Goal: Task Accomplishment & Management: Use online tool/utility

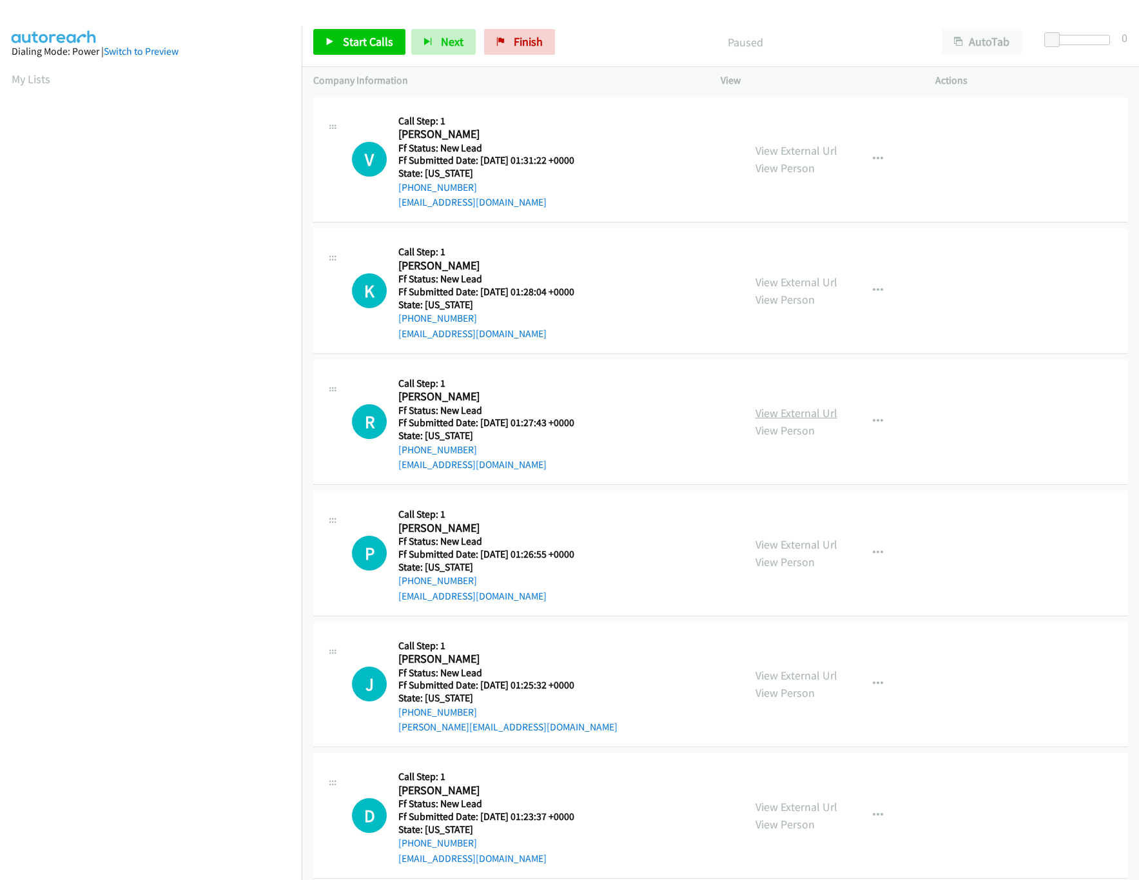
click at [777, 416] on link "View External Url" at bounding box center [797, 412] width 82 height 15
click at [808, 283] on link "View External Url" at bounding box center [797, 282] width 82 height 15
click at [808, 145] on link "View External Url" at bounding box center [797, 150] width 82 height 15
click at [316, 39] on link "Start Calls" at bounding box center [359, 42] width 92 height 26
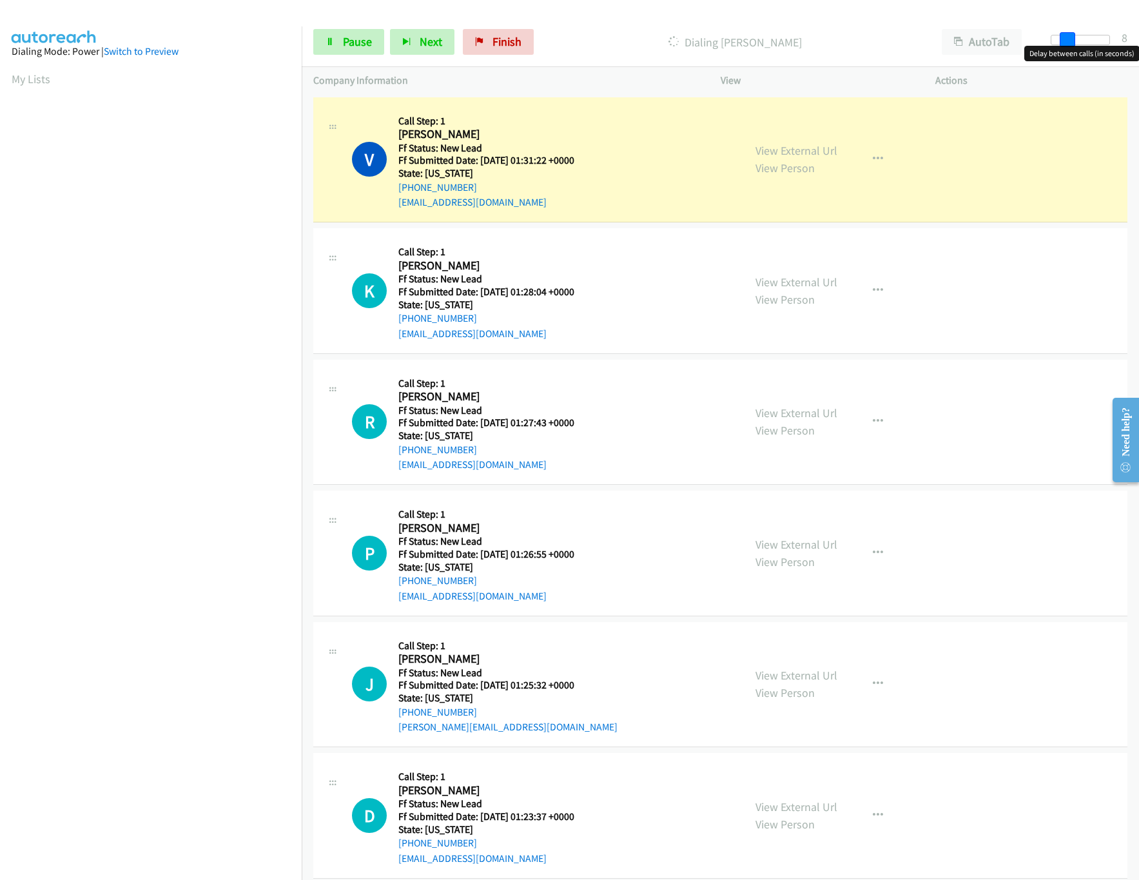
drag, startPoint x: 1054, startPoint y: 35, endPoint x: 1070, endPoint y: 35, distance: 16.1
click at [1070, 35] on span at bounding box center [1067, 39] width 15 height 15
click at [781, 530] on div "View External Url View Person View External Url Email Schedule/Manage Callback …" at bounding box center [857, 553] width 227 height 102
click at [788, 540] on link "View External Url" at bounding box center [797, 544] width 82 height 15
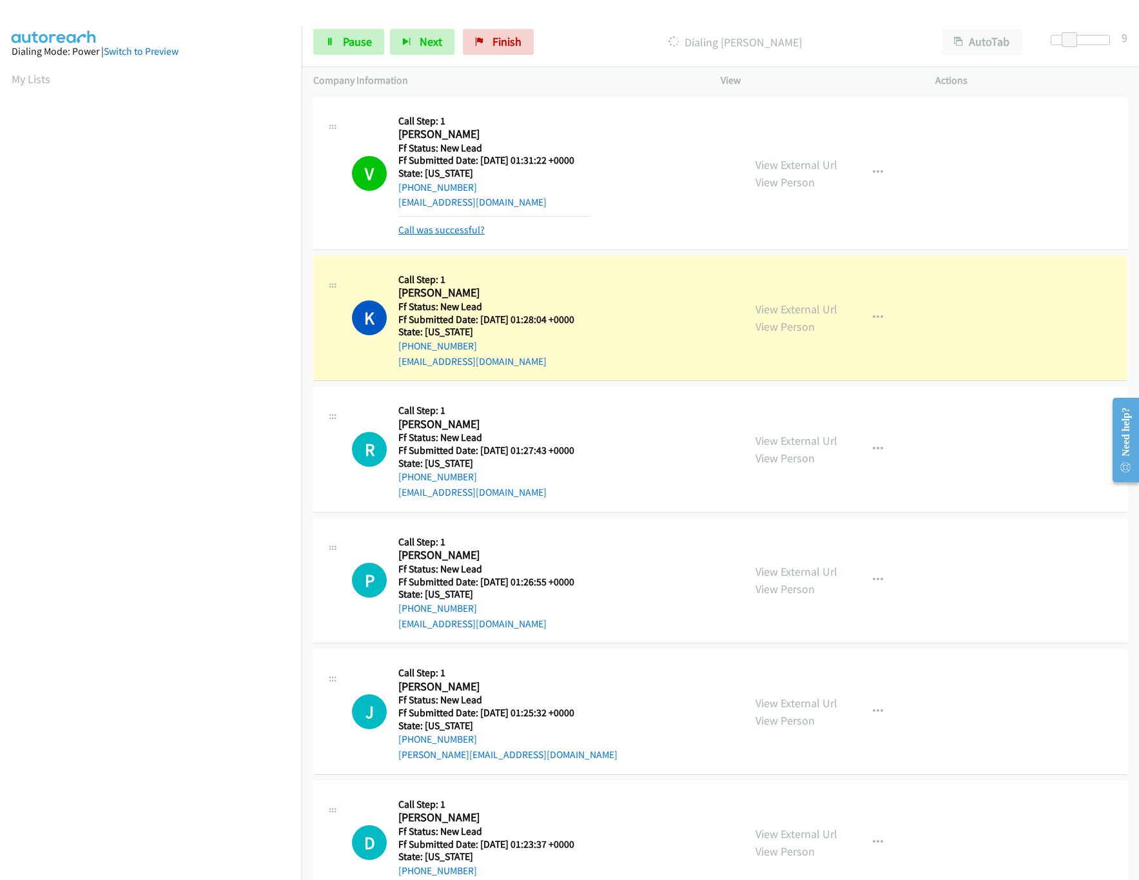
click at [474, 228] on link "Call was successful?" at bounding box center [441, 230] width 86 height 12
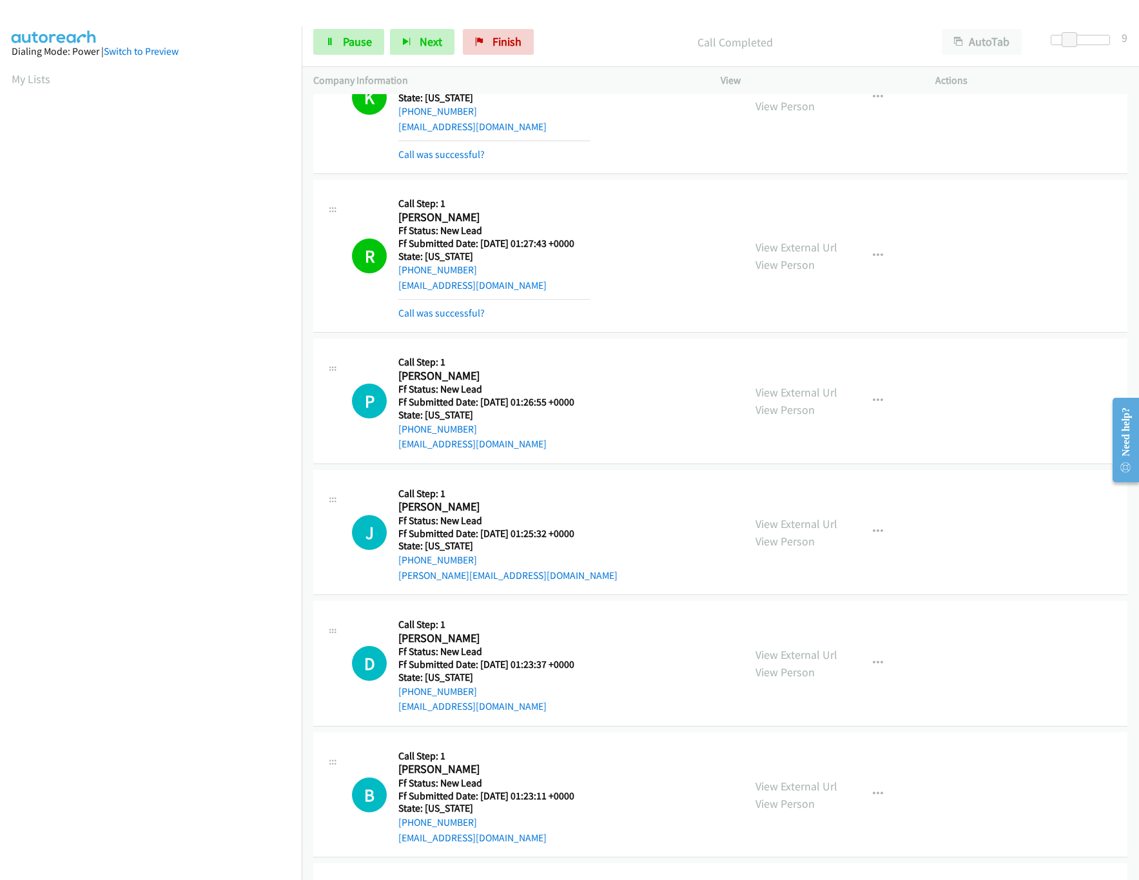
scroll to position [387, 0]
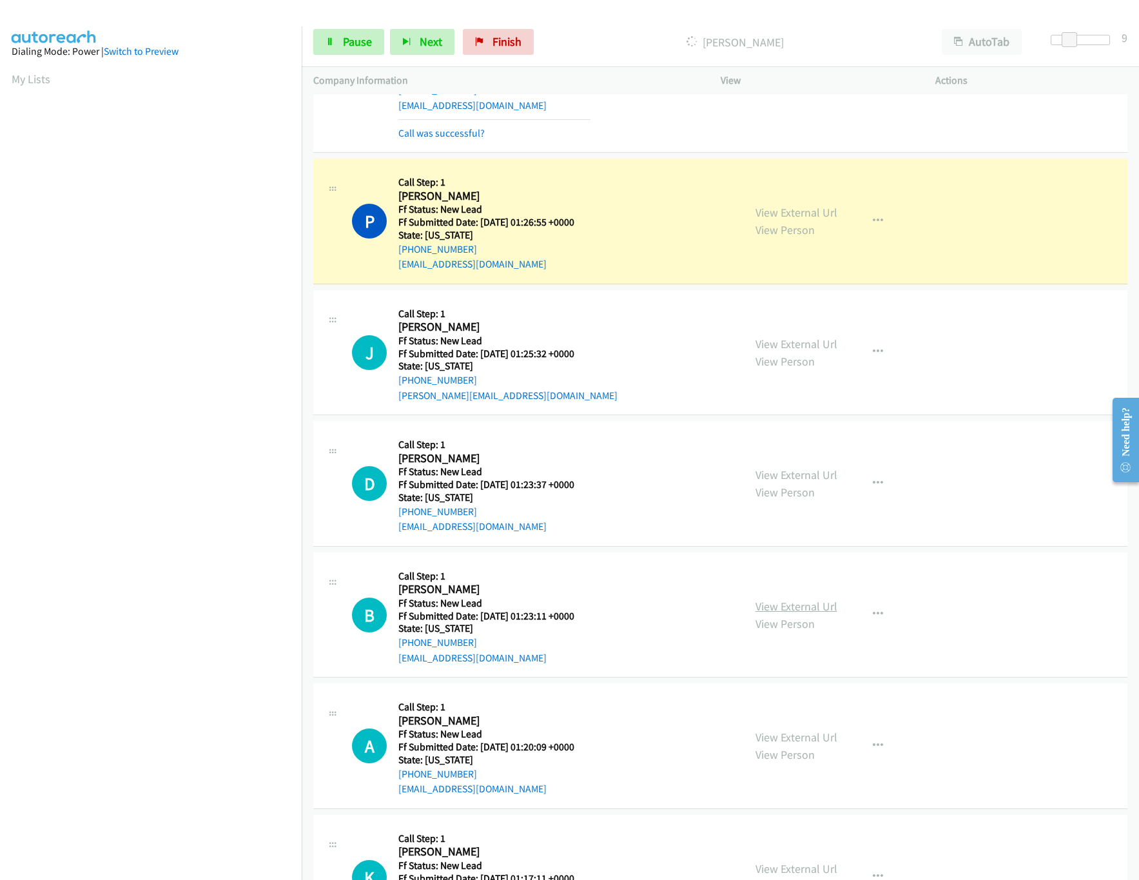
click at [781, 612] on link "View External Url" at bounding box center [797, 606] width 82 height 15
click at [783, 480] on link "View External Url" at bounding box center [797, 474] width 82 height 15
click at [797, 340] on link "View External Url" at bounding box center [797, 344] width 82 height 15
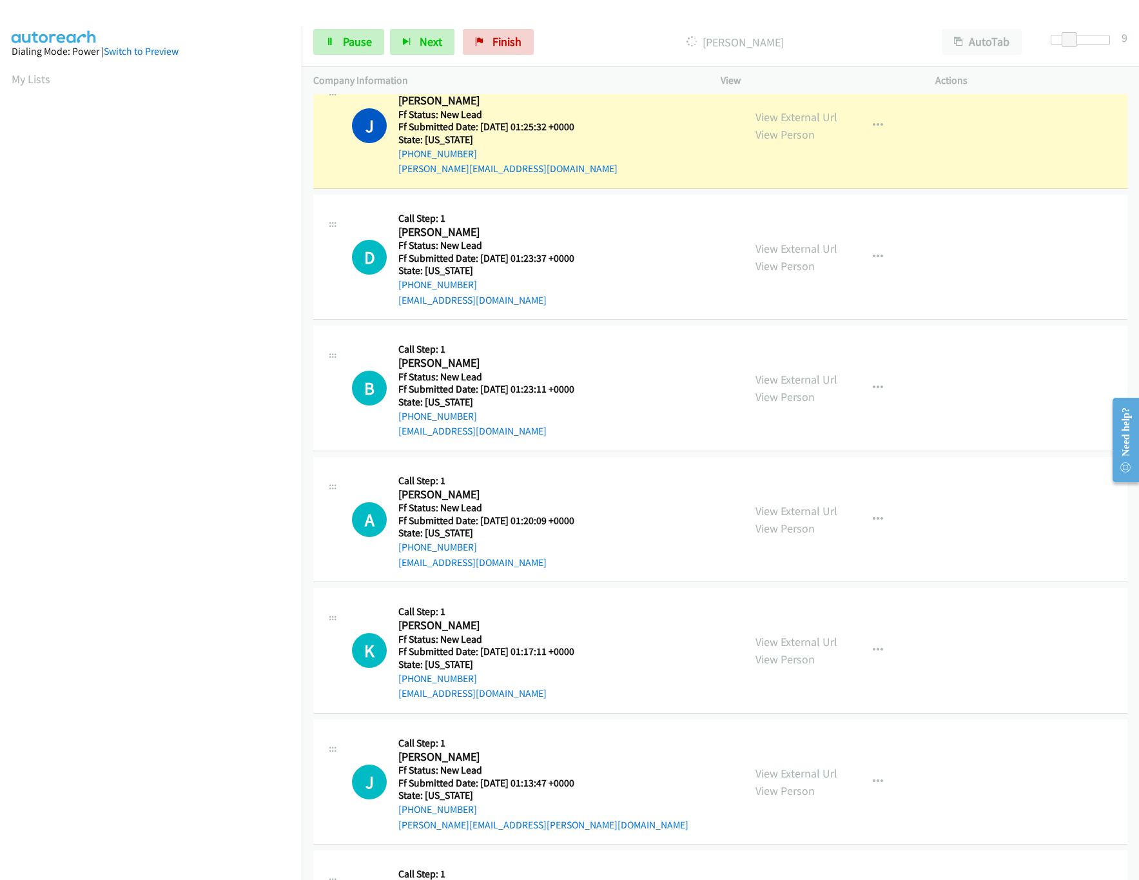
scroll to position [645, 0]
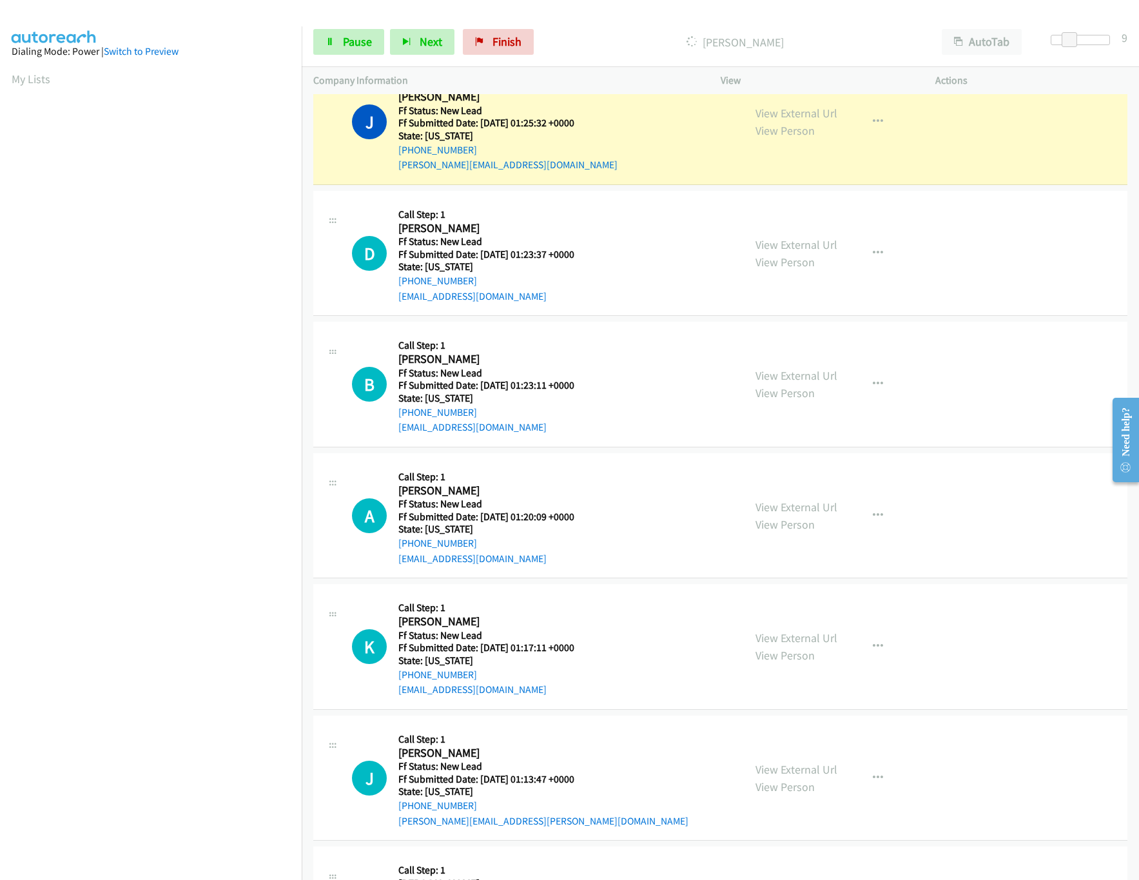
drag, startPoint x: 779, startPoint y: 768, endPoint x: 779, endPoint y: 738, distance: 30.9
click at [779, 768] on link "View External Url" at bounding box center [797, 769] width 82 height 15
click at [797, 642] on link "View External Url" at bounding box center [797, 637] width 82 height 15
click at [810, 514] on link "View External Url" at bounding box center [797, 507] width 82 height 15
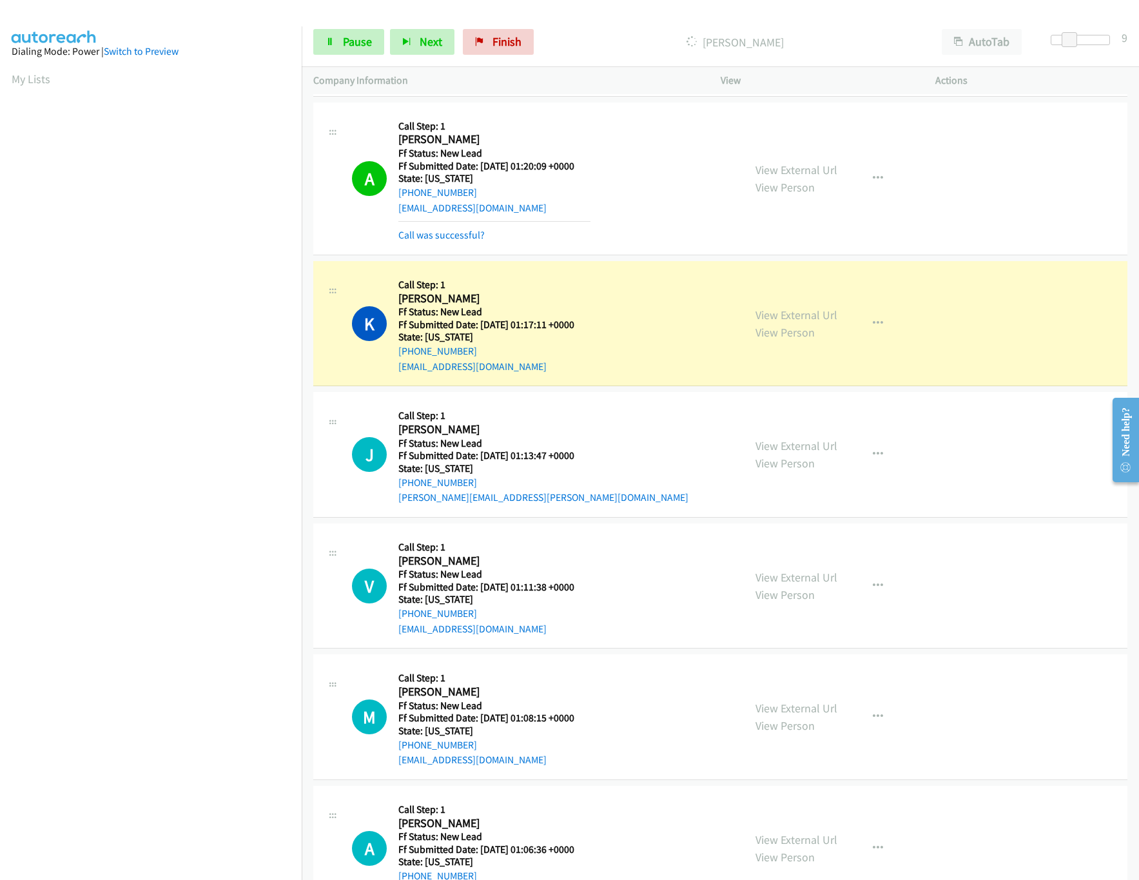
scroll to position [1160, 0]
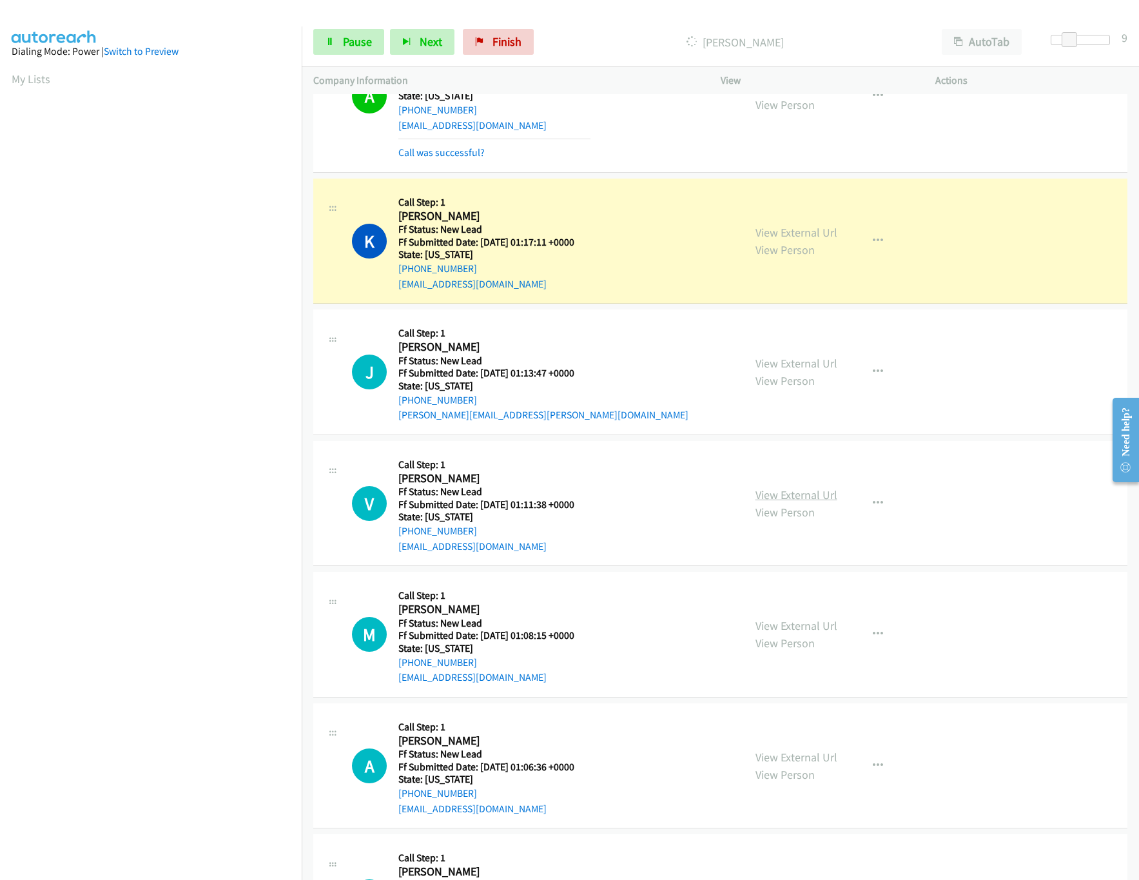
click at [789, 500] on link "View External Url" at bounding box center [797, 494] width 82 height 15
click at [830, 632] on div "View External Url View Person View External Url Email Schedule/Manage Callback …" at bounding box center [857, 634] width 227 height 102
click at [812, 632] on link "View External Url" at bounding box center [797, 625] width 82 height 15
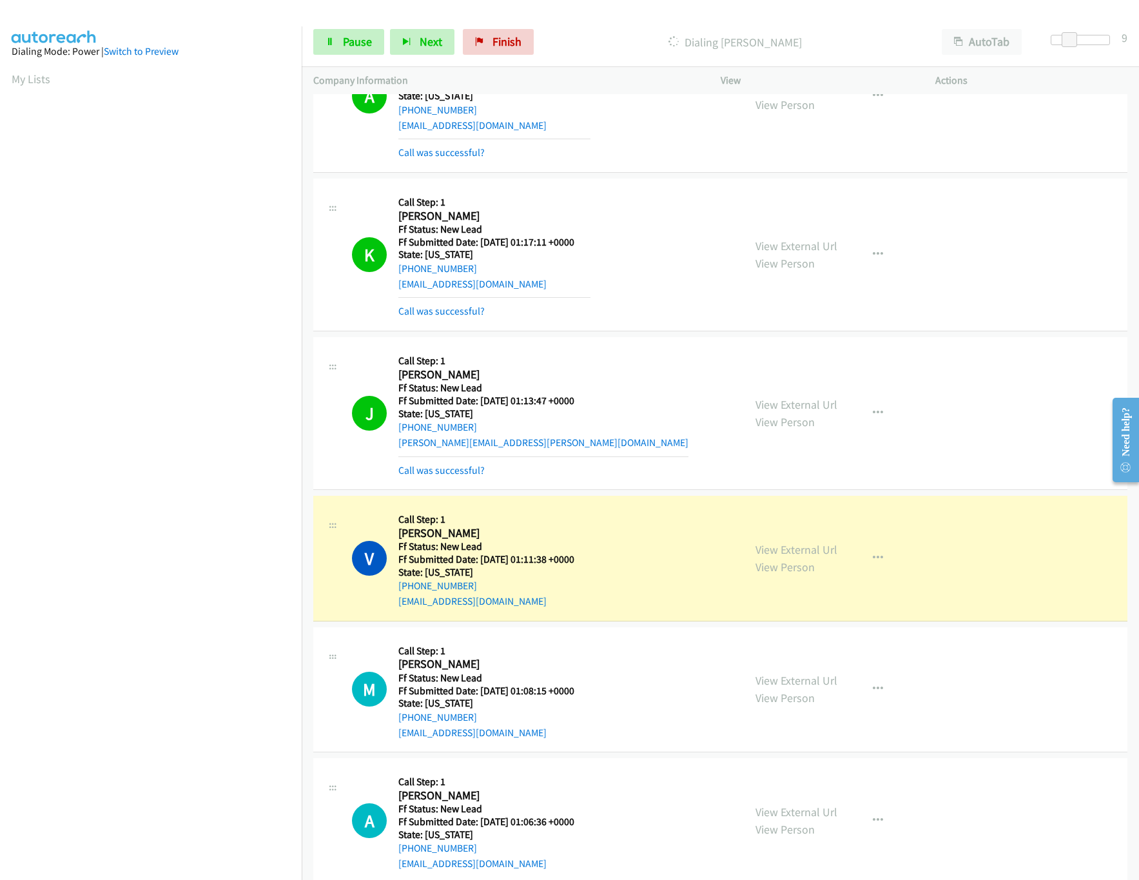
scroll to position [1418, 0]
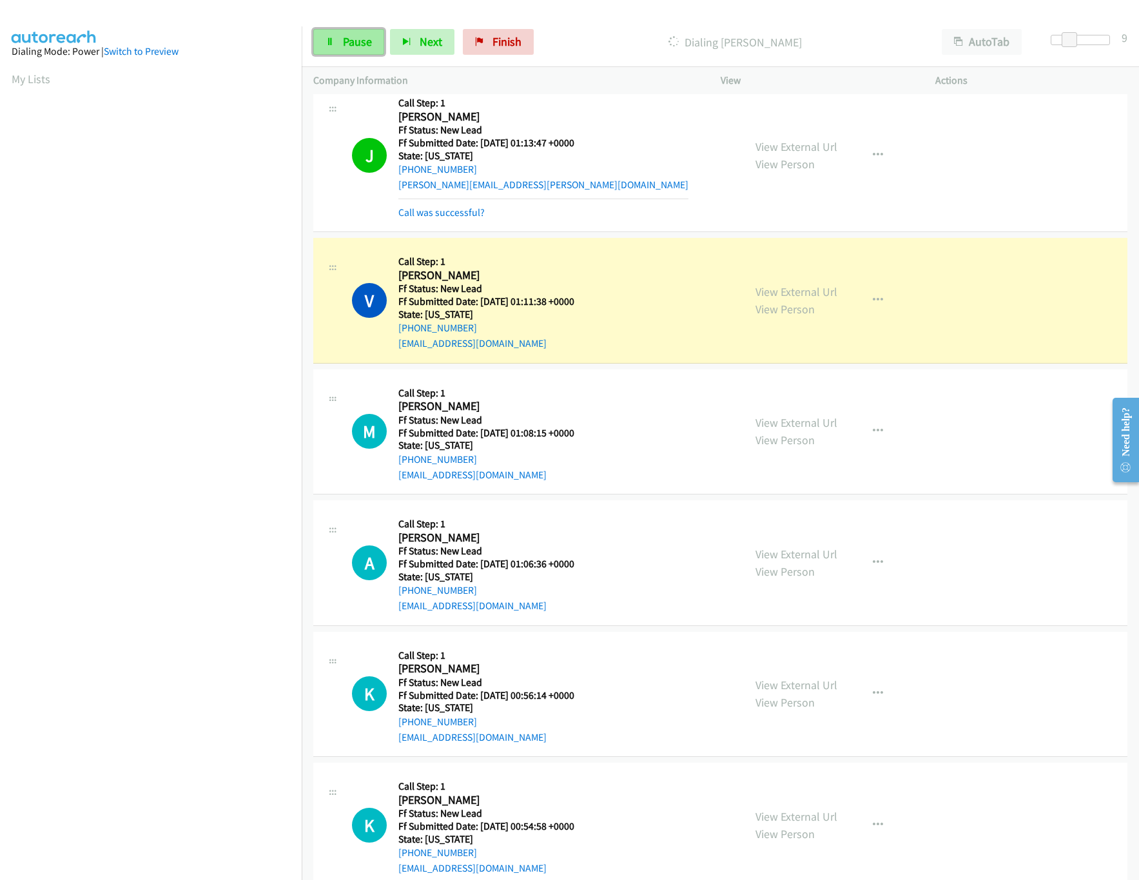
click at [329, 52] on link "Pause" at bounding box center [348, 42] width 71 height 26
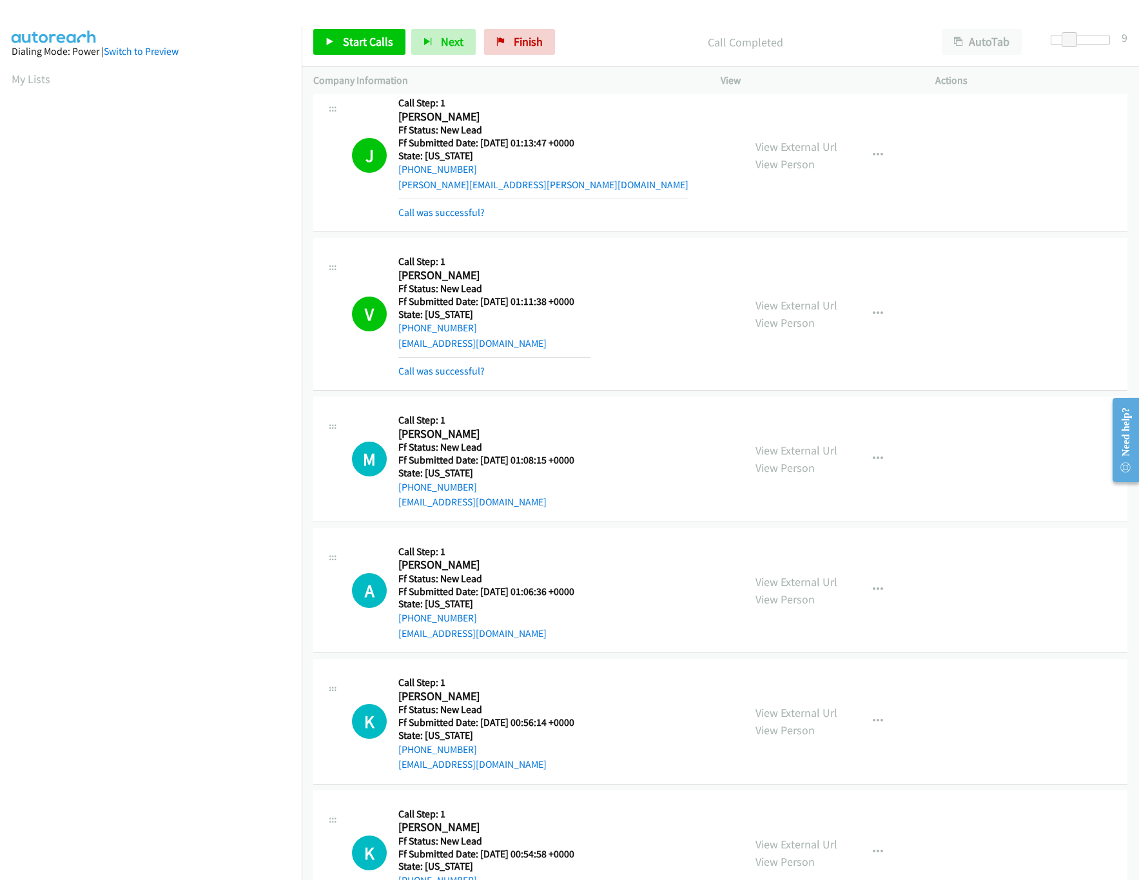
click at [436, 366] on mb0 "Call was successful?" at bounding box center [494, 368] width 192 height 22
click at [438, 377] on link "Call was successful?" at bounding box center [441, 371] width 86 height 12
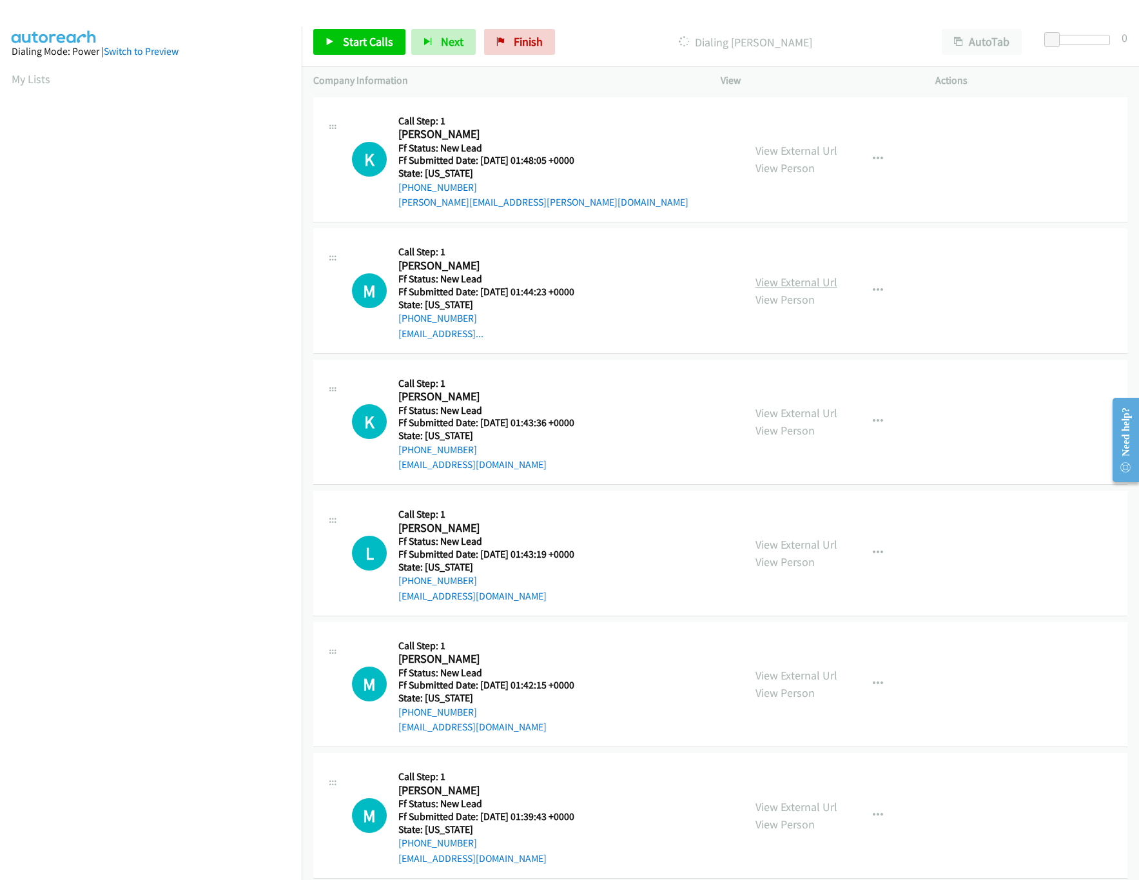
click at [756, 277] on link "View External Url" at bounding box center [797, 282] width 82 height 15
click at [1082, 41] on div at bounding box center [1074, 40] width 59 height 10
click at [788, 142] on div "View External Url View Person" at bounding box center [797, 159] width 82 height 35
click at [790, 147] on link "View External Url" at bounding box center [797, 150] width 82 height 15
click at [110, 793] on nav "Dialing Mode: Power | Switch to Preview My Lists" at bounding box center [151, 466] width 302 height 880
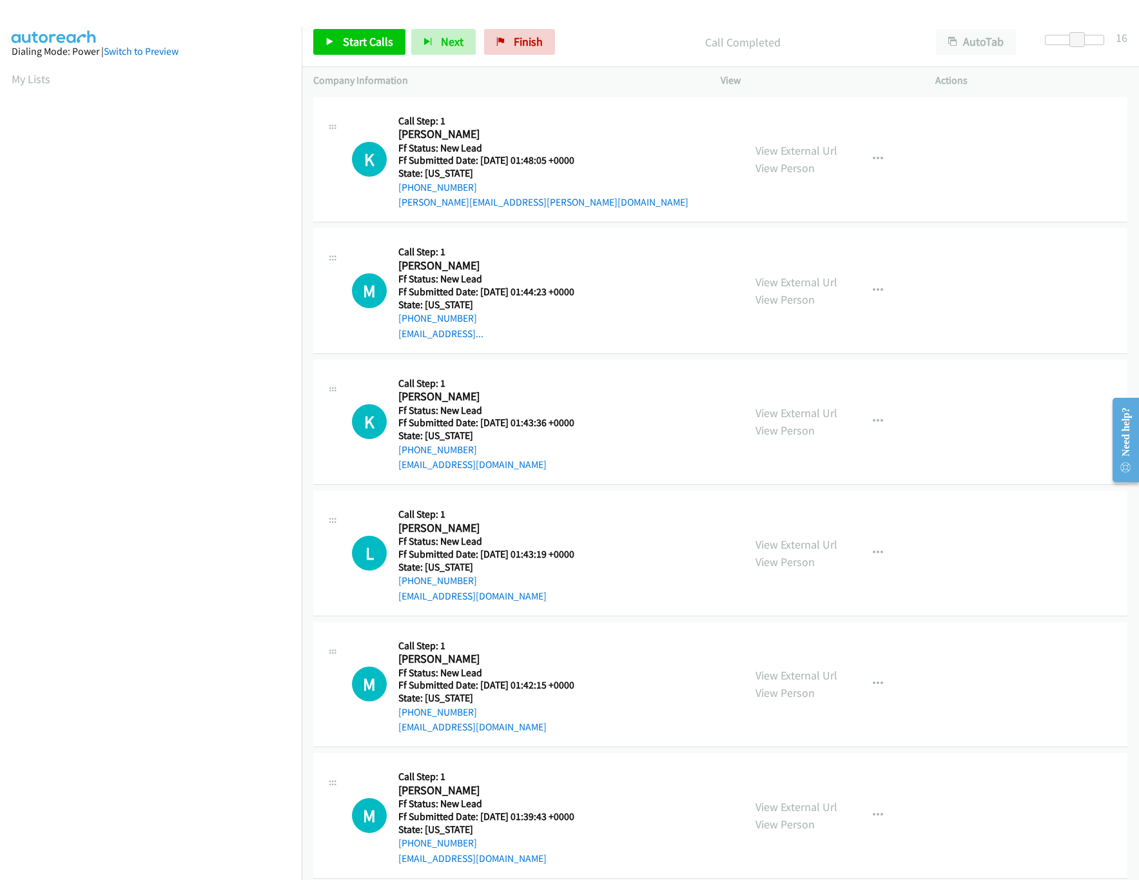
scroll to position [0, 5]
click at [186, 782] on nav "Dialing Mode: Power | Switch to Preview My Lists" at bounding box center [151, 466] width 302 height 880
click at [188, 793] on nav "Dialing Mode: Power | Switch to Preview My Lists" at bounding box center [151, 466] width 302 height 880
click at [375, 45] on span "Start Calls" at bounding box center [368, 41] width 50 height 15
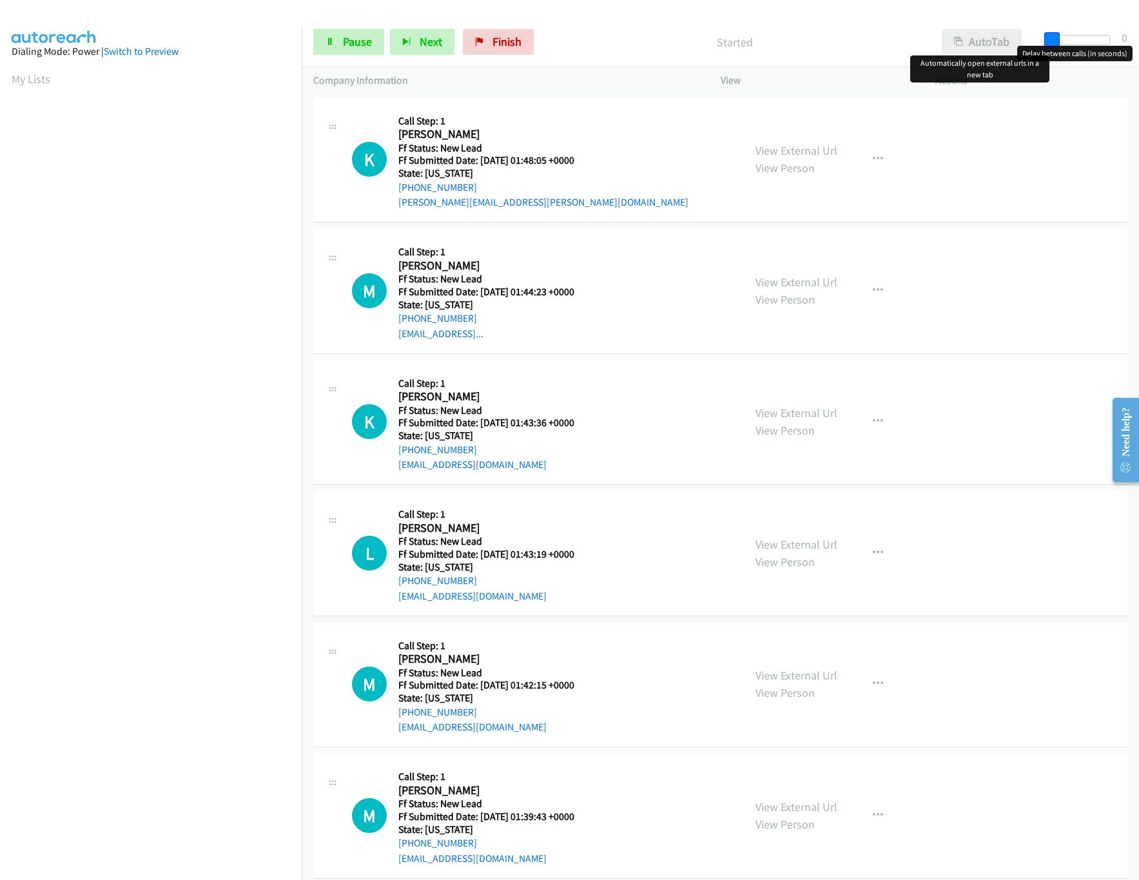
drag, startPoint x: 1076, startPoint y: 37, endPoint x: 1019, endPoint y: 37, distance: 56.7
click at [1019, 37] on div "Start Calls Pause Next Finish Started AutoTab AutoTab 0" at bounding box center [720, 42] width 837 height 50
click at [347, 35] on span "Pause" at bounding box center [357, 41] width 29 height 15
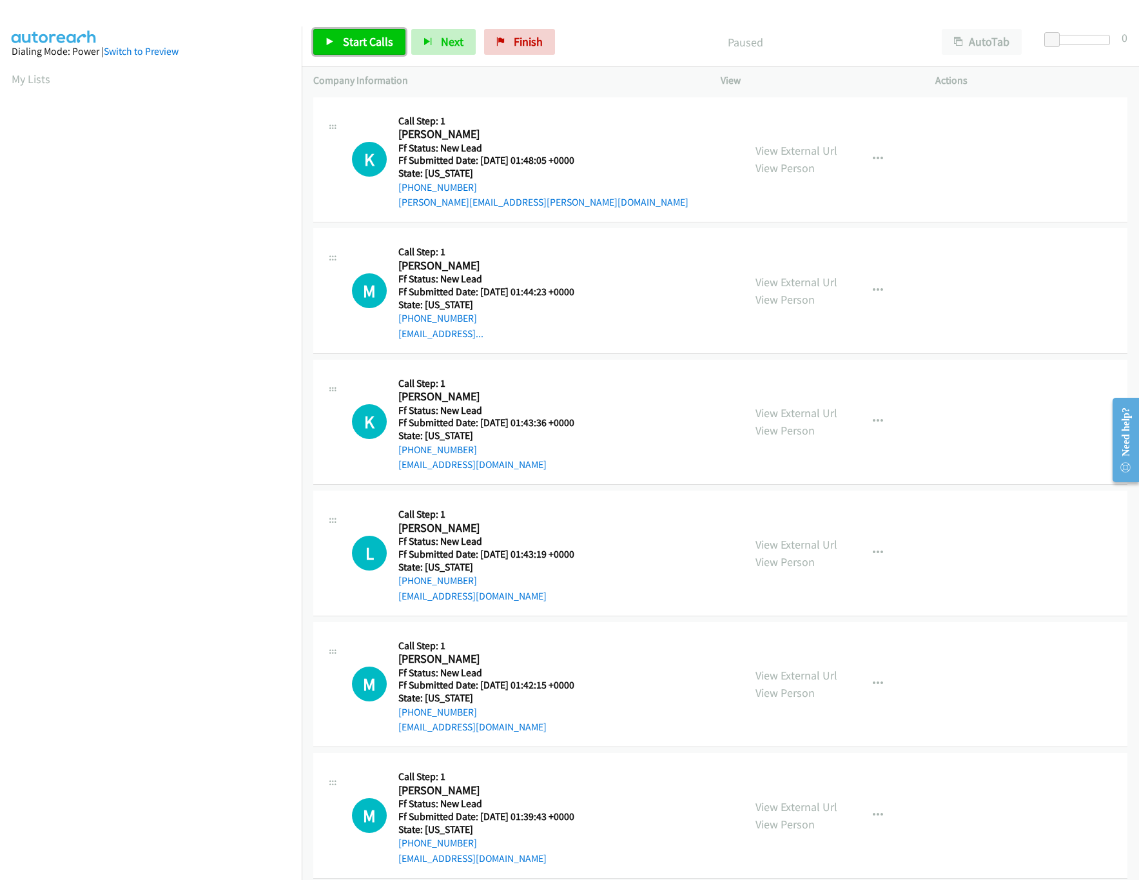
click at [347, 35] on span "Start Calls" at bounding box center [368, 41] width 50 height 15
click at [803, 414] on link "View External Url" at bounding box center [797, 412] width 82 height 15
click at [797, 540] on link "View External Url" at bounding box center [797, 544] width 82 height 15
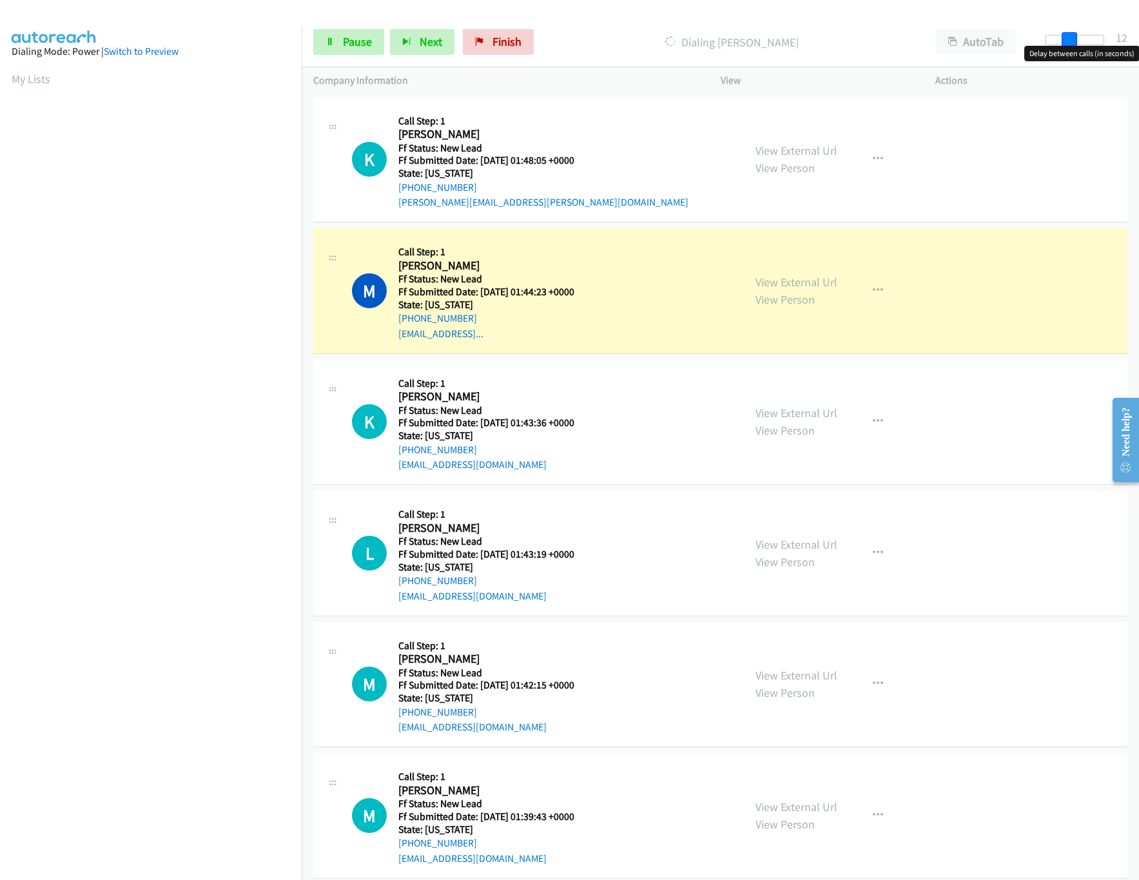
drag, startPoint x: 1058, startPoint y: 37, endPoint x: 1081, endPoint y: 51, distance: 26.9
click at [1081, 51] on body "Start Calls Pause Next Finish Dialing Maribel Santamaria AutoTab AutoTab 12 Com…" at bounding box center [569, 30] width 1139 height 61
click at [366, 46] on span "Pause" at bounding box center [357, 41] width 29 height 15
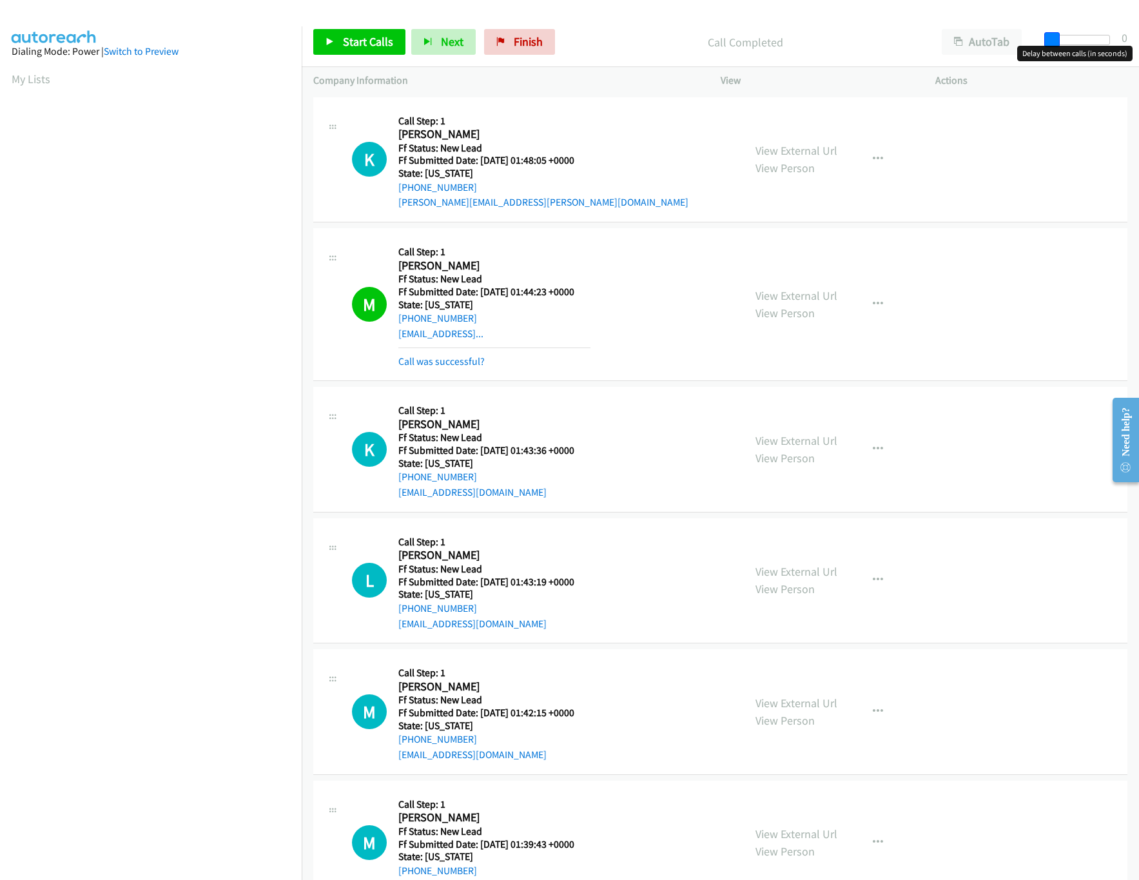
drag, startPoint x: 1068, startPoint y: 41, endPoint x: 1031, endPoint y: 47, distance: 37.8
click at [1031, 47] on body "Start Calls Pause Next Finish Call Completed AutoTab AutoTab 0 Company Informat…" at bounding box center [569, 30] width 1139 height 61
click at [422, 366] on link "Call was successful?" at bounding box center [441, 361] width 86 height 12
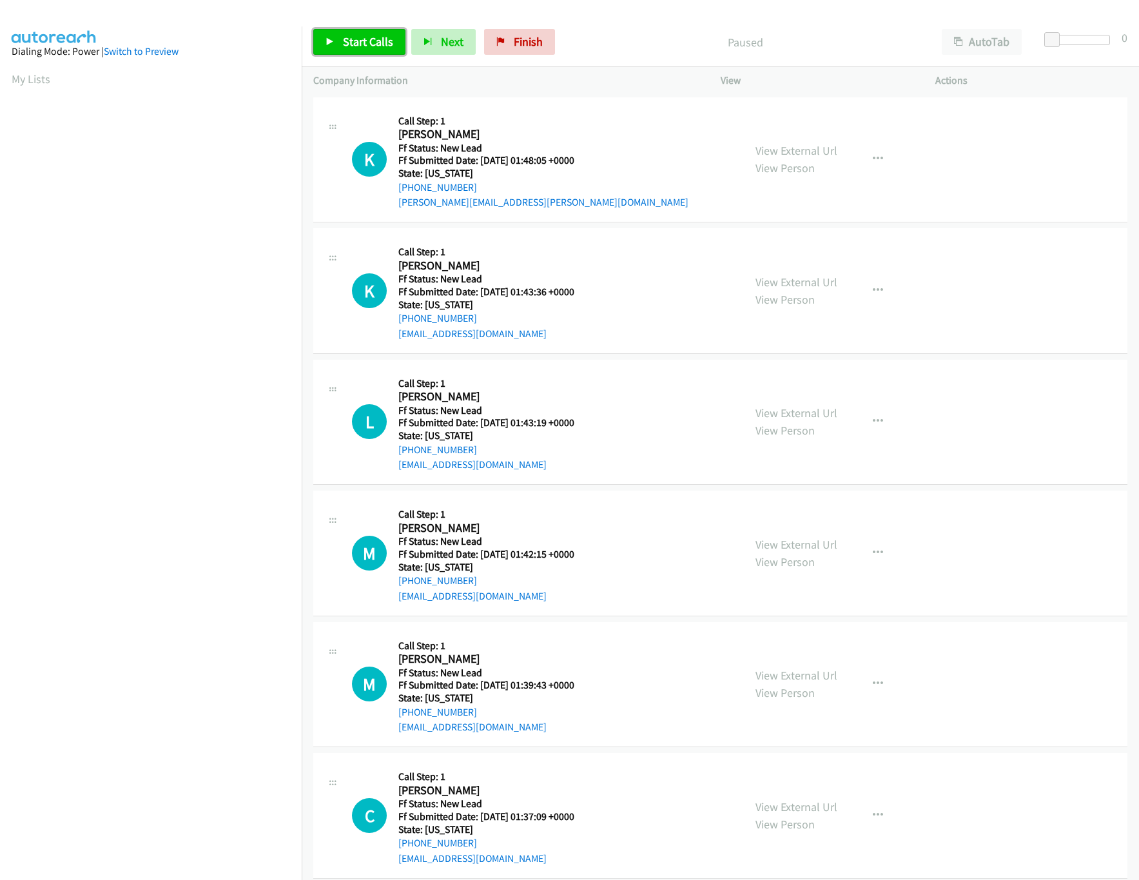
click at [349, 43] on span "Start Calls" at bounding box center [368, 41] width 50 height 15
click at [668, 58] on div "Start Calls Pause Next Finish Started AutoTab AutoTab 0" at bounding box center [720, 42] width 837 height 50
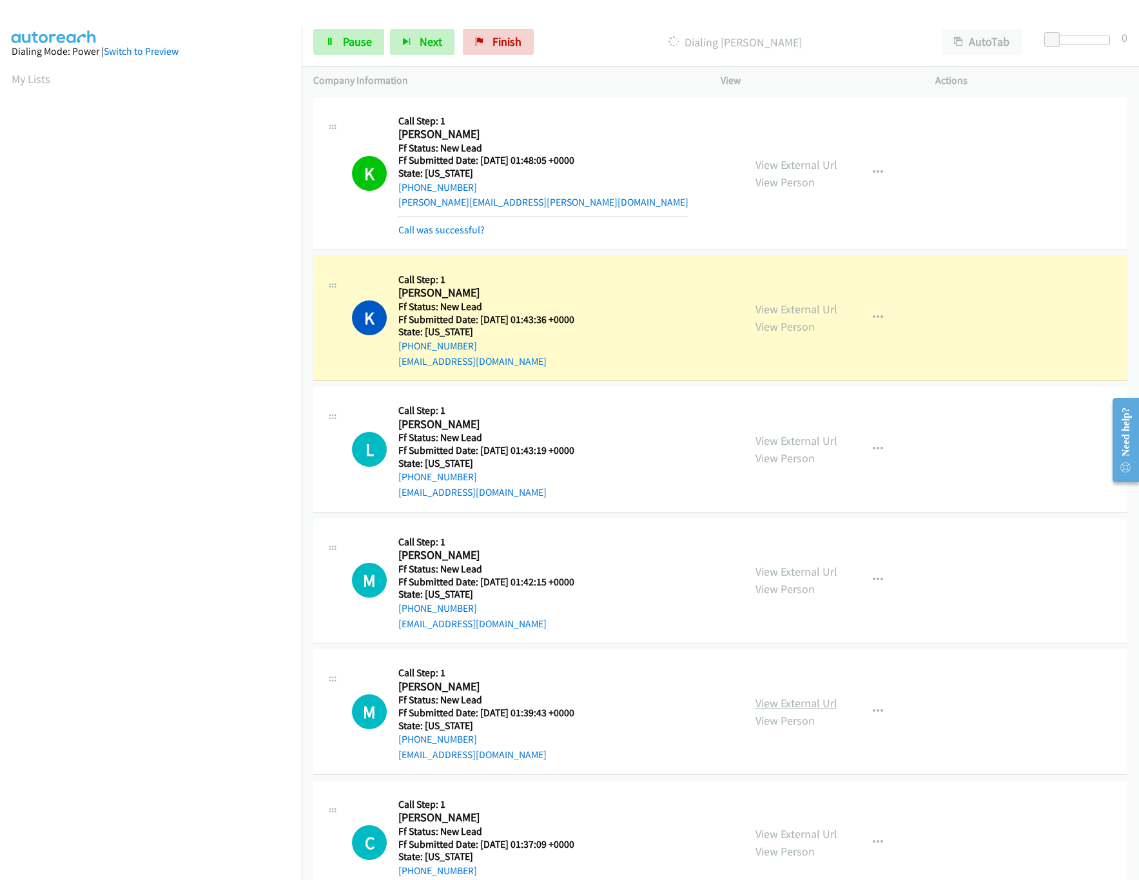
click at [785, 699] on link "View External Url" at bounding box center [797, 703] width 82 height 15
click at [818, 574] on link "View External Url" at bounding box center [797, 571] width 82 height 15
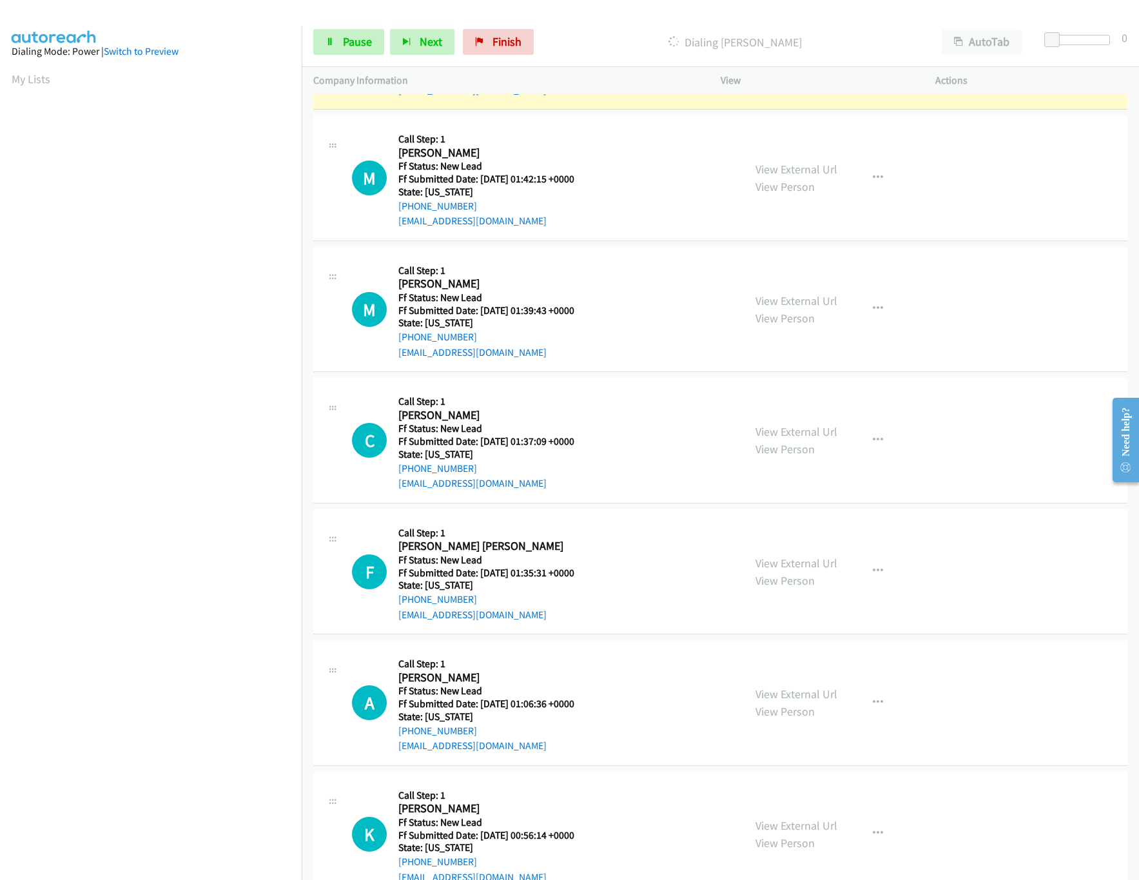
scroll to position [387, 0]
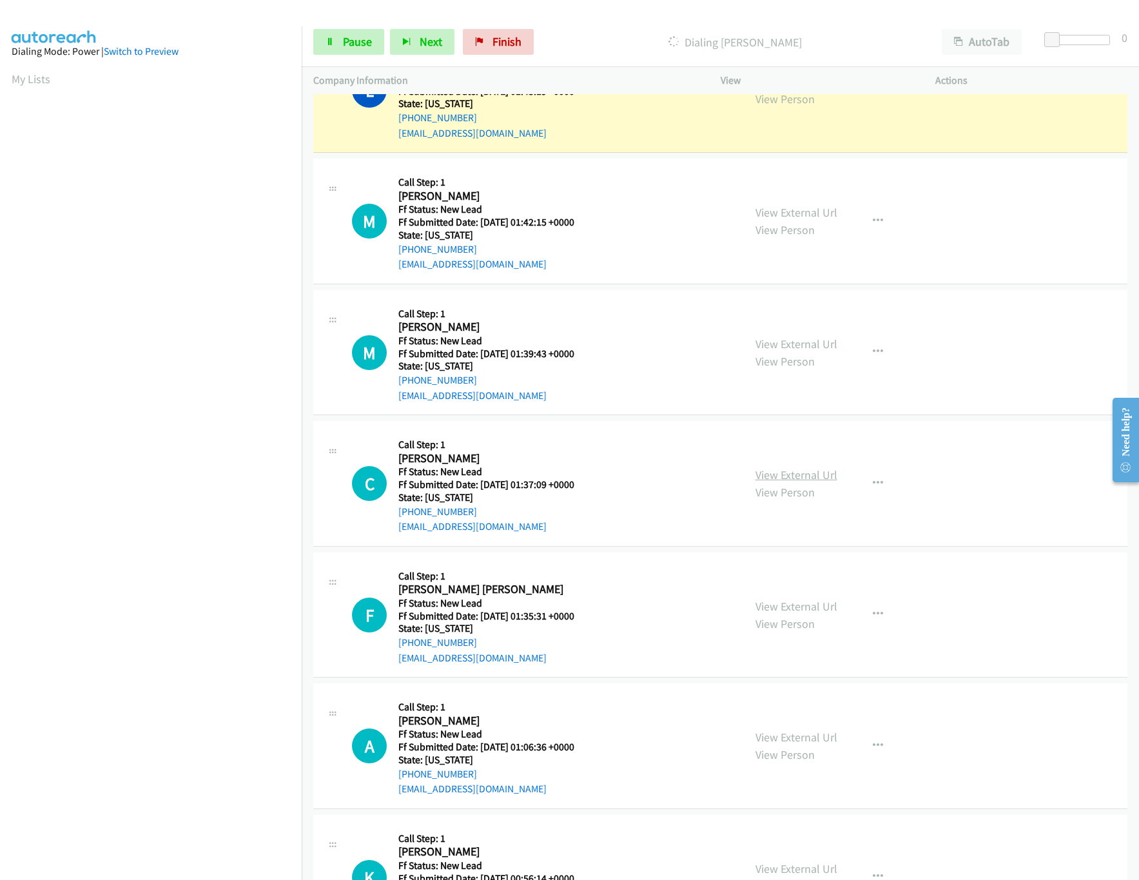
click at [809, 478] on link "View External Url" at bounding box center [797, 474] width 82 height 15
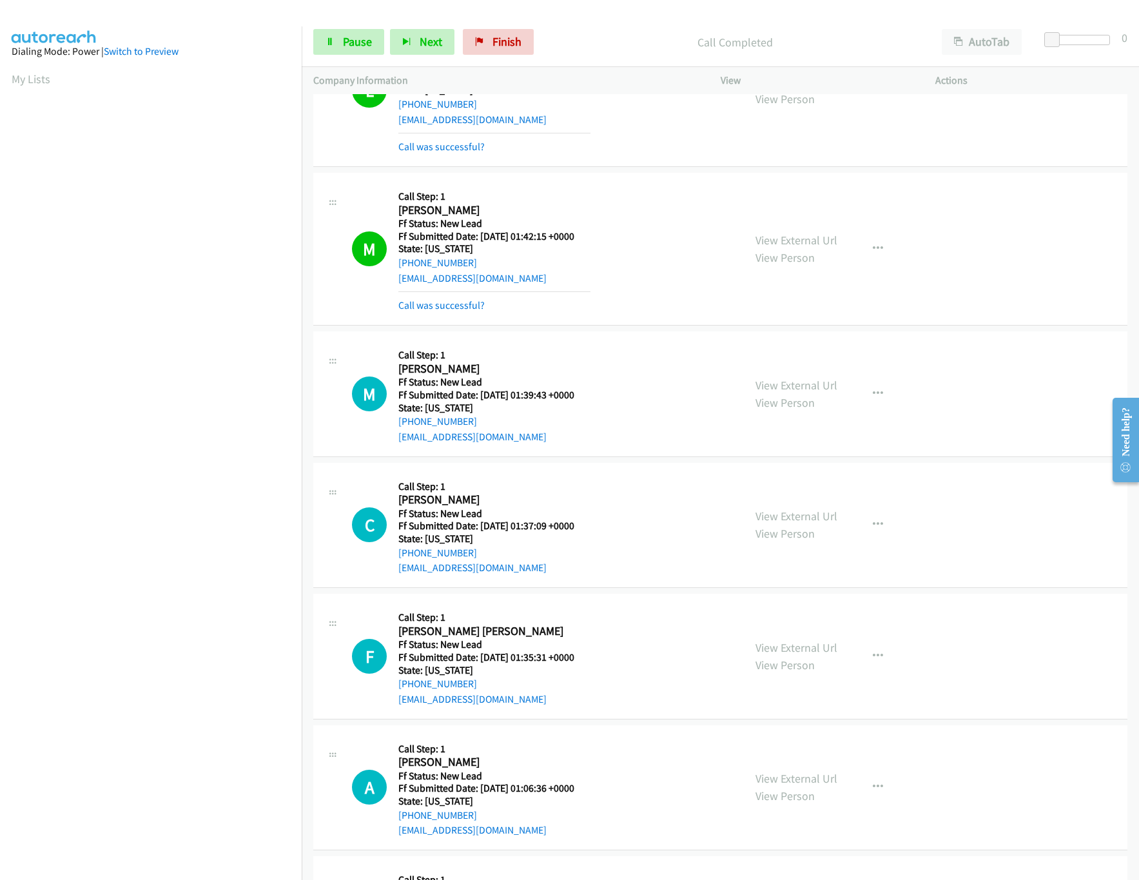
scroll to position [529, 0]
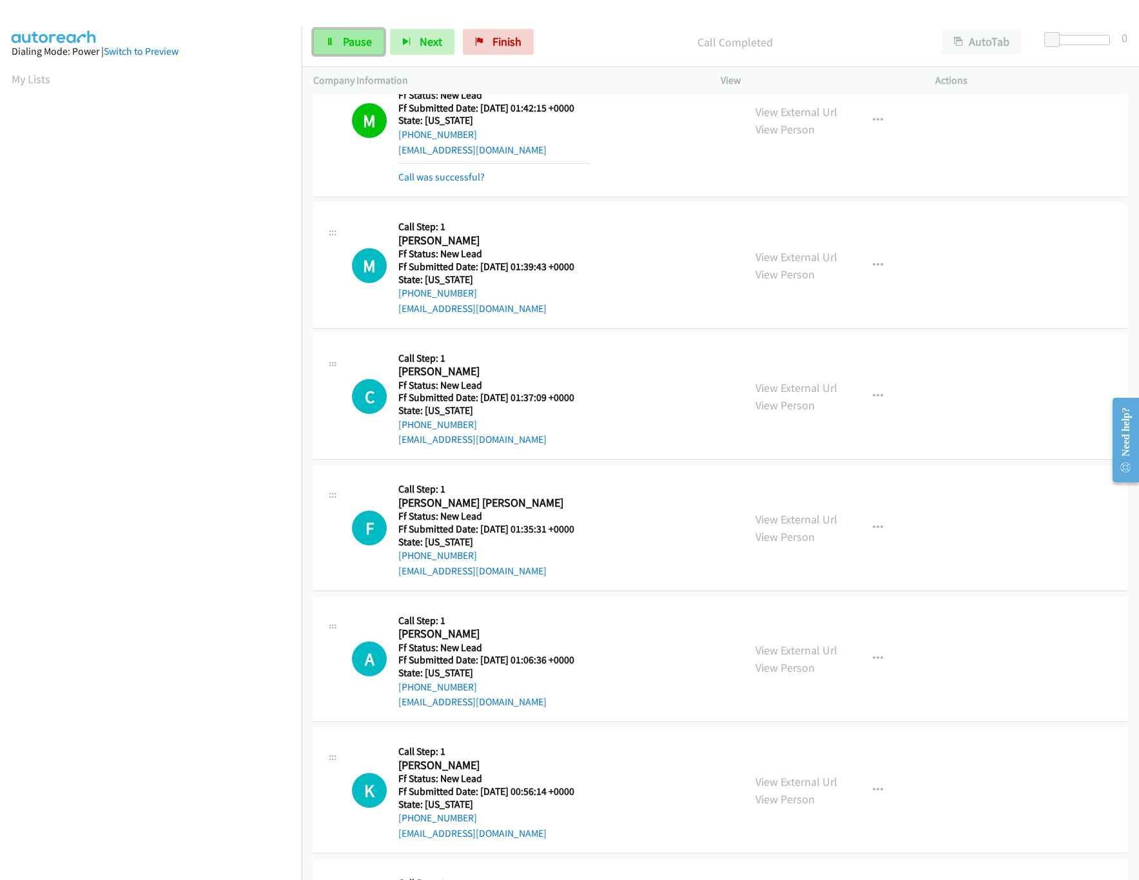
click at [355, 39] on span "Pause" at bounding box center [357, 41] width 29 height 15
click at [463, 174] on link "Call was successful?" at bounding box center [441, 177] width 86 height 12
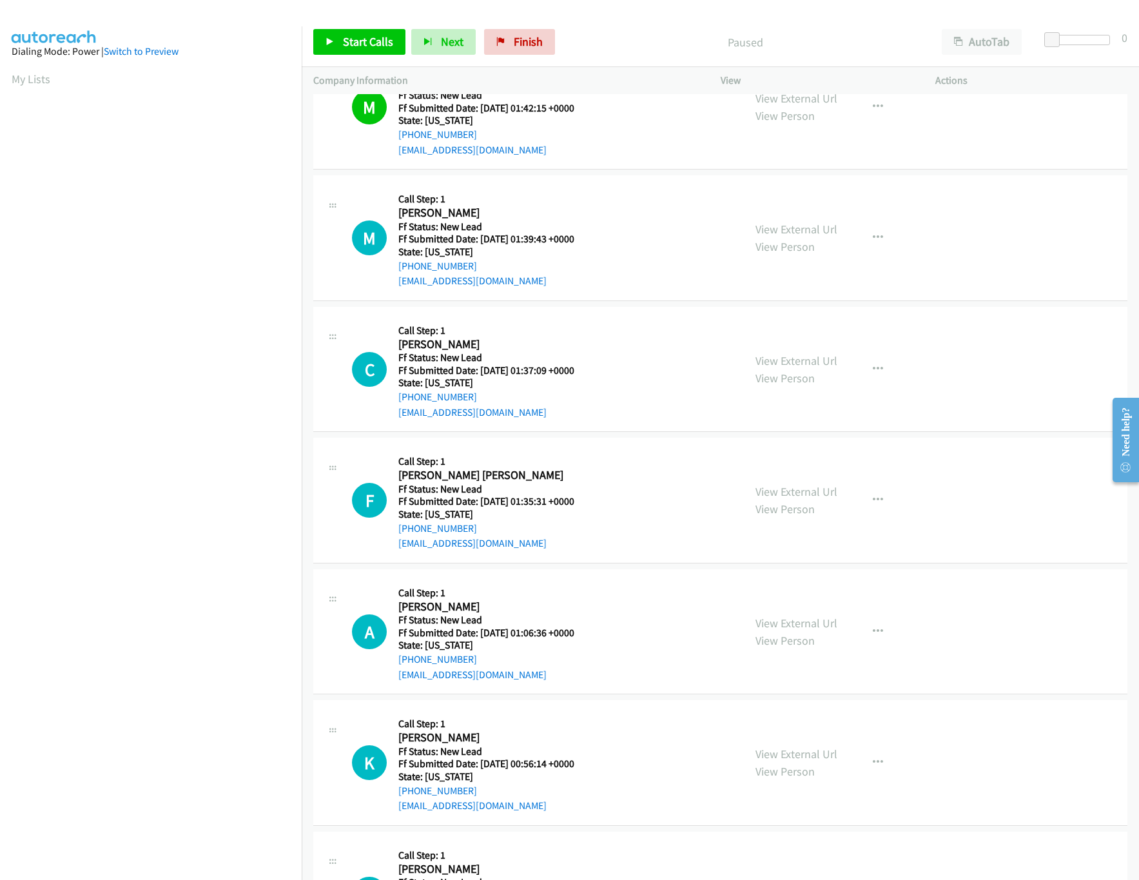
scroll to position [515, 0]
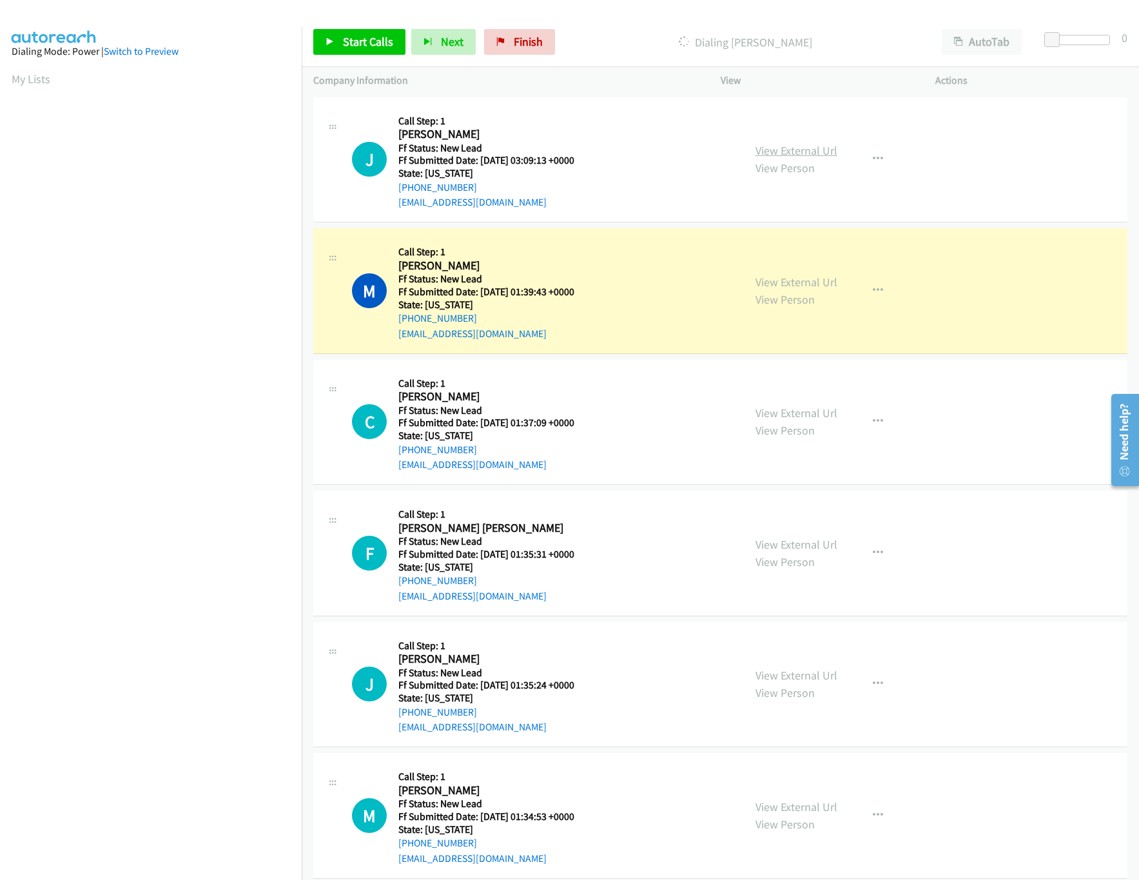
click at [772, 155] on link "View External Url" at bounding box center [797, 150] width 82 height 15
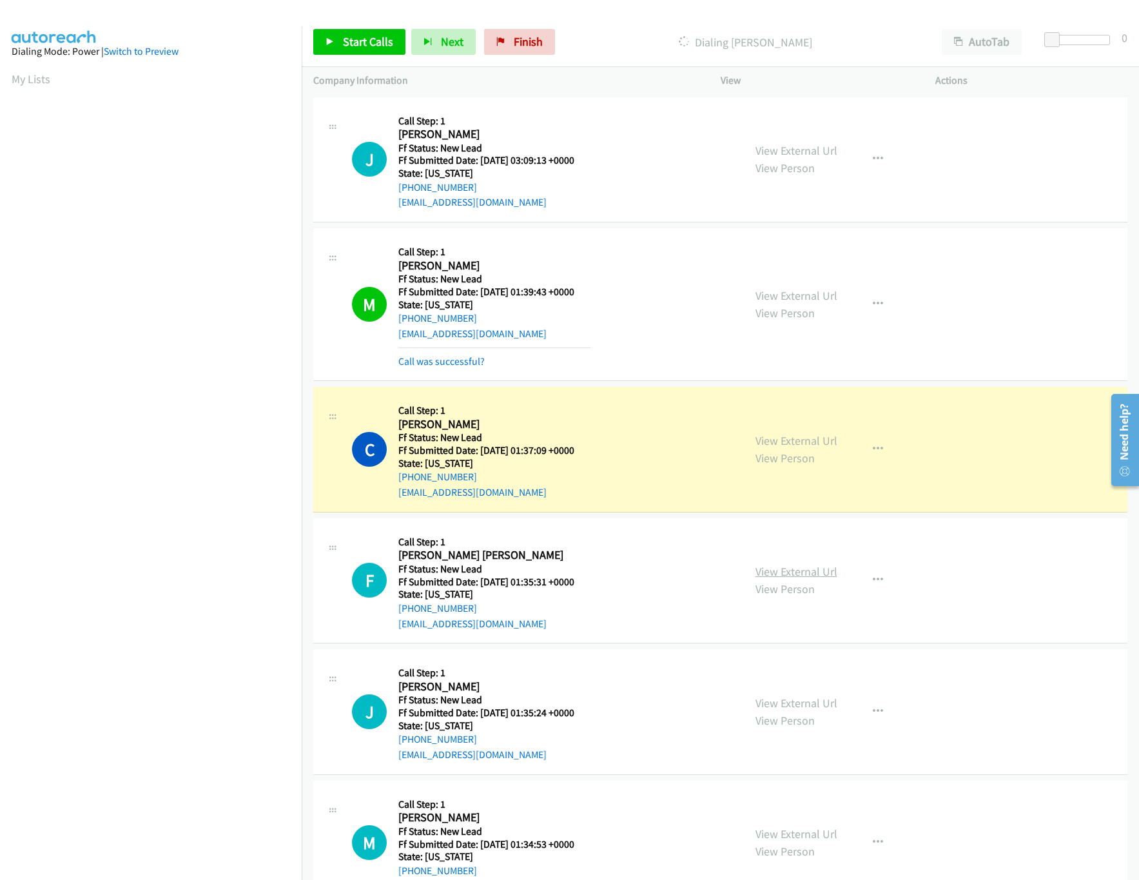
click at [788, 575] on link "View External Url" at bounding box center [797, 571] width 82 height 15
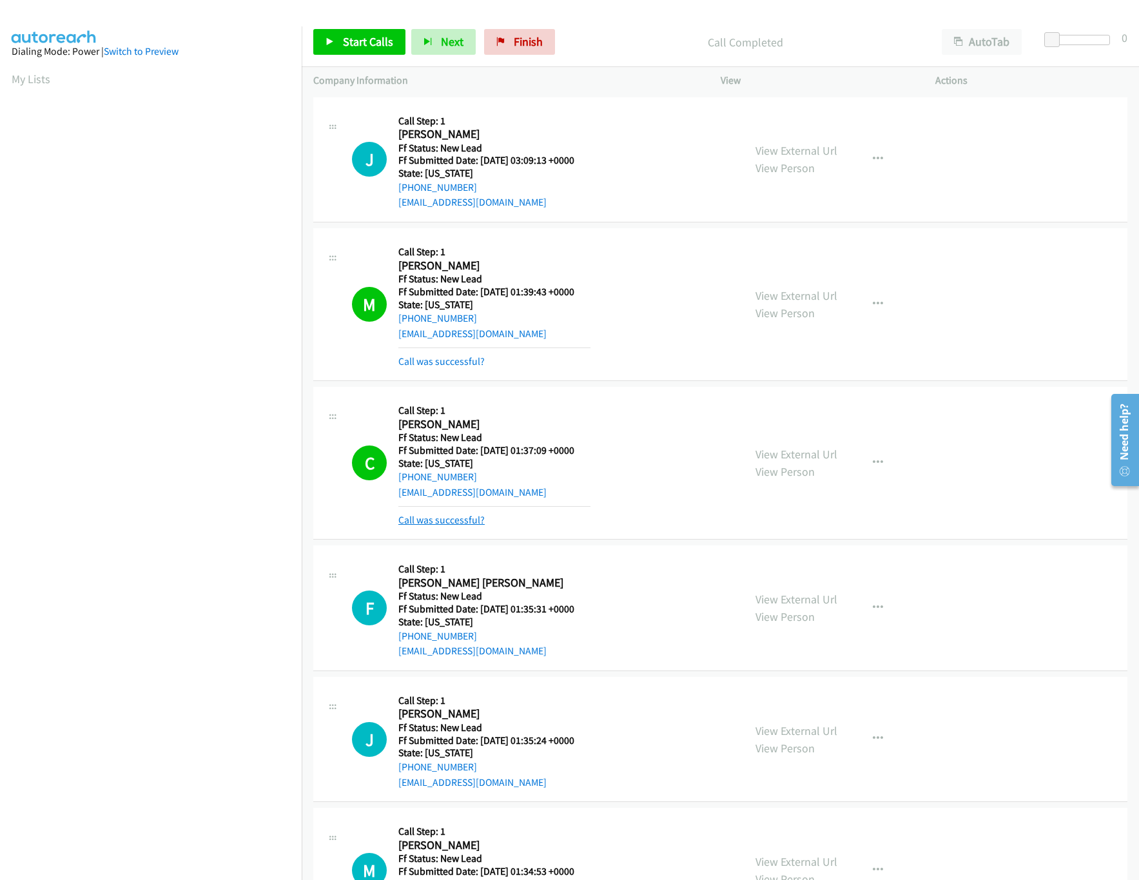
click at [411, 521] on link "Call was successful?" at bounding box center [441, 520] width 86 height 12
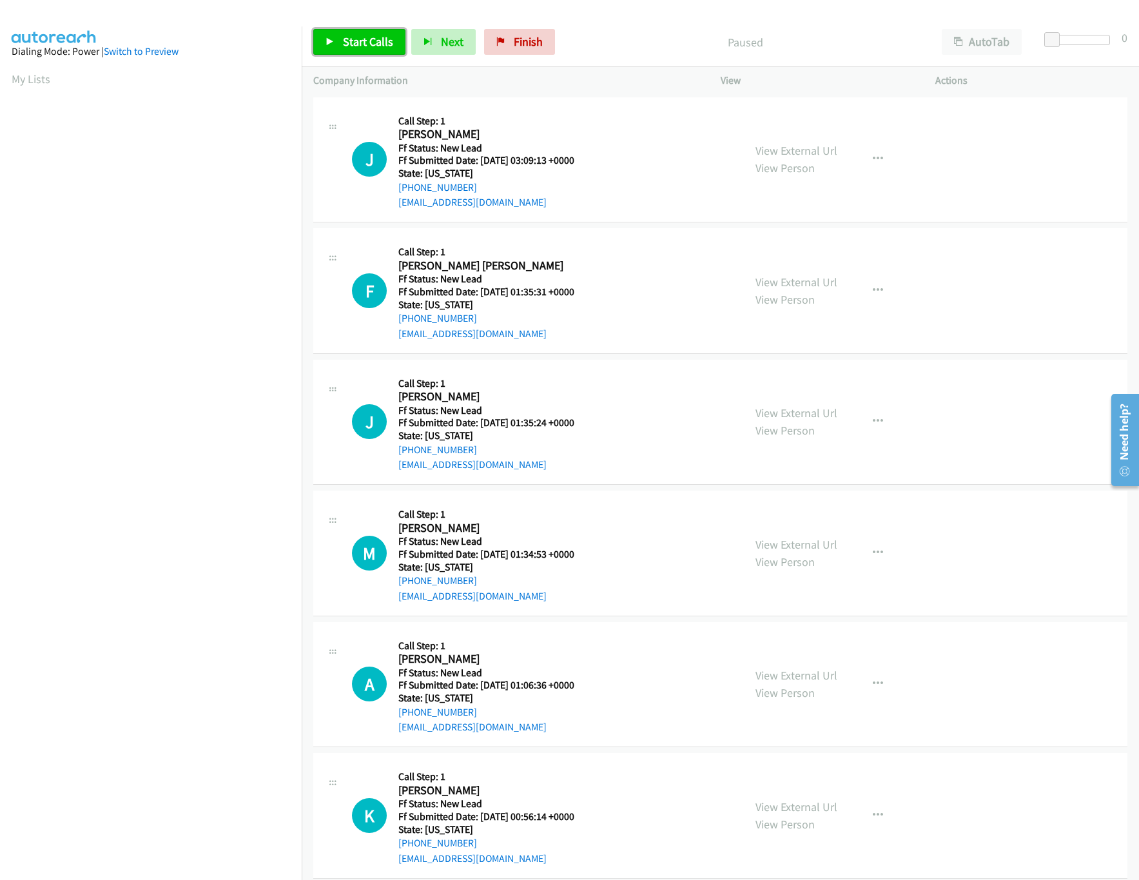
click at [395, 43] on link "Start Calls" at bounding box center [359, 42] width 92 height 26
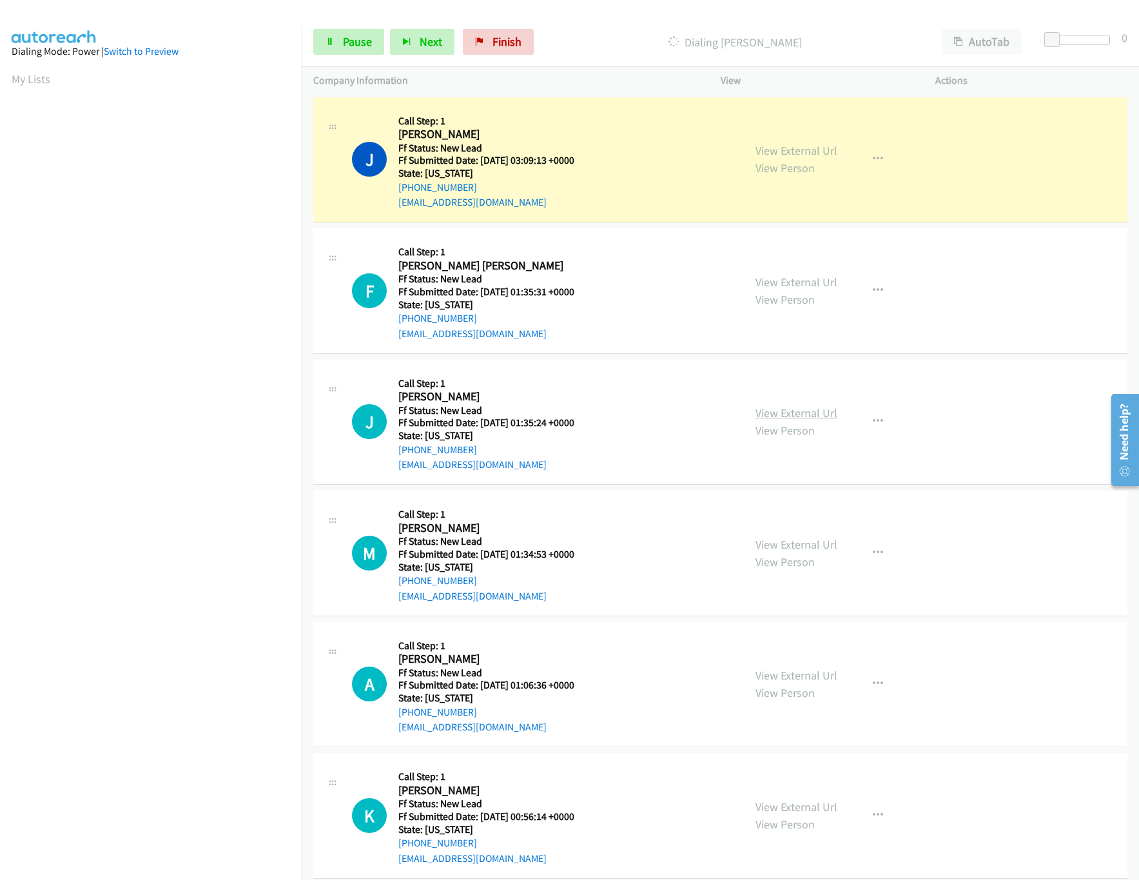
click at [785, 405] on link "View External Url" at bounding box center [797, 412] width 82 height 15
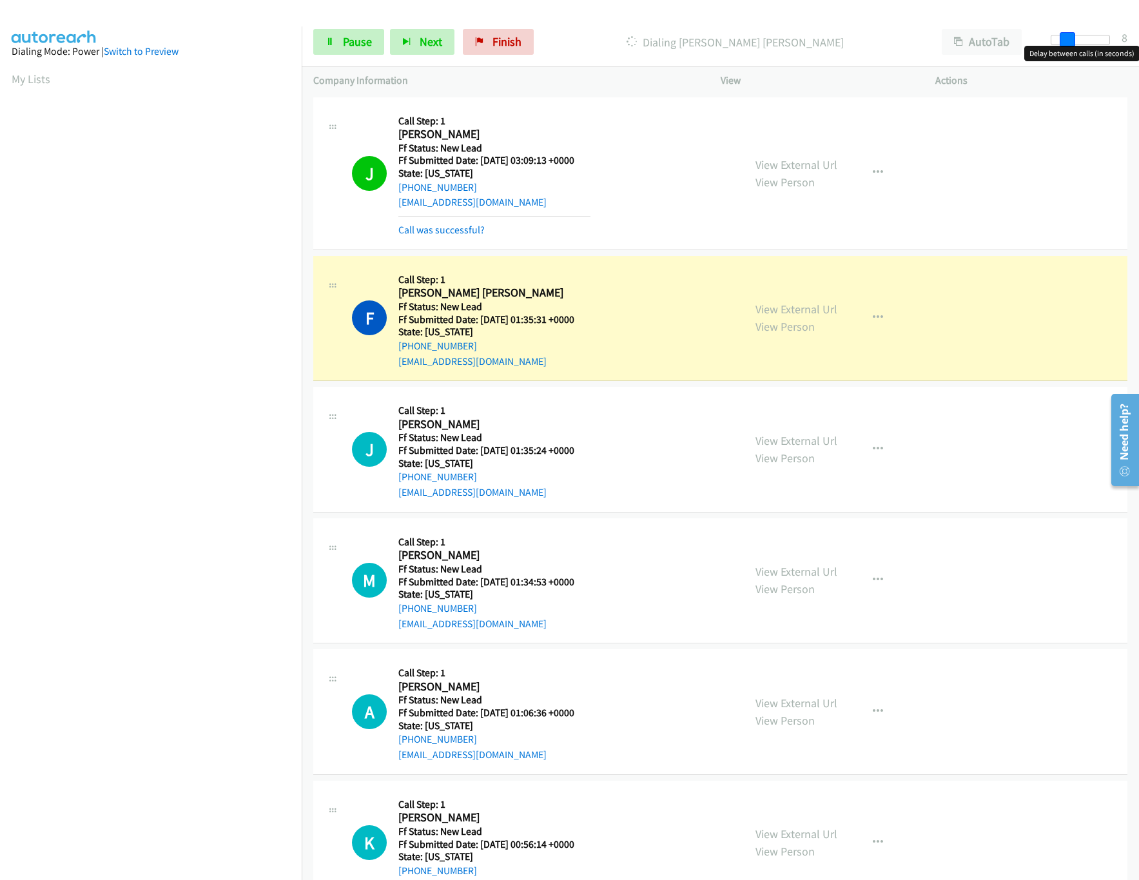
drag, startPoint x: 1054, startPoint y: 34, endPoint x: 1066, endPoint y: 34, distance: 11.6
click at [1066, 34] on span at bounding box center [1067, 39] width 15 height 15
click at [345, 43] on span "Pause" at bounding box center [357, 41] width 29 height 15
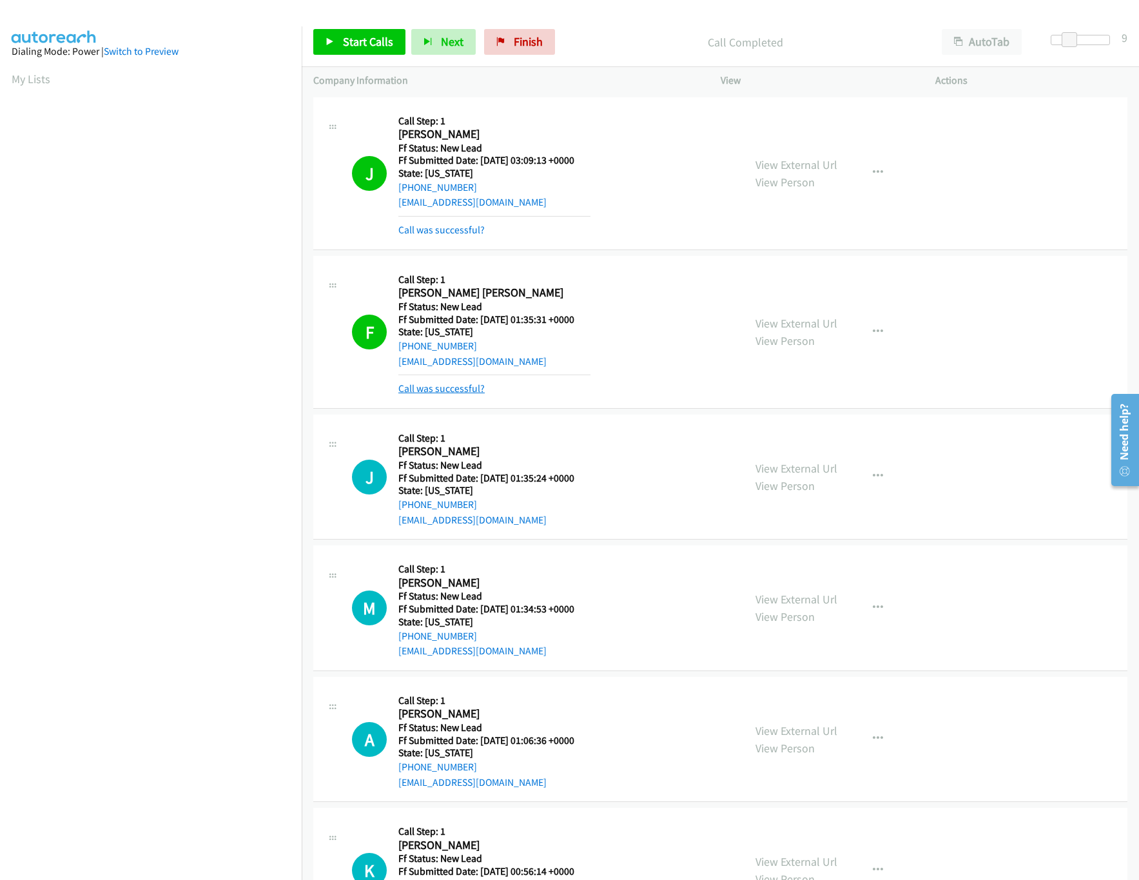
click at [440, 387] on link "Call was successful?" at bounding box center [441, 388] width 86 height 12
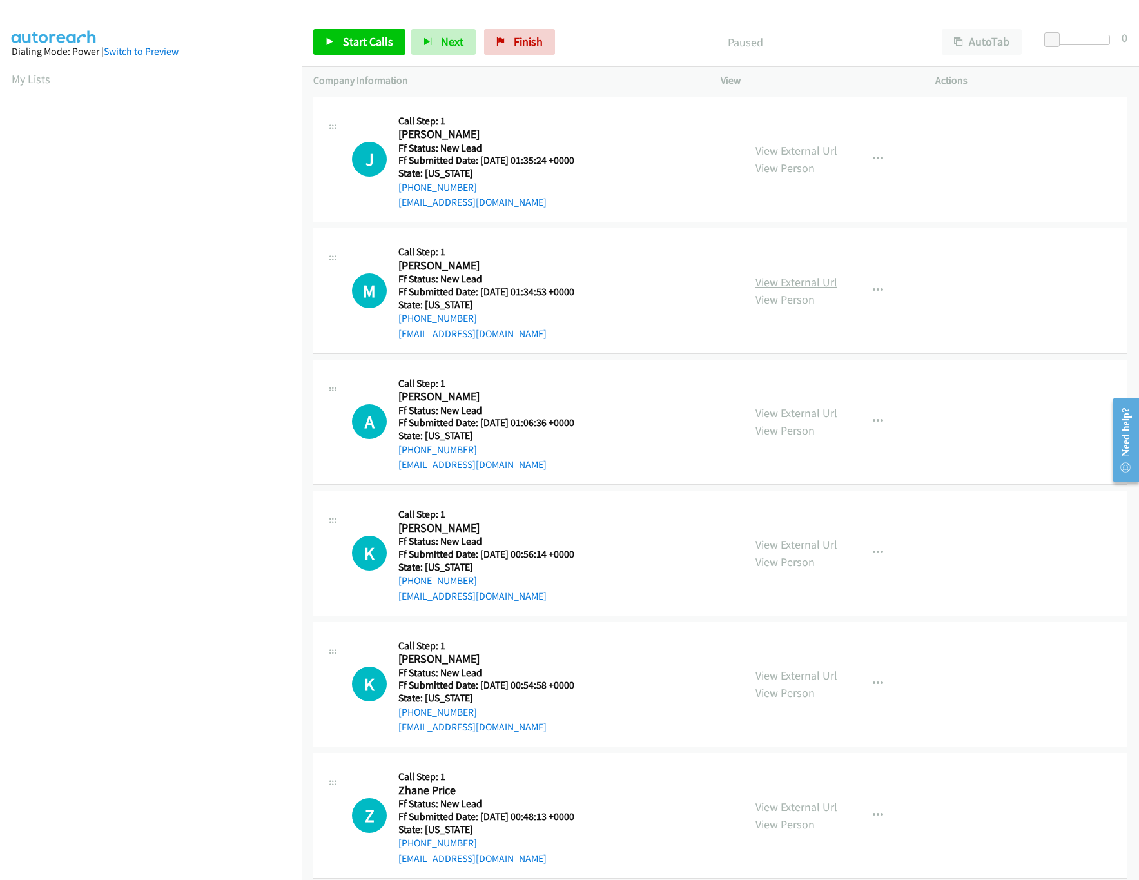
click at [761, 280] on link "View External Url" at bounding box center [797, 282] width 82 height 15
click at [338, 39] on link "Start Calls" at bounding box center [359, 42] width 92 height 26
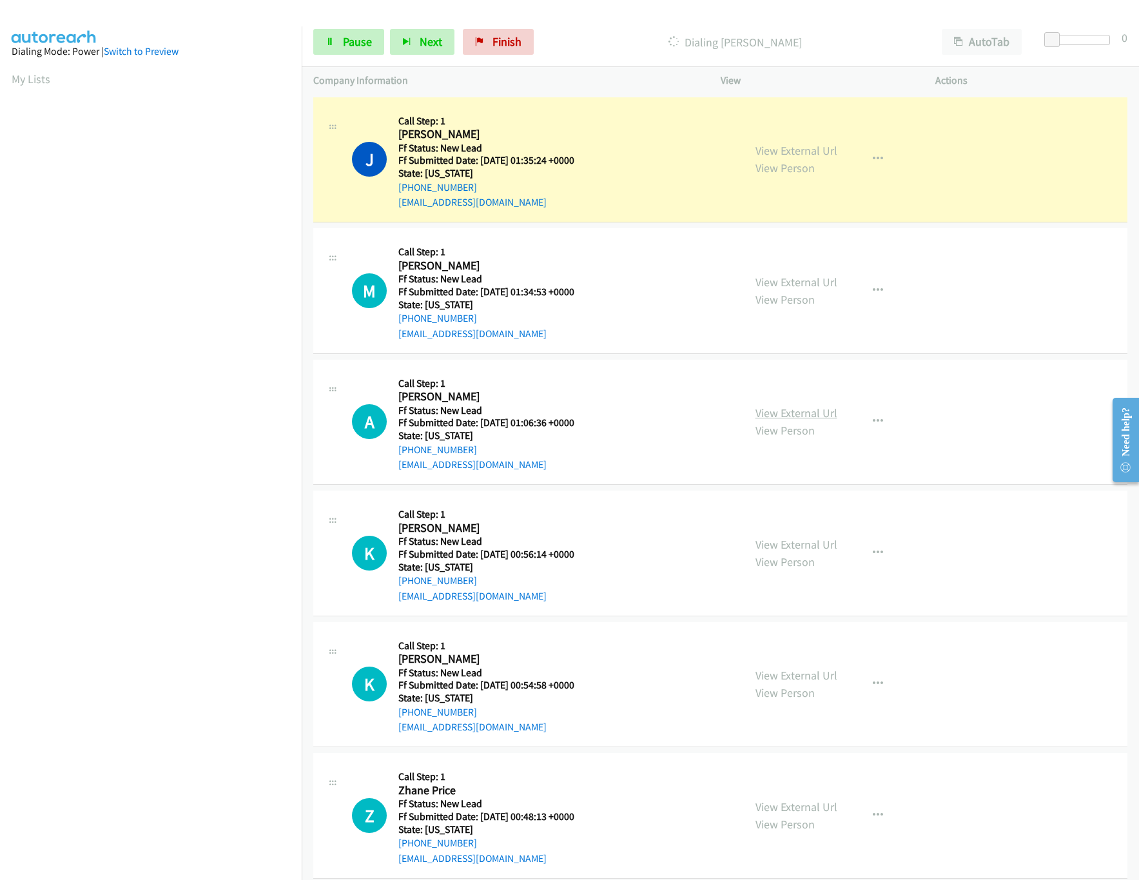
click at [778, 413] on link "View External Url" at bounding box center [797, 412] width 82 height 15
drag, startPoint x: 1053, startPoint y: 43, endPoint x: 1078, endPoint y: 47, distance: 25.5
click at [1078, 47] on body "Start Calls Pause Next Finish Dialing [PERSON_NAME] AutoTab AutoTab 13 Company …" at bounding box center [569, 30] width 1139 height 61
click at [337, 46] on link "Pause" at bounding box center [348, 42] width 71 height 26
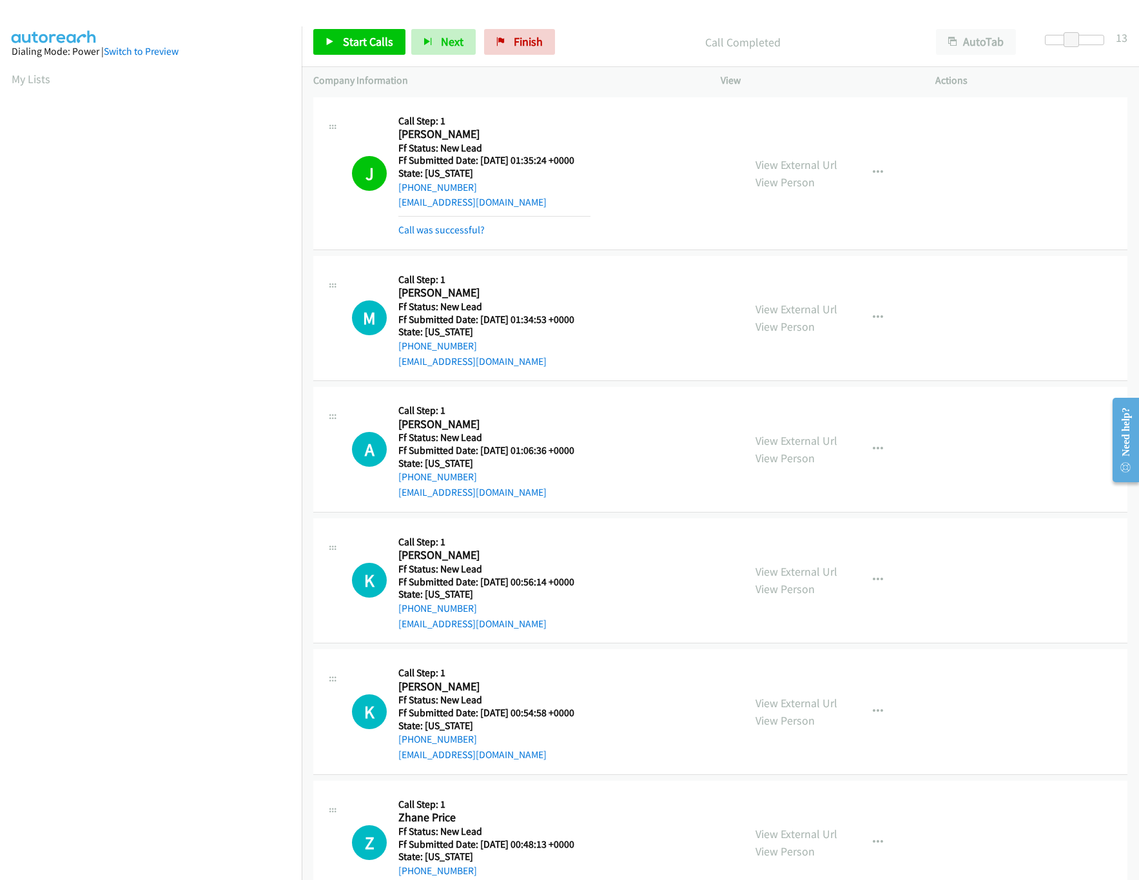
click at [449, 219] on mb0 "Call was successful?" at bounding box center [494, 227] width 192 height 22
click at [449, 236] on link "Call was successful?" at bounding box center [441, 230] width 86 height 12
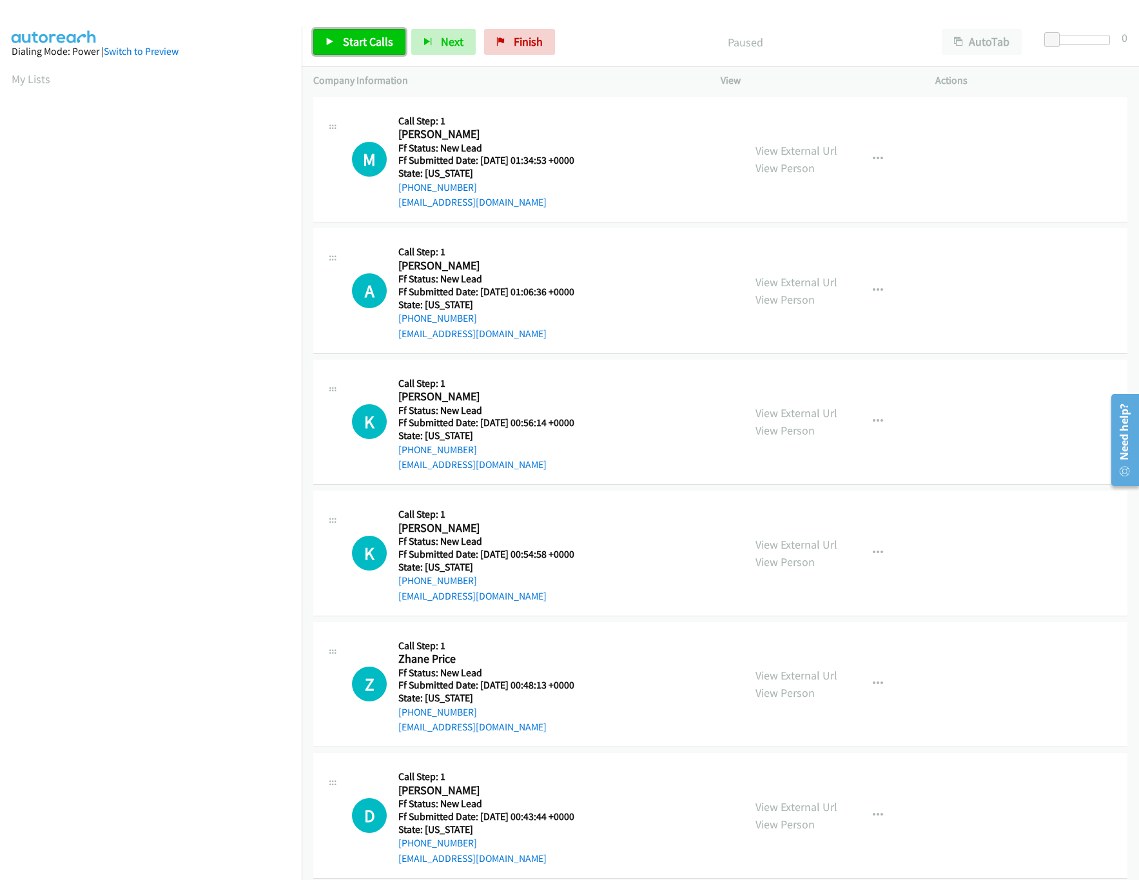
click at [335, 35] on link "Start Calls" at bounding box center [359, 42] width 92 height 26
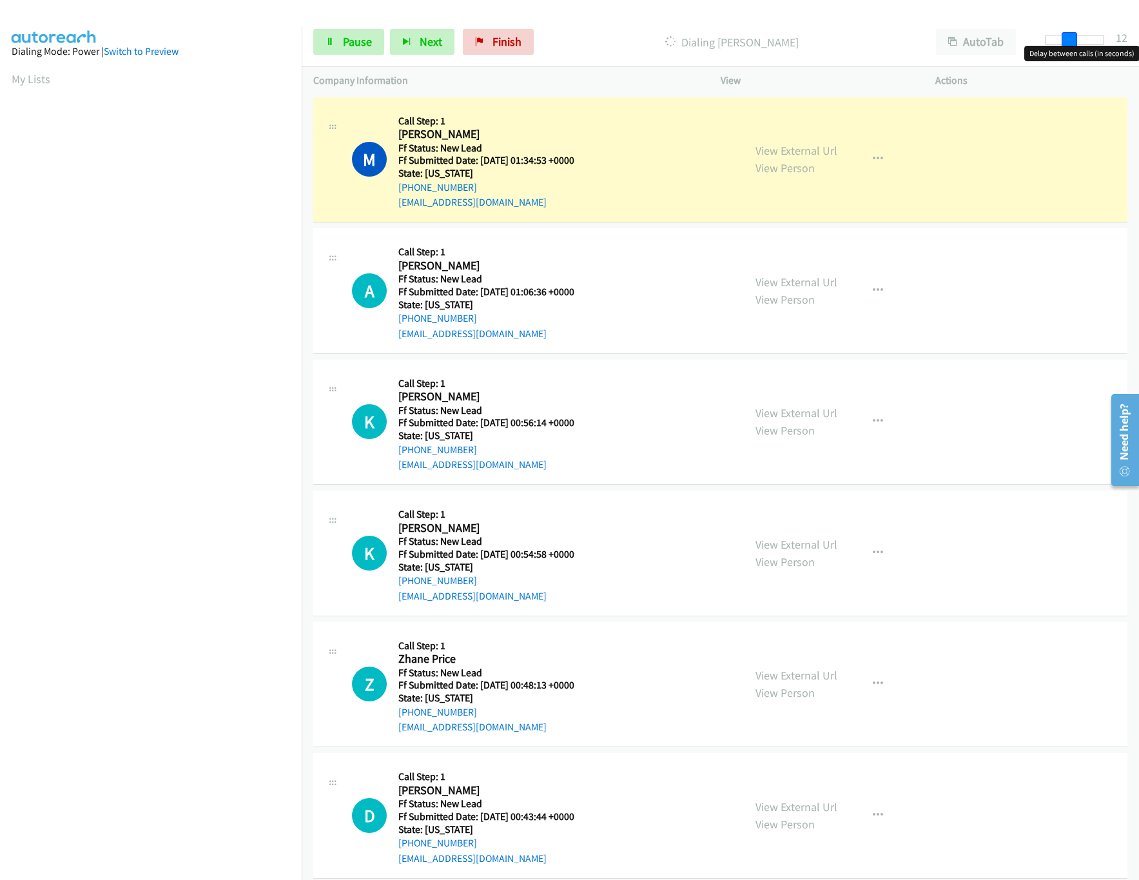
click at [1071, 50] on body "Start Calls Pause Next Finish Dialing [PERSON_NAME] AutoTab AutoTab 12 Company …" at bounding box center [569, 30] width 1139 height 61
click at [803, 407] on link "View External Url" at bounding box center [797, 412] width 82 height 15
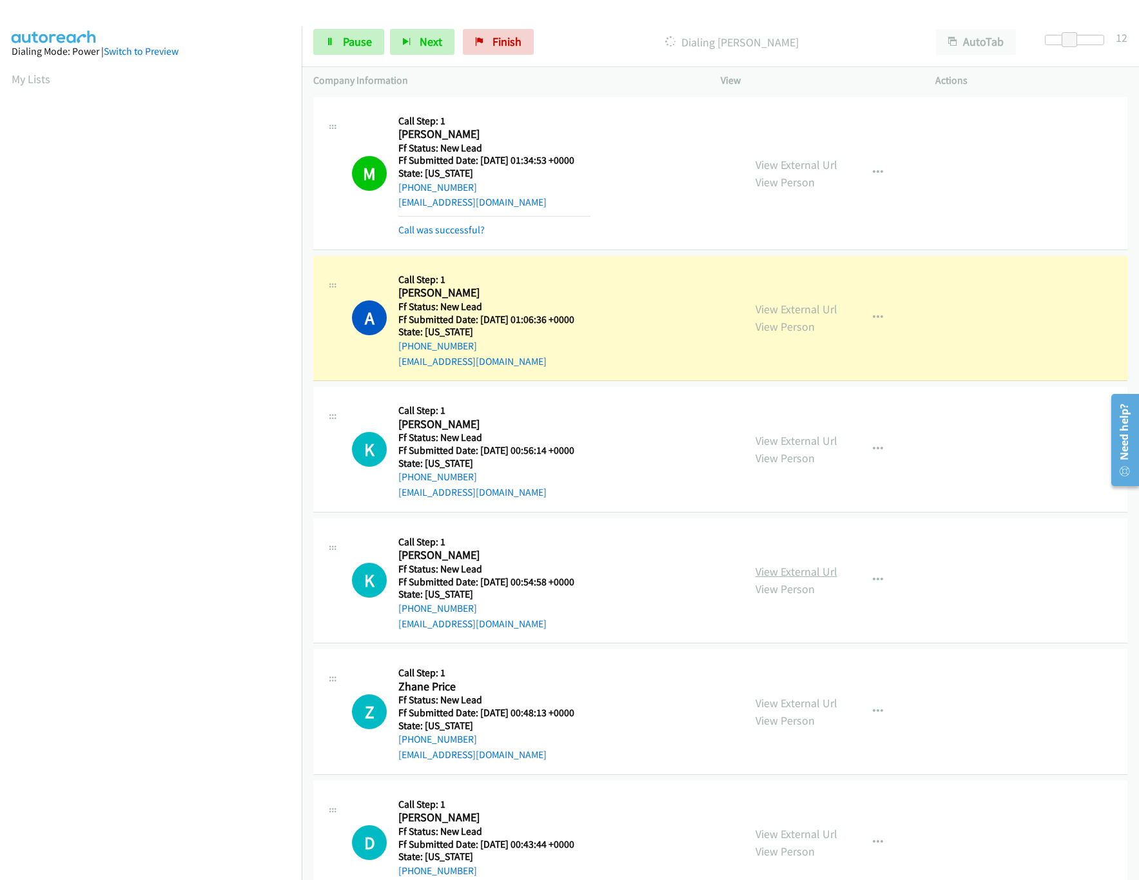
click at [782, 575] on link "View External Url" at bounding box center [797, 571] width 82 height 15
click at [787, 700] on link "View External Url" at bounding box center [797, 703] width 82 height 15
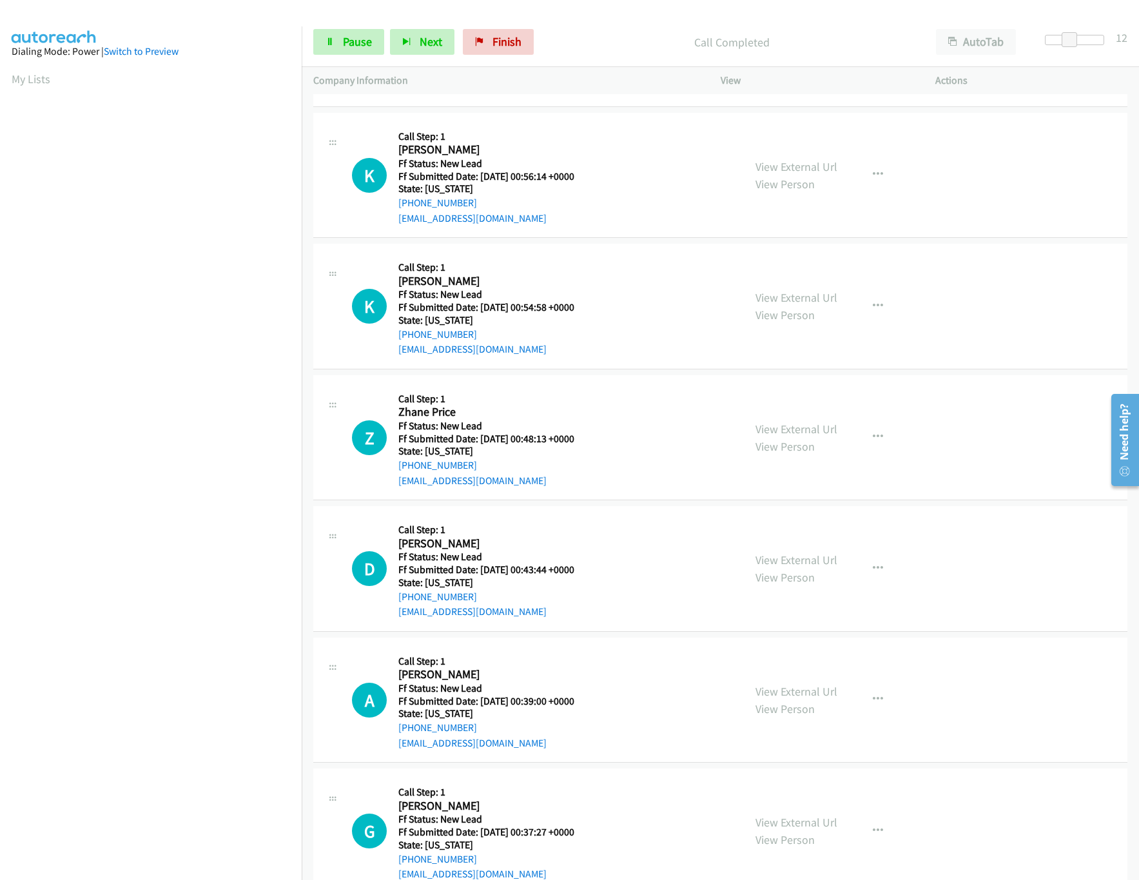
scroll to position [387, 0]
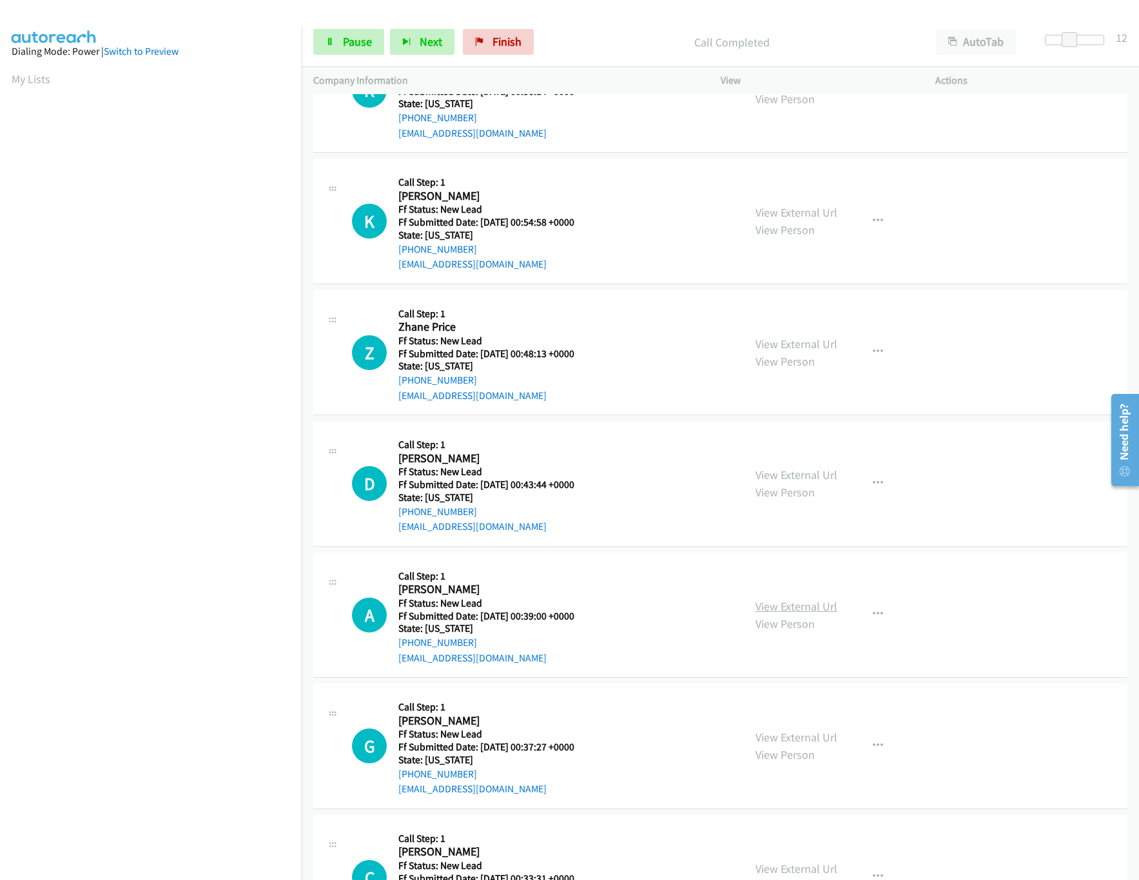
click at [801, 605] on link "View External Url" at bounding box center [797, 606] width 82 height 15
click at [795, 476] on link "View External Url" at bounding box center [797, 474] width 82 height 15
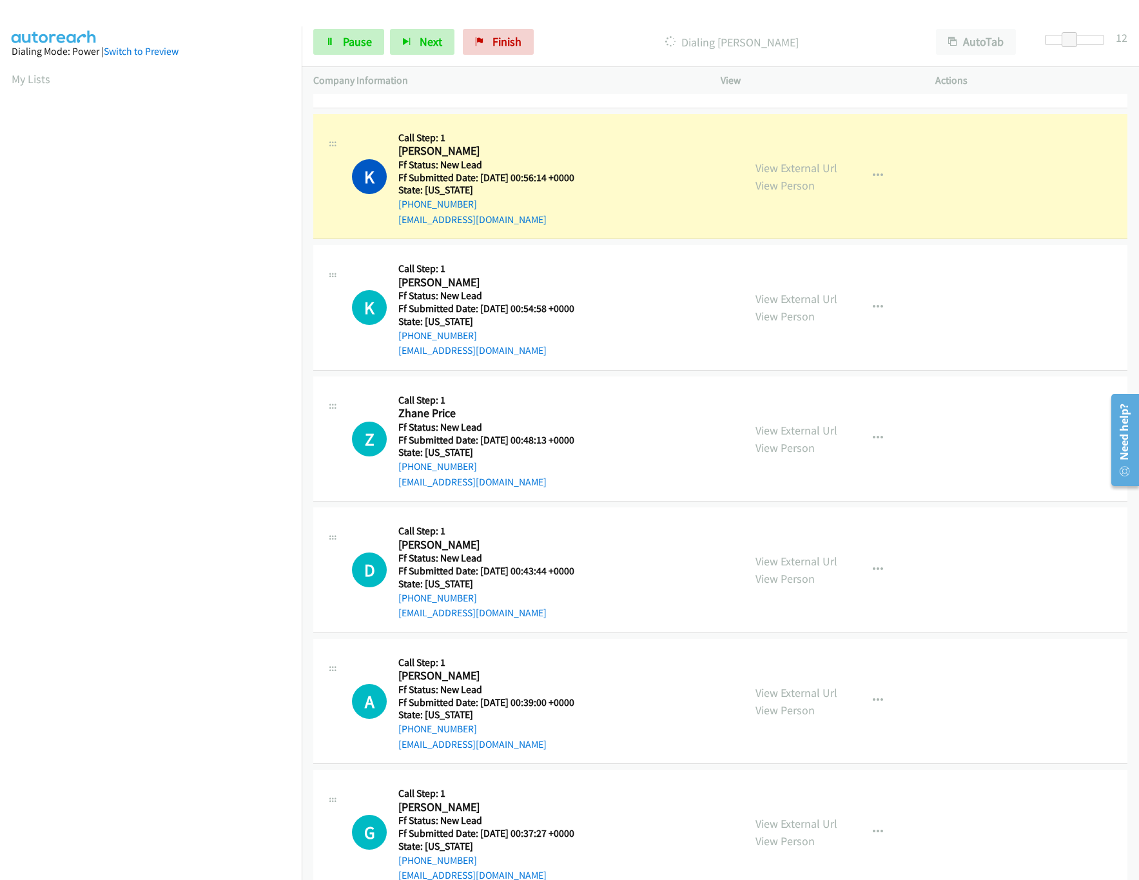
scroll to position [258, 0]
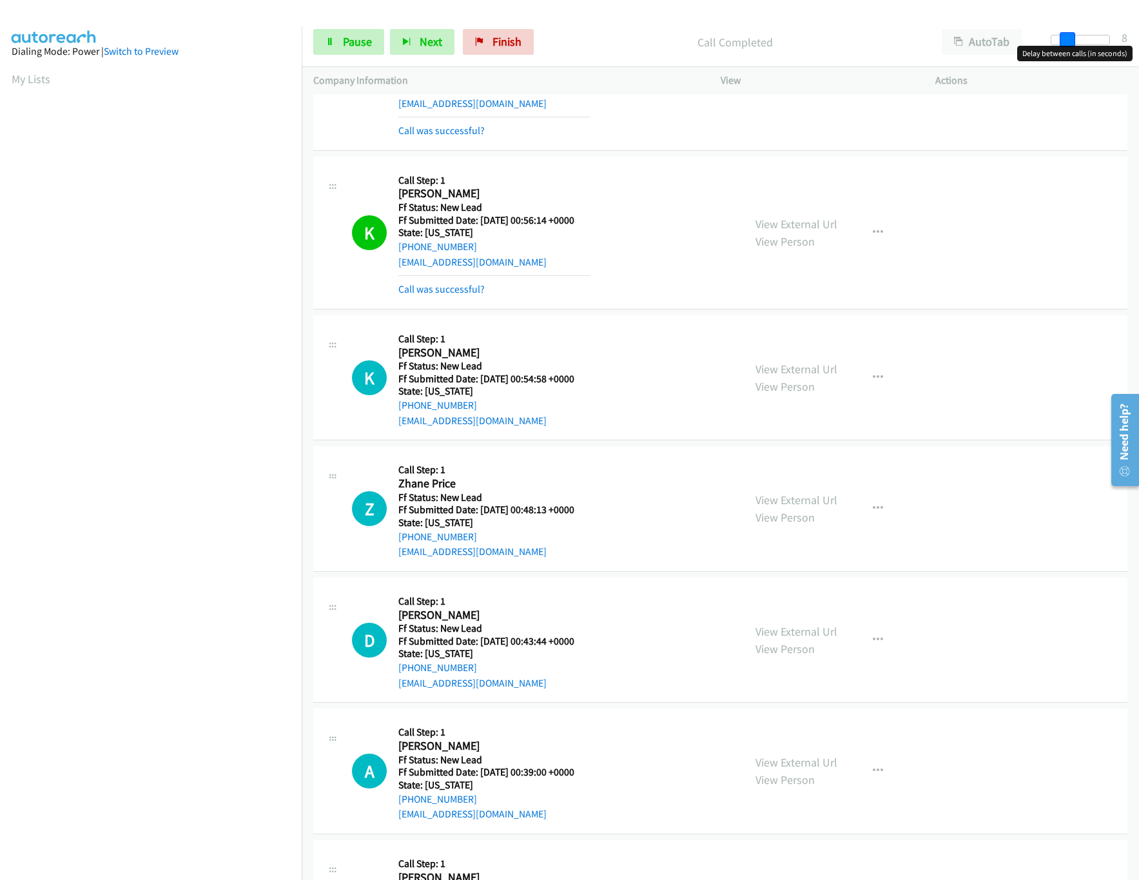
drag, startPoint x: 1068, startPoint y: 39, endPoint x: 1059, endPoint y: 41, distance: 9.2
click at [1060, 41] on span at bounding box center [1067, 39] width 15 height 15
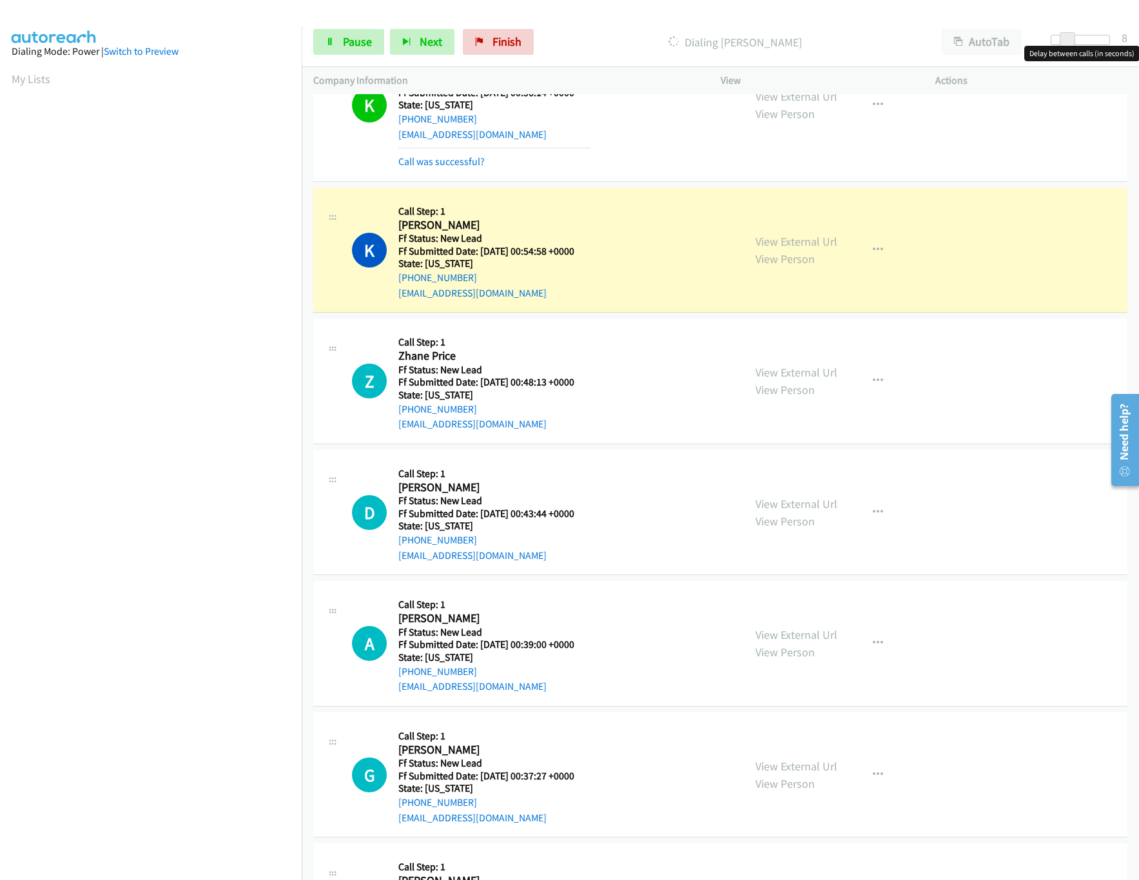
scroll to position [387, 0]
click at [781, 766] on link "View External Url" at bounding box center [797, 764] width 82 height 15
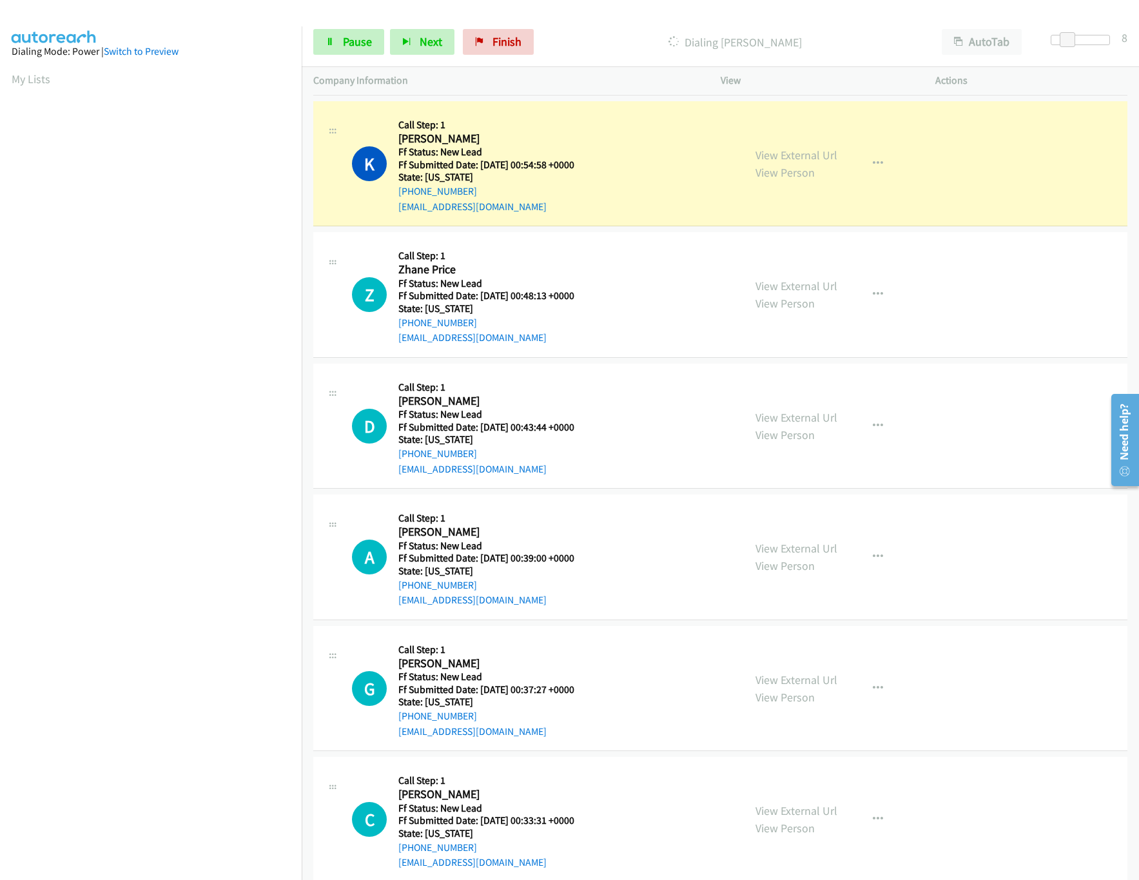
scroll to position [515, 0]
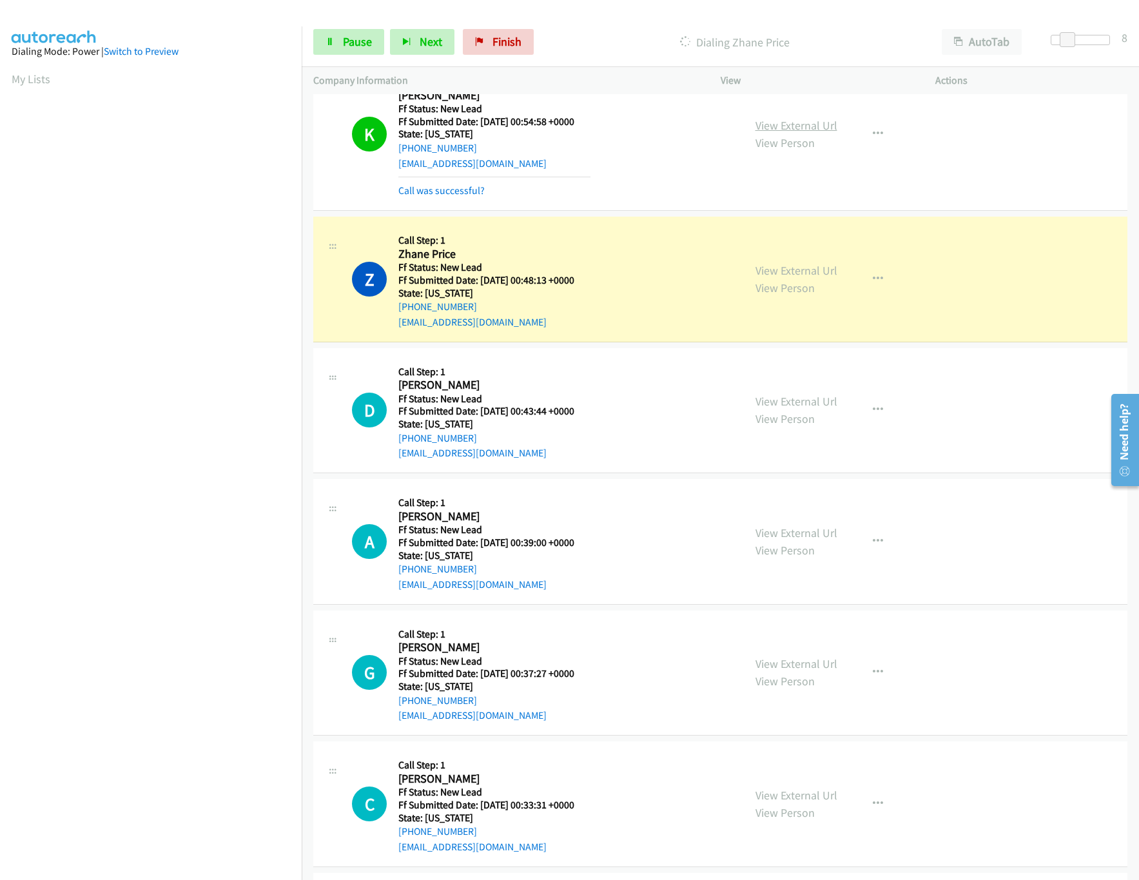
click at [820, 122] on link "View External Url" at bounding box center [797, 125] width 82 height 15
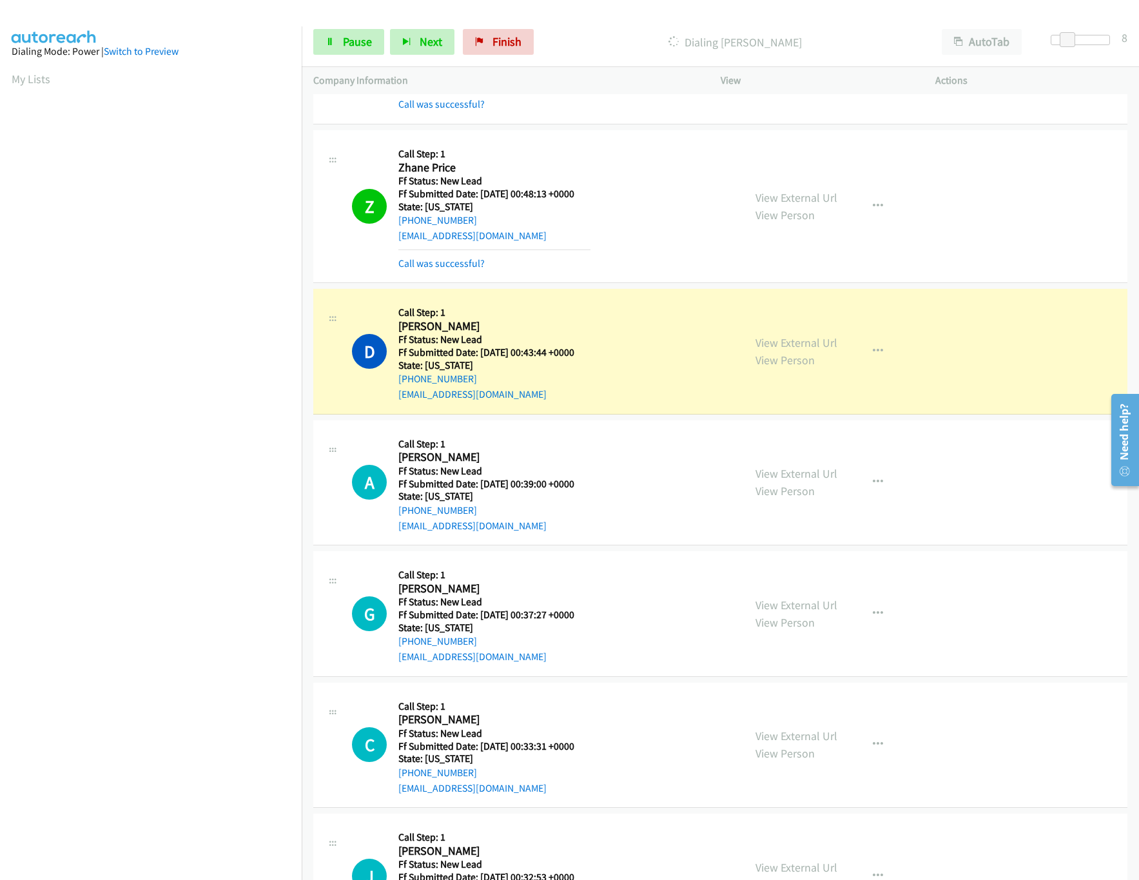
scroll to position [645, 0]
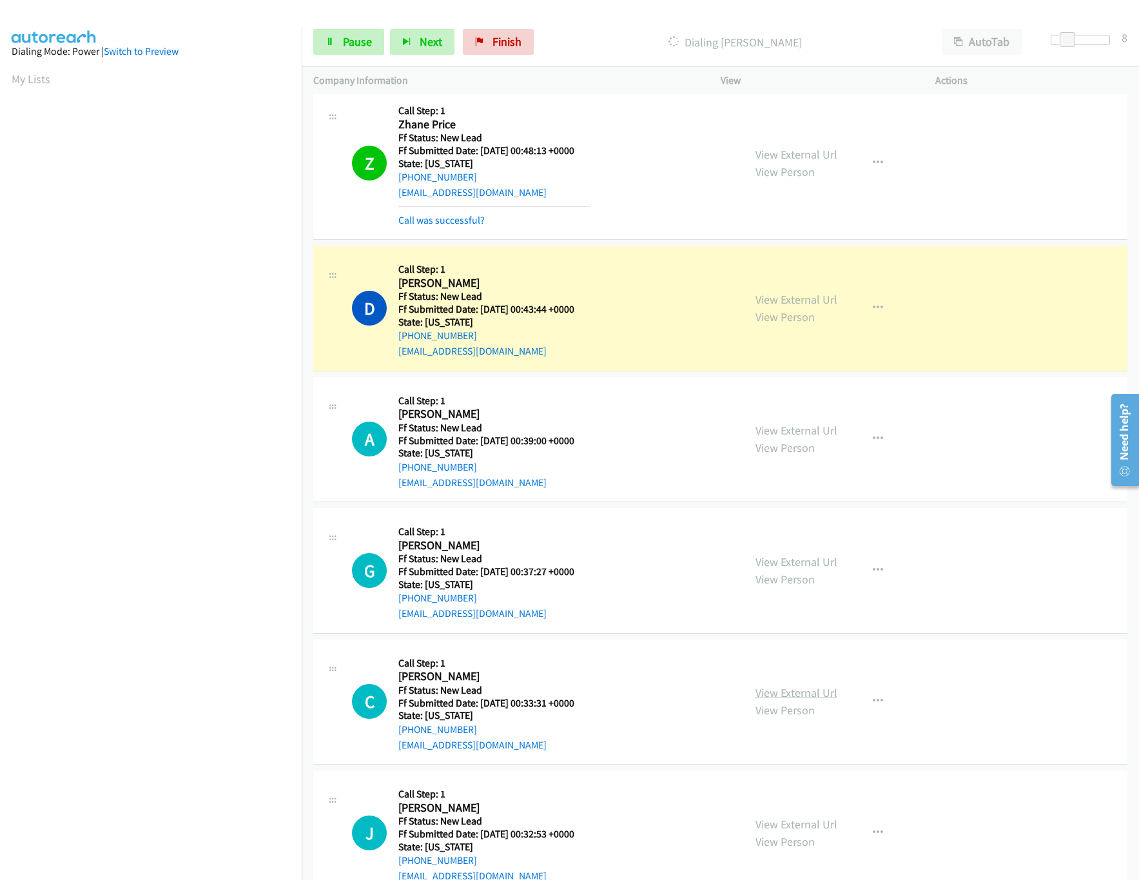
click at [814, 690] on link "View External Url" at bounding box center [797, 692] width 82 height 15
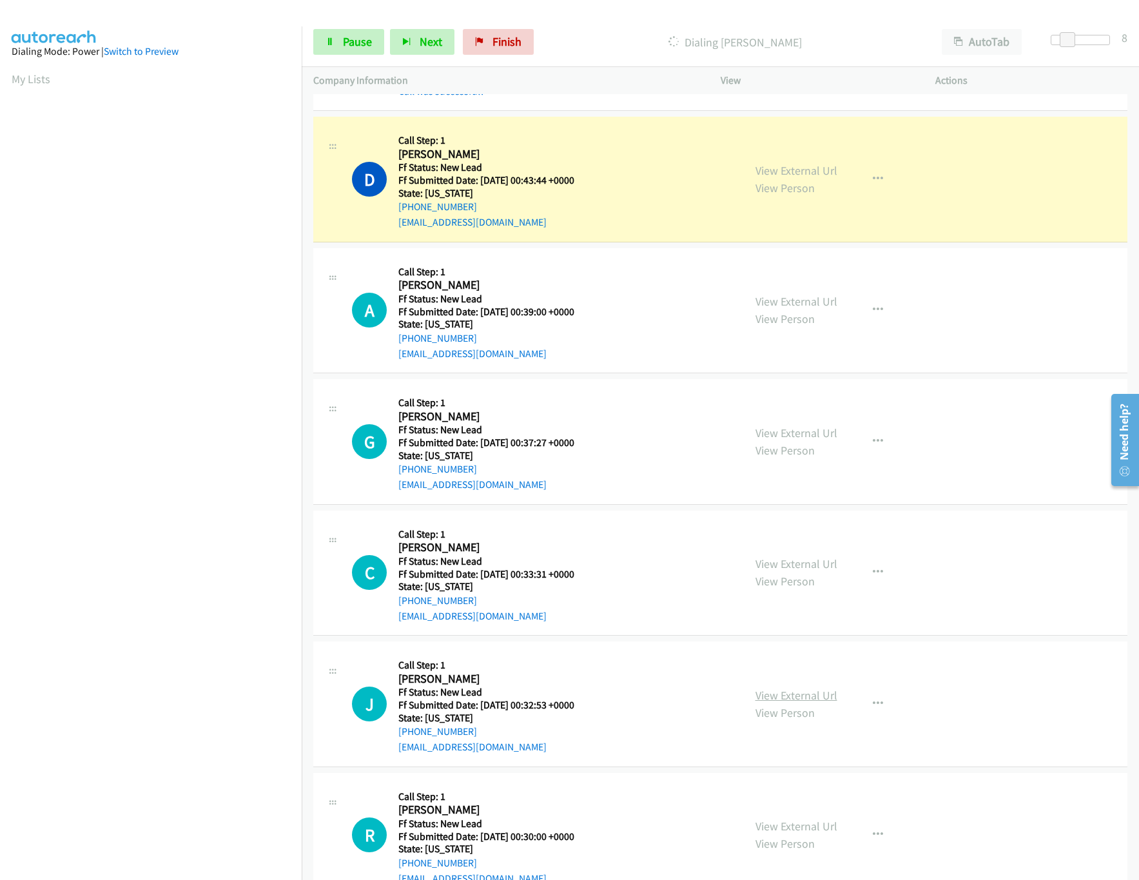
click at [806, 702] on link "View External Url" at bounding box center [797, 695] width 82 height 15
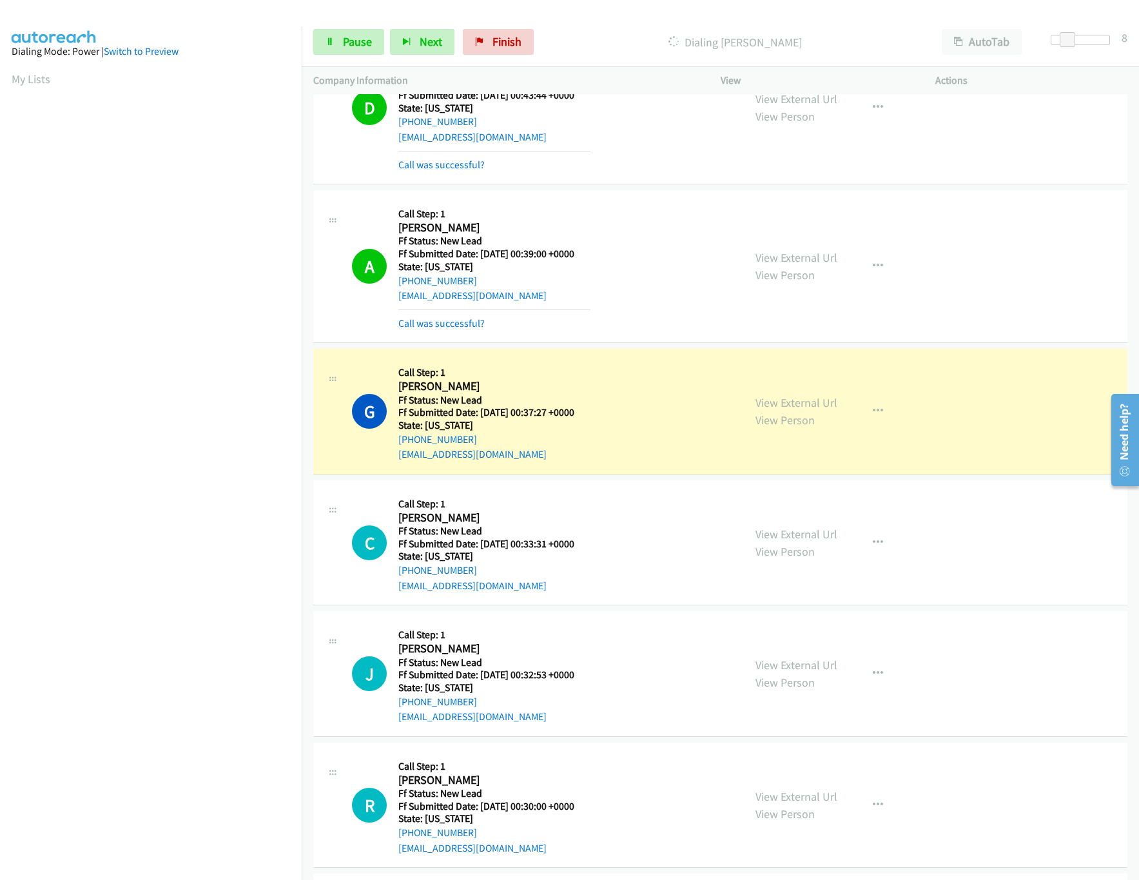
scroll to position [902, 0]
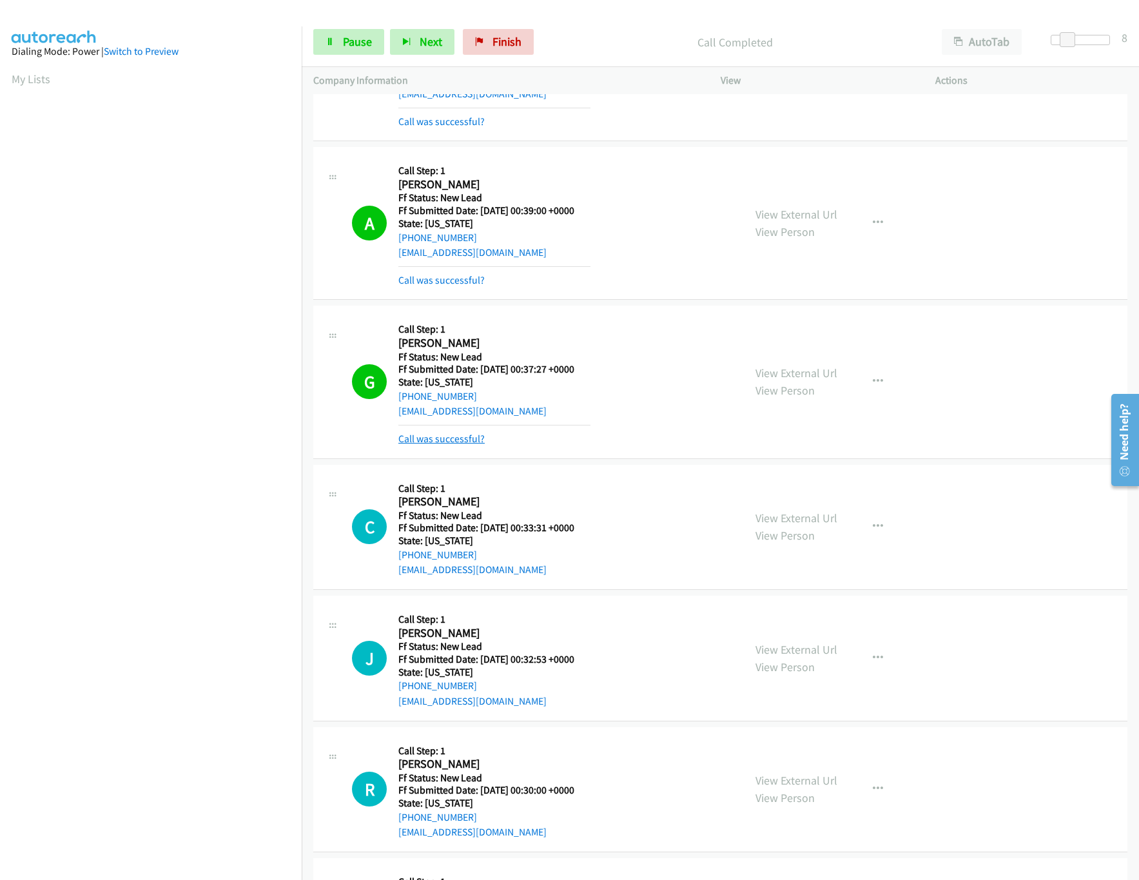
click at [449, 445] on link "Call was successful?" at bounding box center [441, 439] width 86 height 12
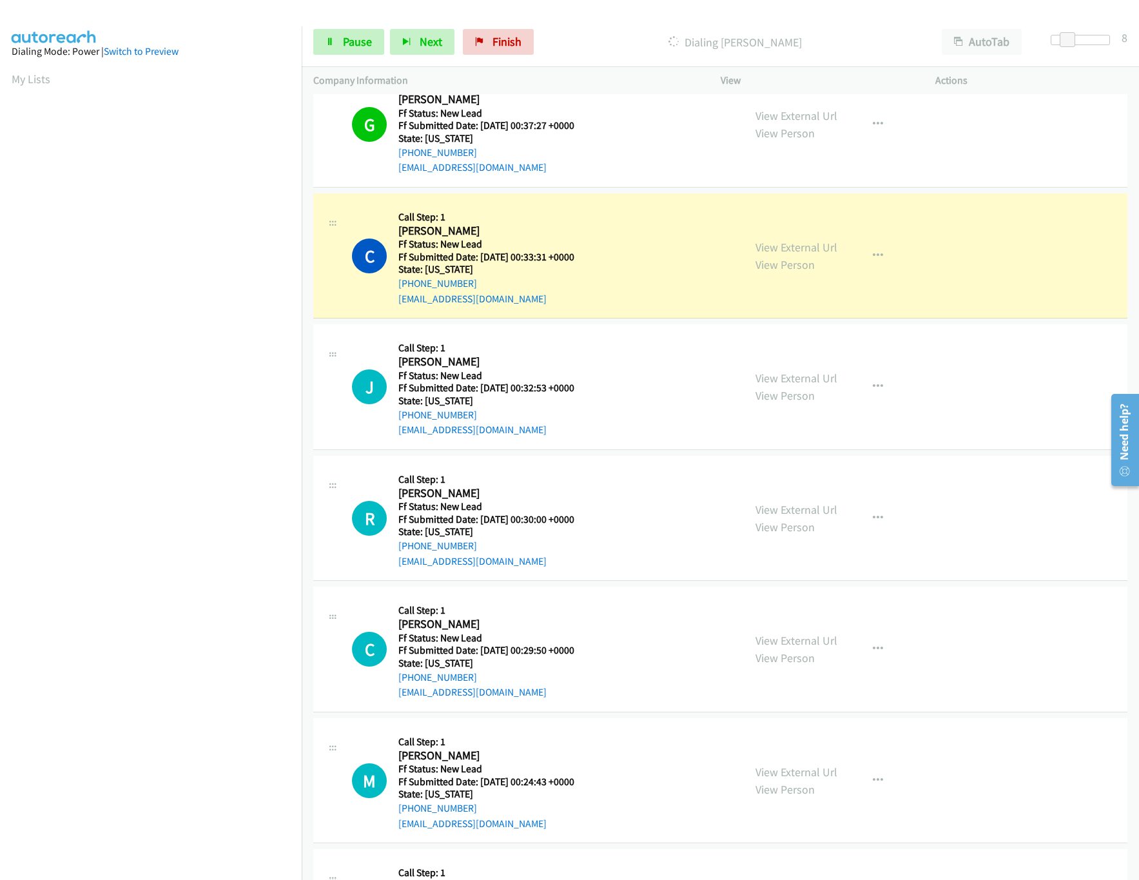
scroll to position [1160, 0]
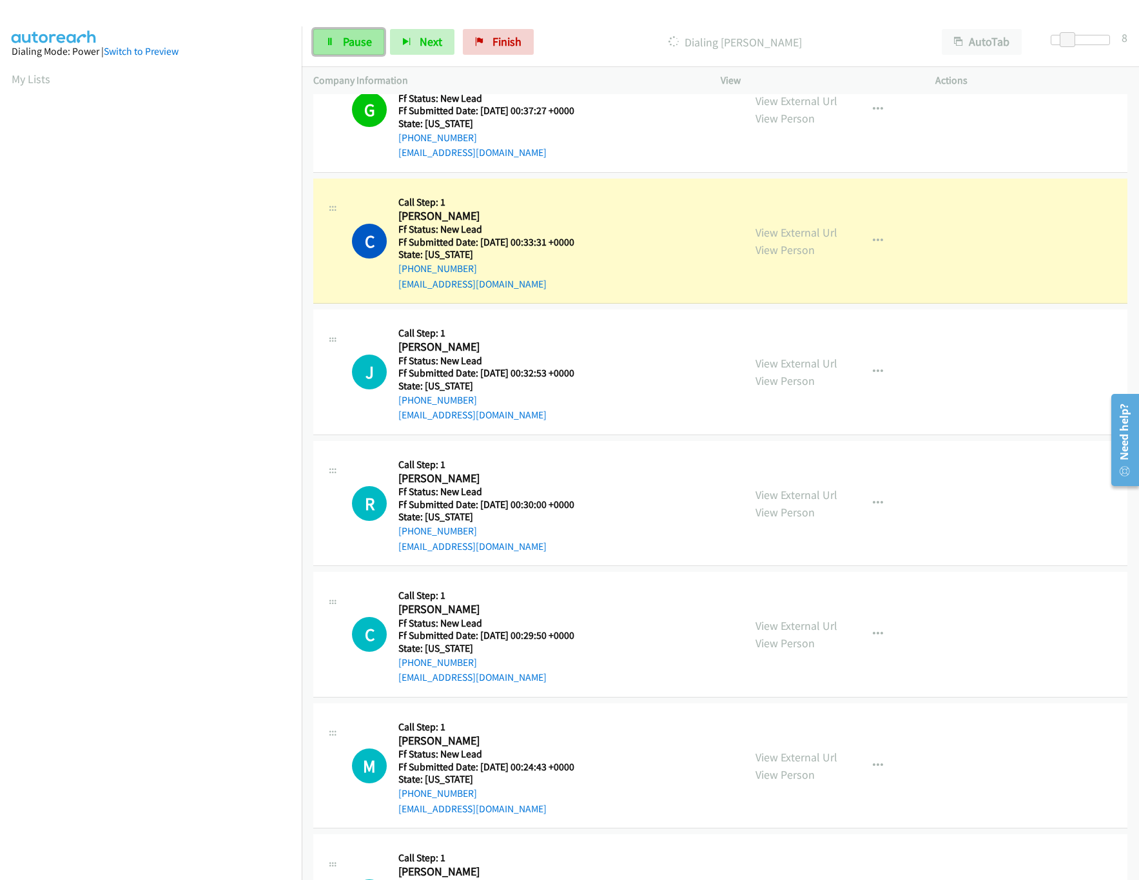
click at [338, 39] on link "Pause" at bounding box center [348, 42] width 71 height 26
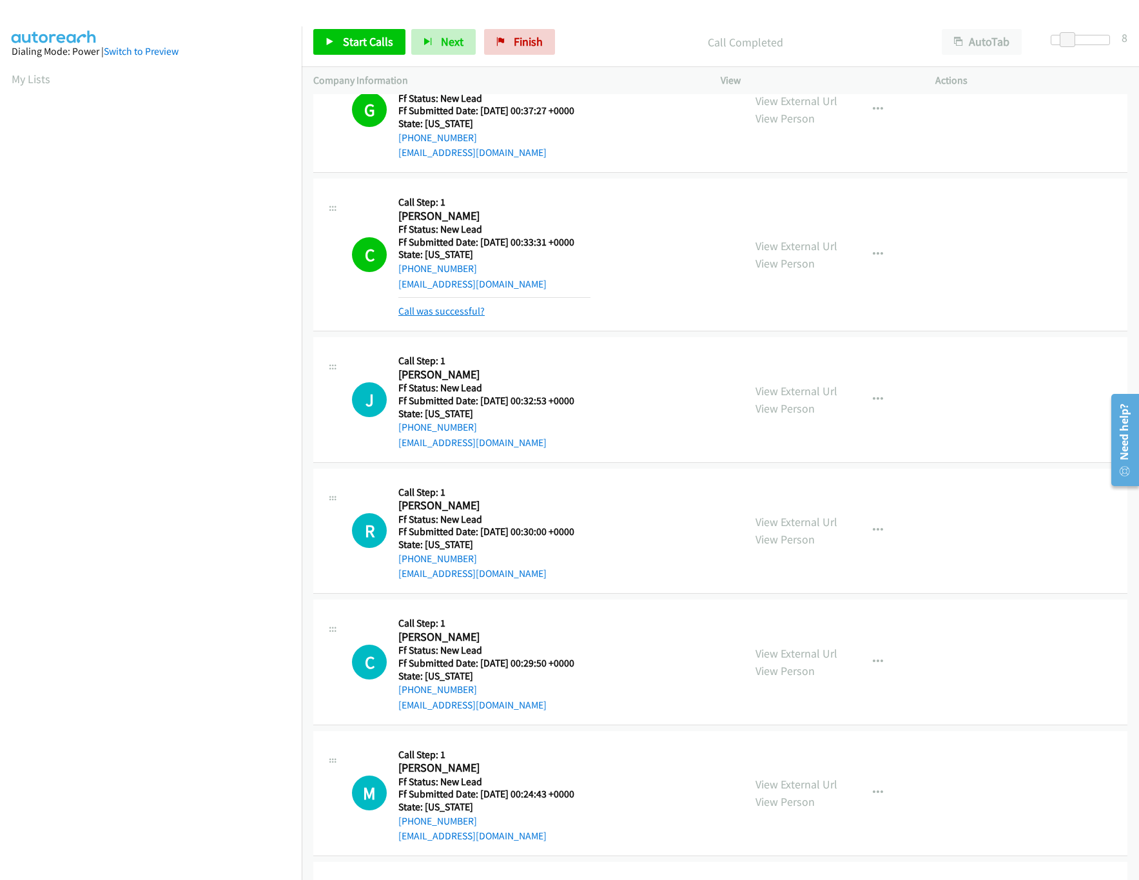
click at [457, 312] on link "Call was successful?" at bounding box center [441, 311] width 86 height 12
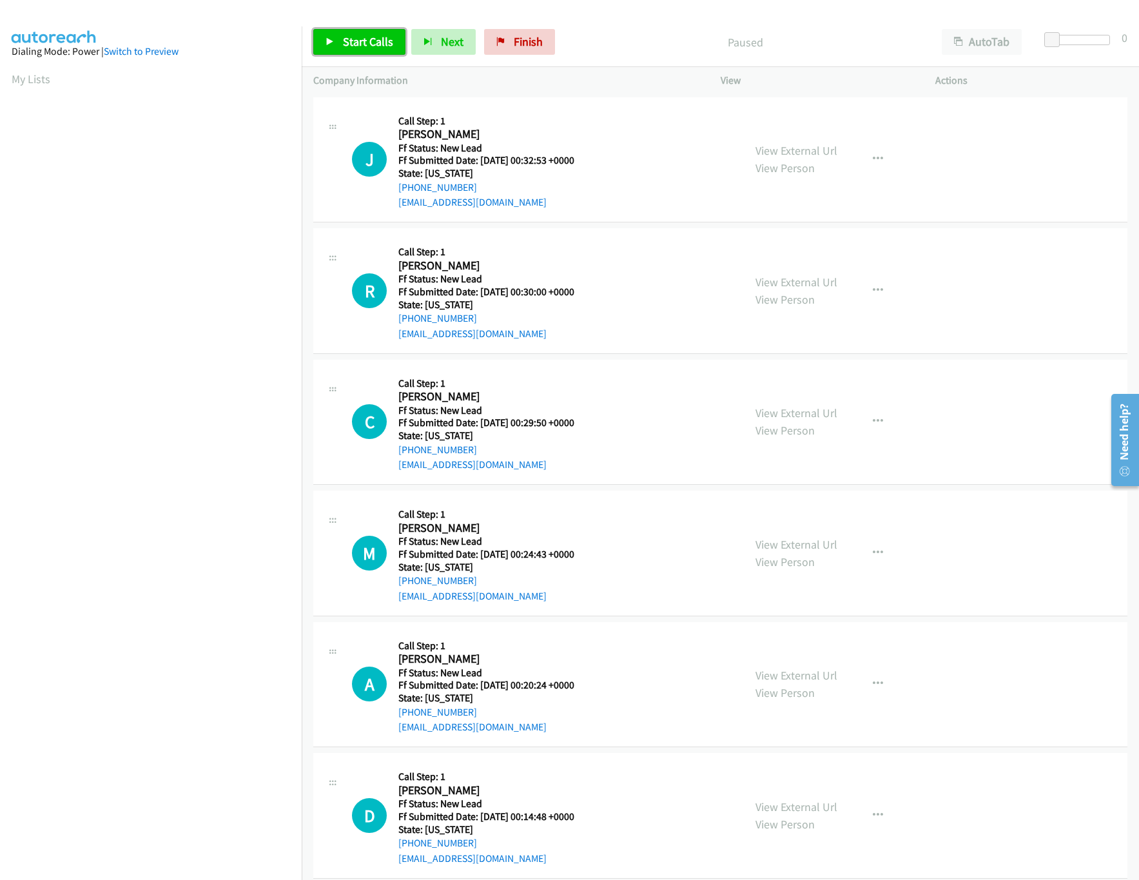
click at [366, 37] on span "Start Calls" at bounding box center [368, 41] width 50 height 15
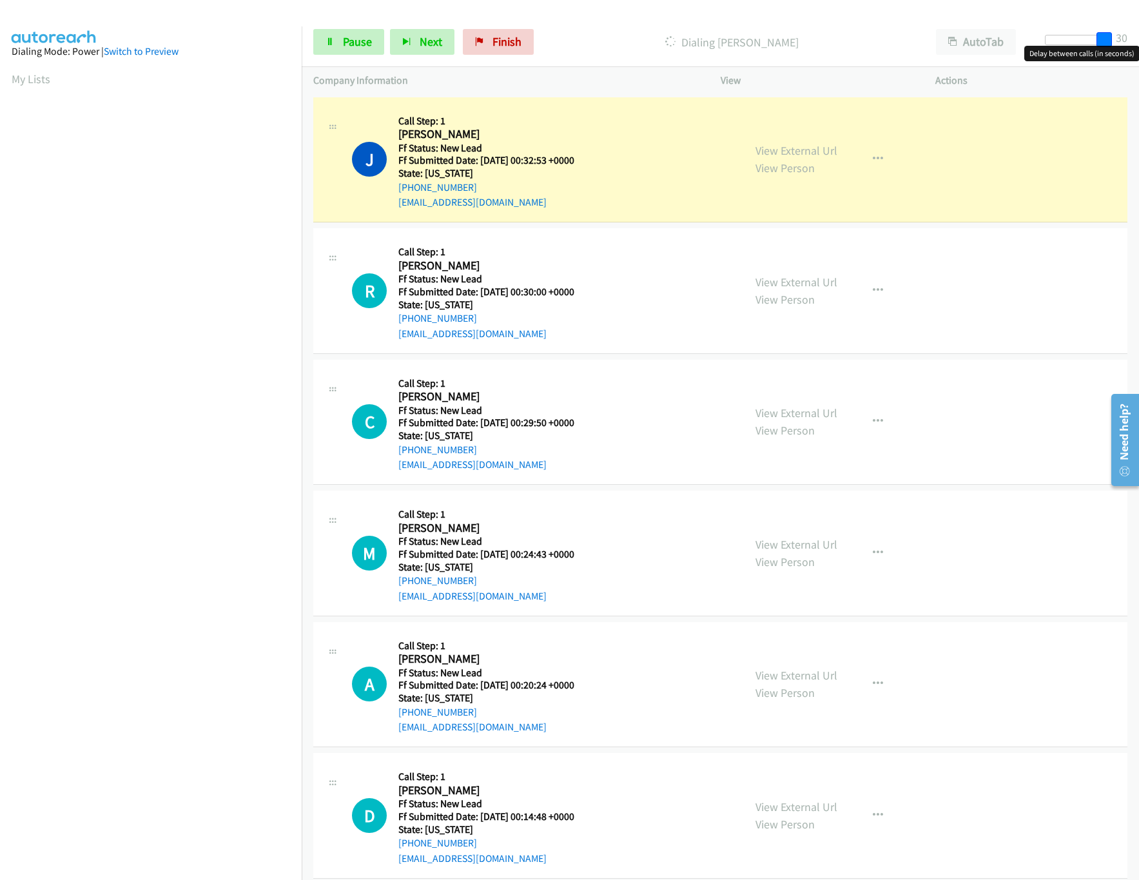
drag, startPoint x: 1048, startPoint y: 35, endPoint x: 1146, endPoint y: 47, distance: 98.1
click at [1138, 47] on html "Start Calls Pause Next Finish Dialing Janie Gundy AutoTab AutoTab 30 Company In…" at bounding box center [569, 30] width 1139 height 61
click at [778, 414] on link "View External Url" at bounding box center [797, 412] width 82 height 15
click at [809, 282] on link "View External Url" at bounding box center [797, 282] width 82 height 15
click at [1066, 37] on div at bounding box center [1074, 40] width 59 height 10
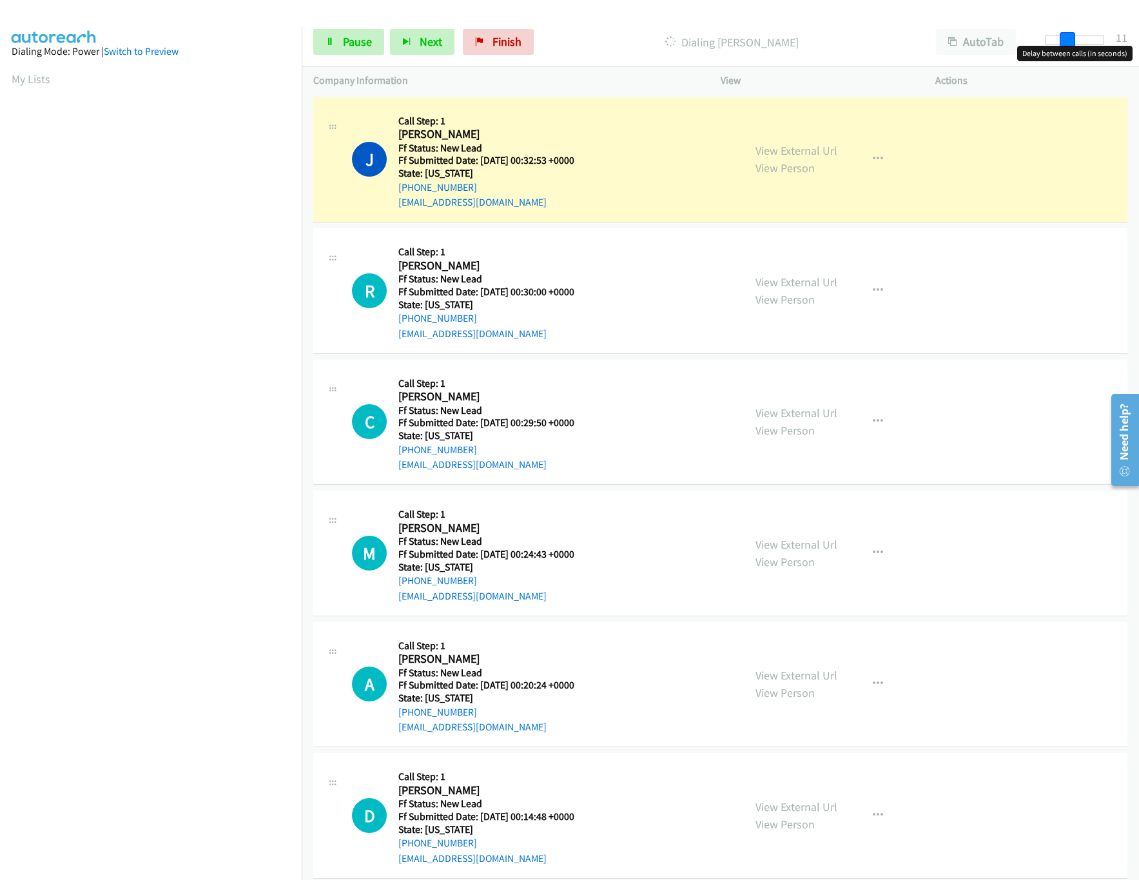
click at [1066, 37] on span at bounding box center [1067, 39] width 15 height 15
drag, startPoint x: 1064, startPoint y: 37, endPoint x: 1052, endPoint y: 37, distance: 12.3
click at [1052, 37] on div at bounding box center [1080, 40] width 59 height 10
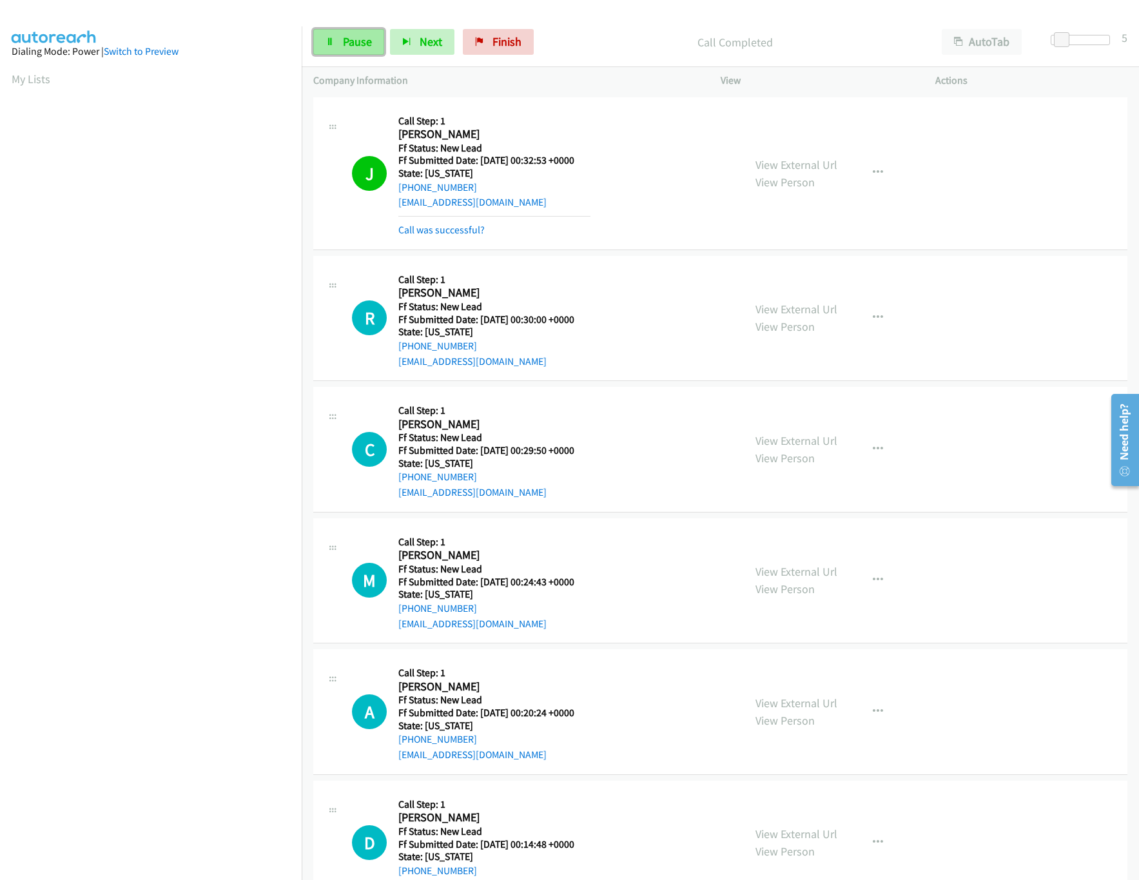
click at [352, 41] on span "Pause" at bounding box center [357, 41] width 29 height 15
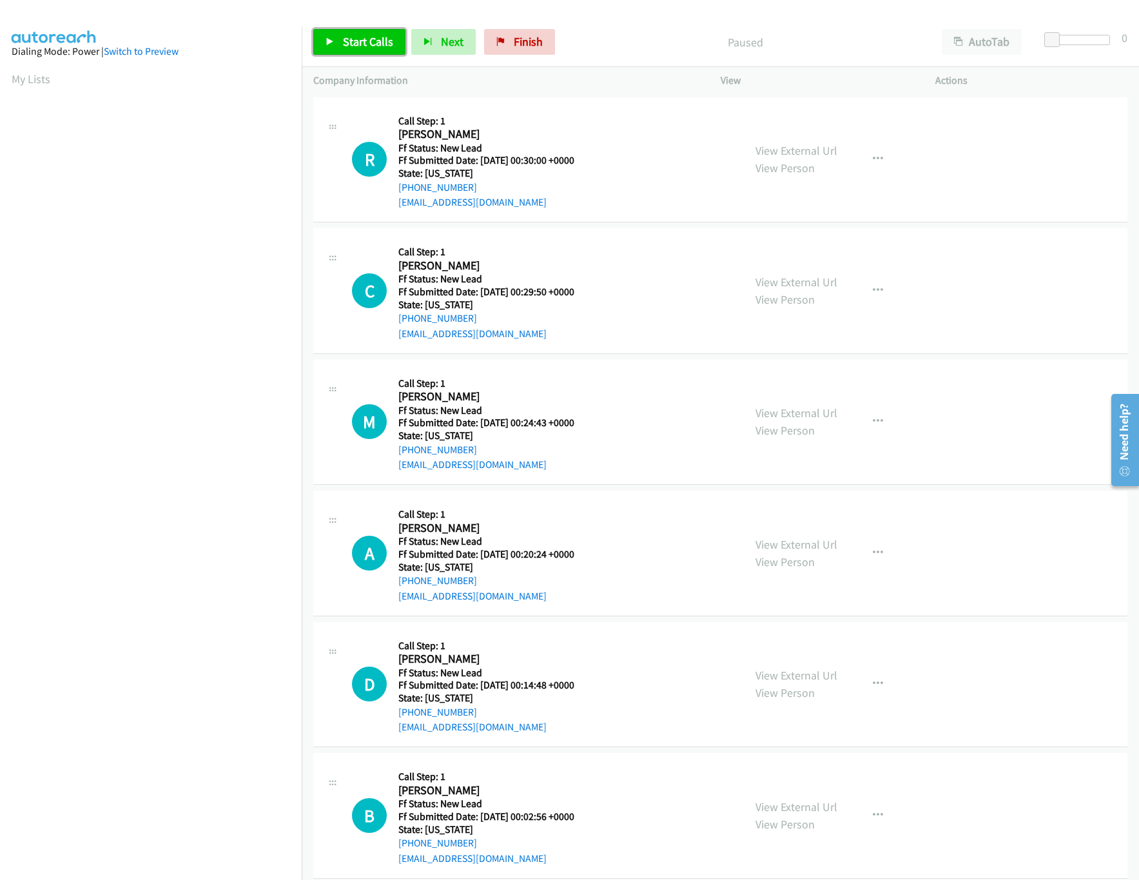
click at [352, 39] on span "Start Calls" at bounding box center [368, 41] width 50 height 15
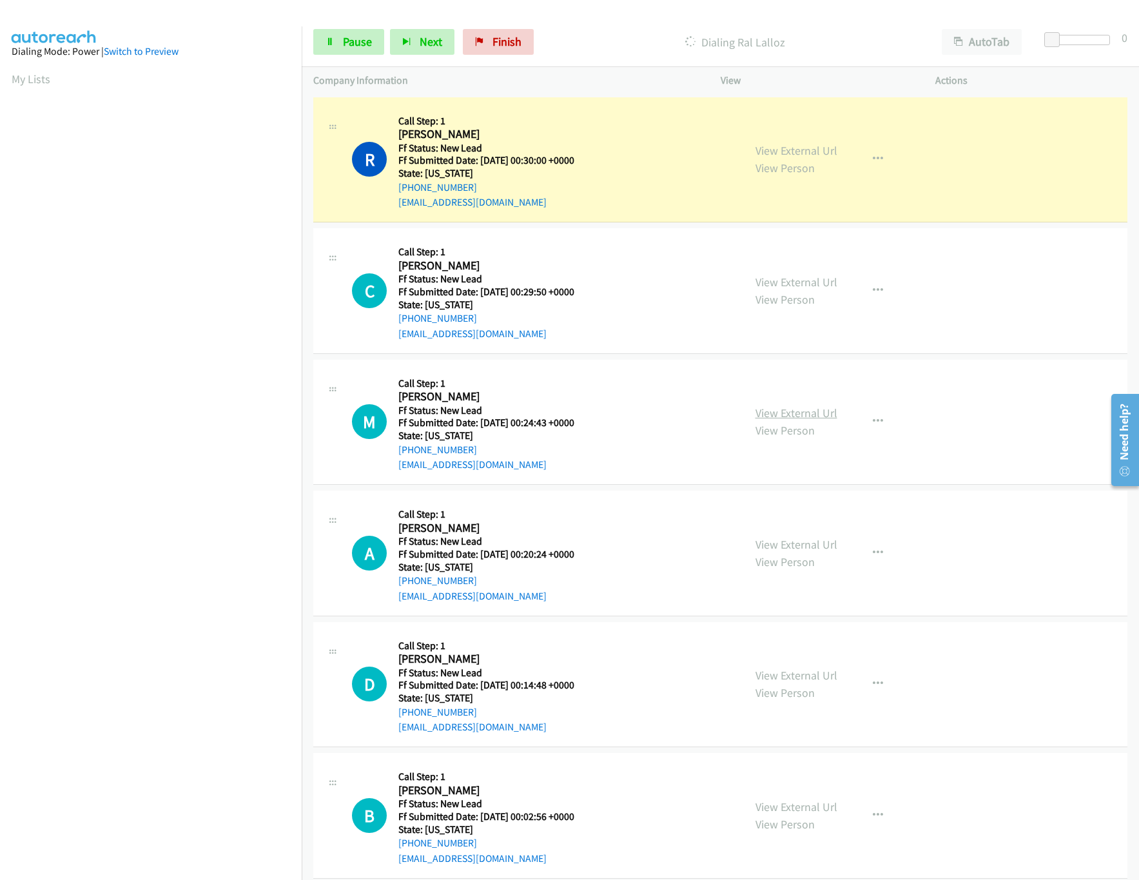
click at [794, 412] on link "View External Url" at bounding box center [797, 412] width 82 height 15
drag, startPoint x: 1053, startPoint y: 43, endPoint x: 1068, endPoint y: 43, distance: 15.5
click at [1068, 43] on span at bounding box center [1067, 39] width 15 height 15
click at [1064, 43] on span at bounding box center [1067, 39] width 15 height 15
click at [814, 551] on link "View External Url" at bounding box center [797, 544] width 82 height 15
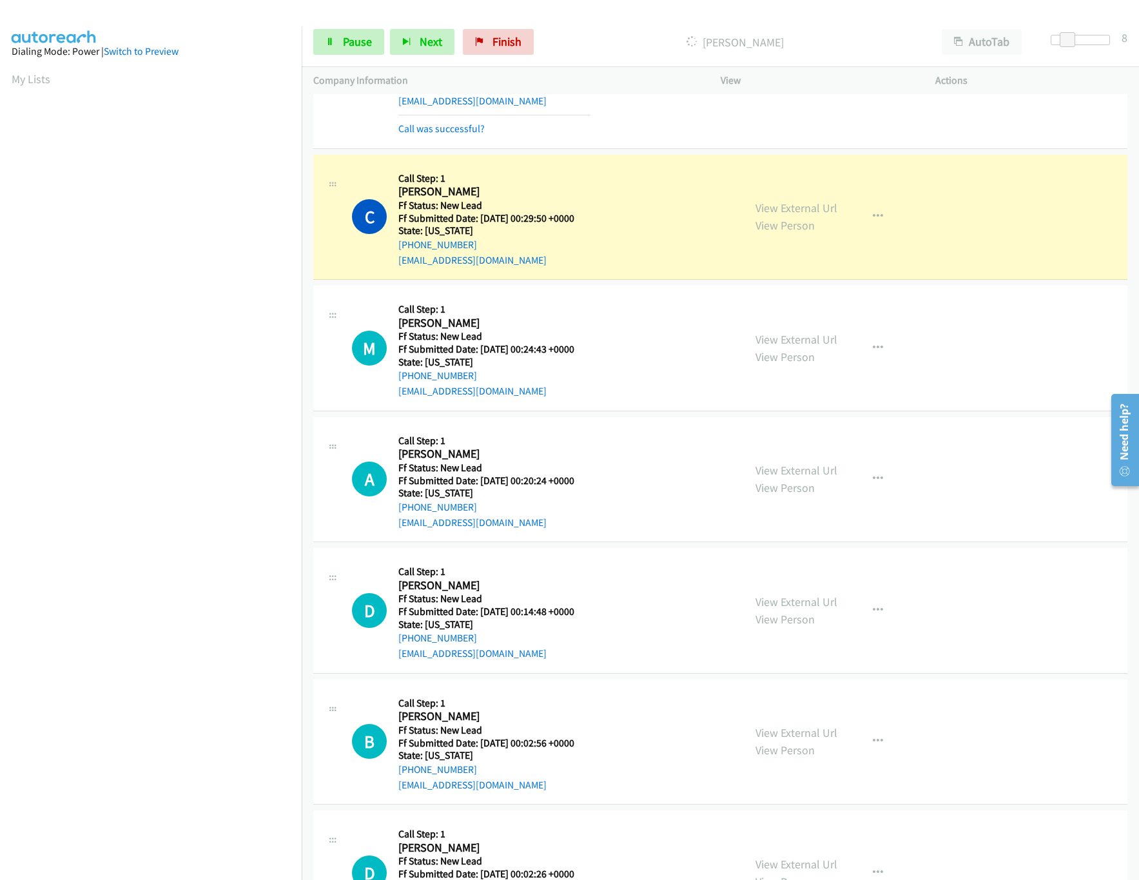
scroll to position [128, 0]
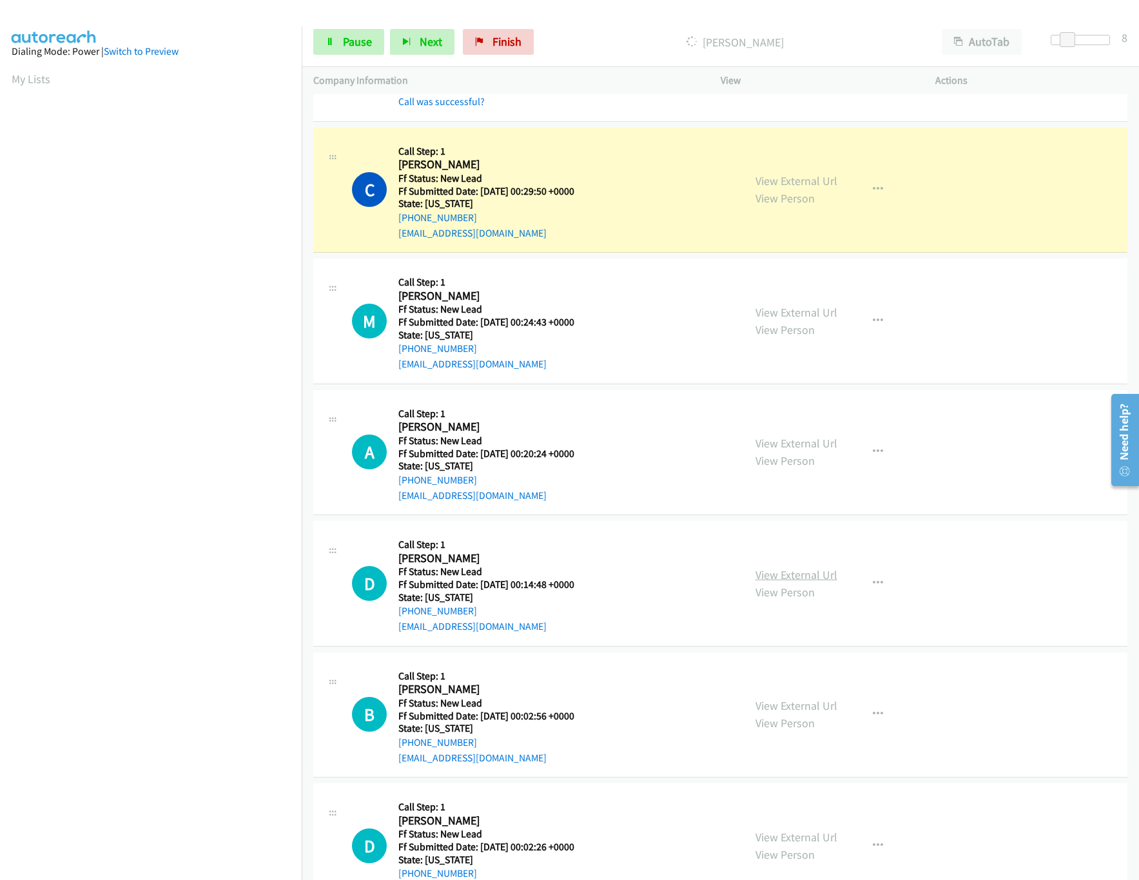
click at [826, 579] on link "View External Url" at bounding box center [797, 574] width 82 height 15
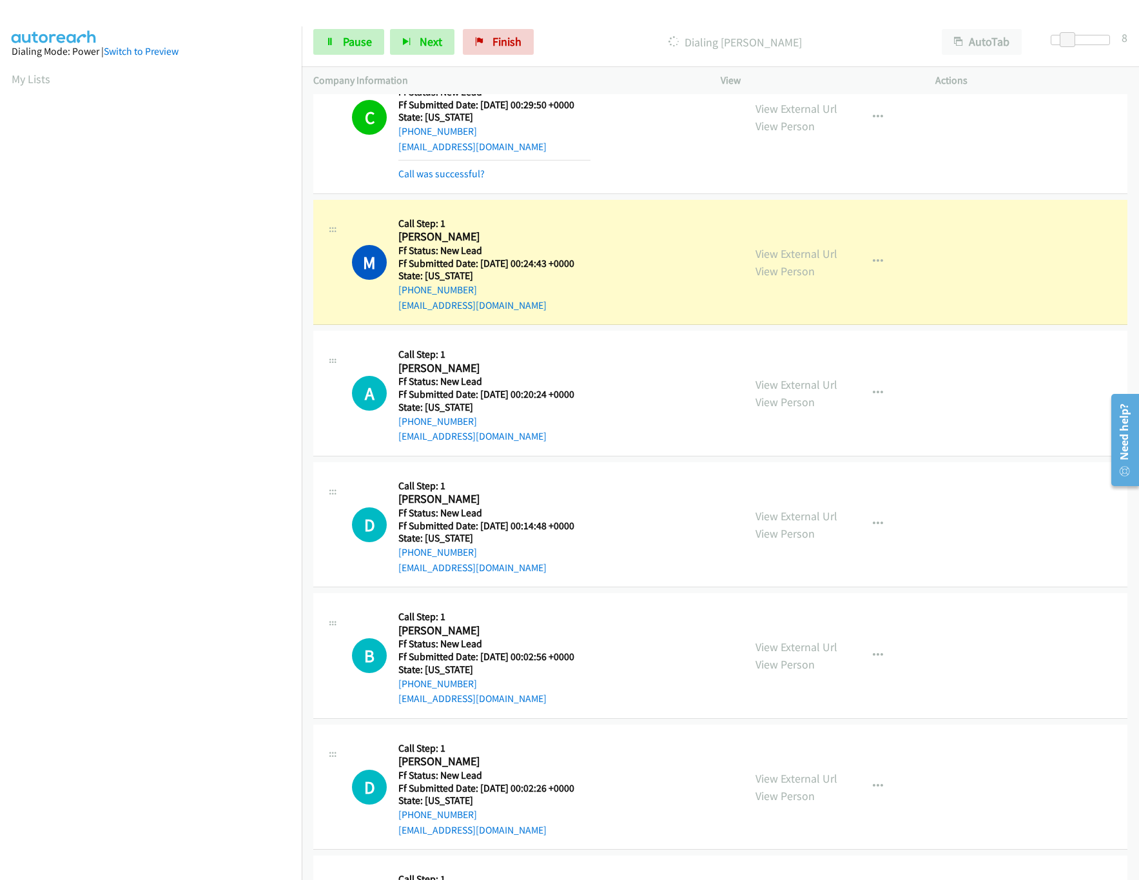
scroll to position [258, 0]
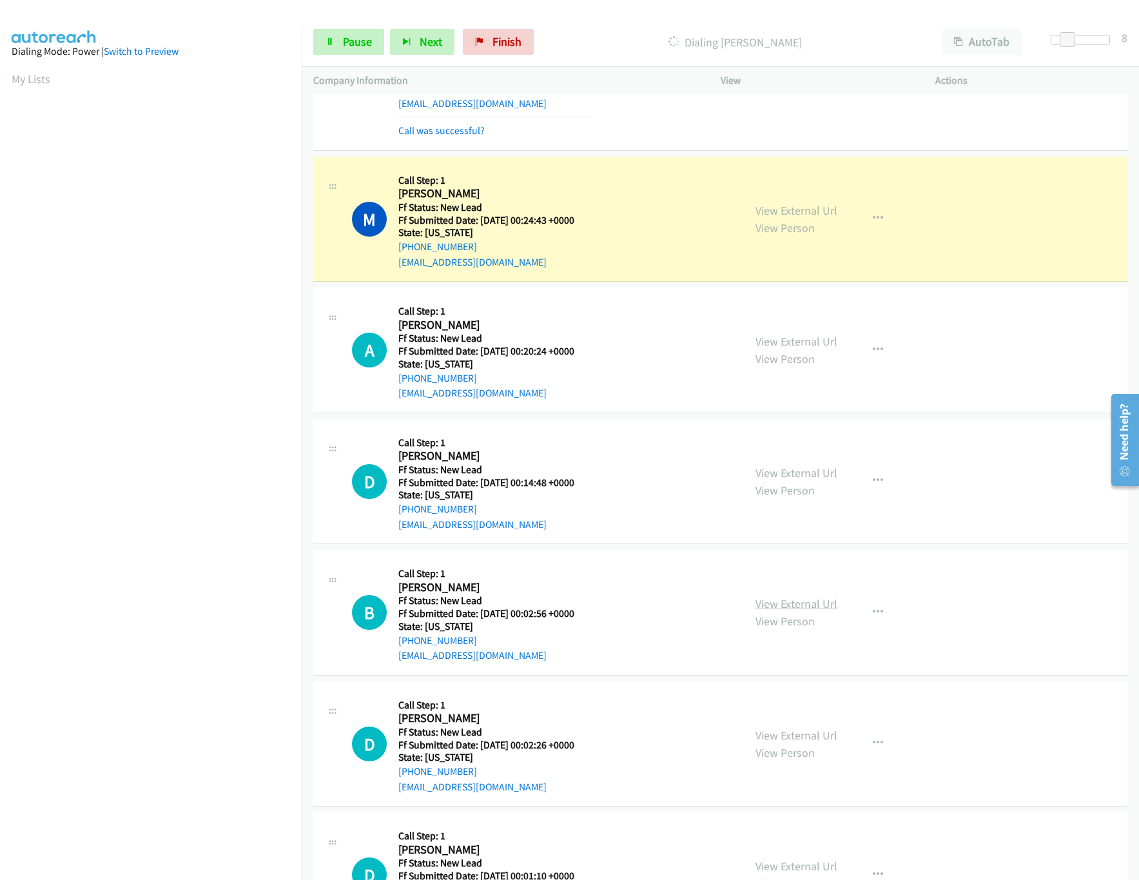
click at [781, 611] on link "View External Url" at bounding box center [797, 603] width 82 height 15
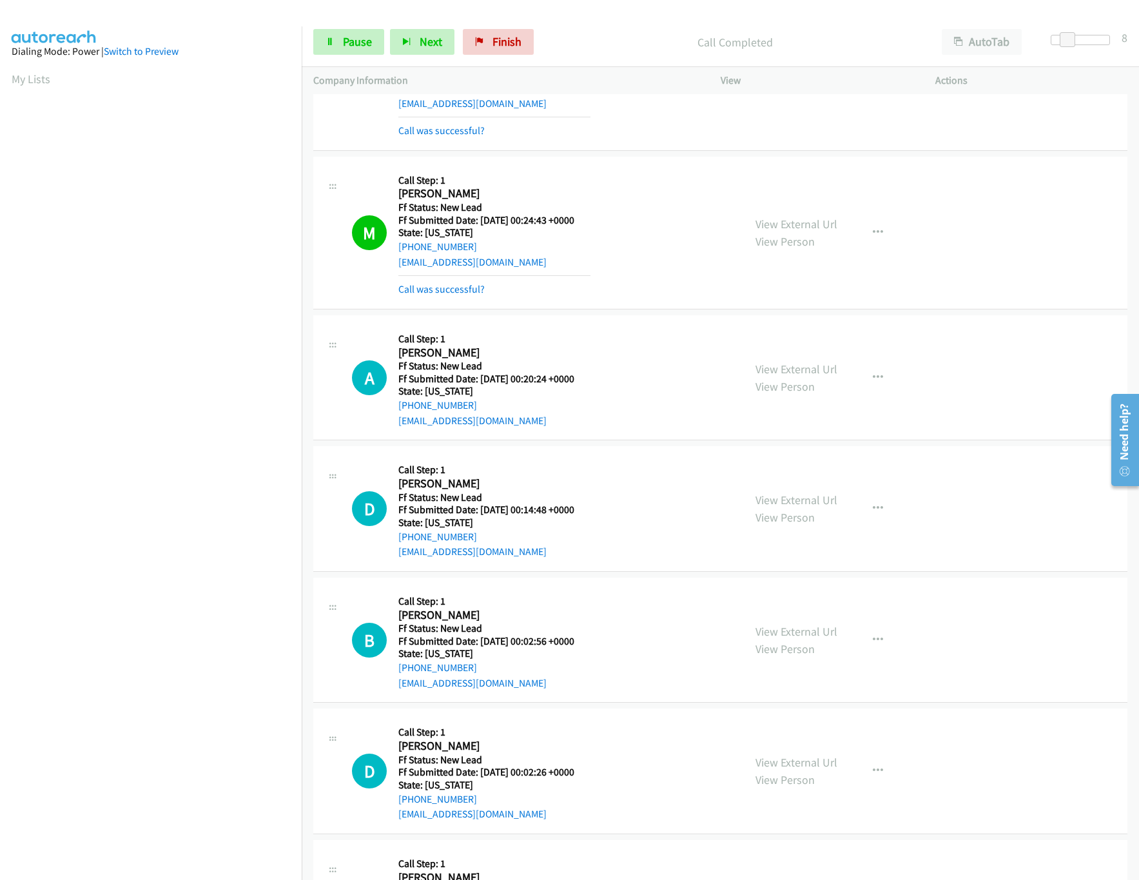
scroll to position [387, 0]
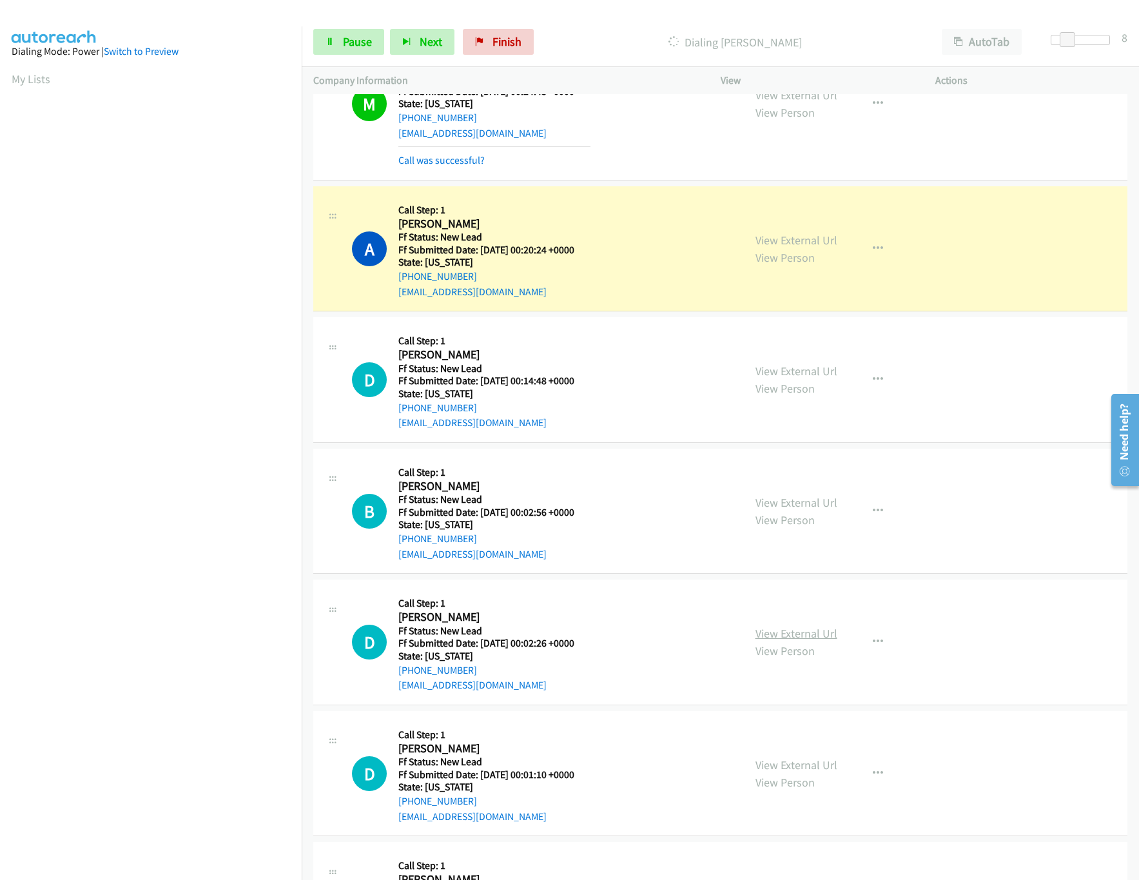
click at [783, 637] on link "View External Url" at bounding box center [797, 633] width 82 height 15
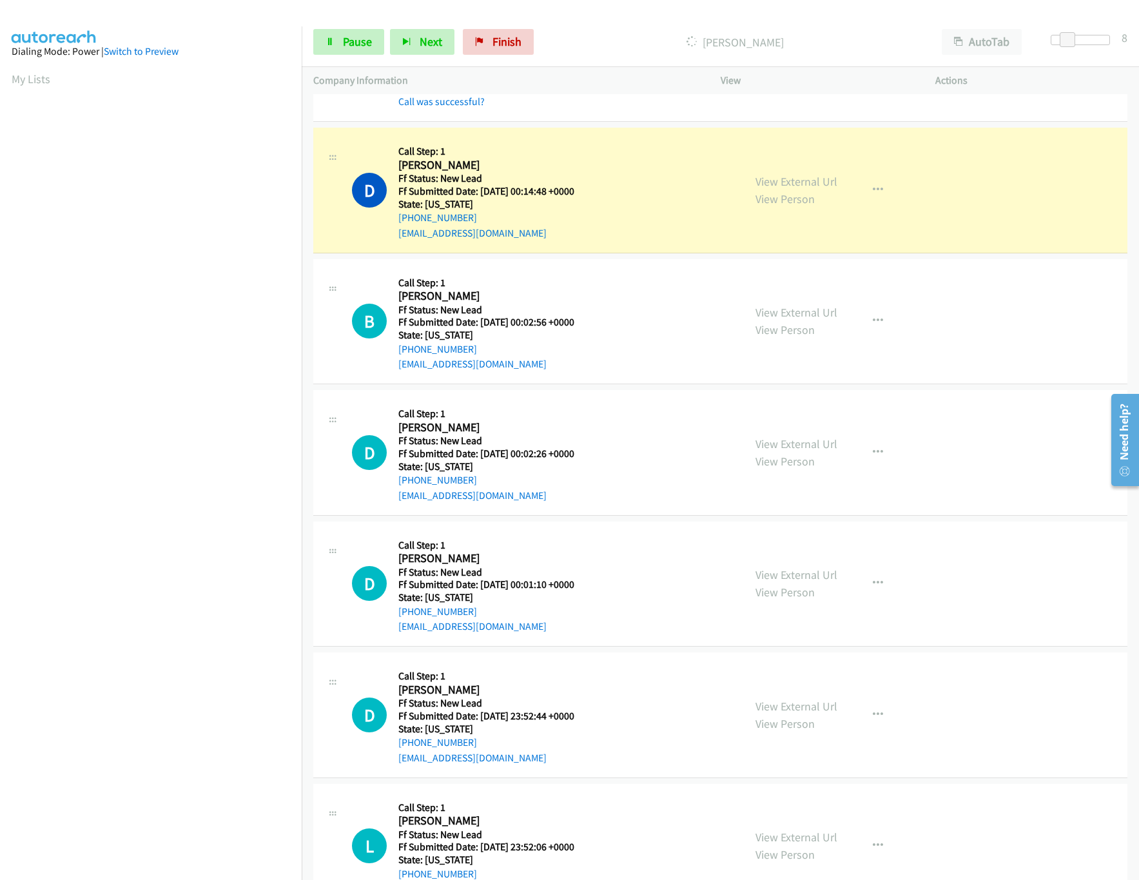
scroll to position [645, 0]
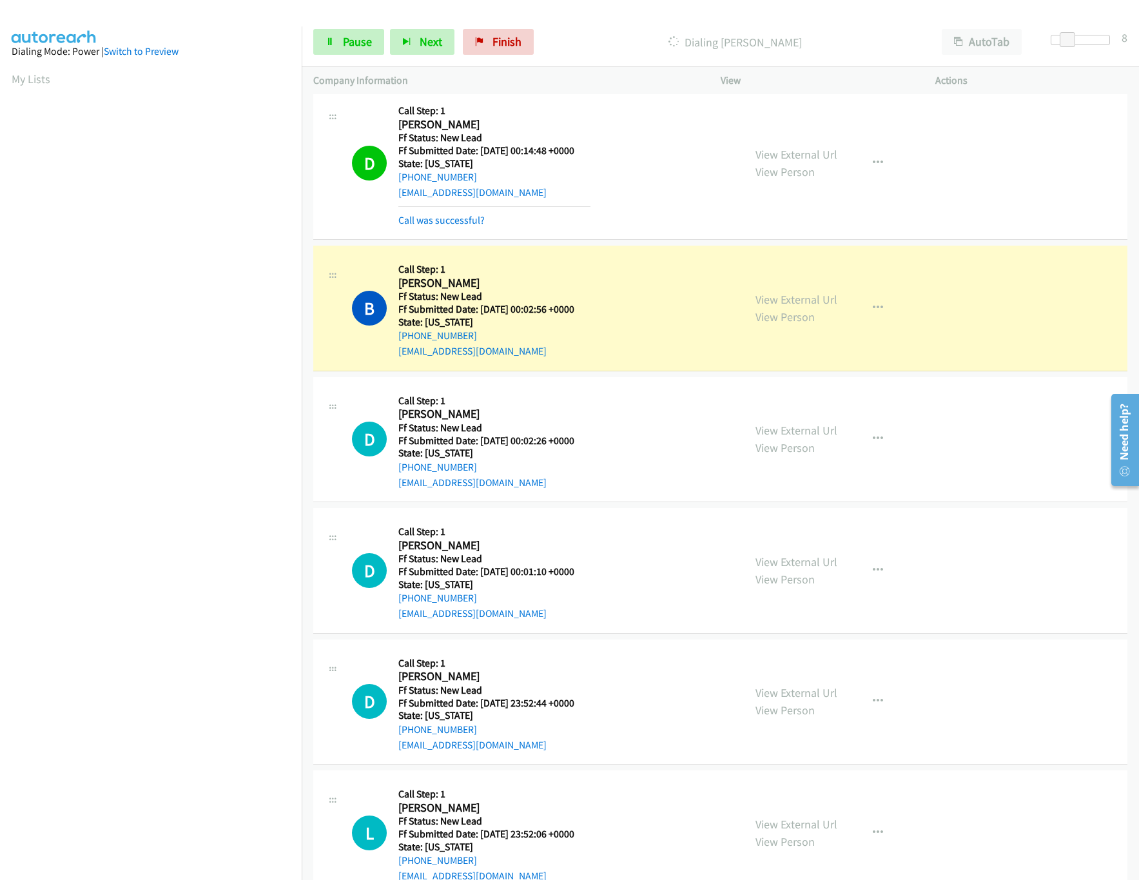
click at [807, 553] on div "View External Url View Person View External Url Email Schedule/Manage Callback …" at bounding box center [857, 571] width 227 height 102
click at [803, 565] on link "View External Url" at bounding box center [797, 561] width 82 height 15
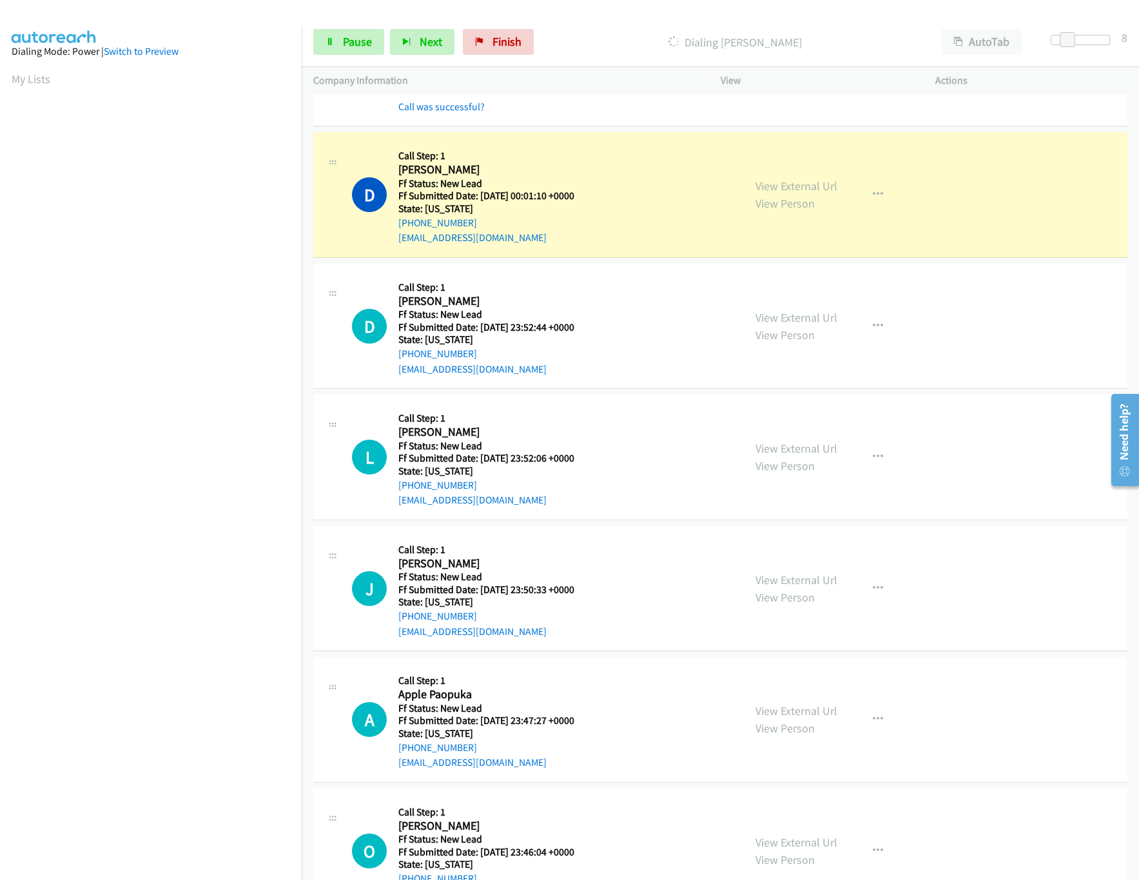
scroll to position [1031, 0]
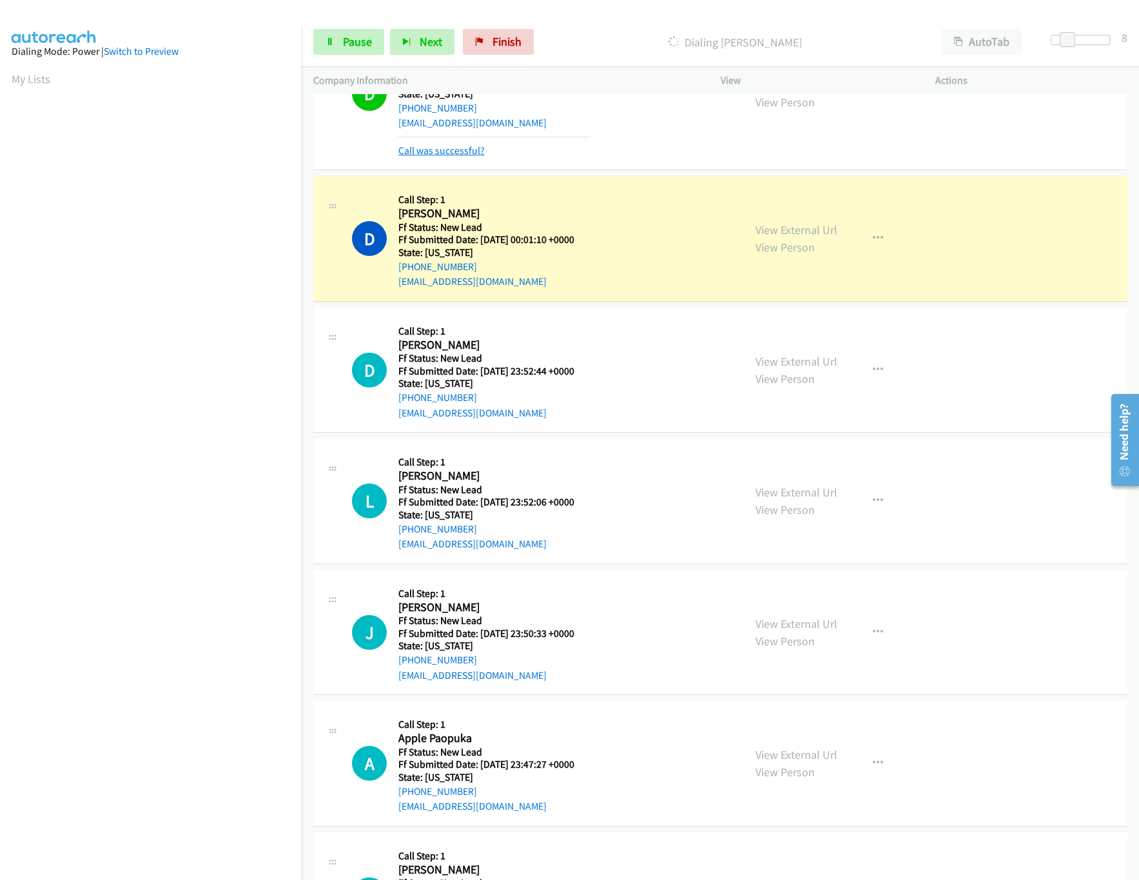
click at [447, 151] on link "Call was successful?" at bounding box center [441, 150] width 86 height 12
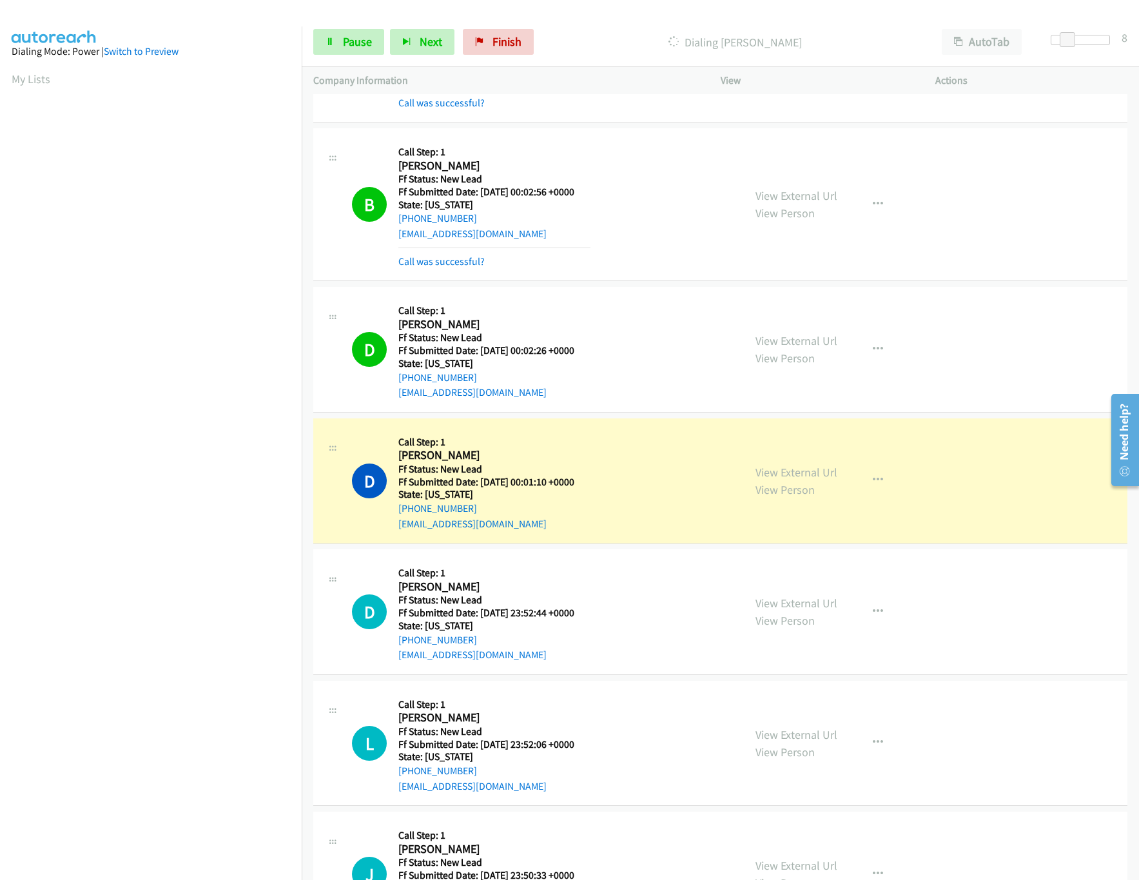
scroll to position [760, 0]
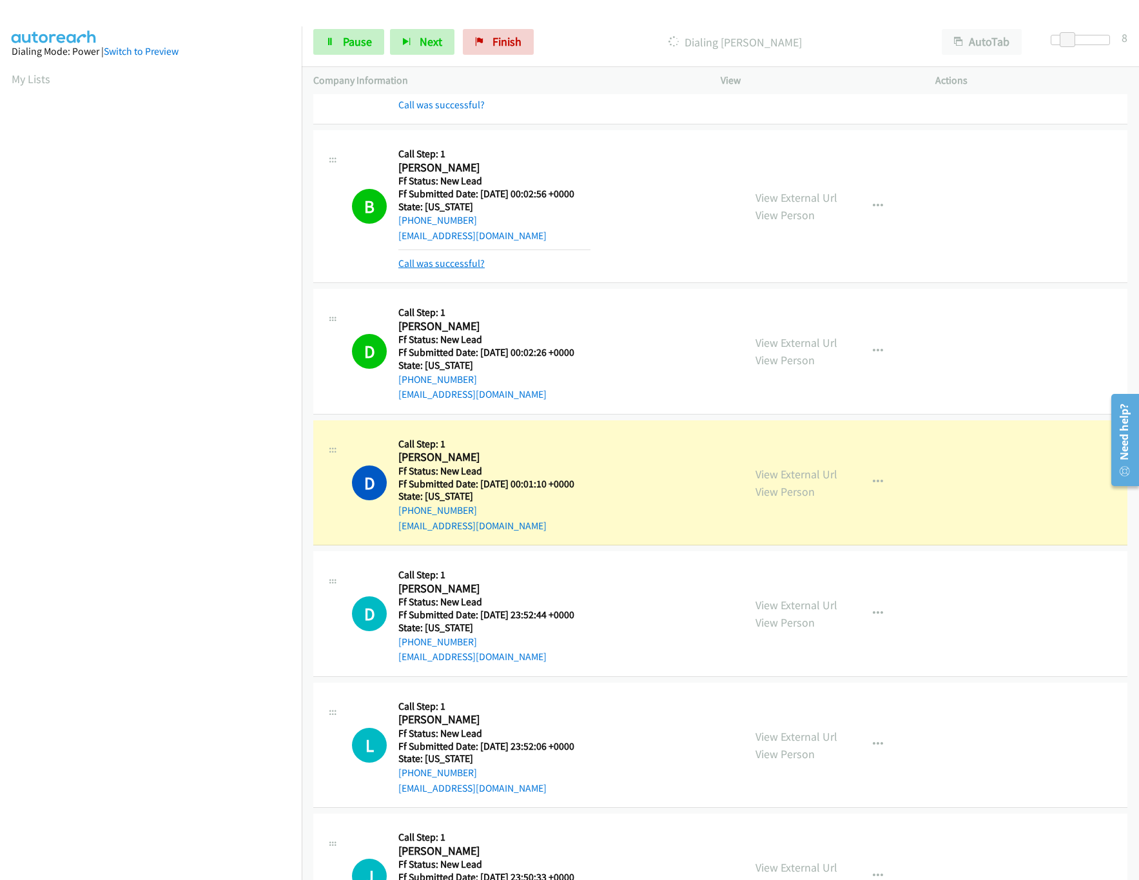
click at [453, 269] on link "Call was successful?" at bounding box center [441, 263] width 86 height 12
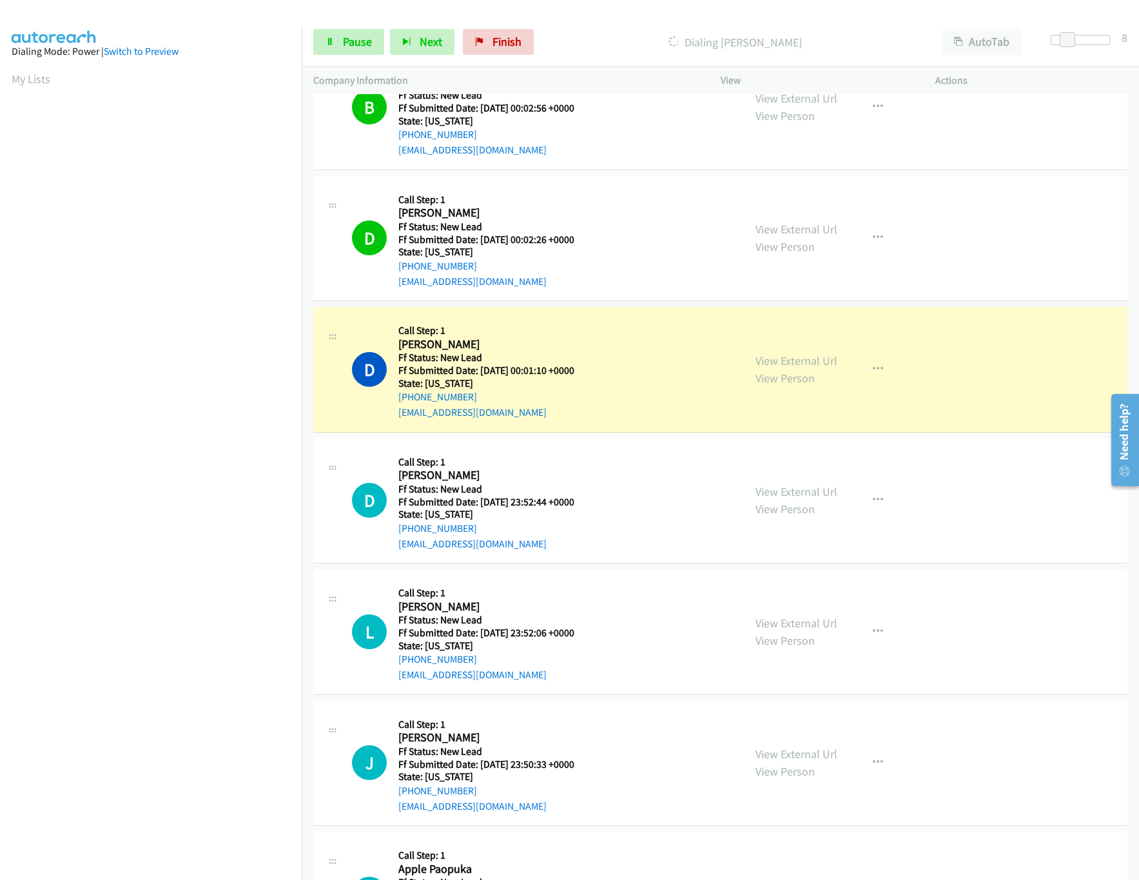
scroll to position [888, 0]
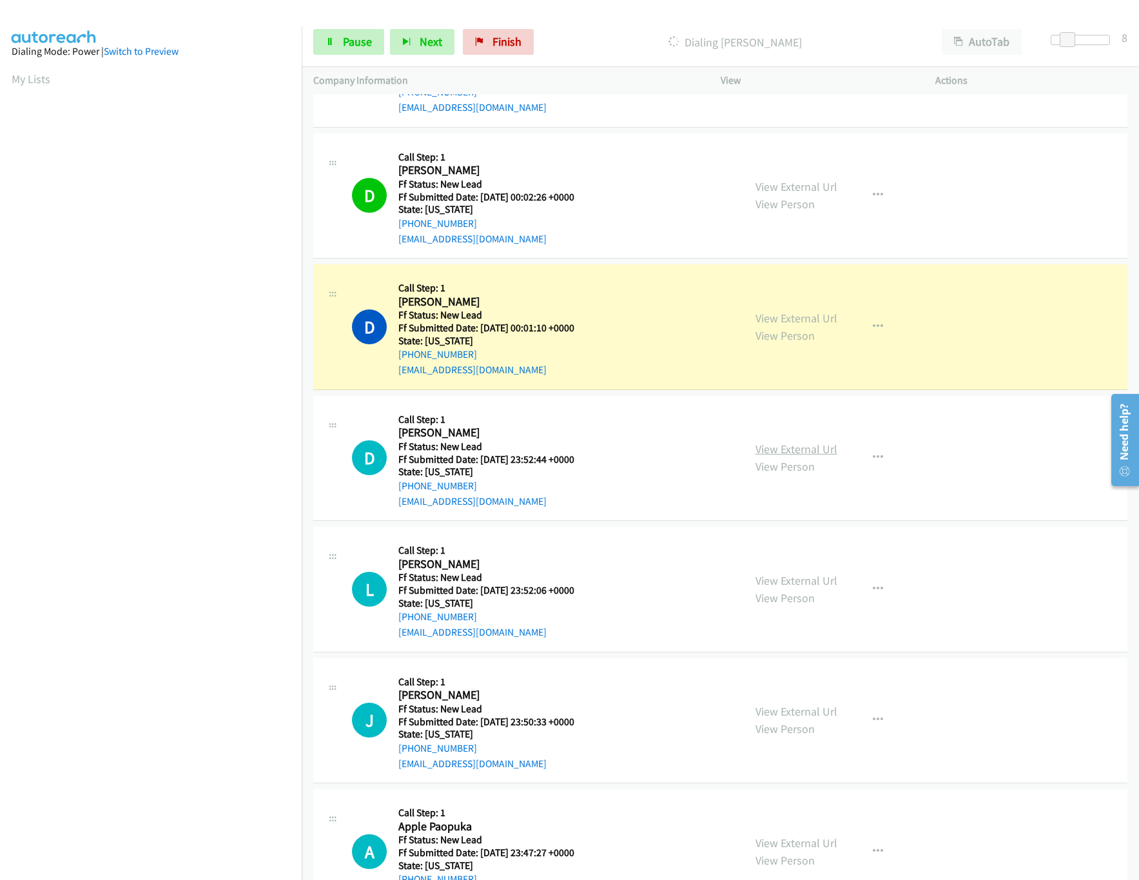
click at [767, 456] on link "View External Url" at bounding box center [797, 449] width 82 height 15
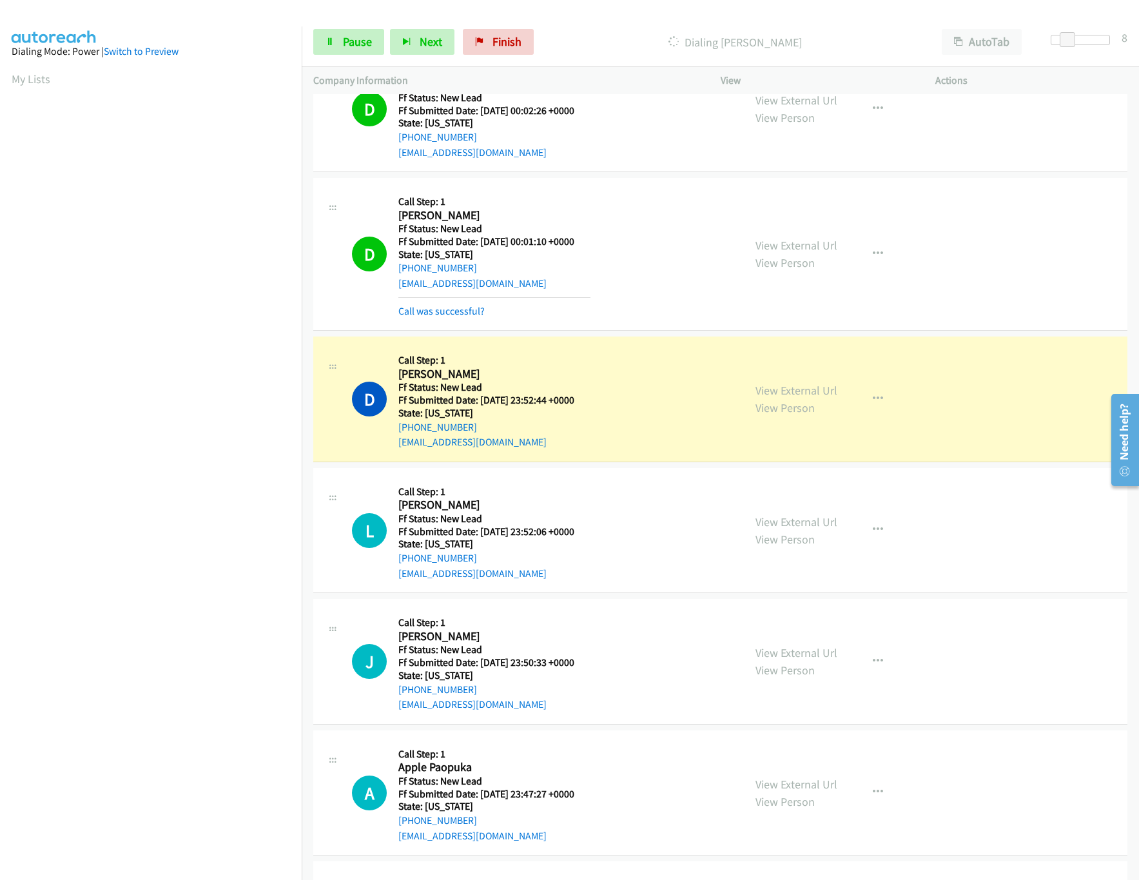
scroll to position [1018, 0]
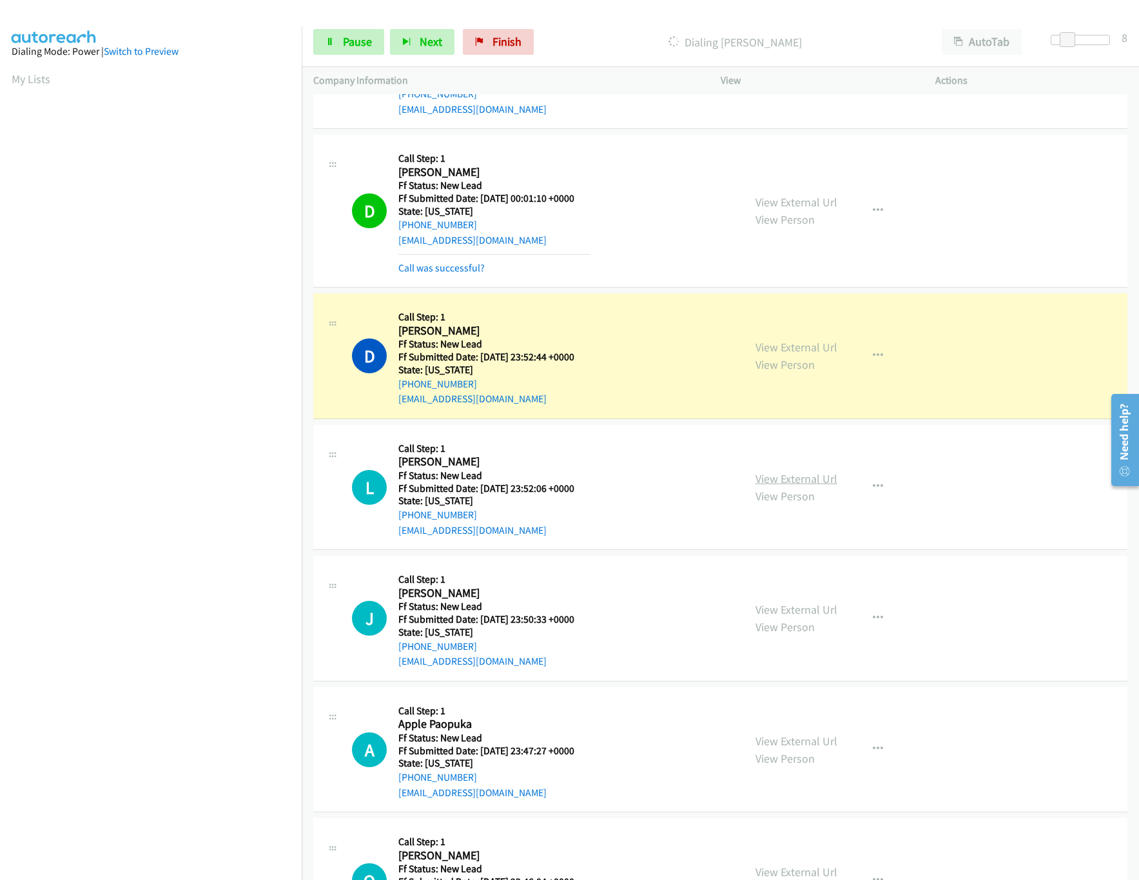
click at [790, 482] on link "View External Url" at bounding box center [797, 478] width 82 height 15
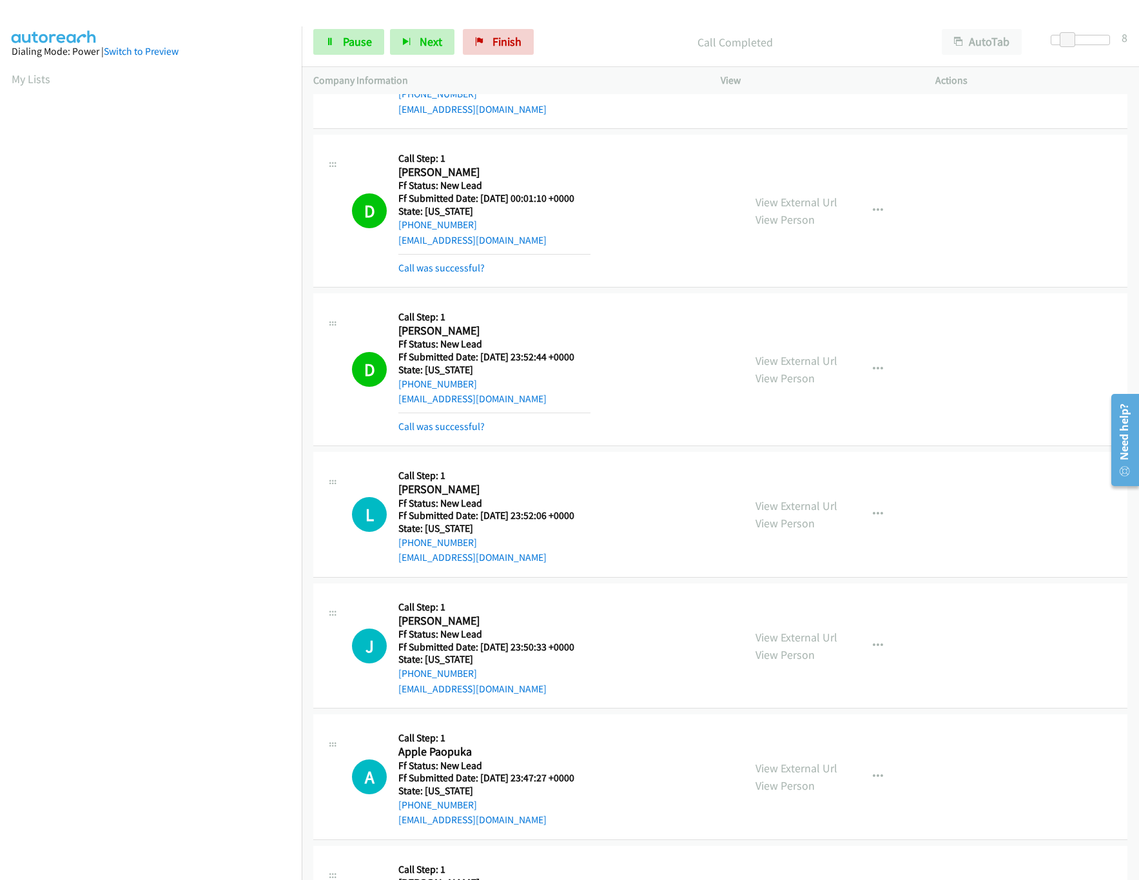
scroll to position [1405, 0]
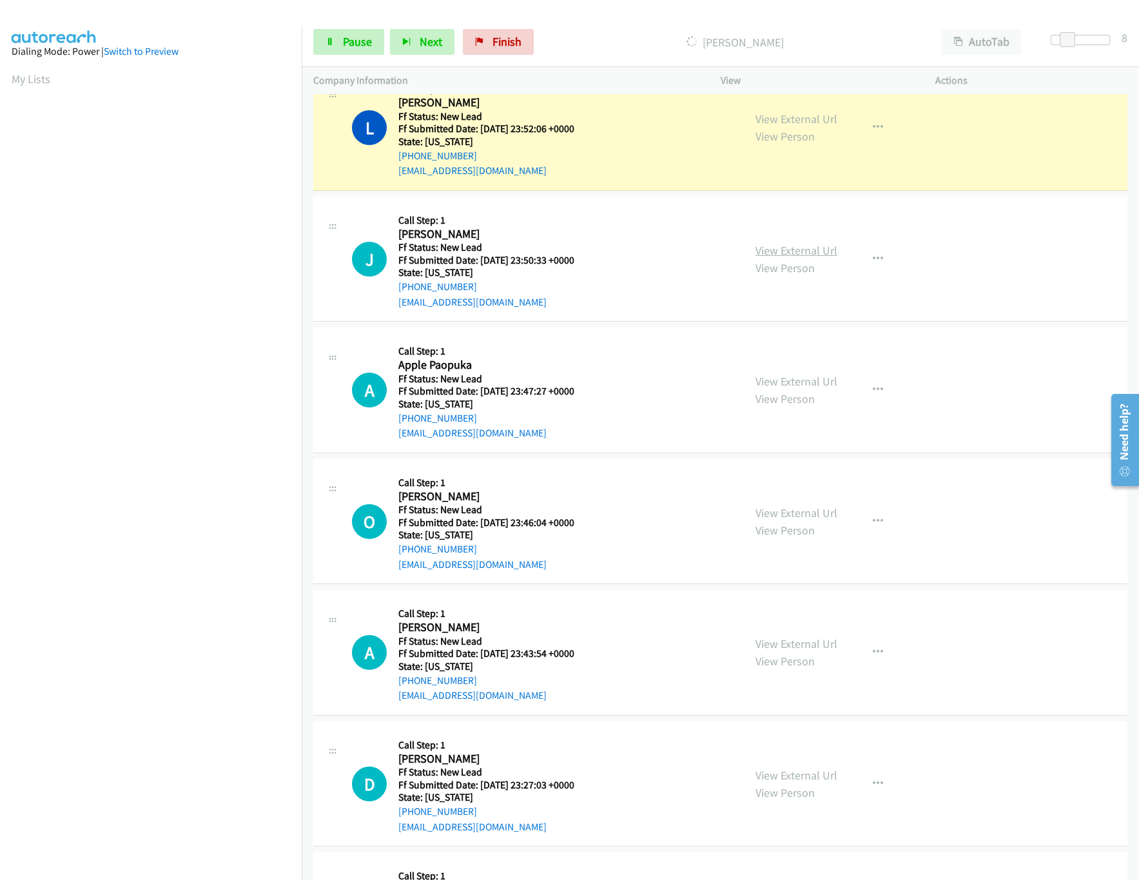
click at [796, 256] on link "View External Url" at bounding box center [797, 250] width 82 height 15
click at [797, 382] on link "View External Url" at bounding box center [797, 381] width 82 height 15
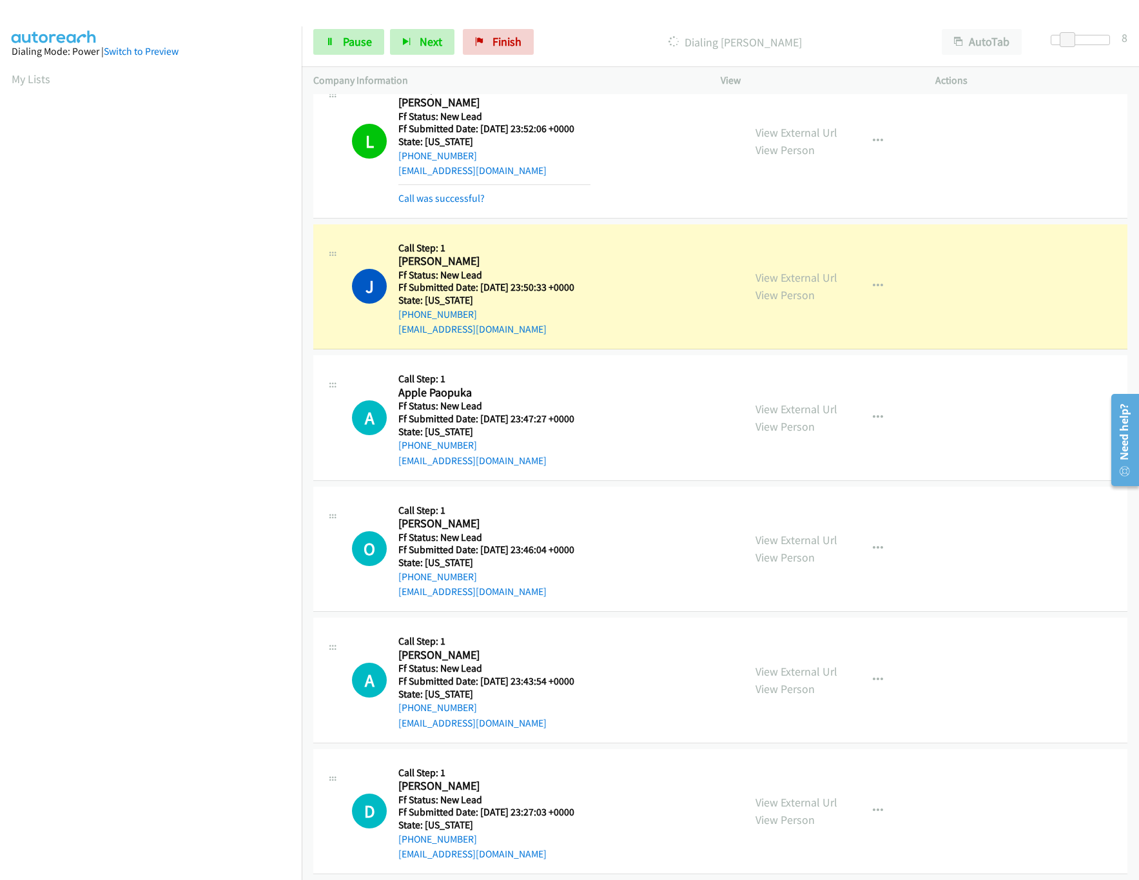
scroll to position [1534, 0]
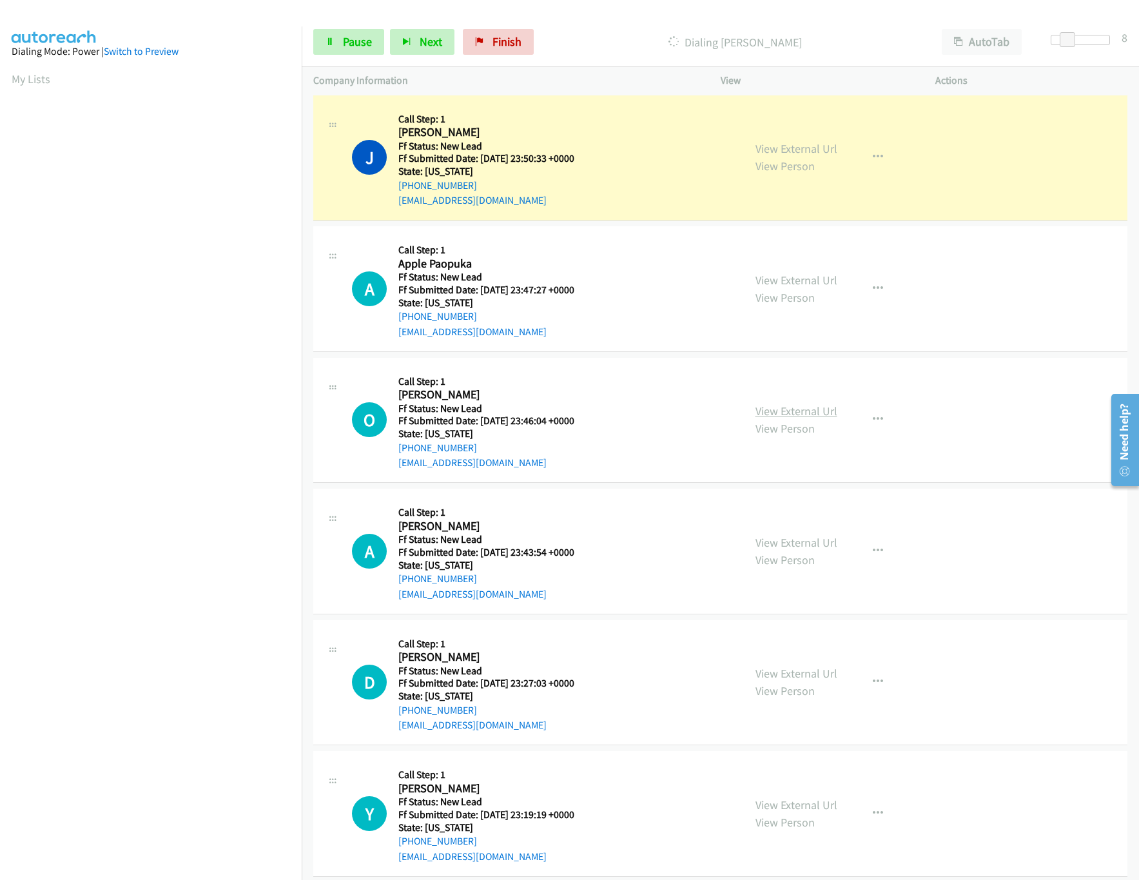
click at [787, 418] on link "View External Url" at bounding box center [797, 411] width 82 height 15
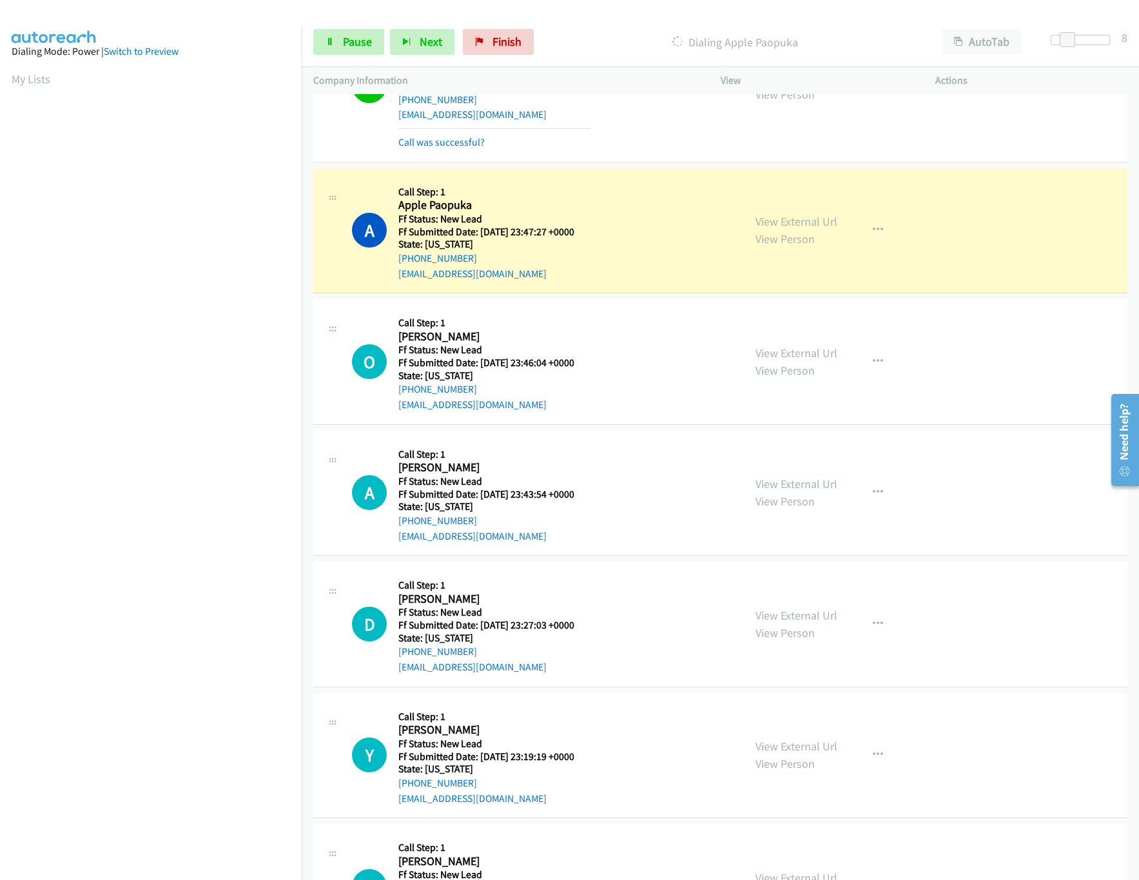
scroll to position [1662, 0]
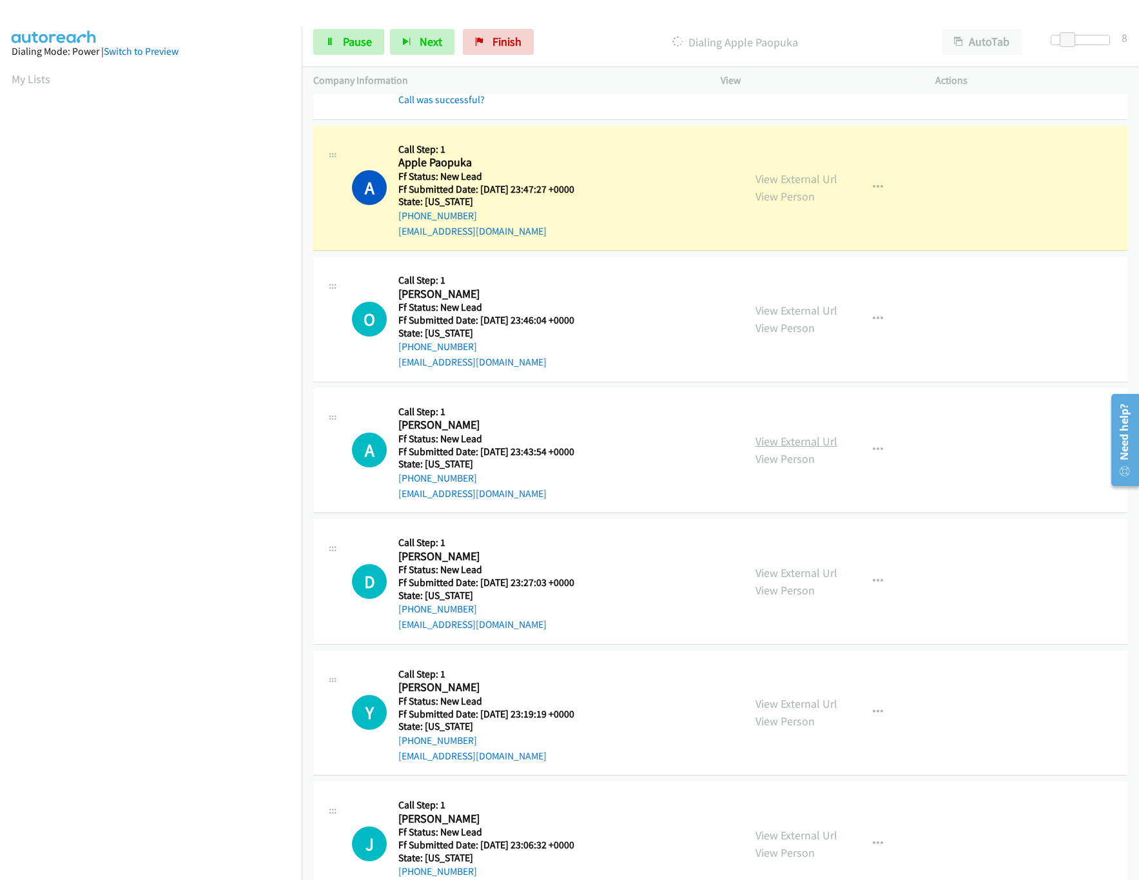
click at [783, 442] on link "View External Url" at bounding box center [797, 441] width 82 height 15
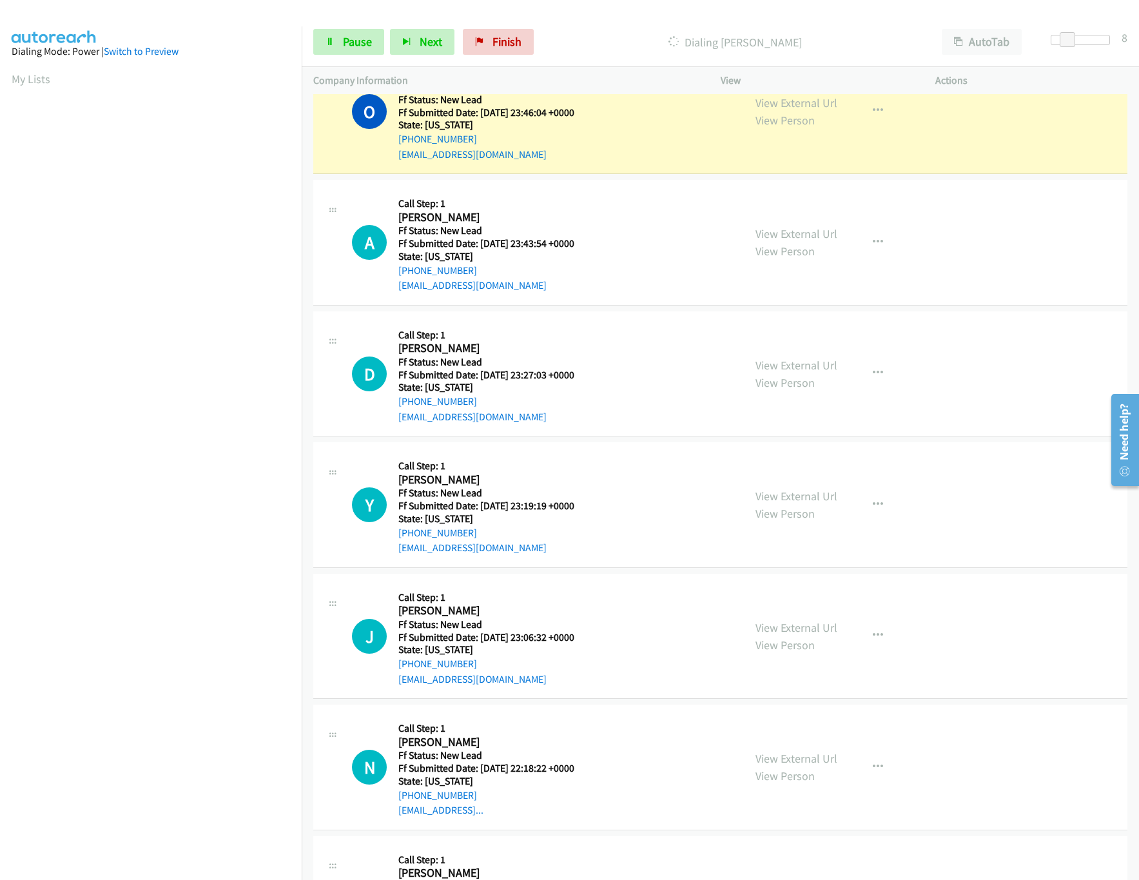
scroll to position [1920, 0]
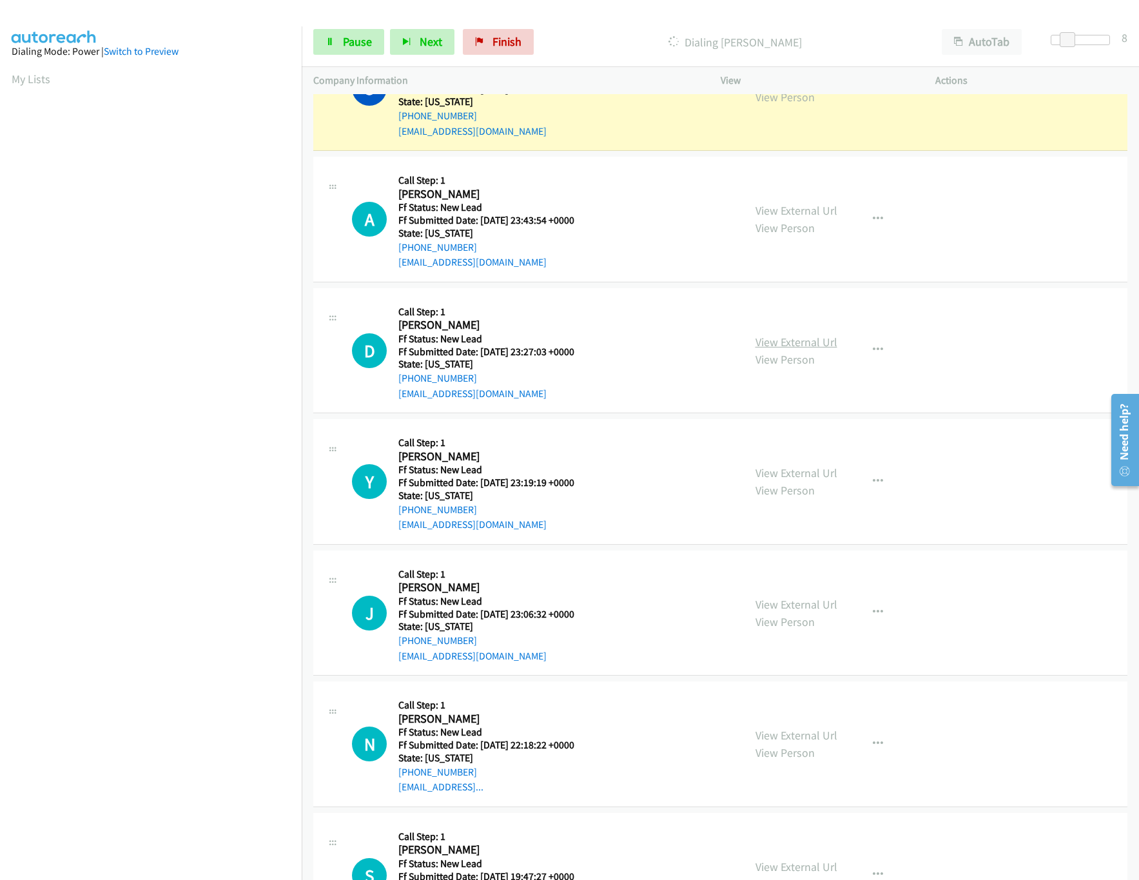
click at [808, 347] on link "View External Url" at bounding box center [797, 342] width 82 height 15
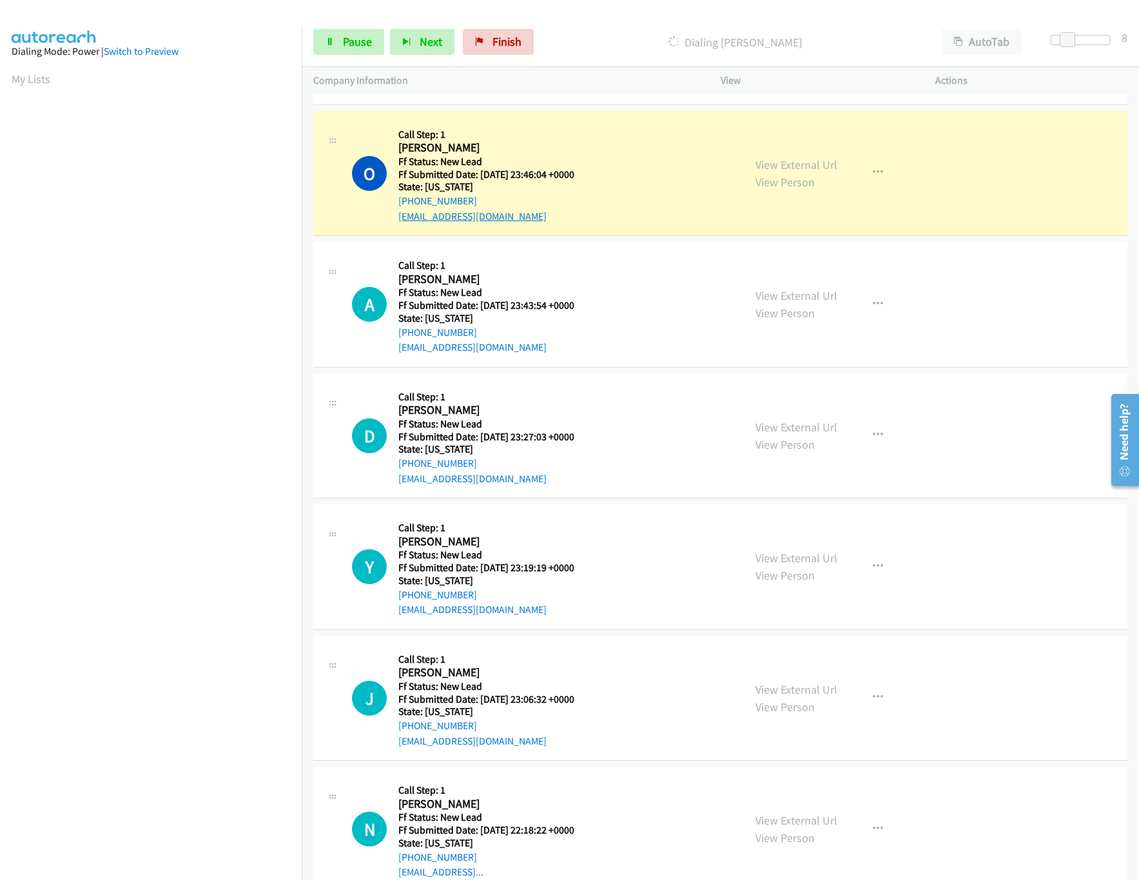
scroll to position [1792, 0]
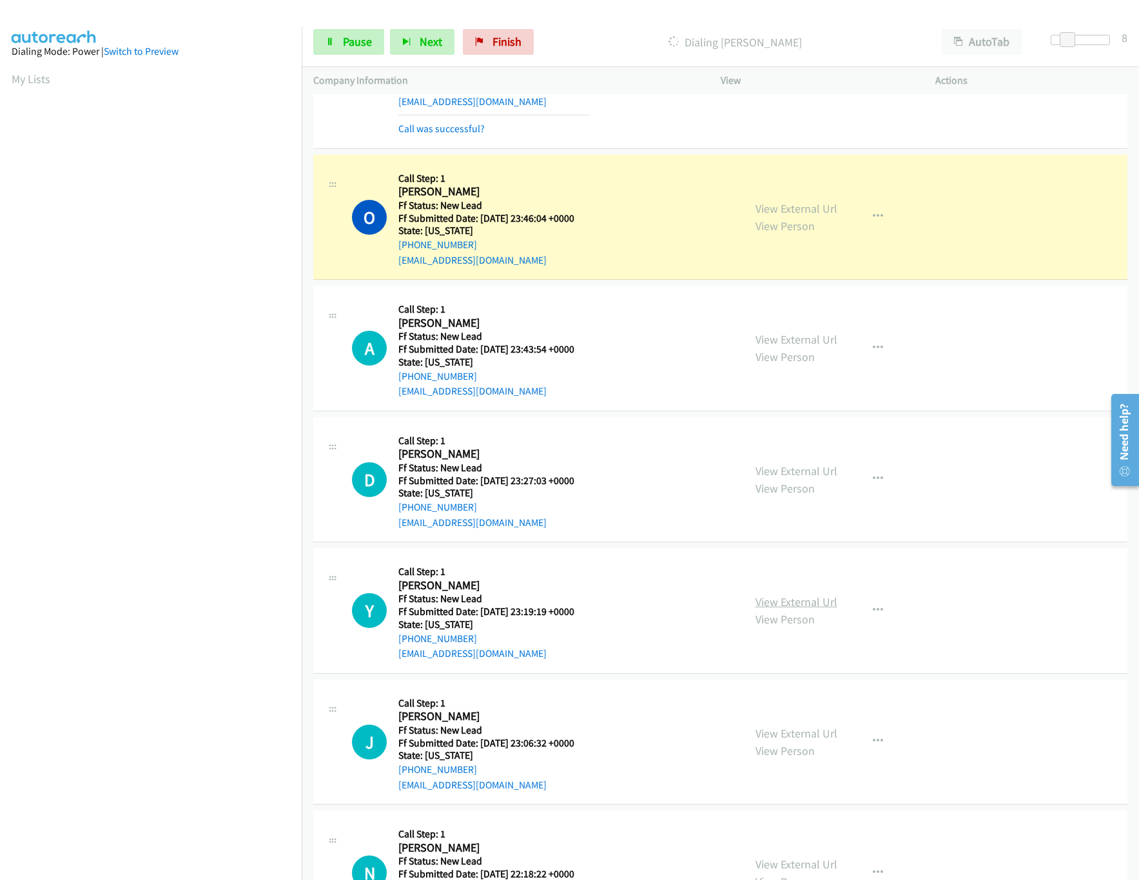
click at [797, 606] on link "View External Url" at bounding box center [797, 601] width 82 height 15
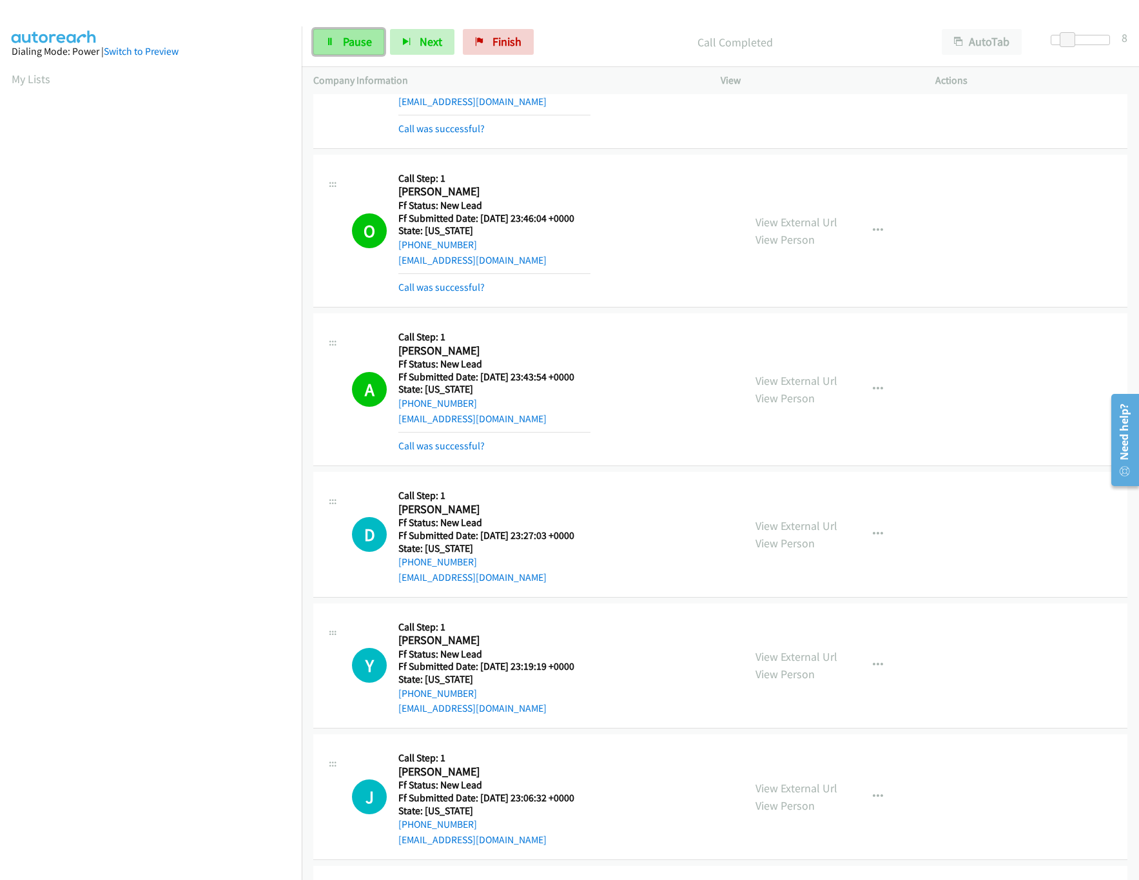
click at [327, 39] on icon at bounding box center [330, 42] width 9 height 9
click at [730, 70] on div "View" at bounding box center [816, 80] width 215 height 27
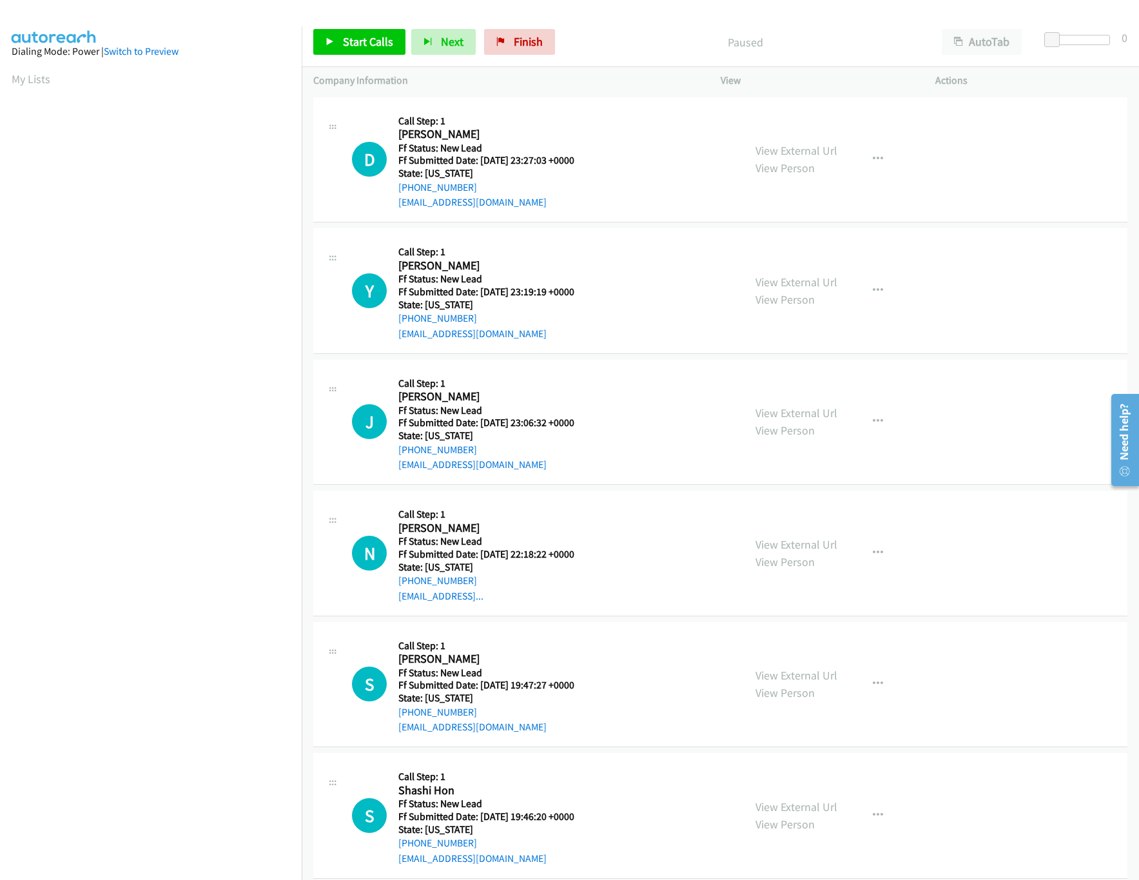
click at [369, 24] on div "Start Calls Pause Next Finish Paused AutoTab AutoTab 0" at bounding box center [720, 42] width 837 height 50
click at [368, 31] on link "Start Calls" at bounding box center [359, 42] width 92 height 26
click at [685, 120] on div "D Callback Scheduled Call Step: 1 Darian Kochanek America/New_York Ff Status: N…" at bounding box center [542, 160] width 380 height 102
click at [358, 34] on link "Start Calls" at bounding box center [359, 42] width 92 height 26
click at [777, 402] on div "View External Url View Person View External Url Email Schedule/Manage Callback …" at bounding box center [857, 422] width 227 height 102
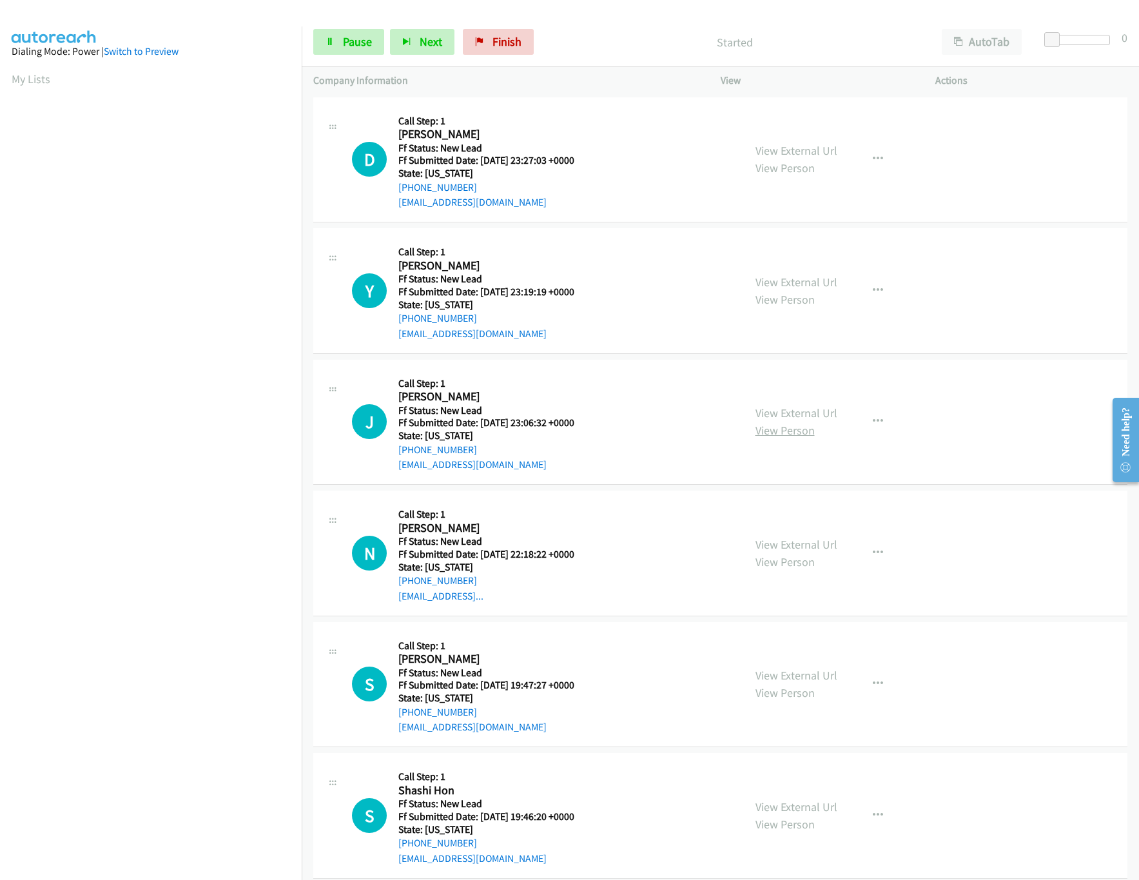
click at [782, 425] on link "View Person" at bounding box center [785, 430] width 59 height 15
click at [788, 405] on link "View External Url" at bounding box center [797, 412] width 82 height 15
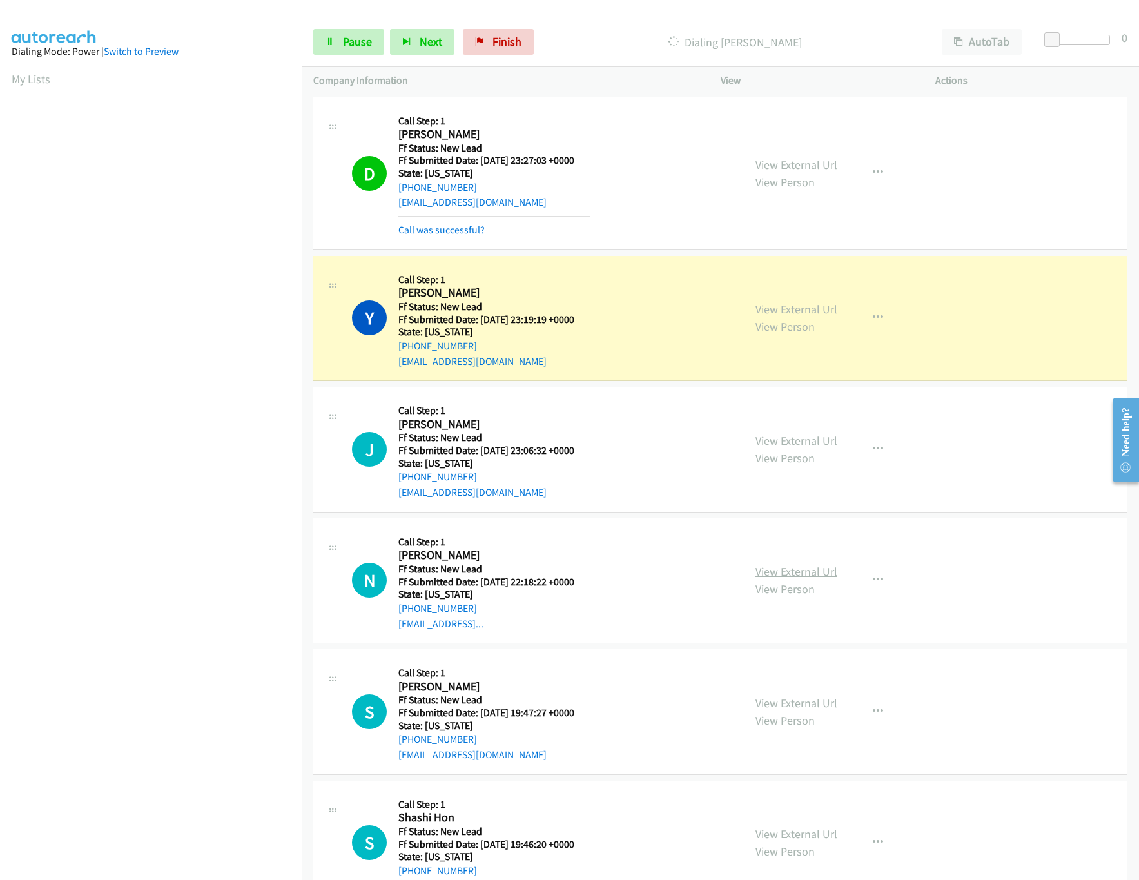
click at [801, 569] on link "View External Url" at bounding box center [797, 571] width 82 height 15
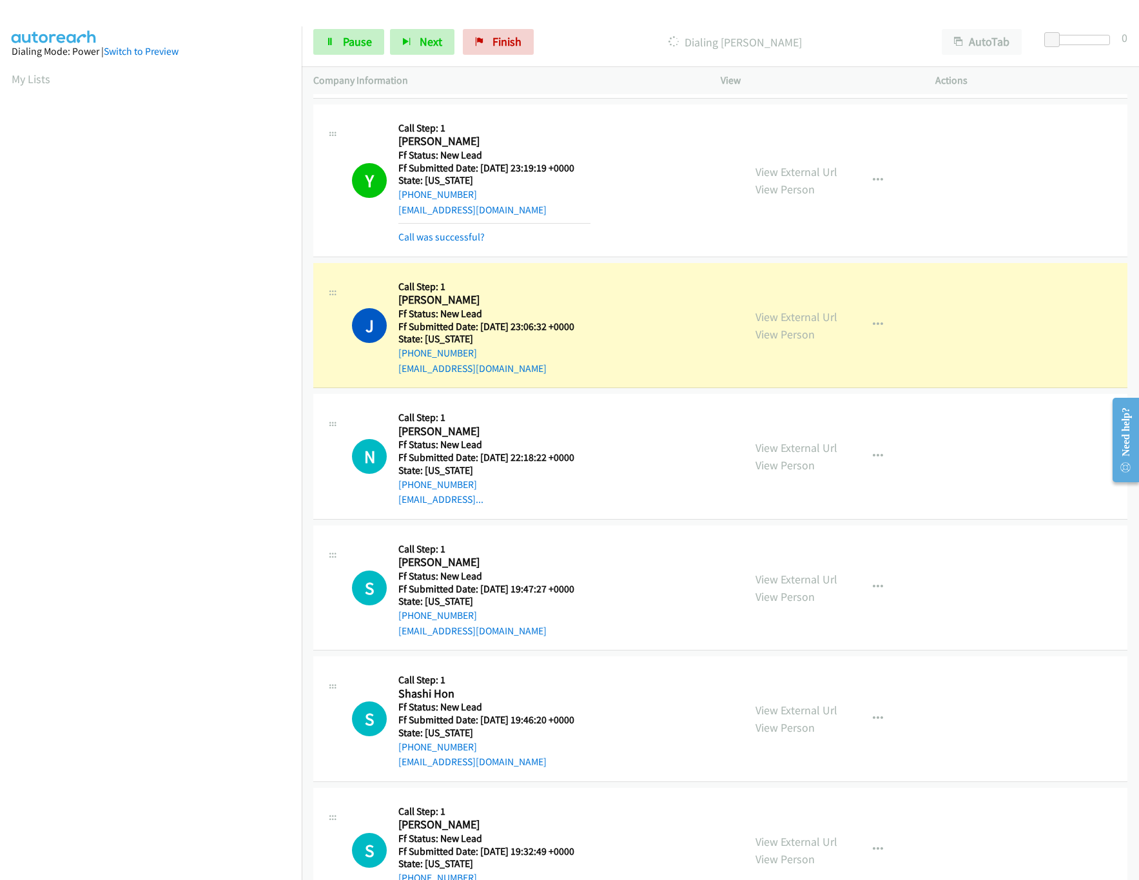
scroll to position [314, 0]
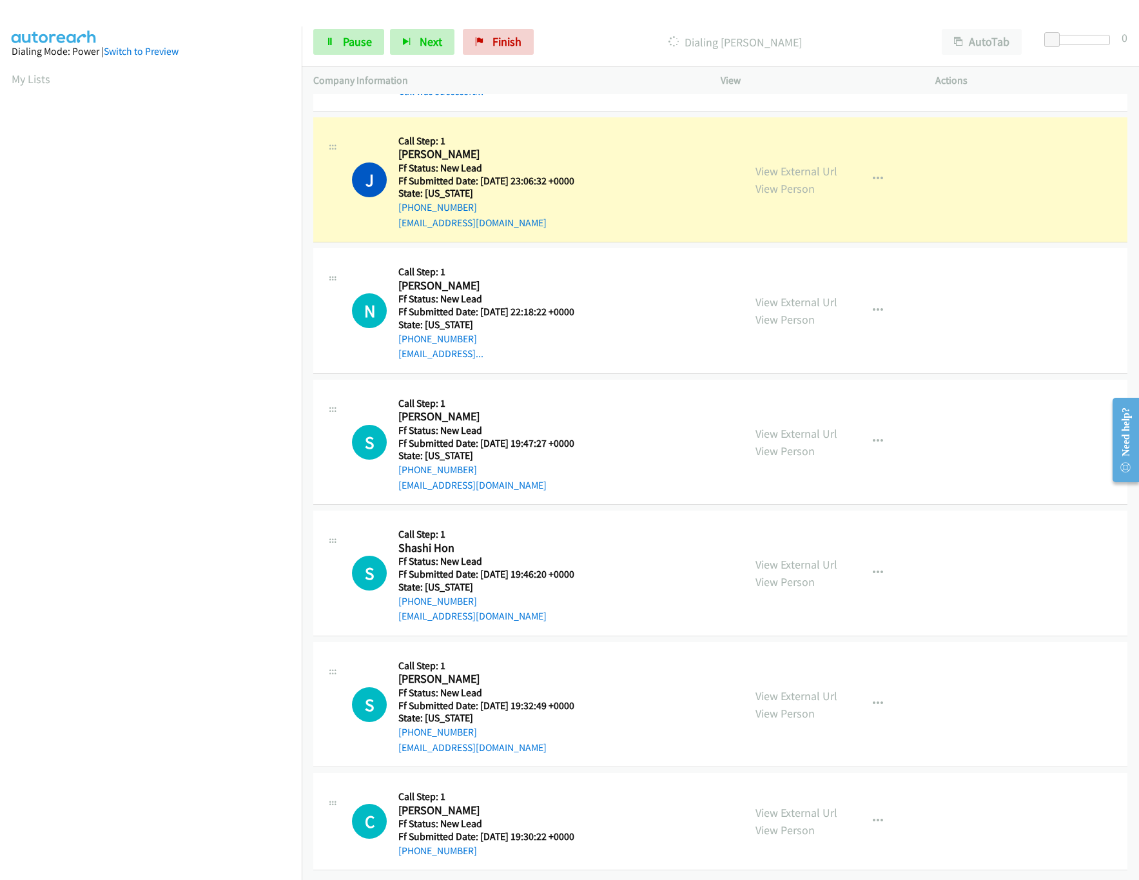
click at [774, 400] on div "View External Url View Person View External Url Email Schedule/Manage Callback …" at bounding box center [857, 442] width 227 height 102
click at [780, 425] on div "View External Url View Person" at bounding box center [797, 442] width 82 height 35
click at [780, 426] on link "View External Url" at bounding box center [797, 433] width 82 height 15
click at [805, 689] on link "View External Url" at bounding box center [797, 696] width 82 height 15
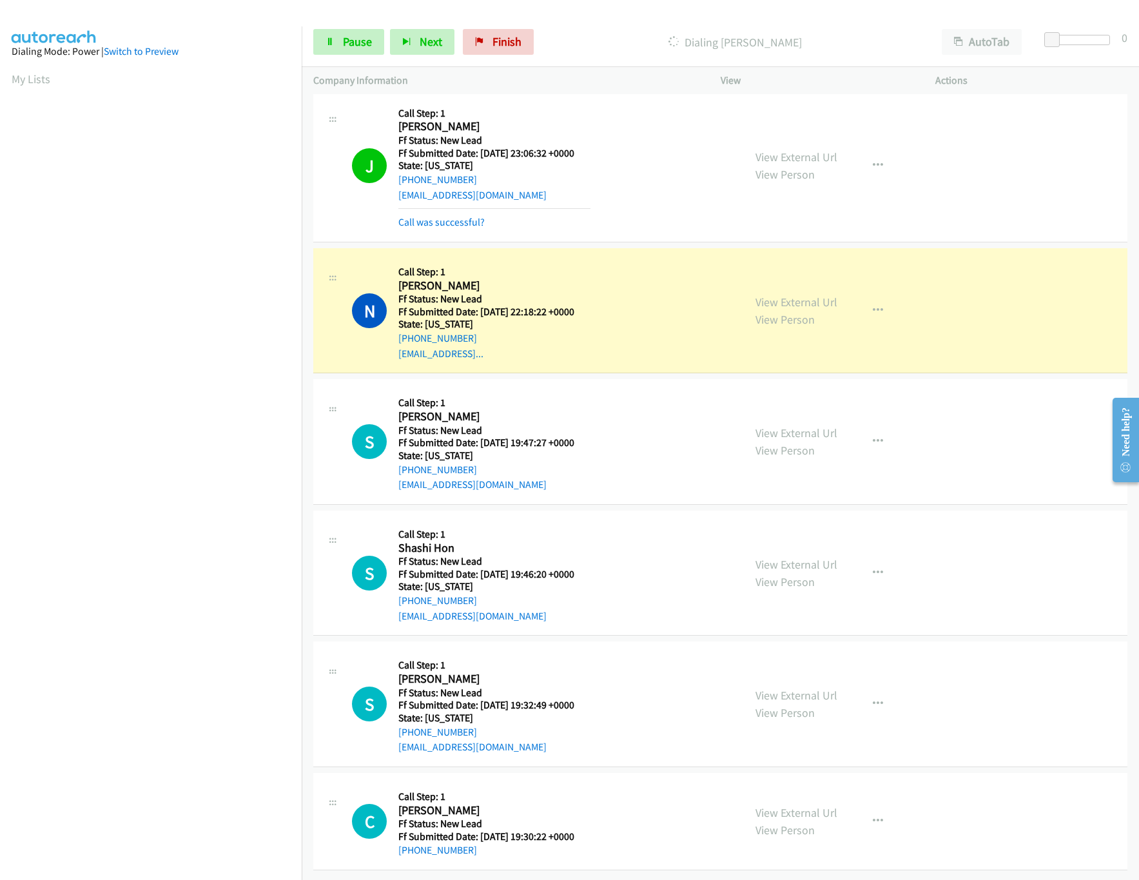
scroll to position [342, 0]
click at [877, 691] on button "button" at bounding box center [878, 704] width 35 height 26
click at [772, 778] on link "Skip Call" at bounding box center [808, 789] width 171 height 26
click at [873, 568] on icon "button" at bounding box center [878, 573] width 10 height 10
click at [782, 646] on link "Skip Call" at bounding box center [808, 657] width 171 height 26
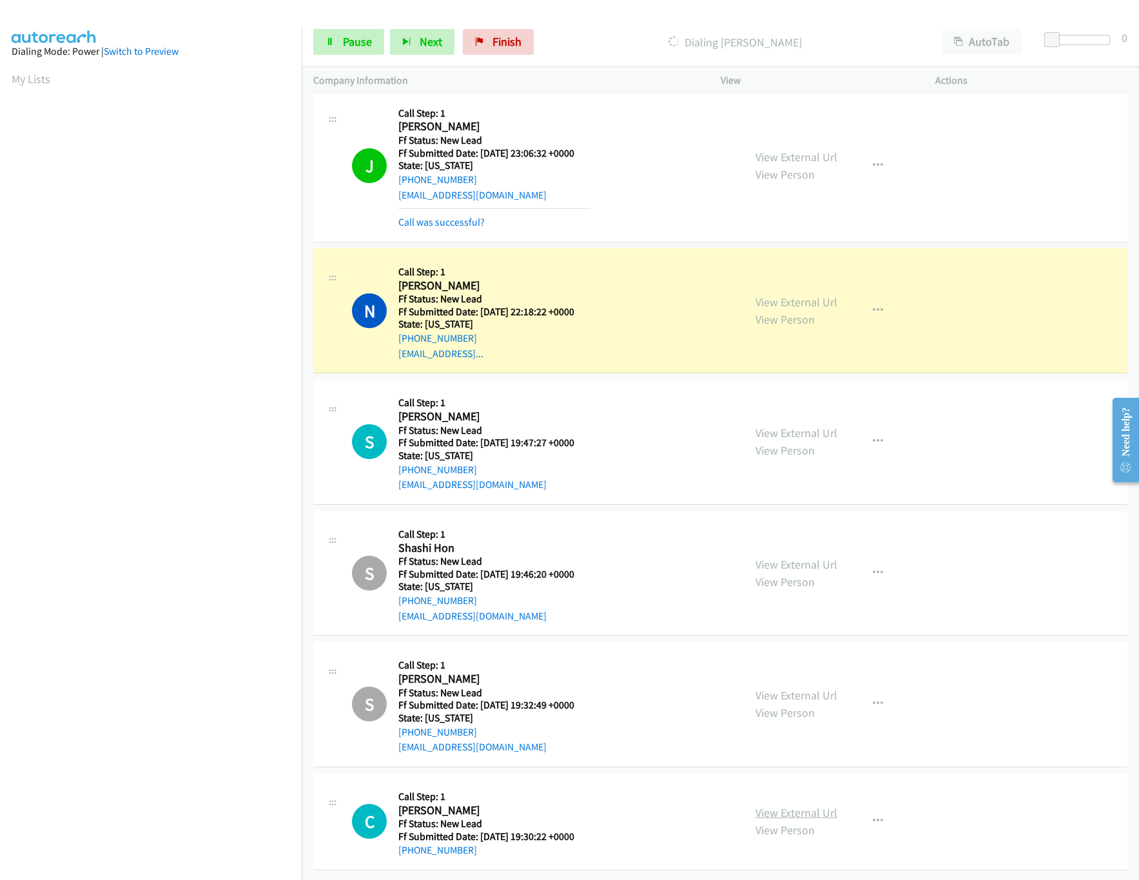
click at [789, 805] on link "View External Url" at bounding box center [797, 812] width 82 height 15
click at [881, 811] on button "button" at bounding box center [878, 821] width 35 height 26
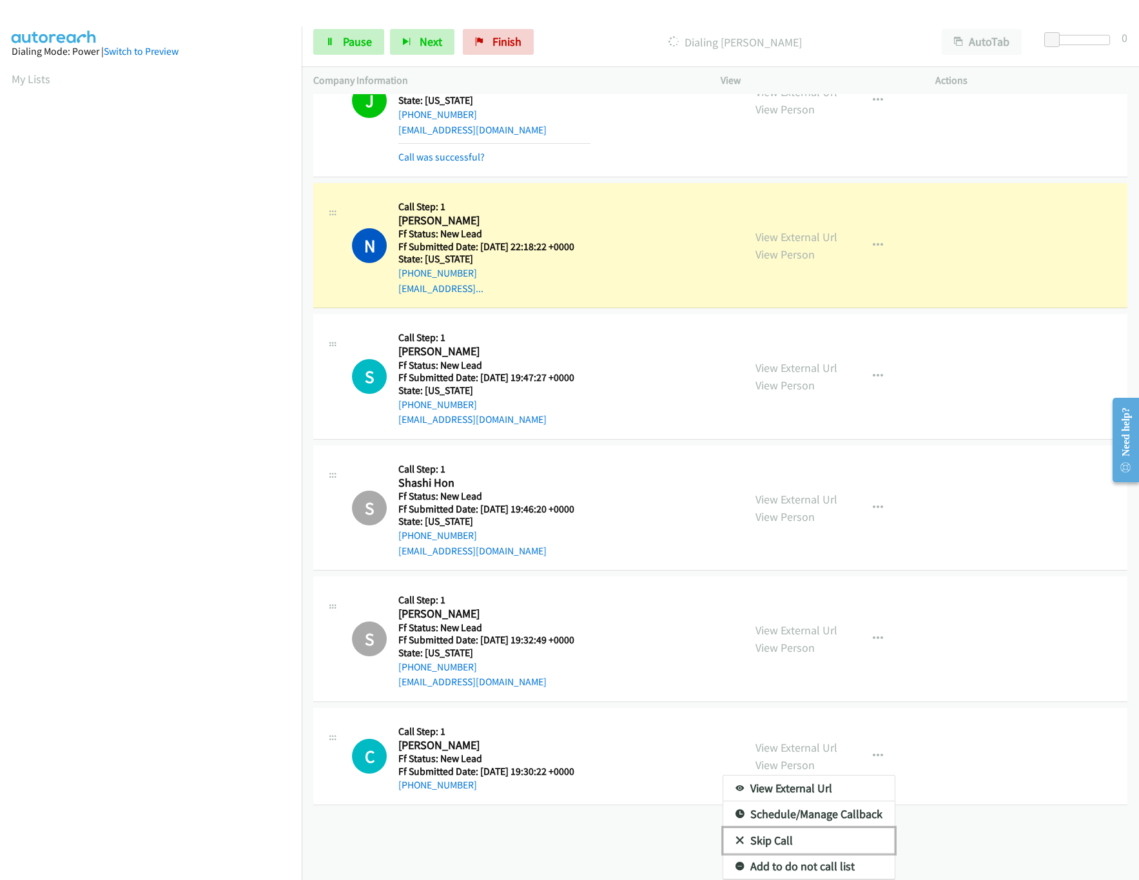
click at [793, 828] on link "Skip Call" at bounding box center [808, 841] width 171 height 26
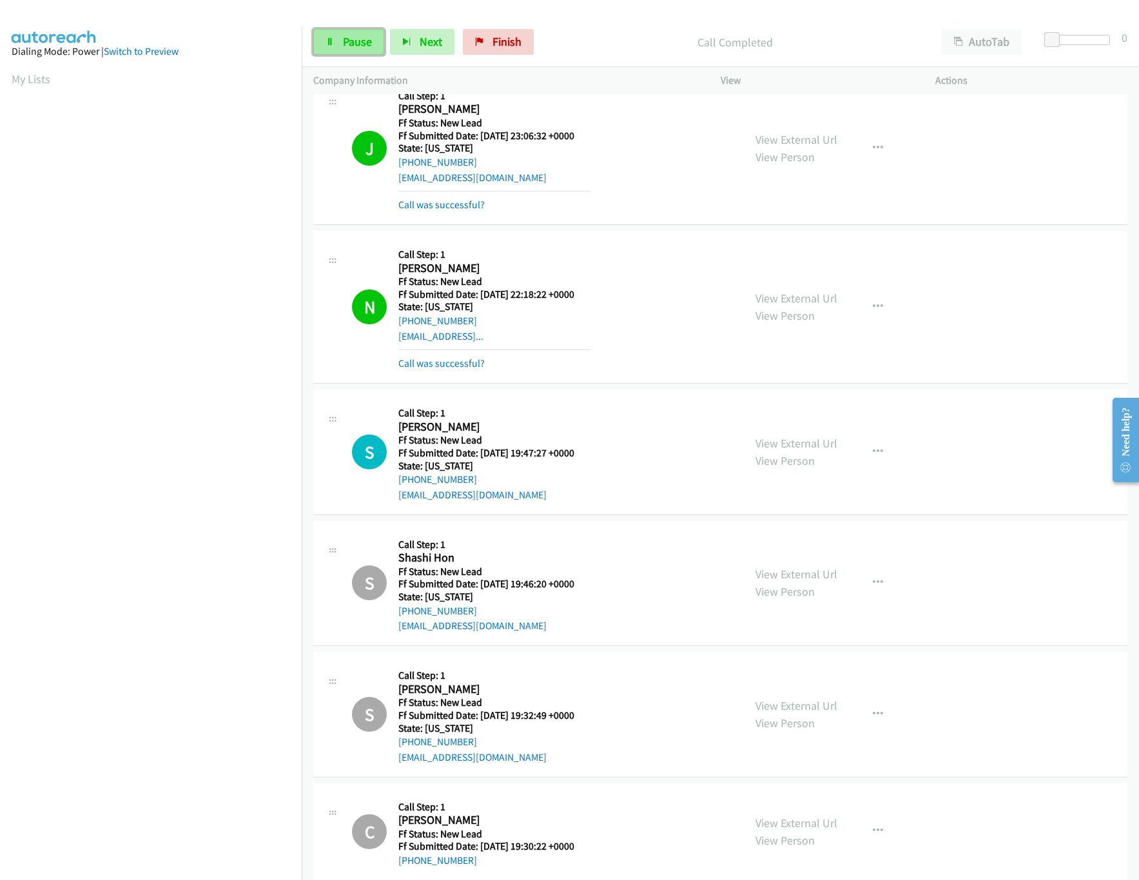
click at [345, 43] on span "Pause" at bounding box center [357, 41] width 29 height 15
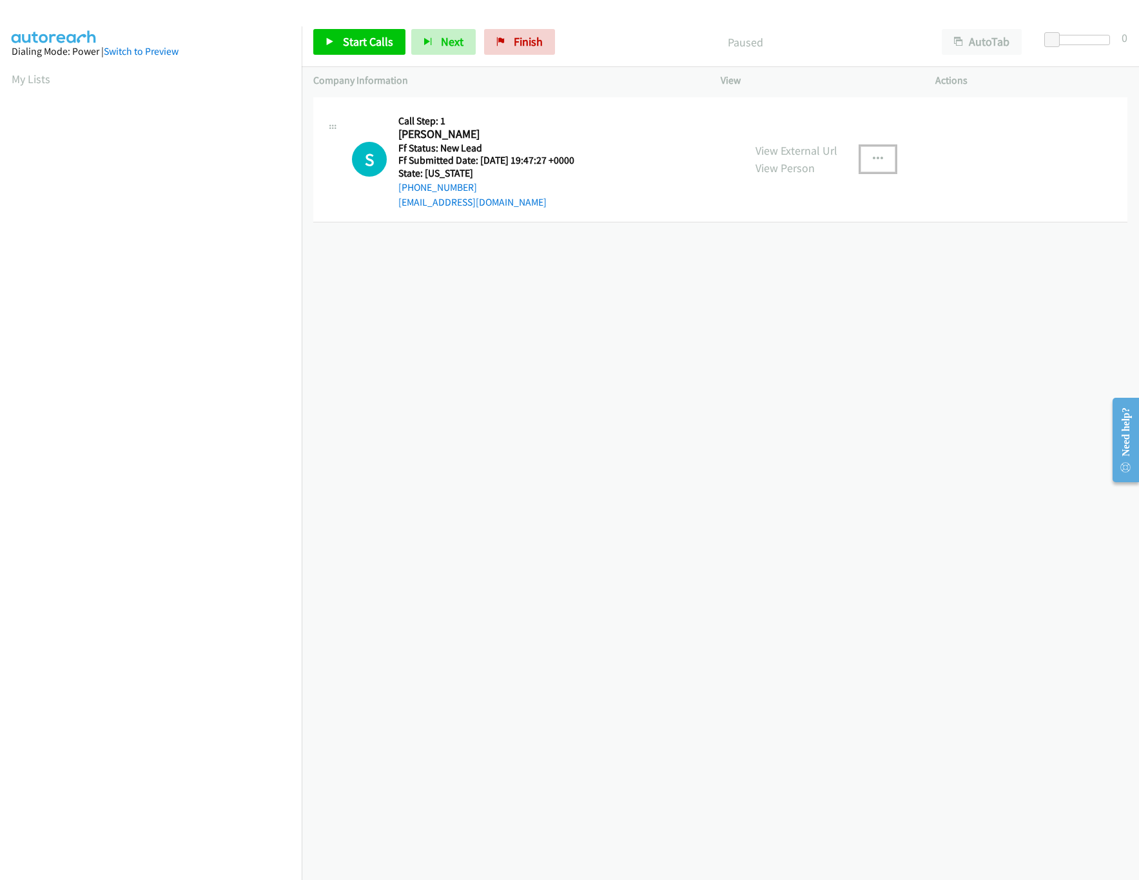
click at [861, 153] on button "button" at bounding box center [878, 159] width 35 height 26
click at [781, 242] on link "Skip Call" at bounding box center [808, 244] width 171 height 26
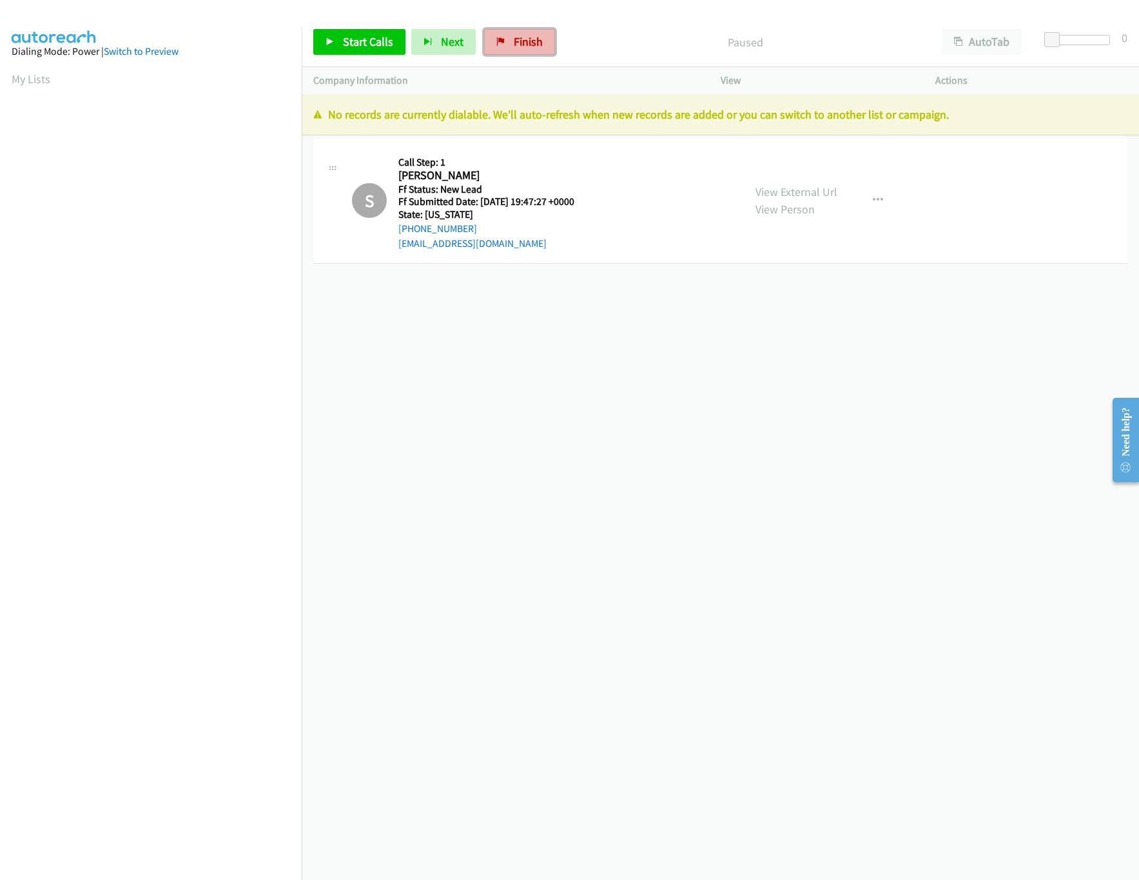
click at [534, 44] on span "Finish" at bounding box center [528, 41] width 29 height 15
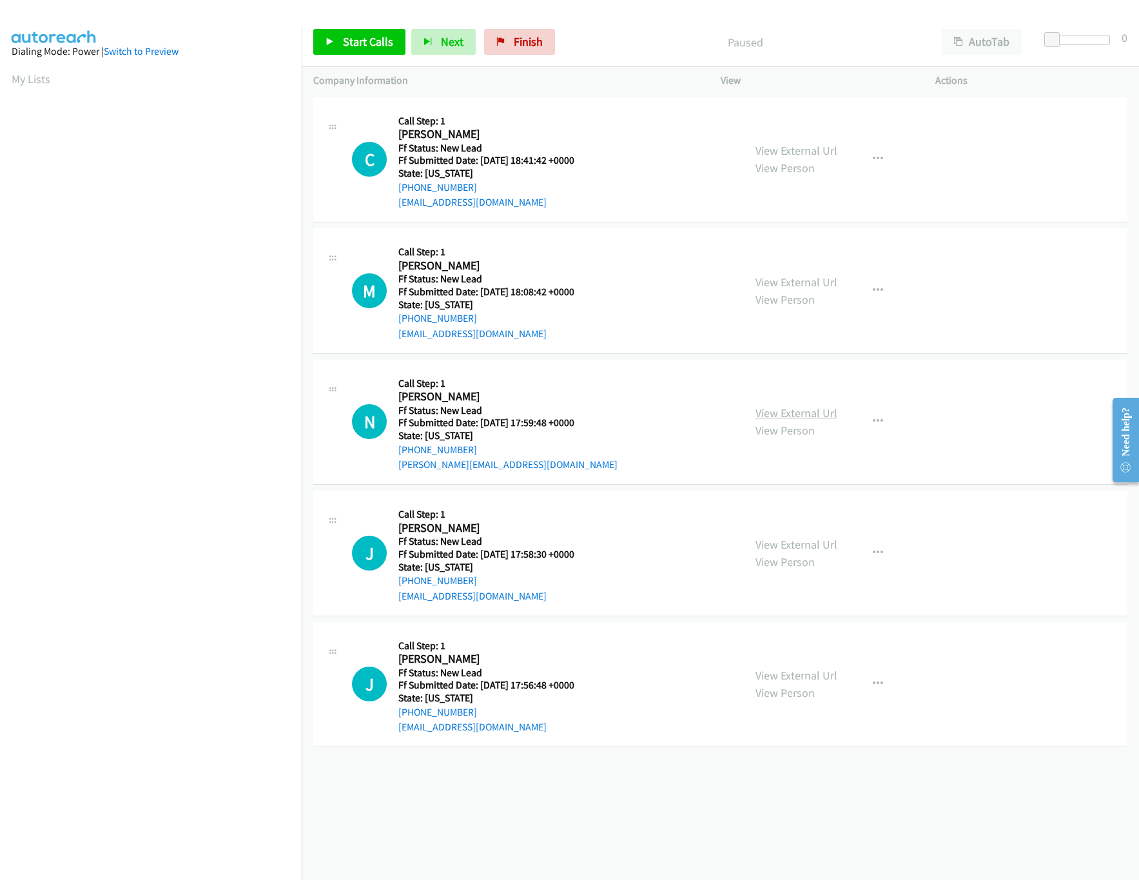
click at [801, 416] on link "View External Url" at bounding box center [797, 412] width 82 height 15
click at [819, 264] on div "View External Url View Person View External Url Email Schedule/Manage Callback …" at bounding box center [857, 291] width 227 height 102
click at [817, 271] on div "View External Url View Person View External Url Email Schedule/Manage Callback …" at bounding box center [857, 291] width 227 height 102
click at [813, 293] on div "View External Url View Person" at bounding box center [797, 290] width 82 height 35
click at [813, 283] on link "View External Url" at bounding box center [797, 282] width 82 height 15
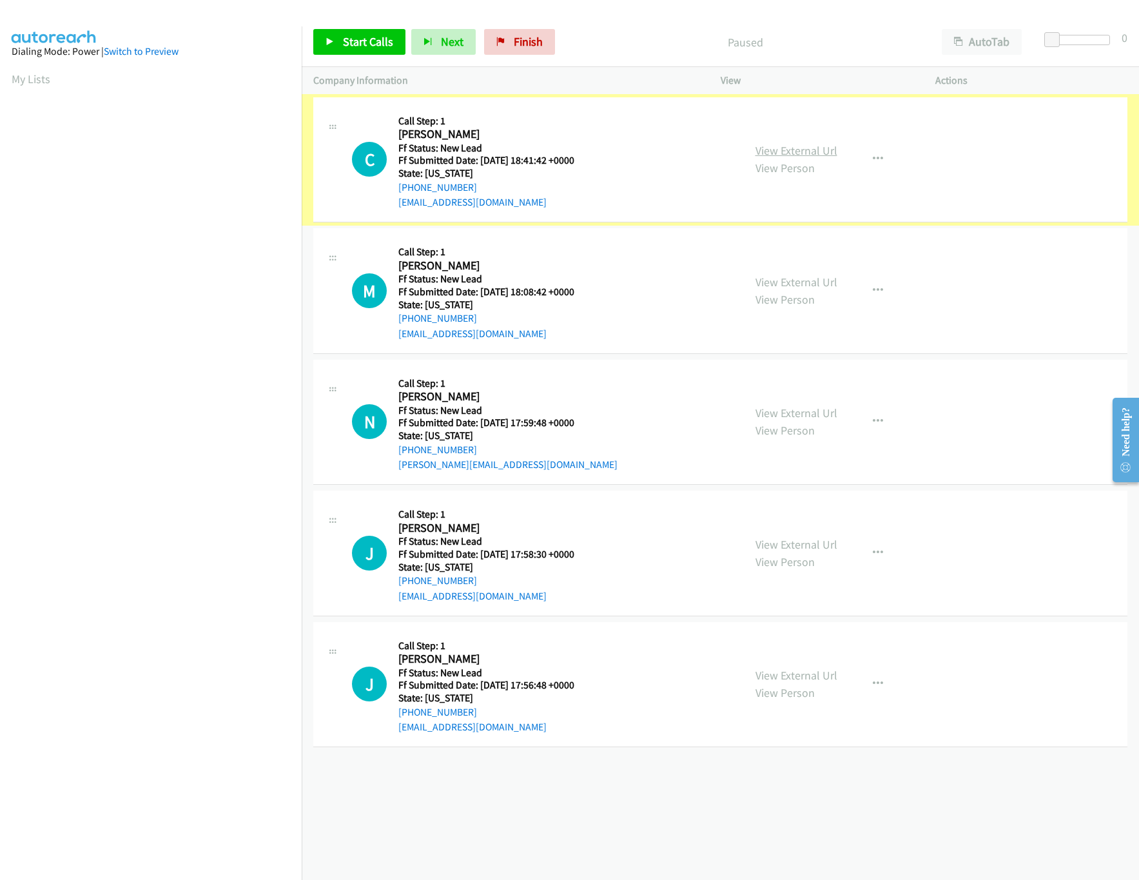
click at [815, 151] on link "View External Url" at bounding box center [797, 150] width 82 height 15
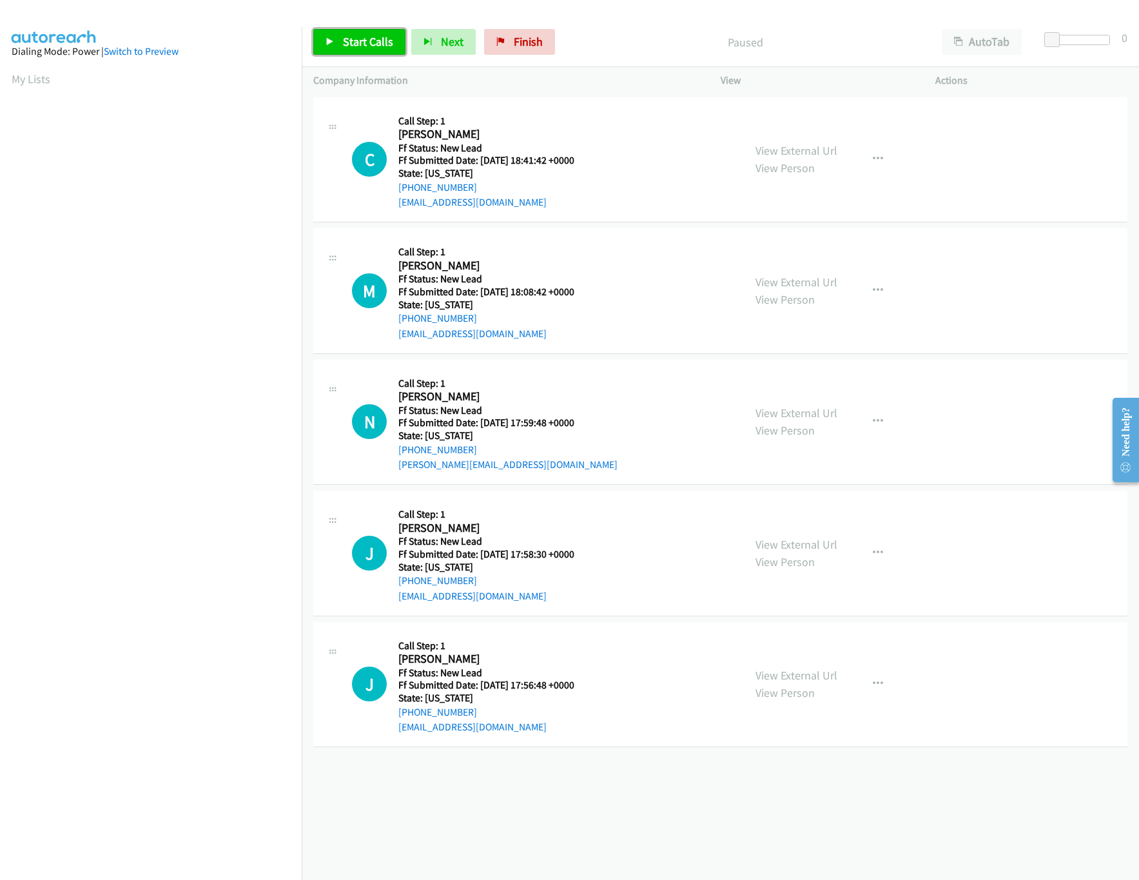
click at [344, 39] on span "Start Calls" at bounding box center [368, 41] width 50 height 15
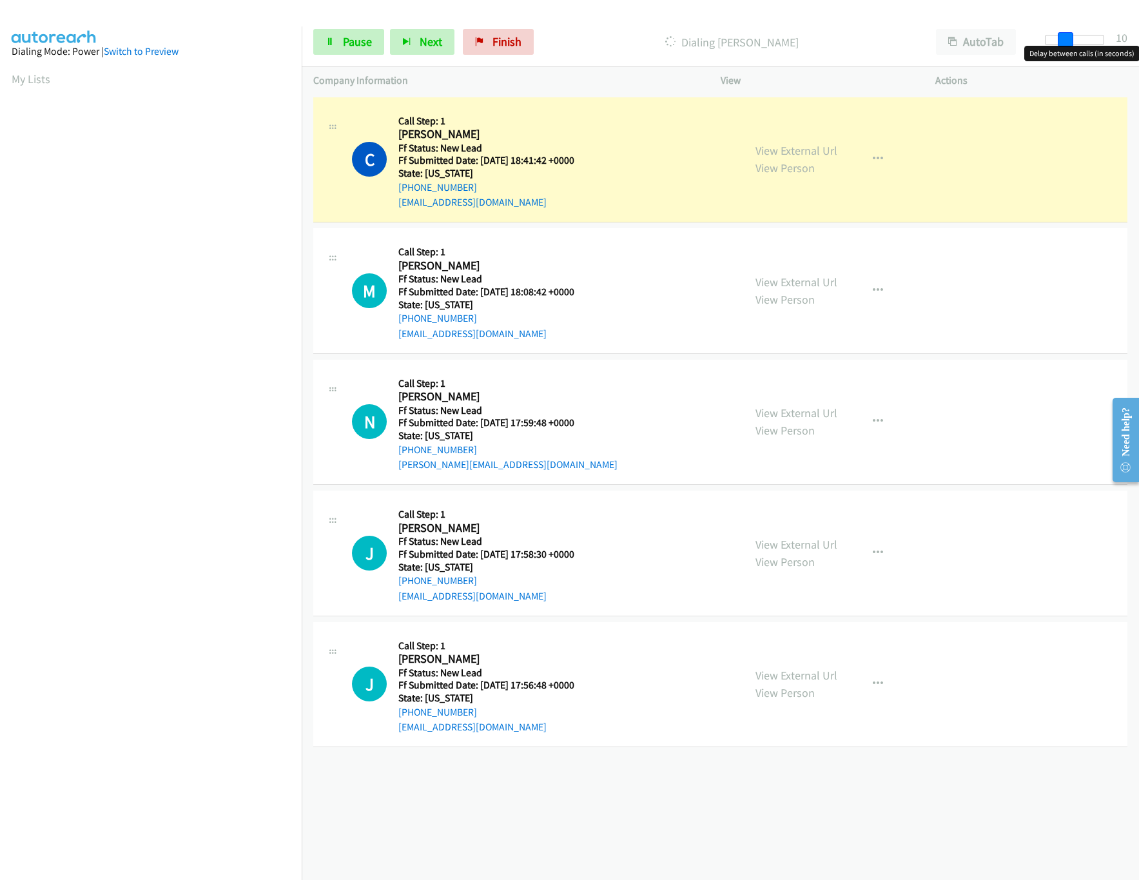
drag, startPoint x: 1062, startPoint y: 35, endPoint x: 1078, endPoint y: 35, distance: 16.1
click at [1078, 35] on div at bounding box center [1074, 40] width 59 height 10
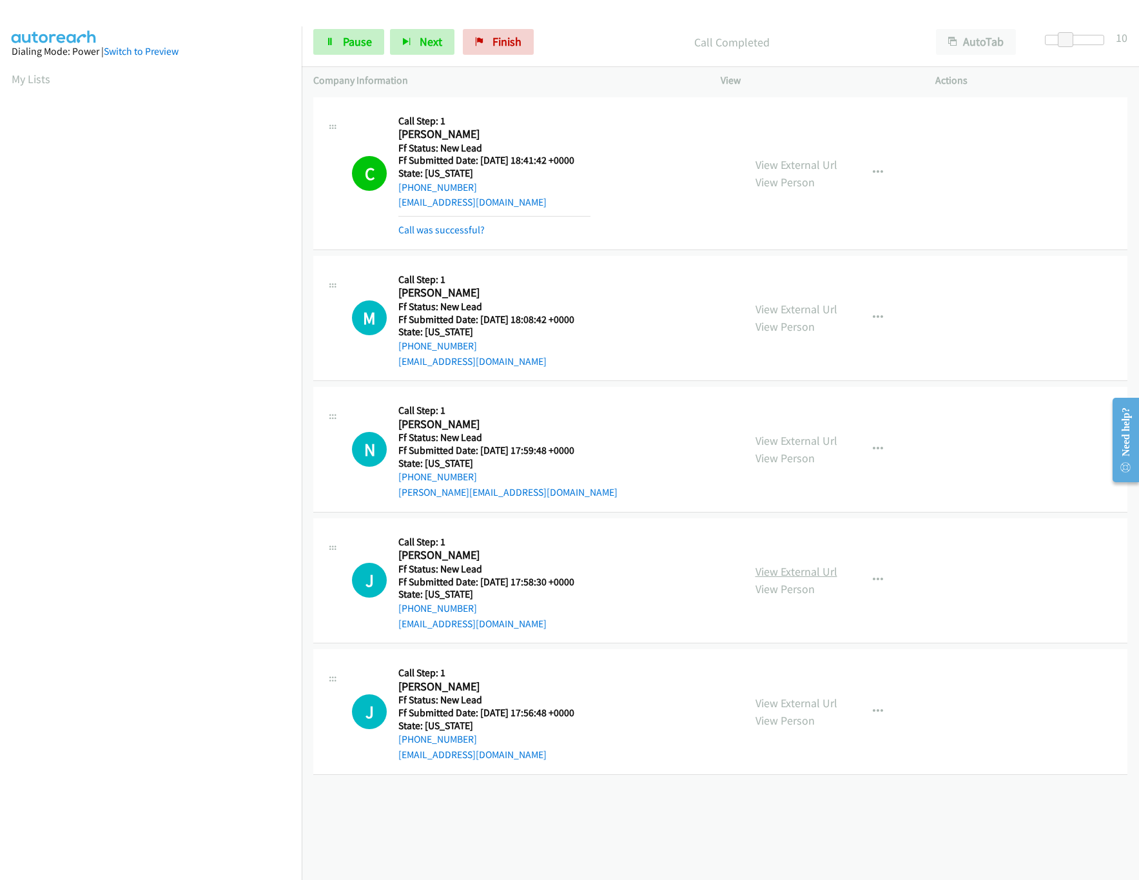
click at [797, 579] on link "View External Url" at bounding box center [797, 571] width 82 height 15
click at [777, 710] on link "View External Url" at bounding box center [797, 703] width 82 height 15
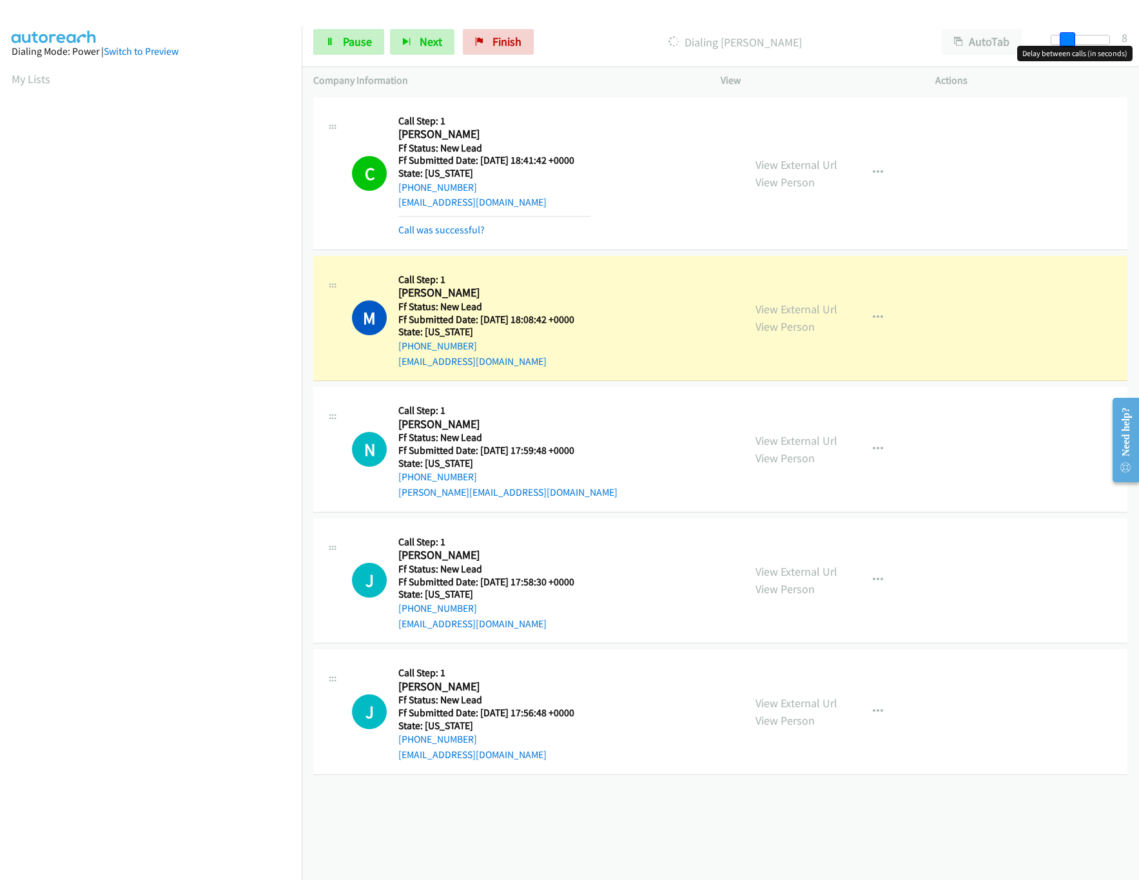
click at [1060, 39] on span at bounding box center [1067, 39] width 15 height 15
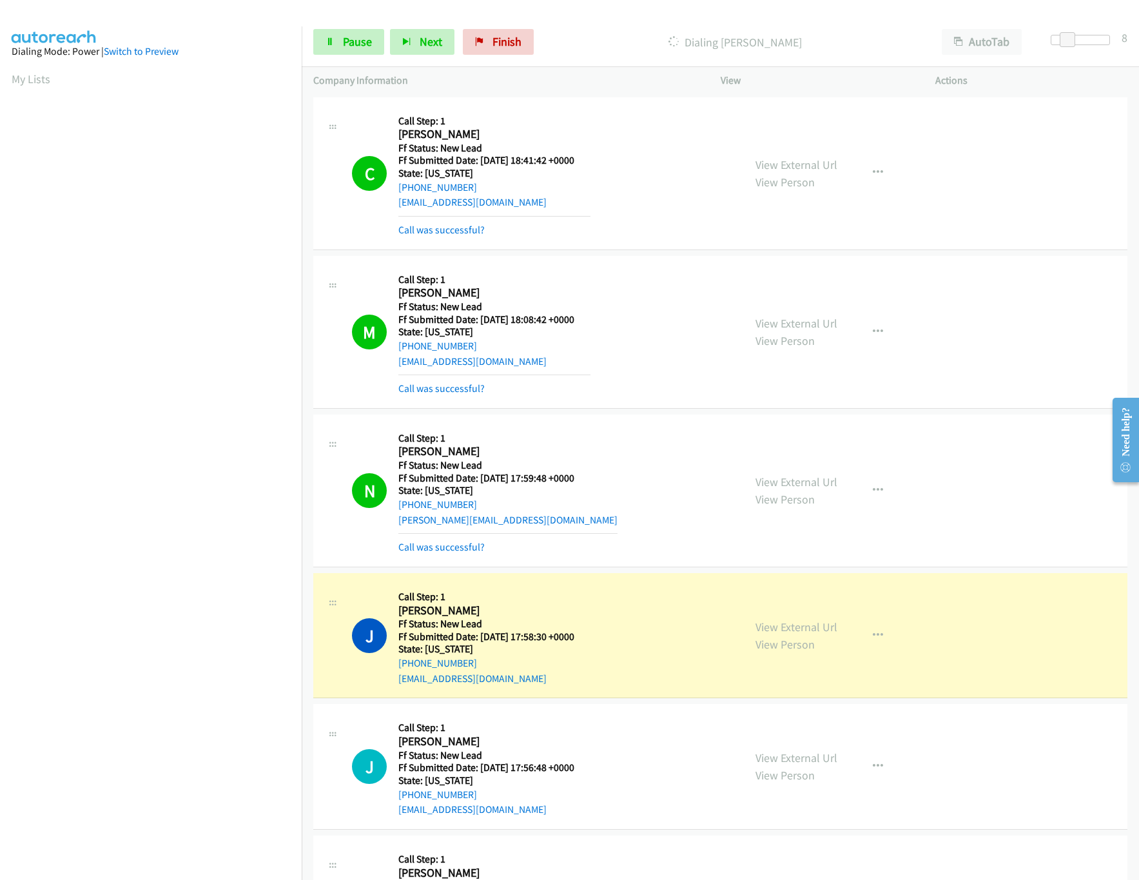
scroll to position [370, 0]
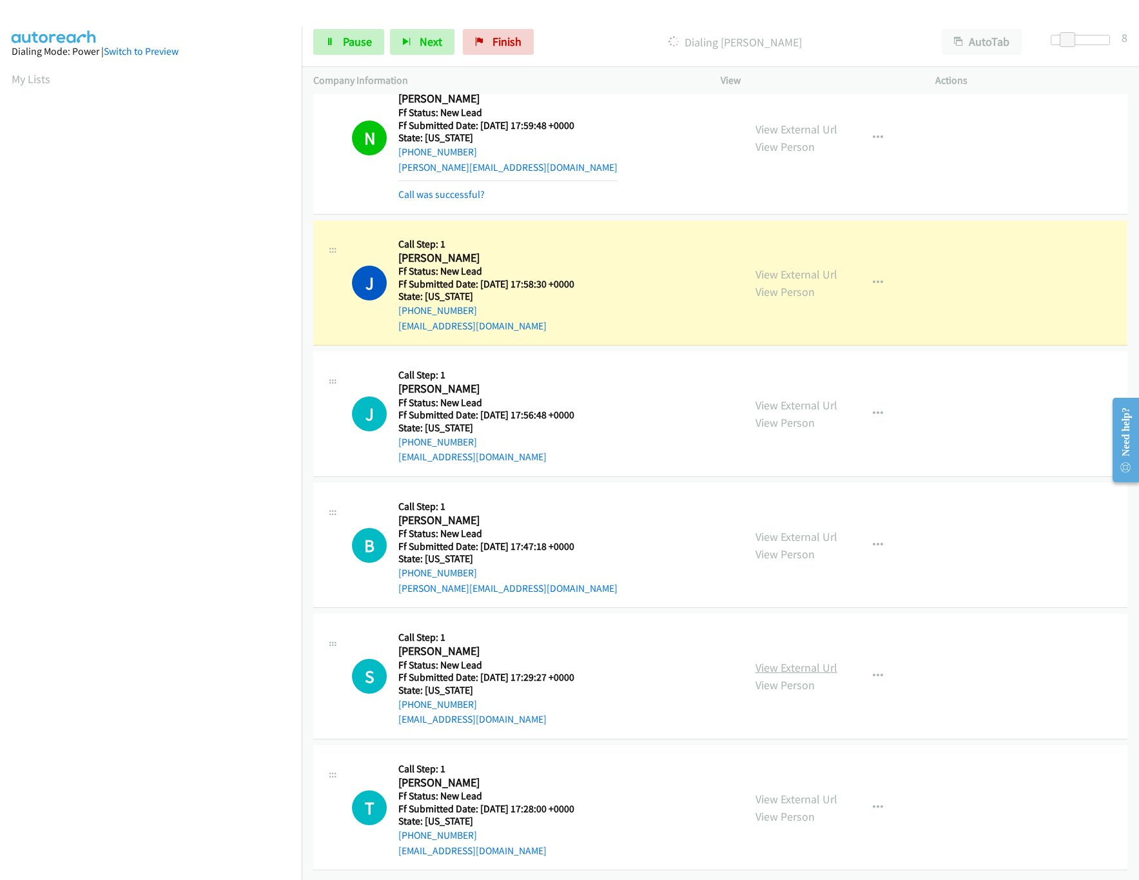
click at [805, 660] on link "View External Url" at bounding box center [797, 667] width 82 height 15
click at [823, 529] on link "View External Url" at bounding box center [797, 536] width 82 height 15
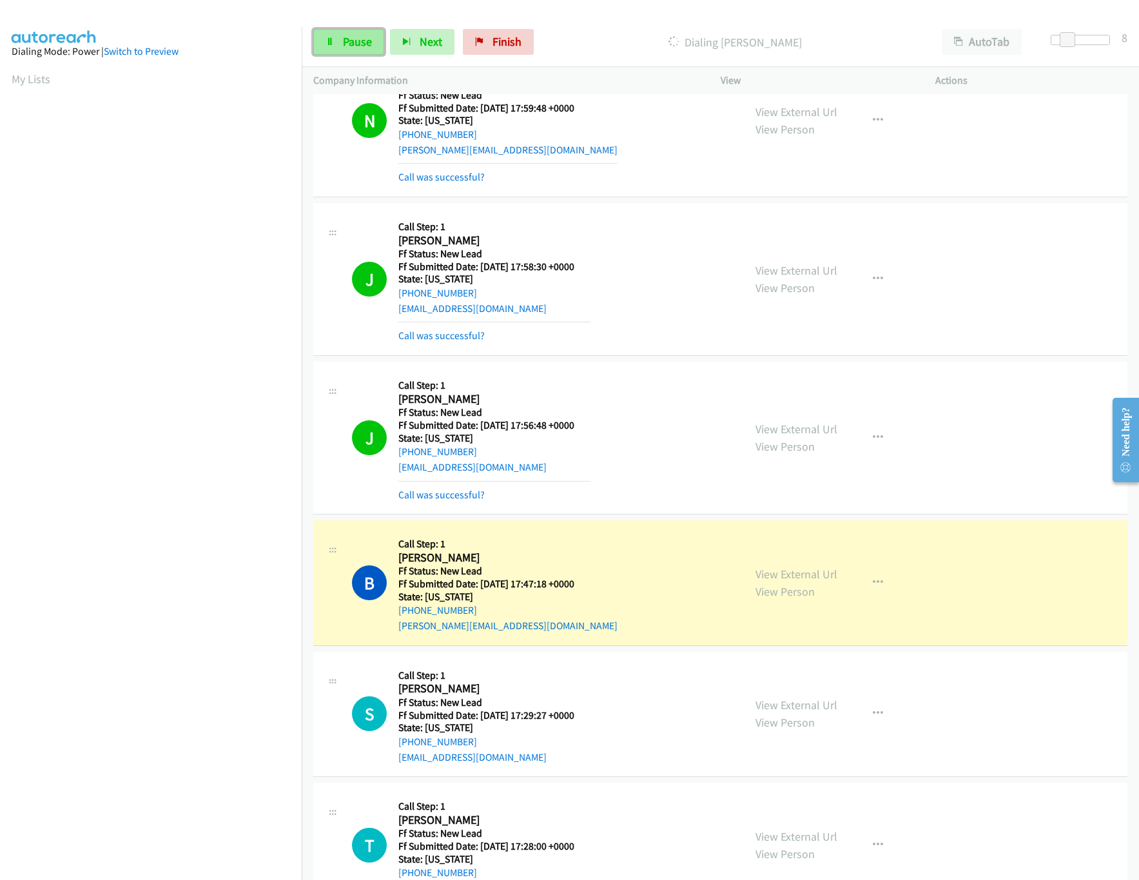
click at [343, 44] on span "Pause" at bounding box center [357, 41] width 29 height 15
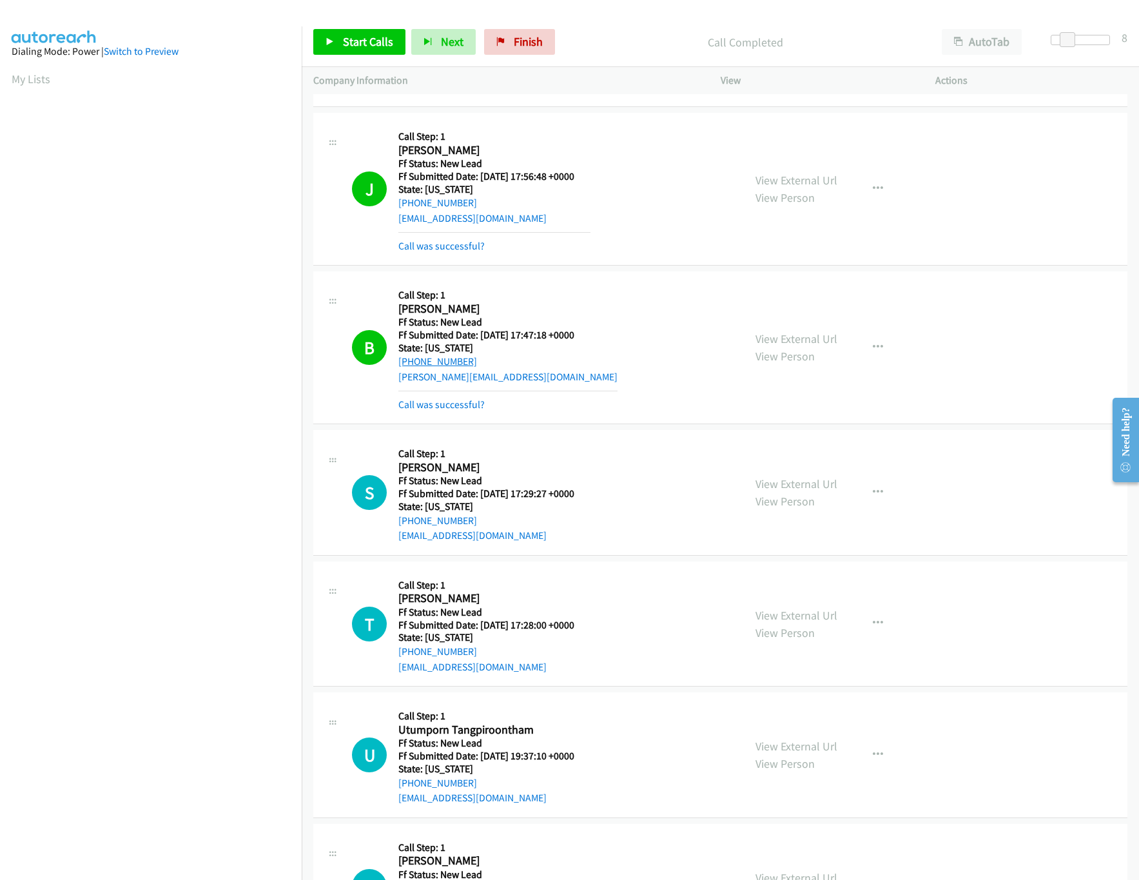
scroll to position [629, 0]
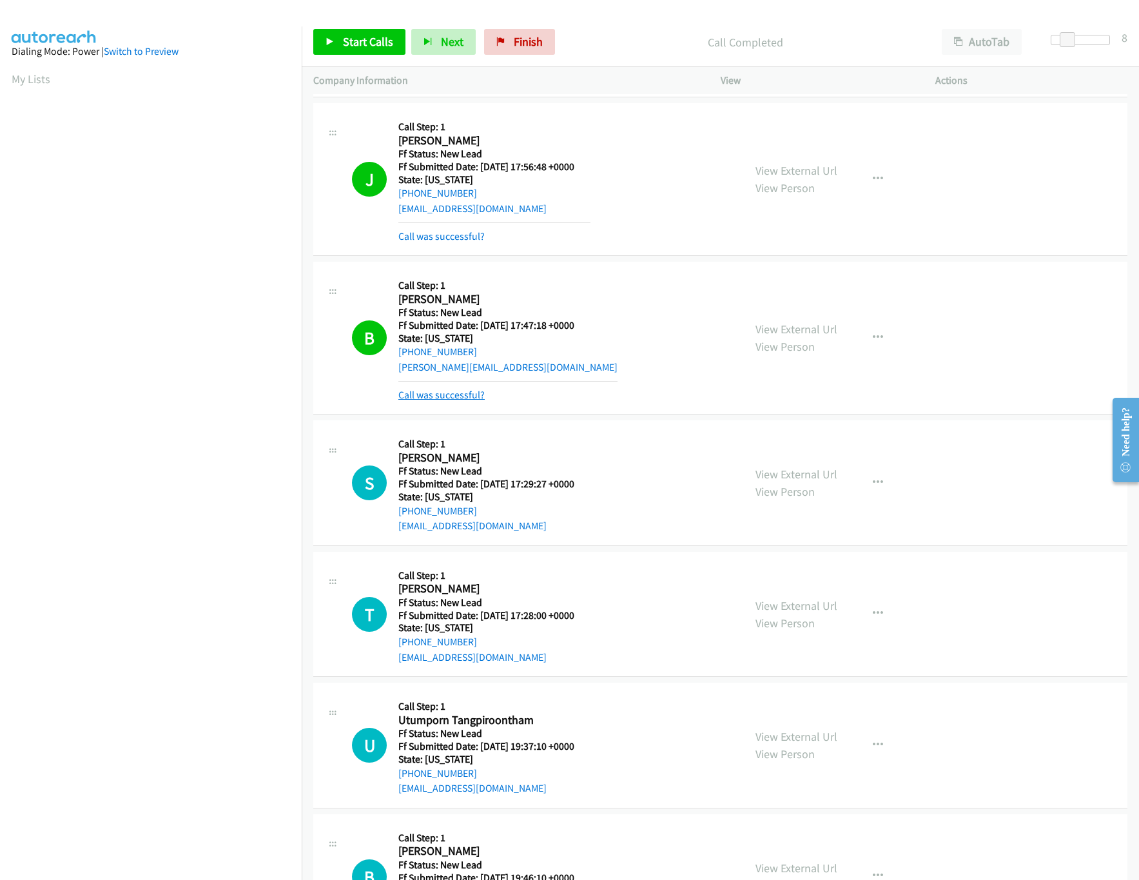
click at [426, 401] on link "Call was successful?" at bounding box center [441, 395] width 86 height 12
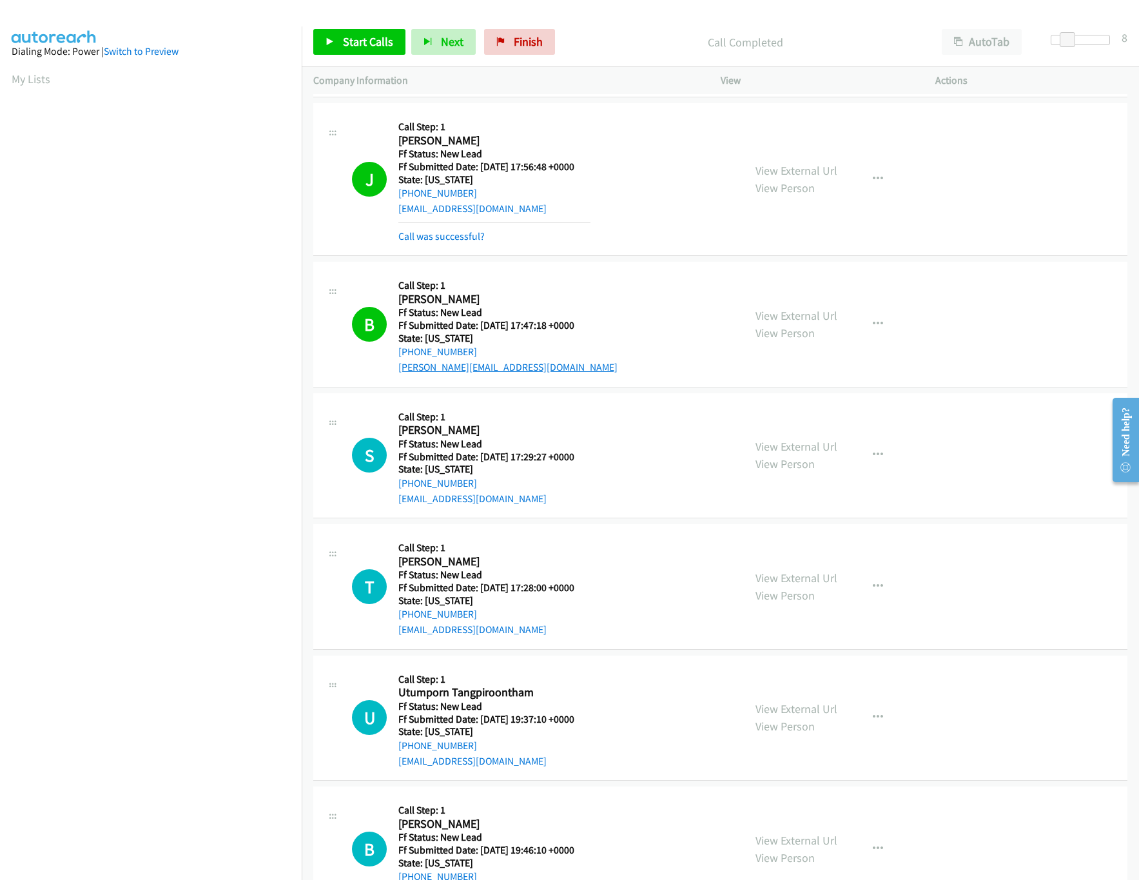
scroll to position [689, 0]
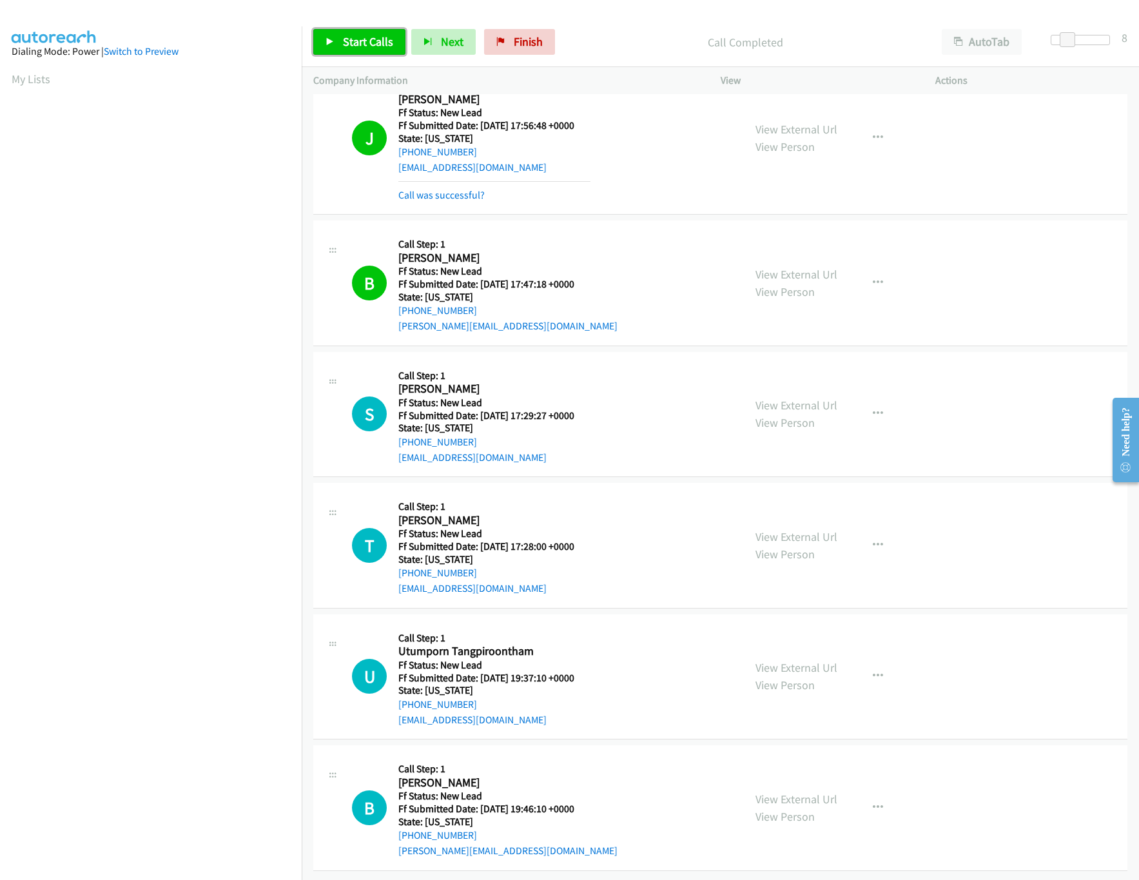
click at [364, 35] on span "Start Calls" at bounding box center [368, 41] width 50 height 15
click at [364, 35] on span "Pause" at bounding box center [357, 41] width 29 height 15
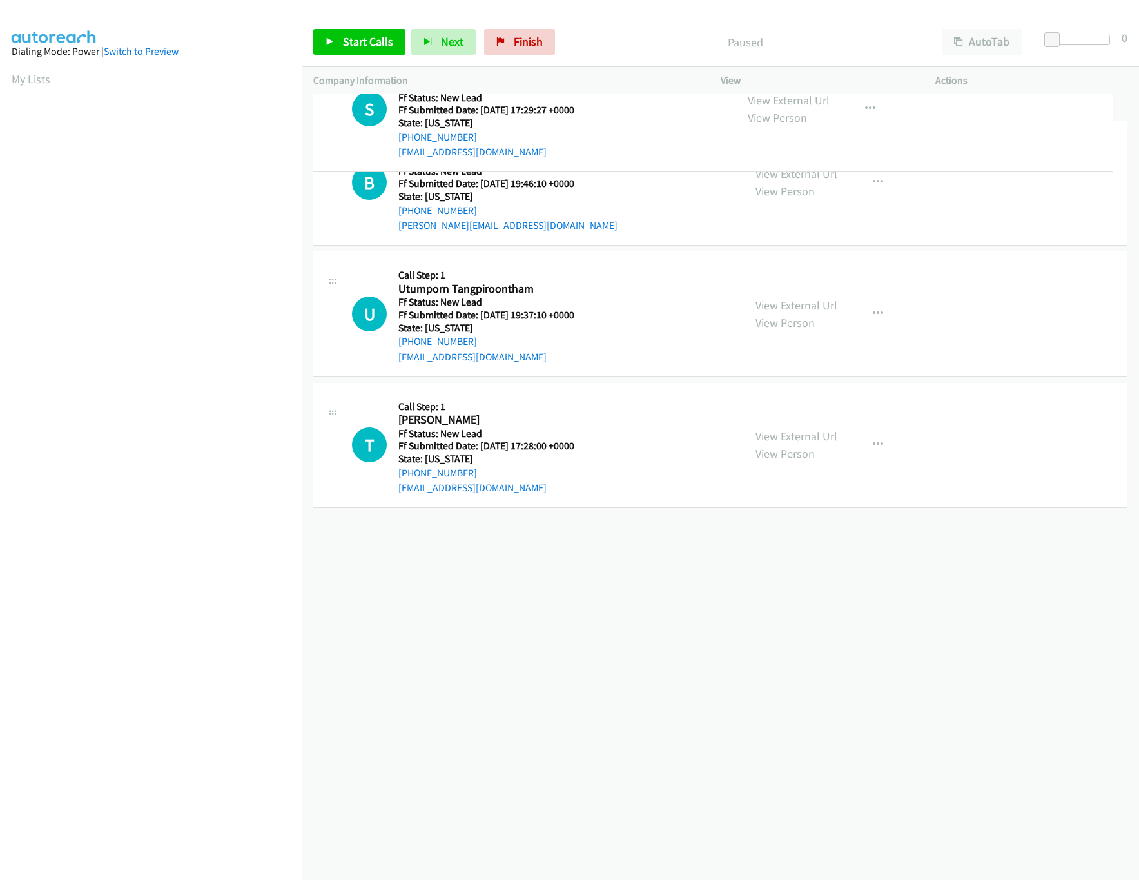
drag, startPoint x: 576, startPoint y: 422, endPoint x: 590, endPoint y: 61, distance: 361.3
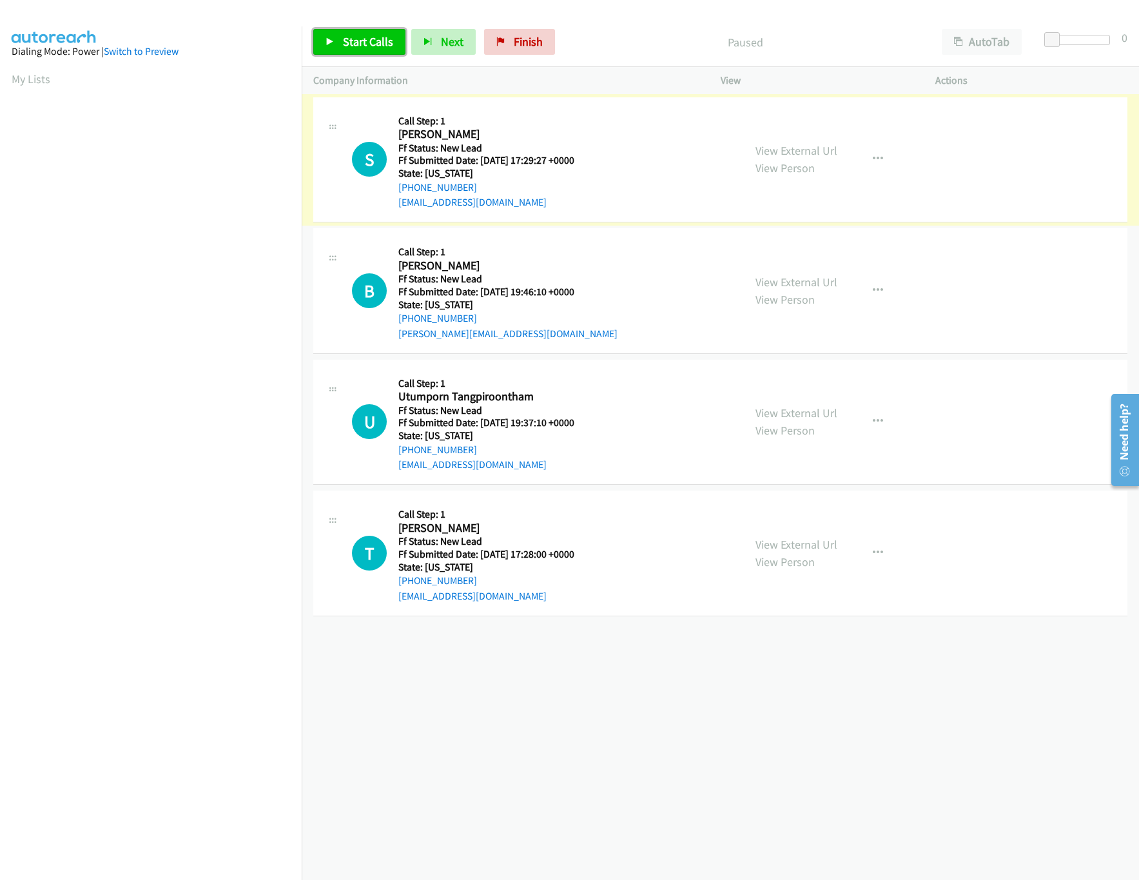
click at [362, 29] on link "Start Calls" at bounding box center [359, 42] width 92 height 26
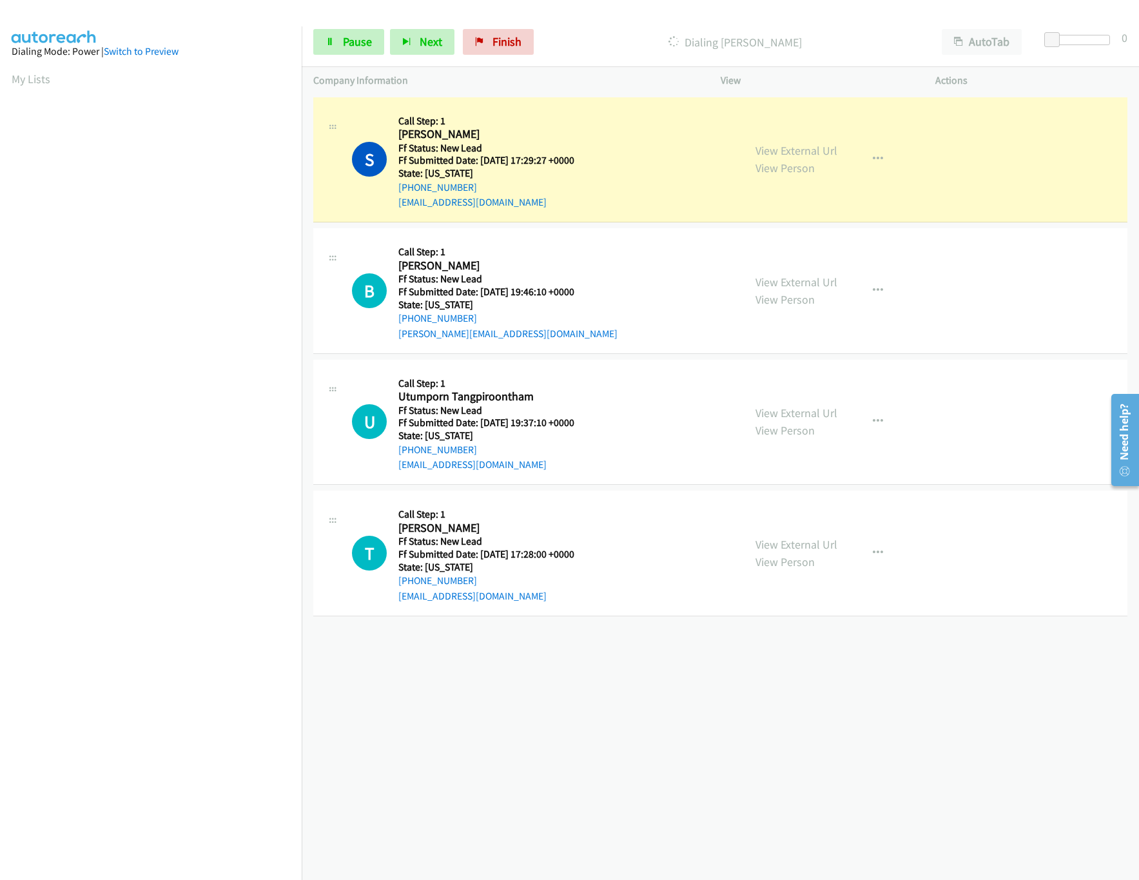
drag, startPoint x: 576, startPoint y: 761, endPoint x: 572, endPoint y: 705, distance: 56.2
click at [576, 761] on div "[PHONE_NUMBER] Call failed - Please reload the list and try again The Callbar F…" at bounding box center [720, 487] width 837 height 786
click at [801, 279] on link "View External Url" at bounding box center [797, 282] width 82 height 15
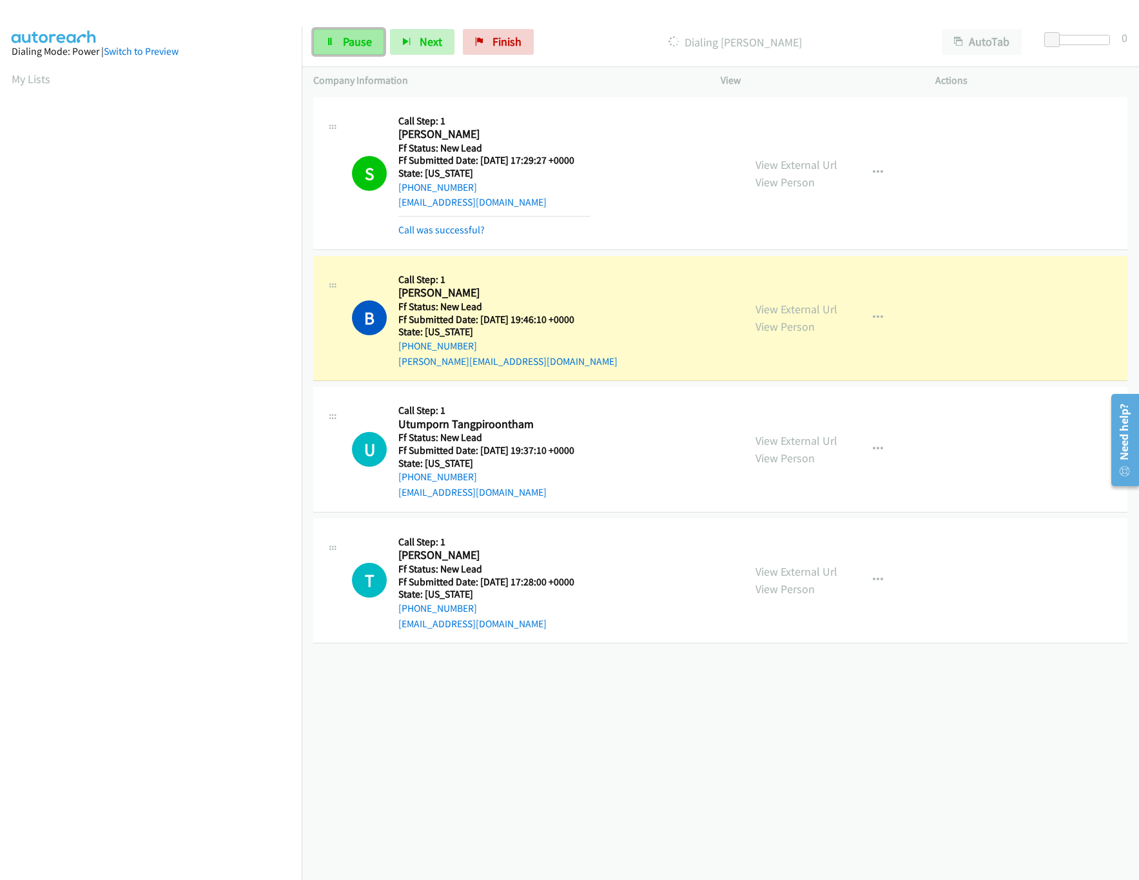
click at [362, 35] on span "Pause" at bounding box center [357, 41] width 29 height 15
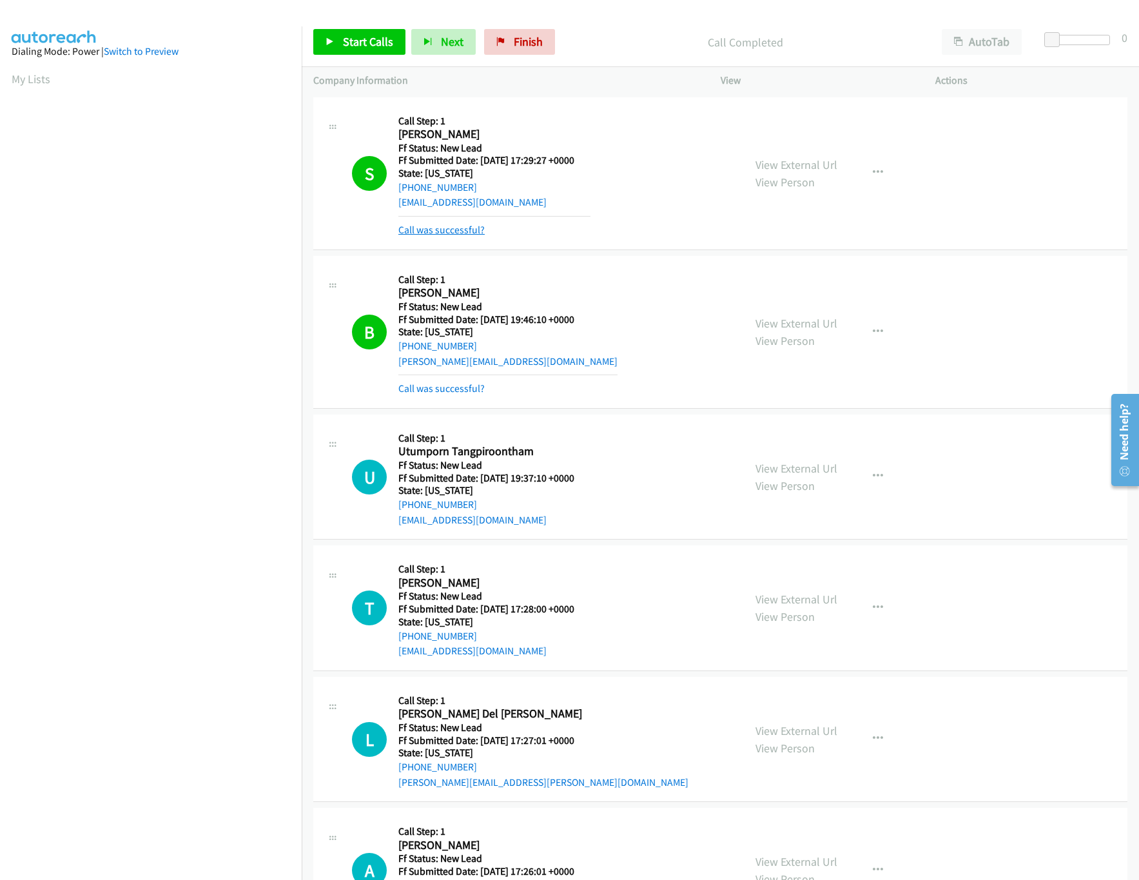
click at [440, 229] on link "Call was successful?" at bounding box center [441, 230] width 86 height 12
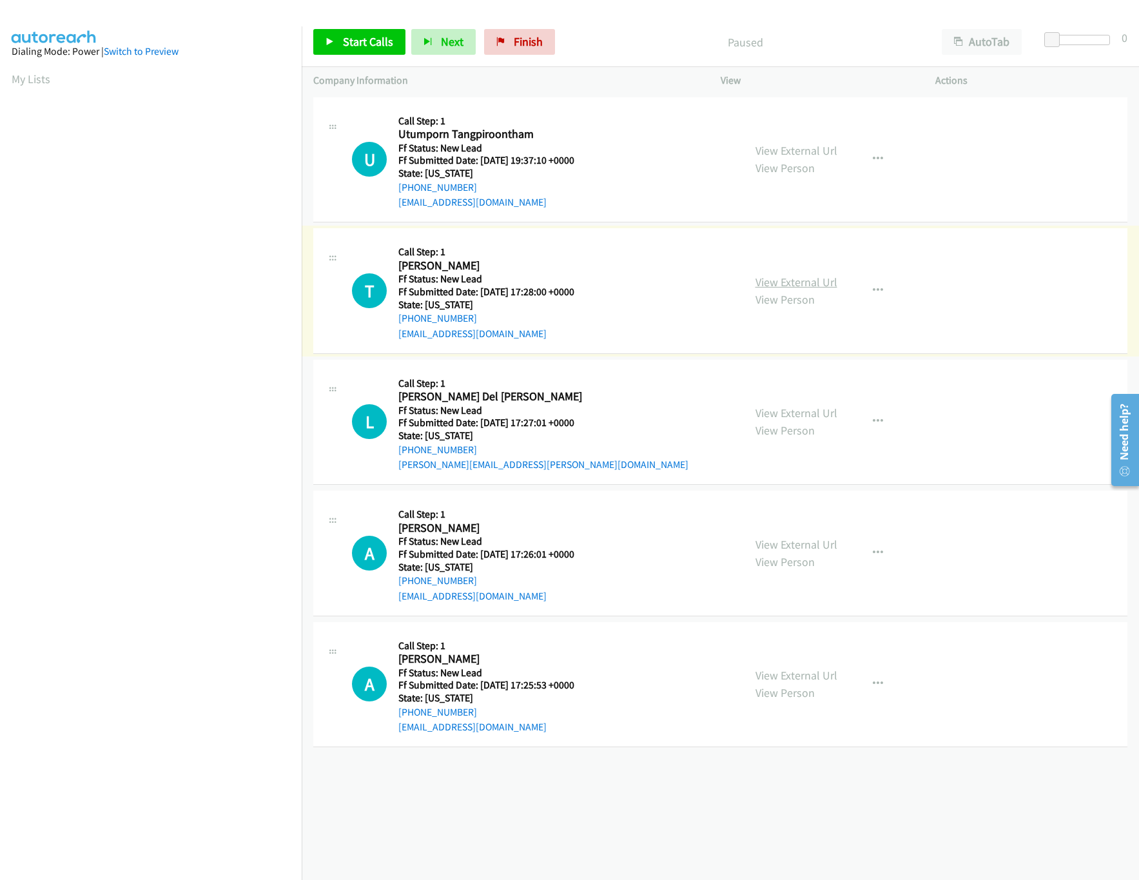
click at [813, 275] on link "View External Url" at bounding box center [797, 282] width 82 height 15
click at [826, 151] on link "View External Url" at bounding box center [797, 150] width 82 height 15
click at [364, 52] on link "Start Calls" at bounding box center [359, 42] width 92 height 26
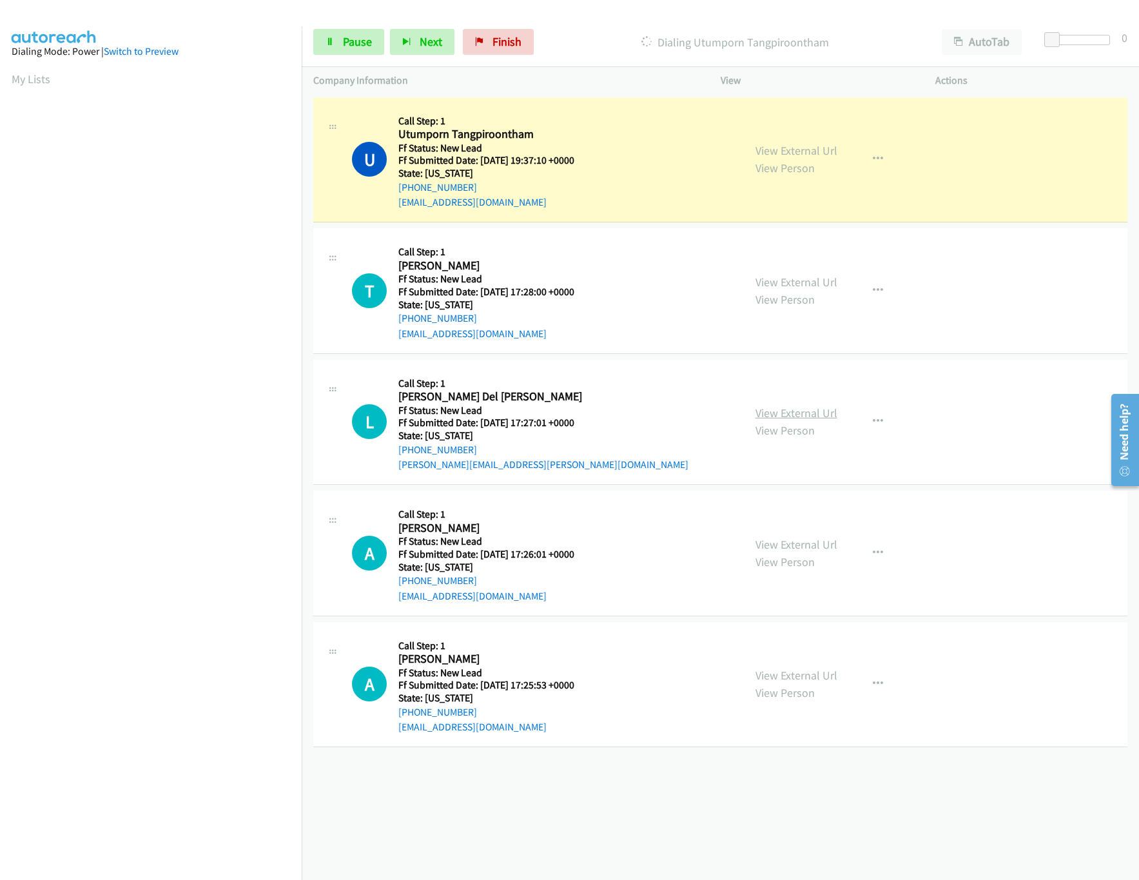
click at [781, 408] on link "View External Url" at bounding box center [797, 412] width 82 height 15
click at [342, 53] on link "Pause" at bounding box center [348, 42] width 71 height 26
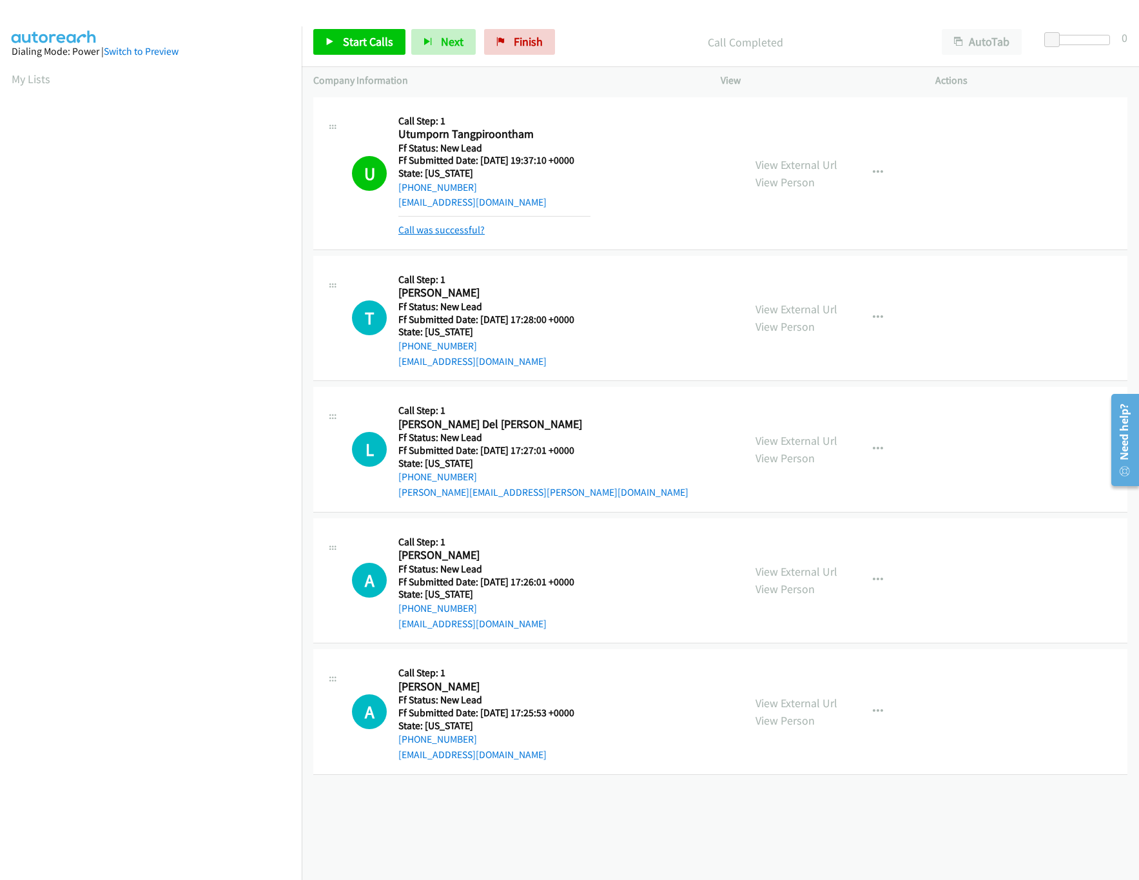
click at [435, 230] on link "Call was successful?" at bounding box center [441, 230] width 86 height 12
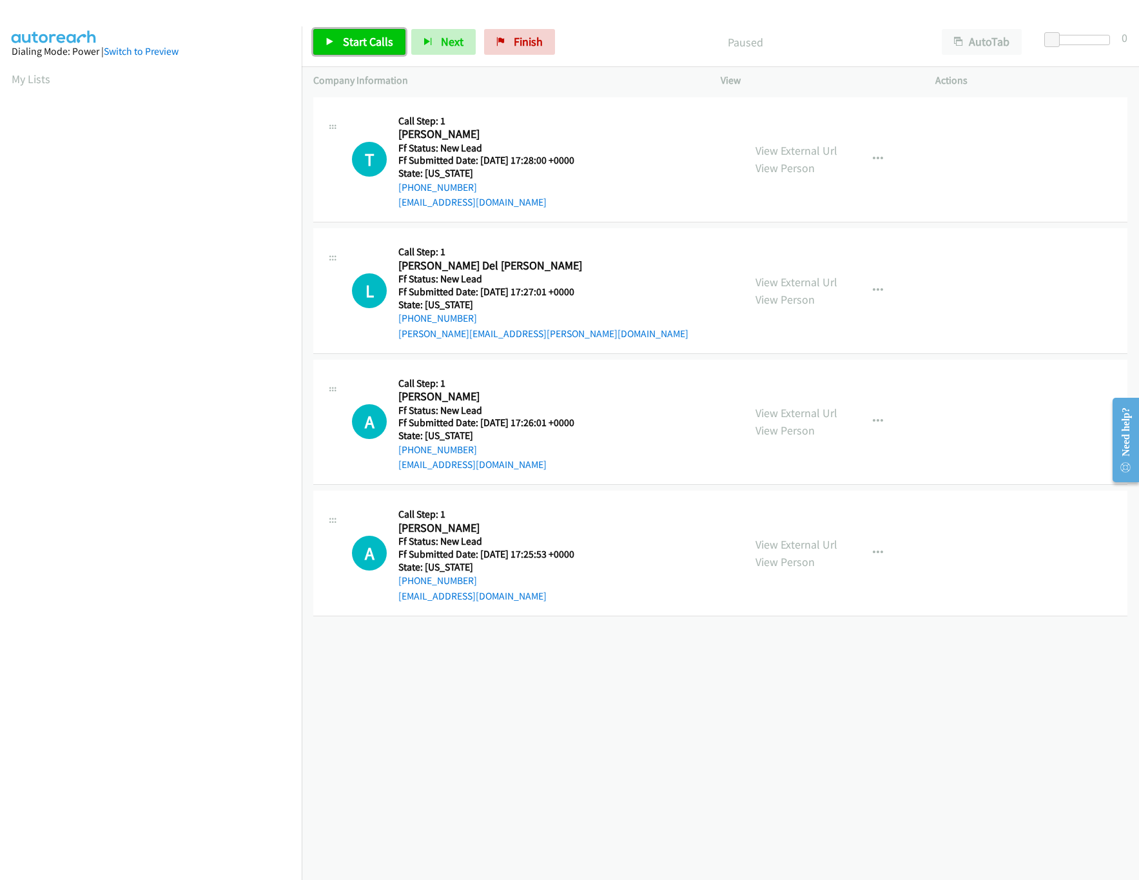
click at [383, 44] on span "Start Calls" at bounding box center [368, 41] width 50 height 15
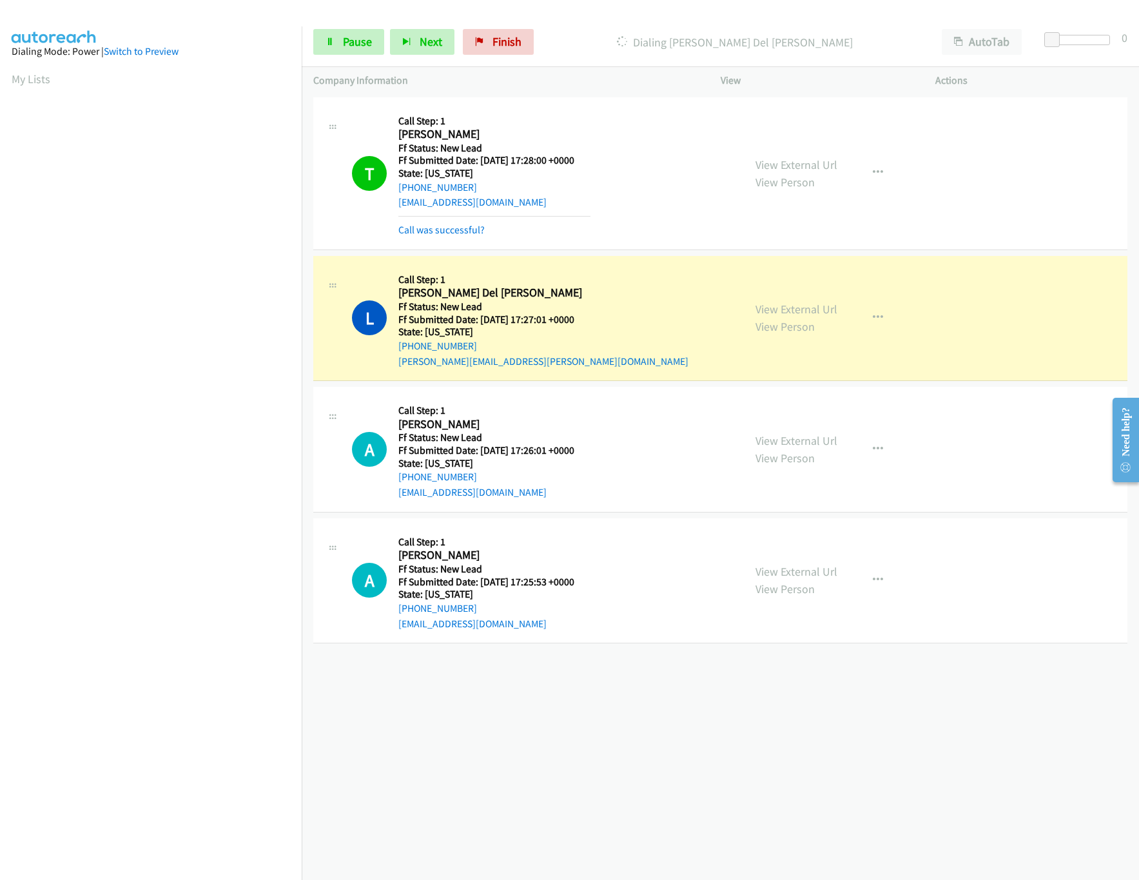
drag, startPoint x: 763, startPoint y: 571, endPoint x: 759, endPoint y: 548, distance: 23.5
click at [763, 571] on link "View External Url" at bounding box center [797, 571] width 82 height 15
click at [801, 435] on link "View External Url" at bounding box center [797, 440] width 82 height 15
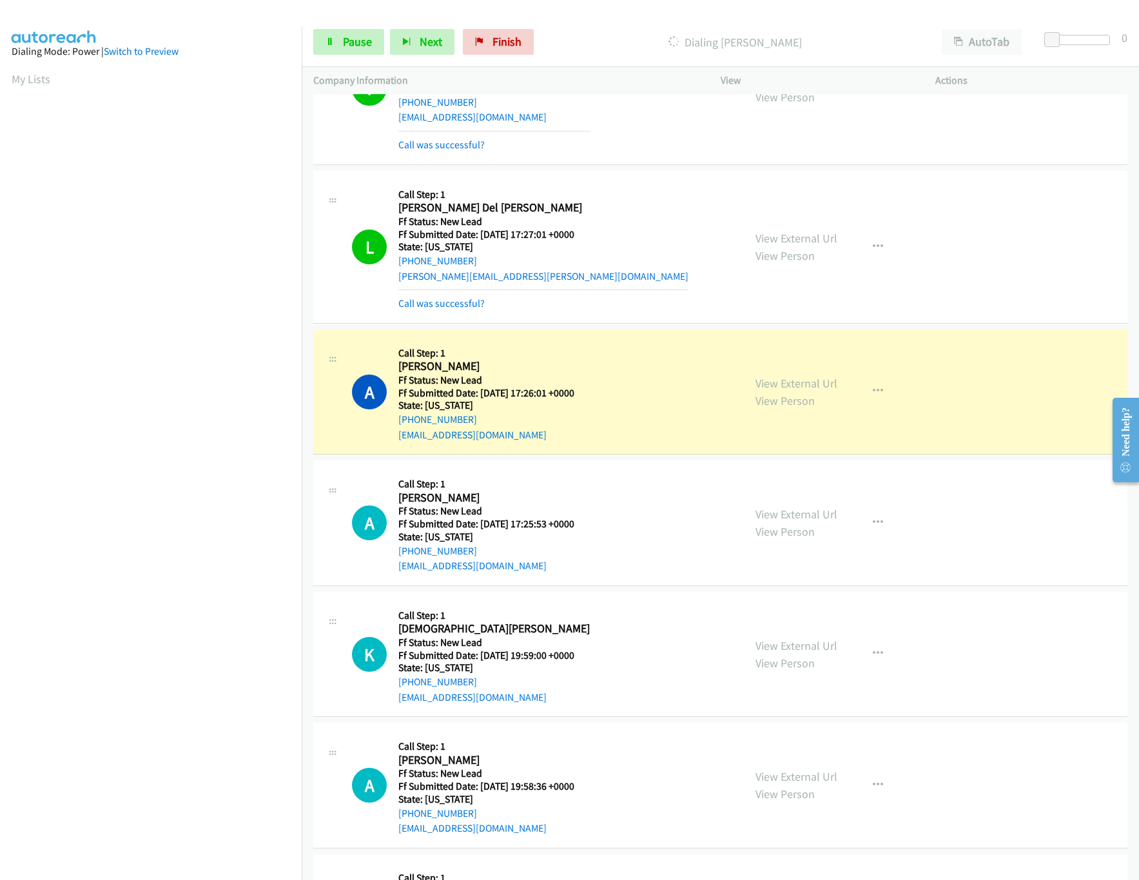
scroll to position [128, 0]
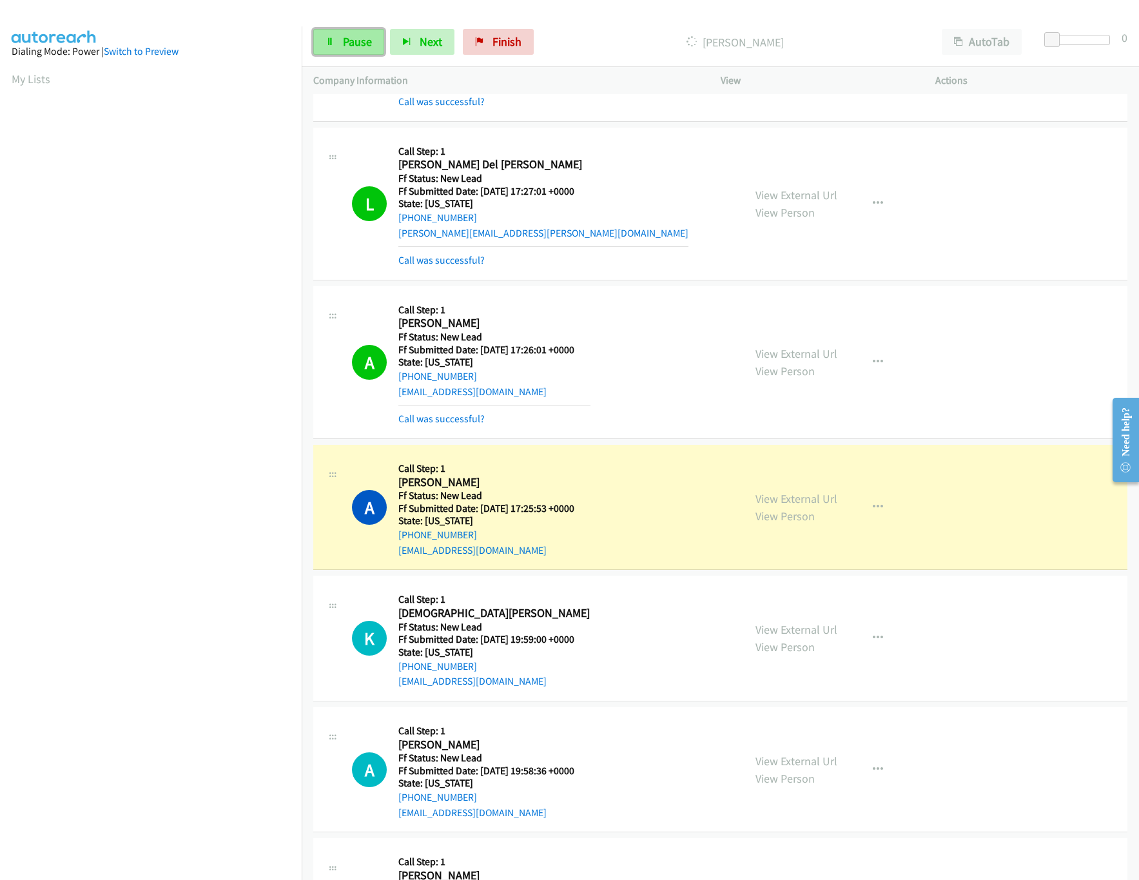
click at [364, 43] on span "Pause" at bounding box center [357, 41] width 29 height 15
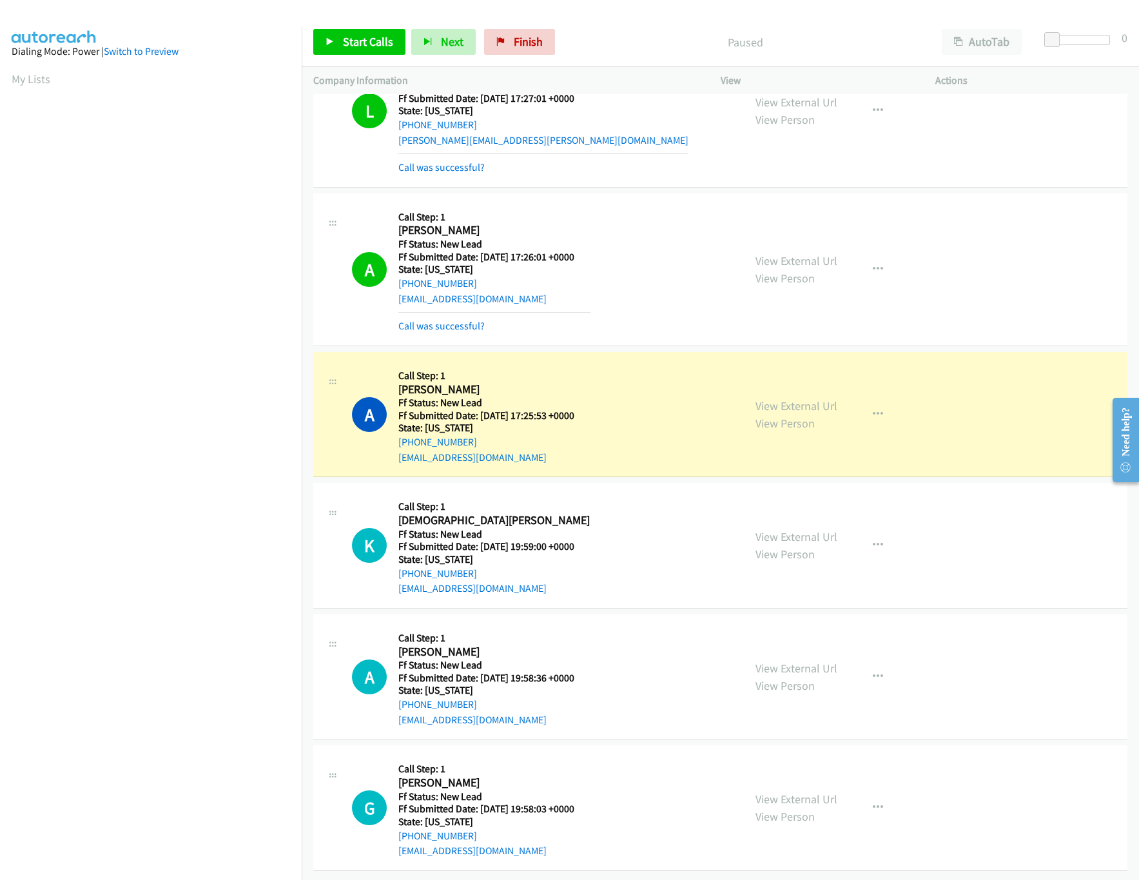
scroll to position [239, 0]
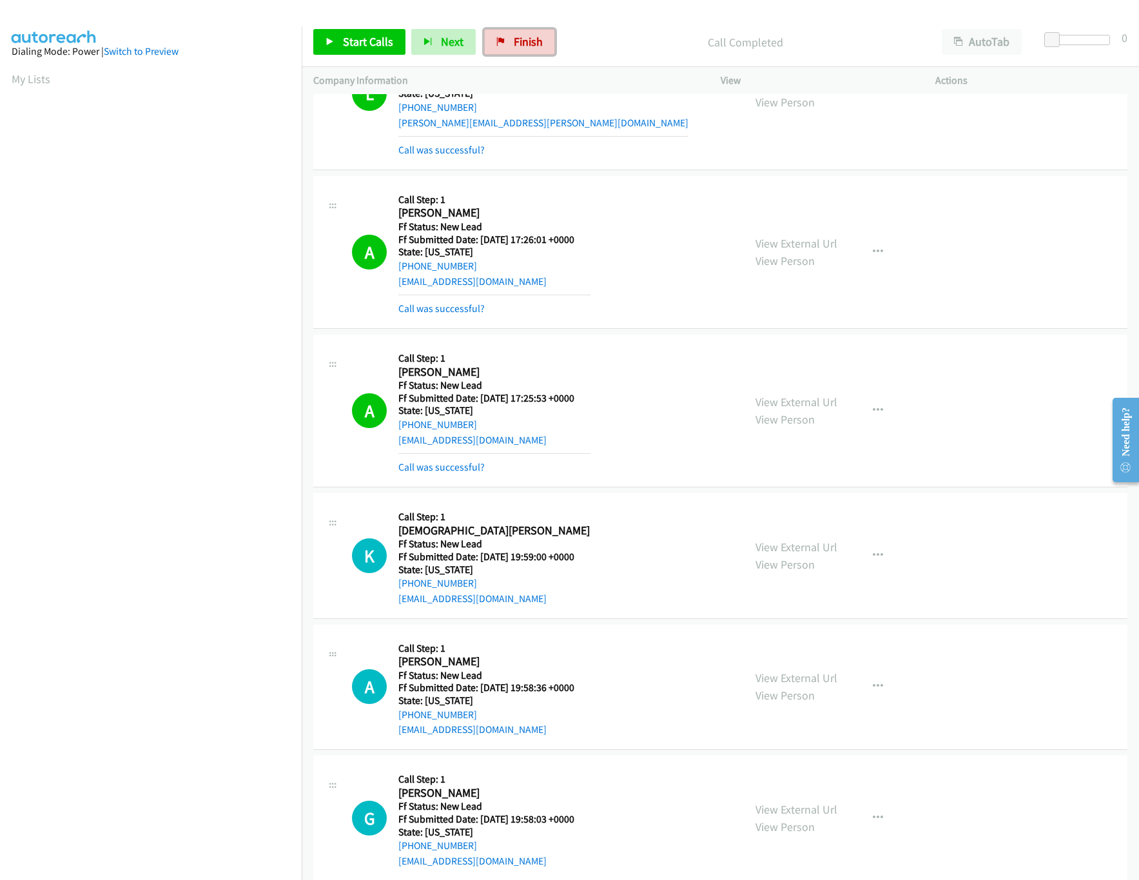
click at [534, 37] on span "Finish" at bounding box center [528, 41] width 29 height 15
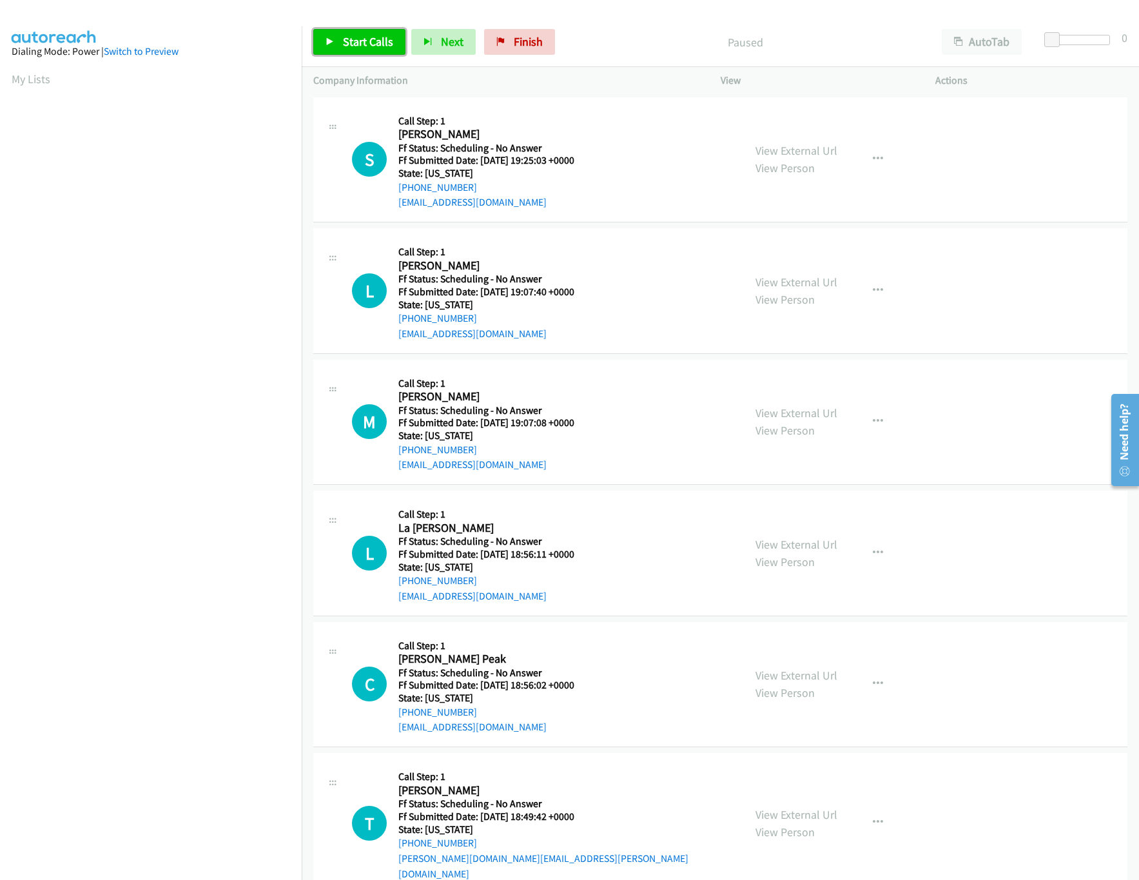
click at [391, 41] on span "Start Calls" at bounding box center [368, 41] width 50 height 15
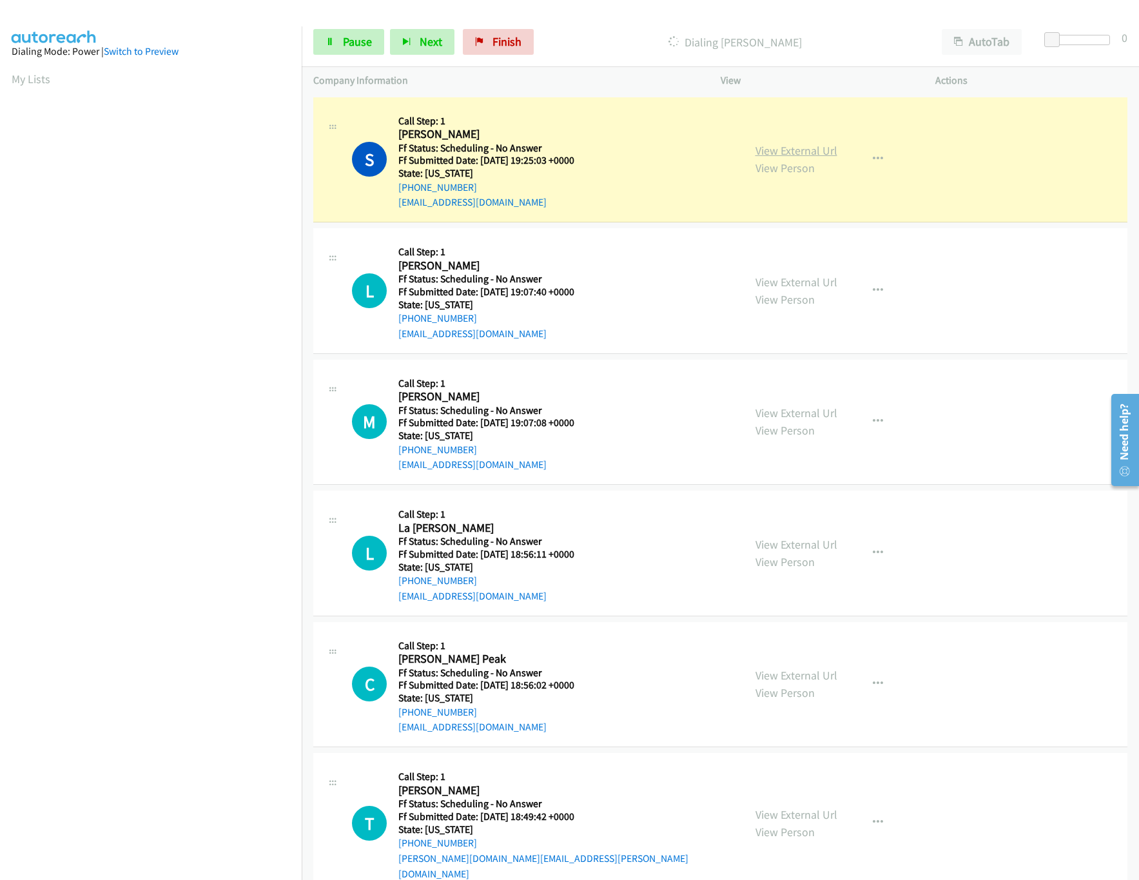
click at [772, 151] on link "View External Url" at bounding box center [797, 150] width 82 height 15
click at [818, 279] on link "View External Url" at bounding box center [797, 282] width 82 height 15
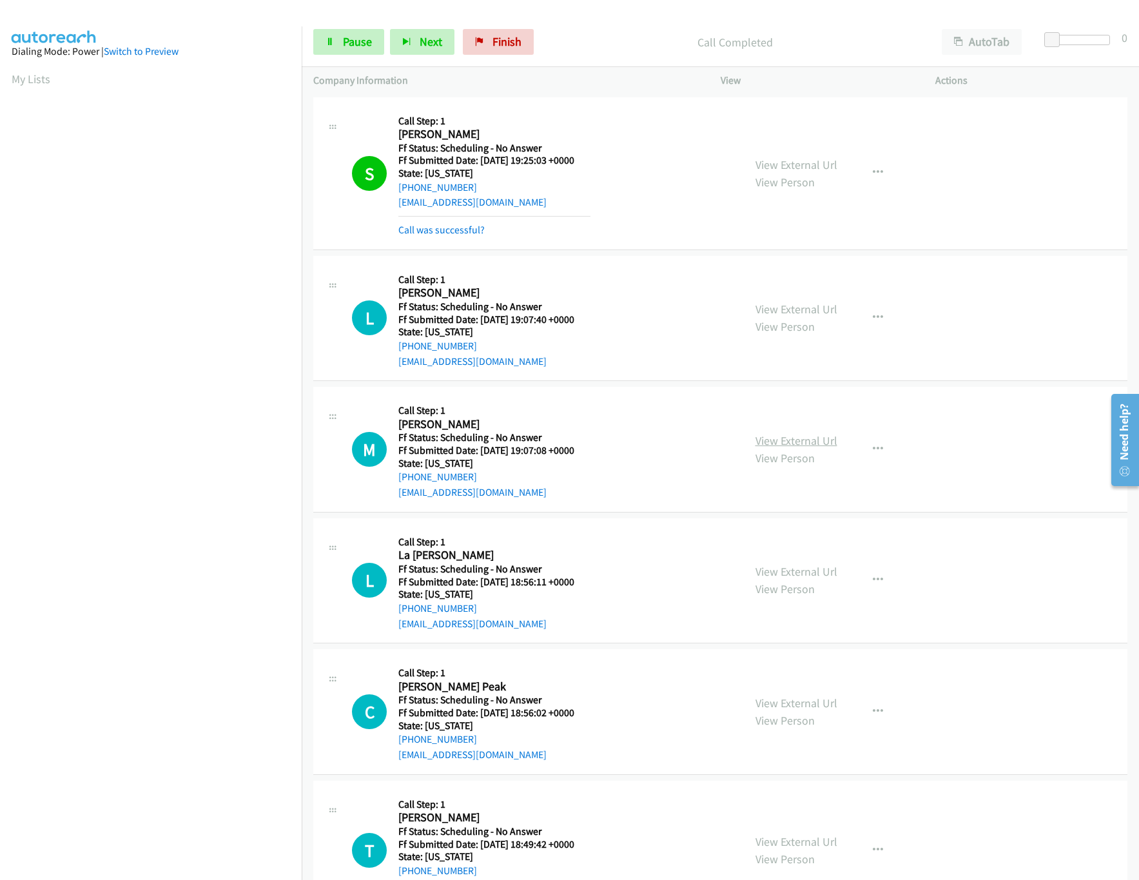
click at [794, 445] on link "View External Url" at bounding box center [797, 440] width 82 height 15
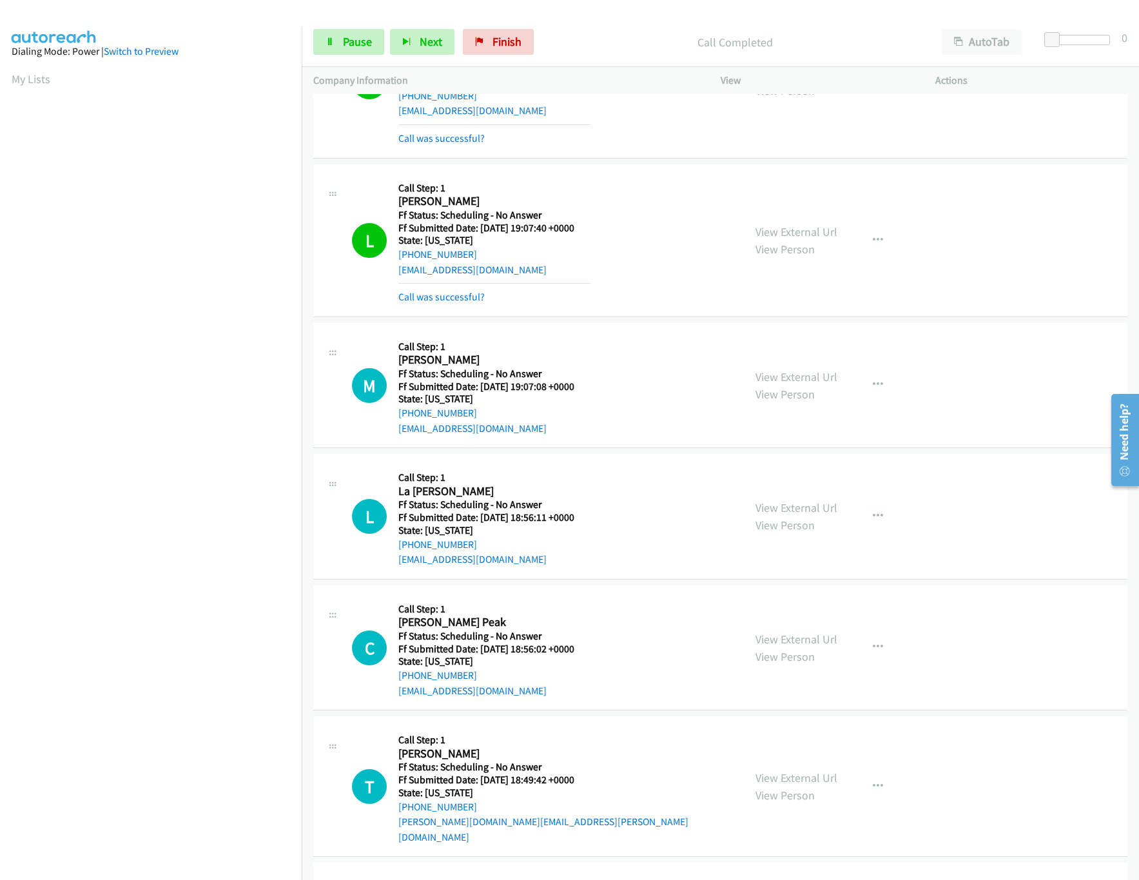
scroll to position [128, 0]
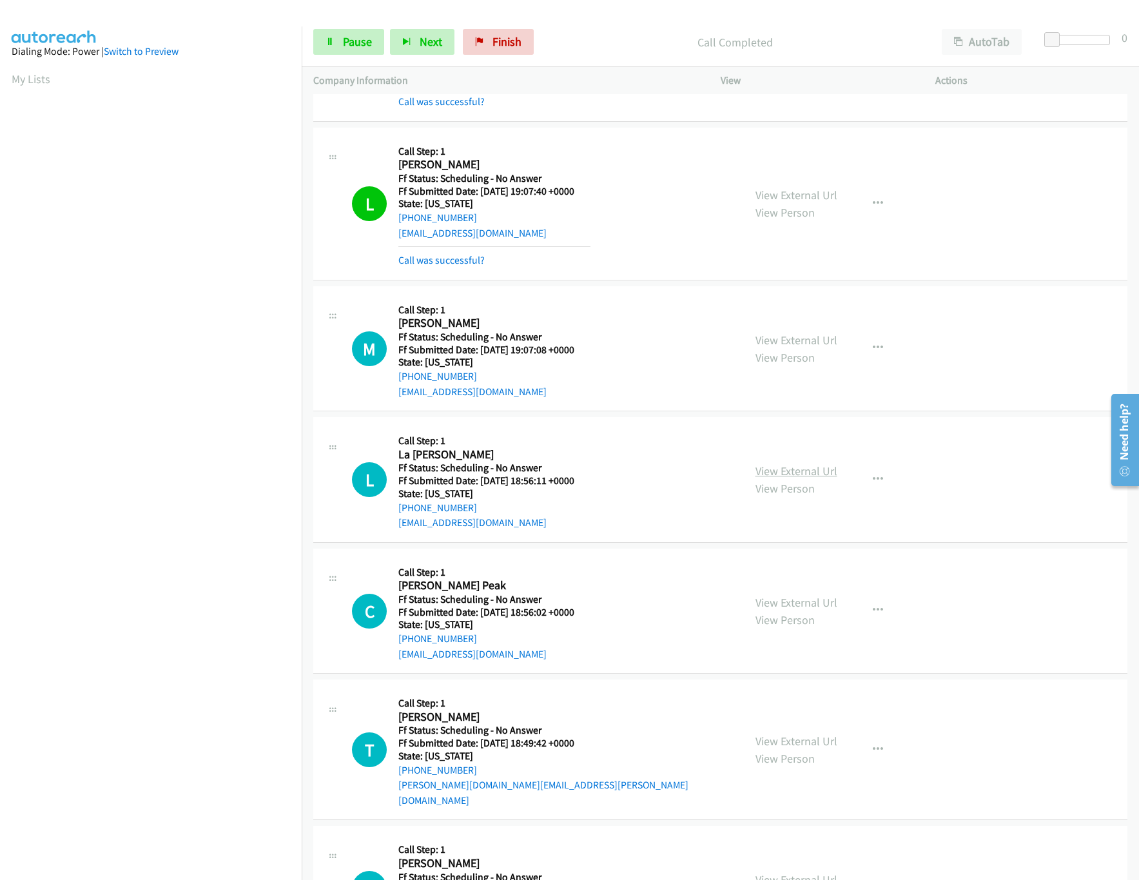
click at [791, 476] on link "View External Url" at bounding box center [797, 471] width 82 height 15
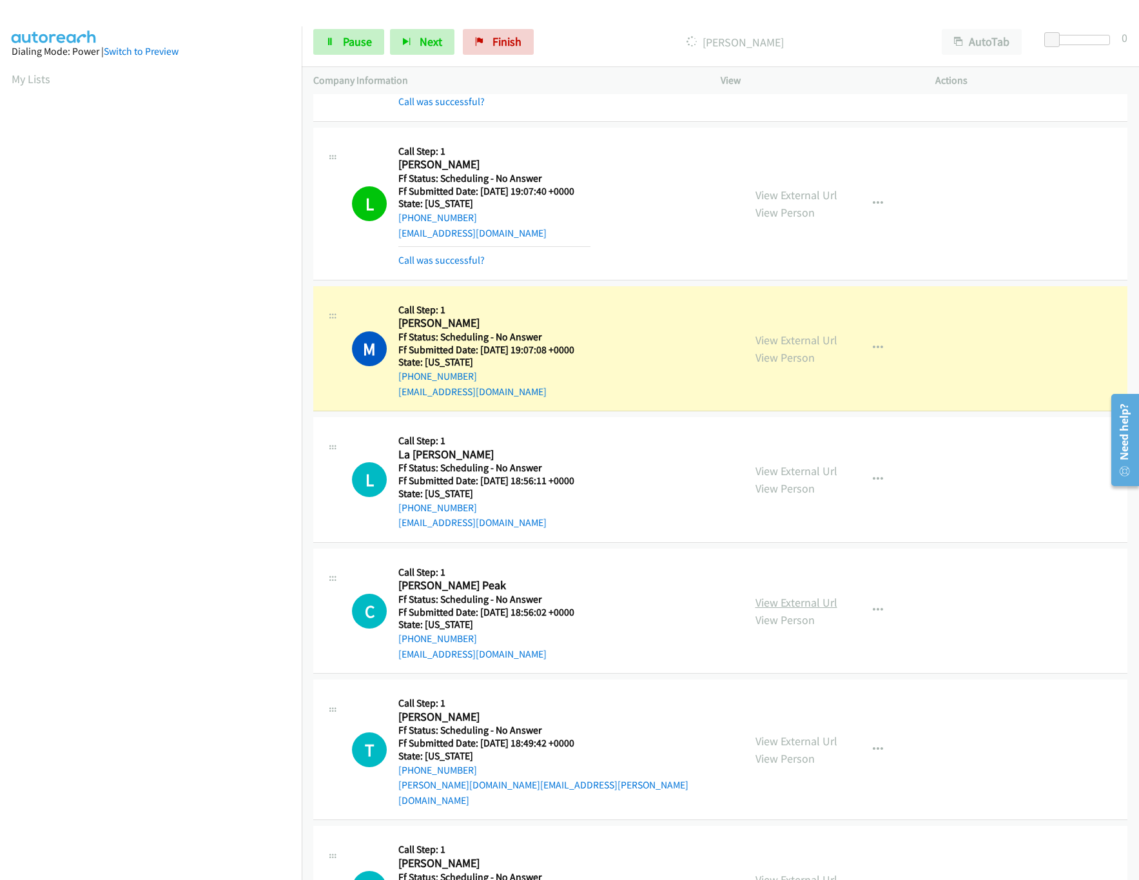
click at [788, 600] on link "View External Url" at bounding box center [797, 602] width 82 height 15
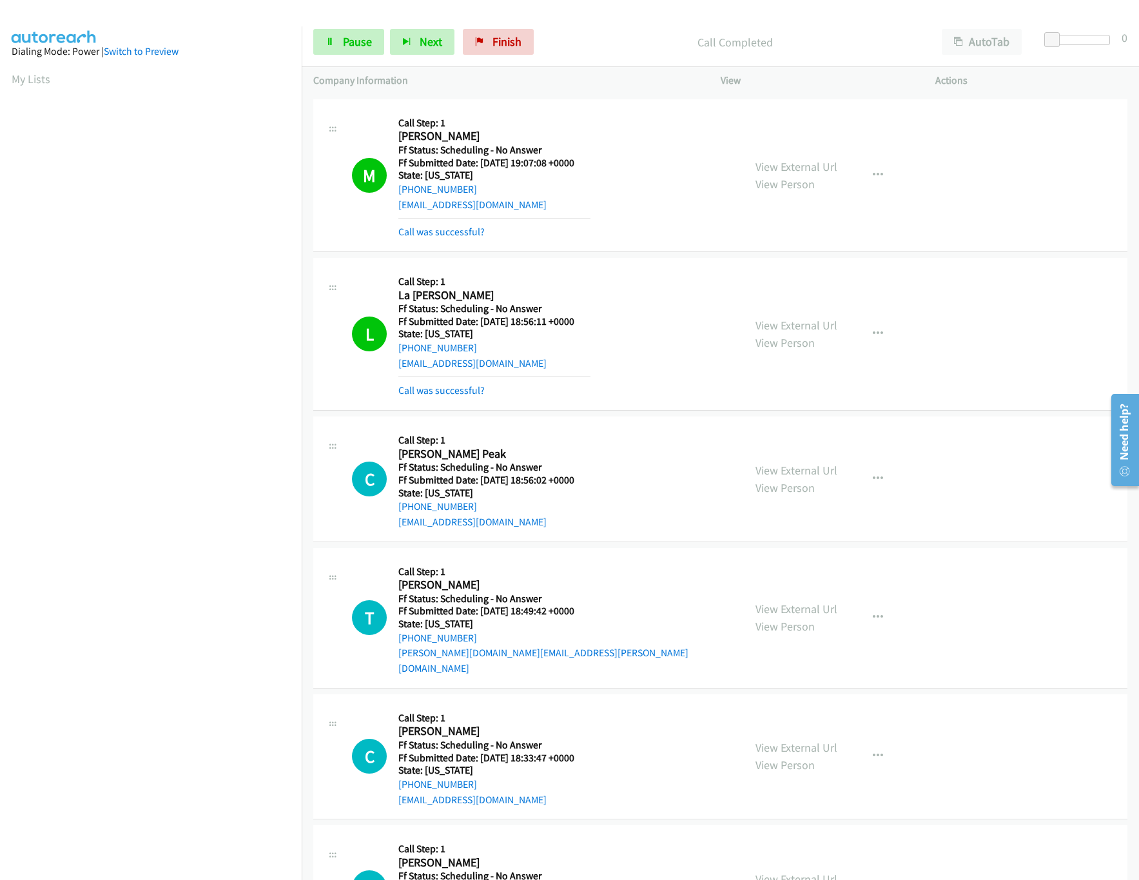
scroll to position [515, 0]
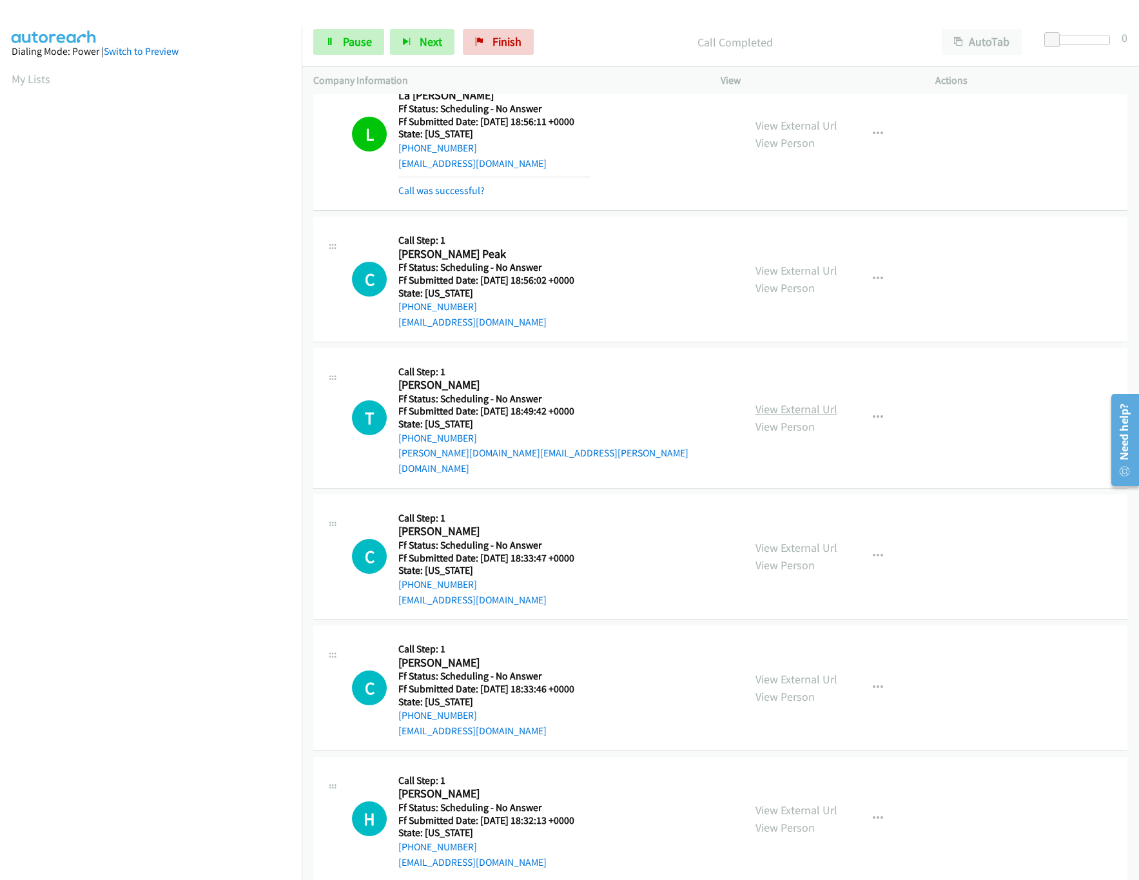
click at [759, 402] on link "View External Url" at bounding box center [797, 409] width 82 height 15
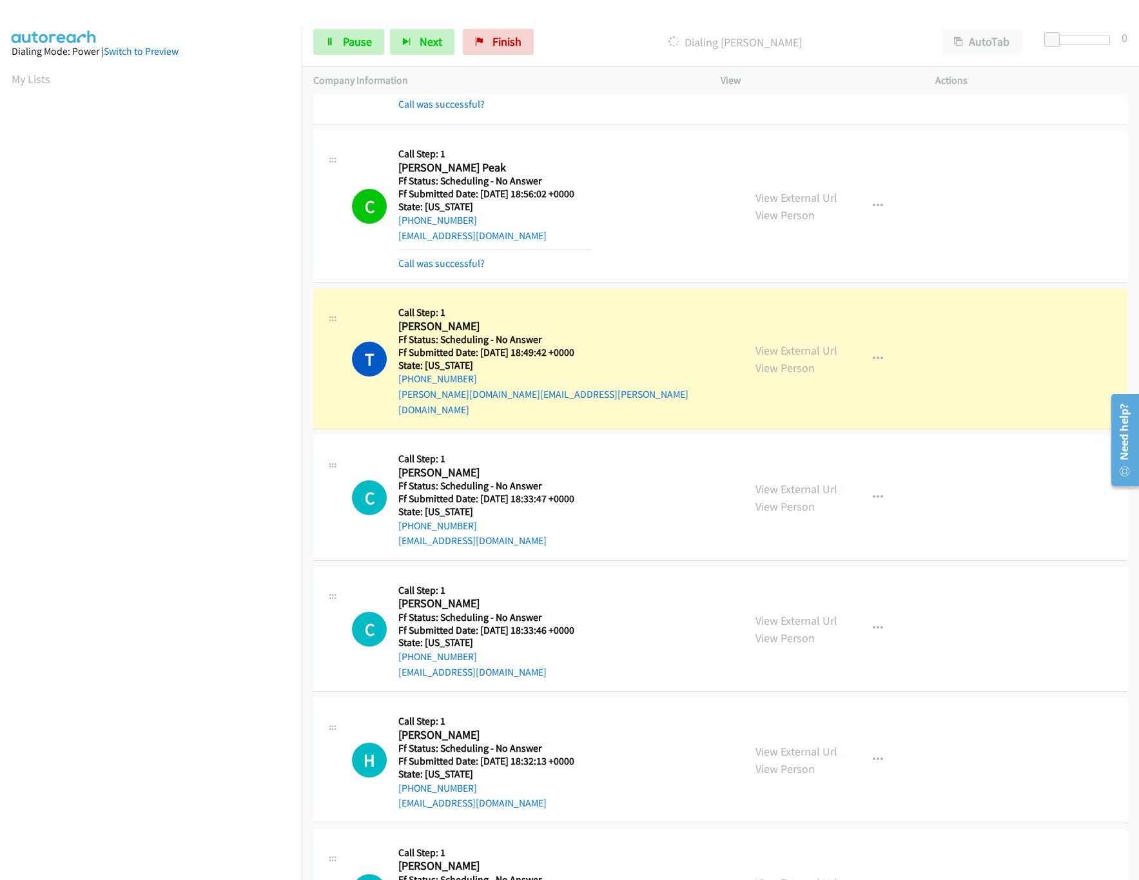
scroll to position [645, 0]
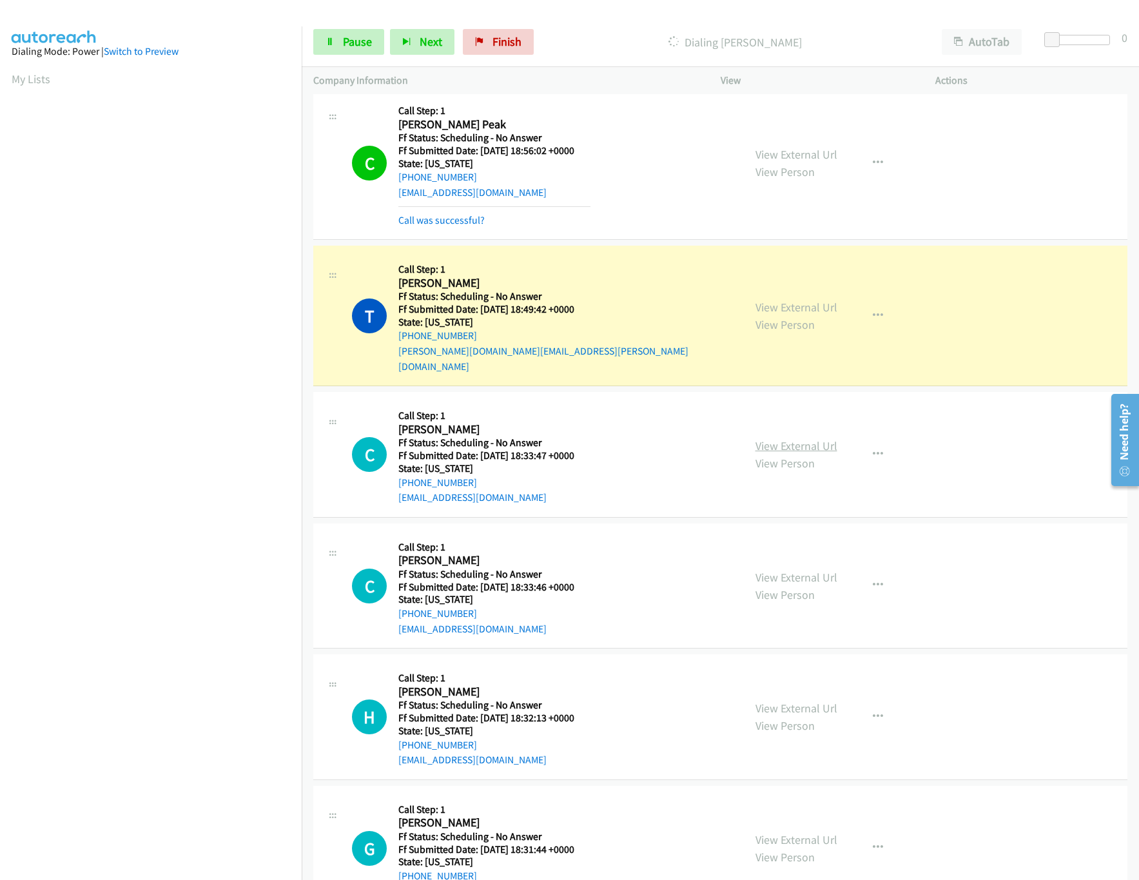
click at [785, 438] on link "View External Url" at bounding box center [797, 445] width 82 height 15
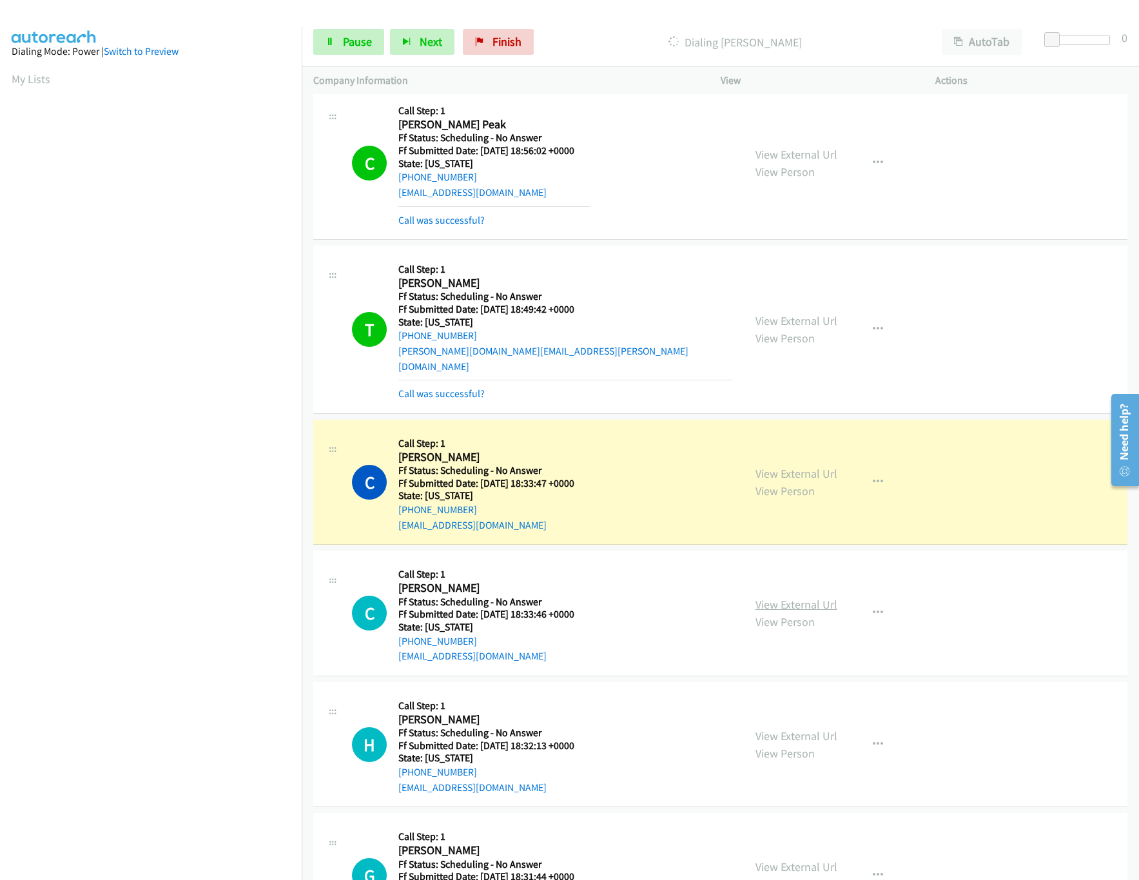
click at [790, 597] on link "View External Url" at bounding box center [797, 604] width 82 height 15
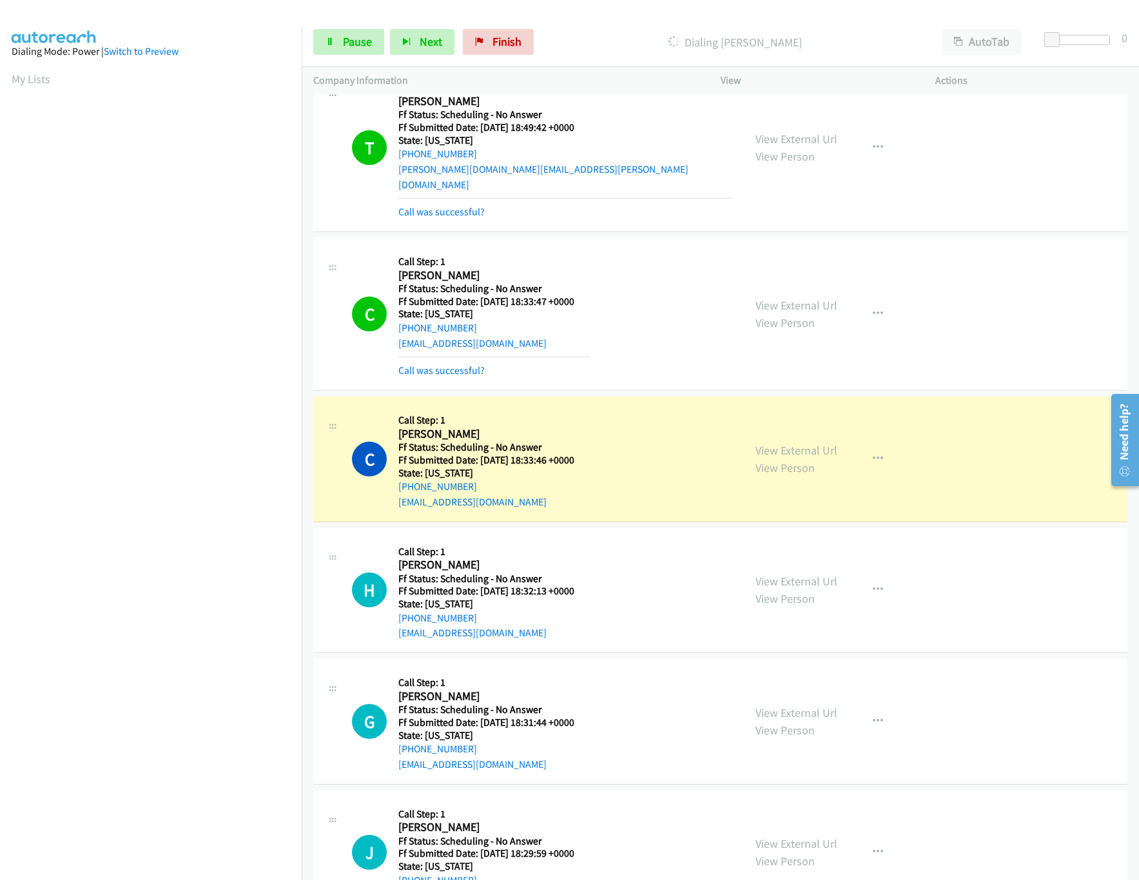
scroll to position [1031, 0]
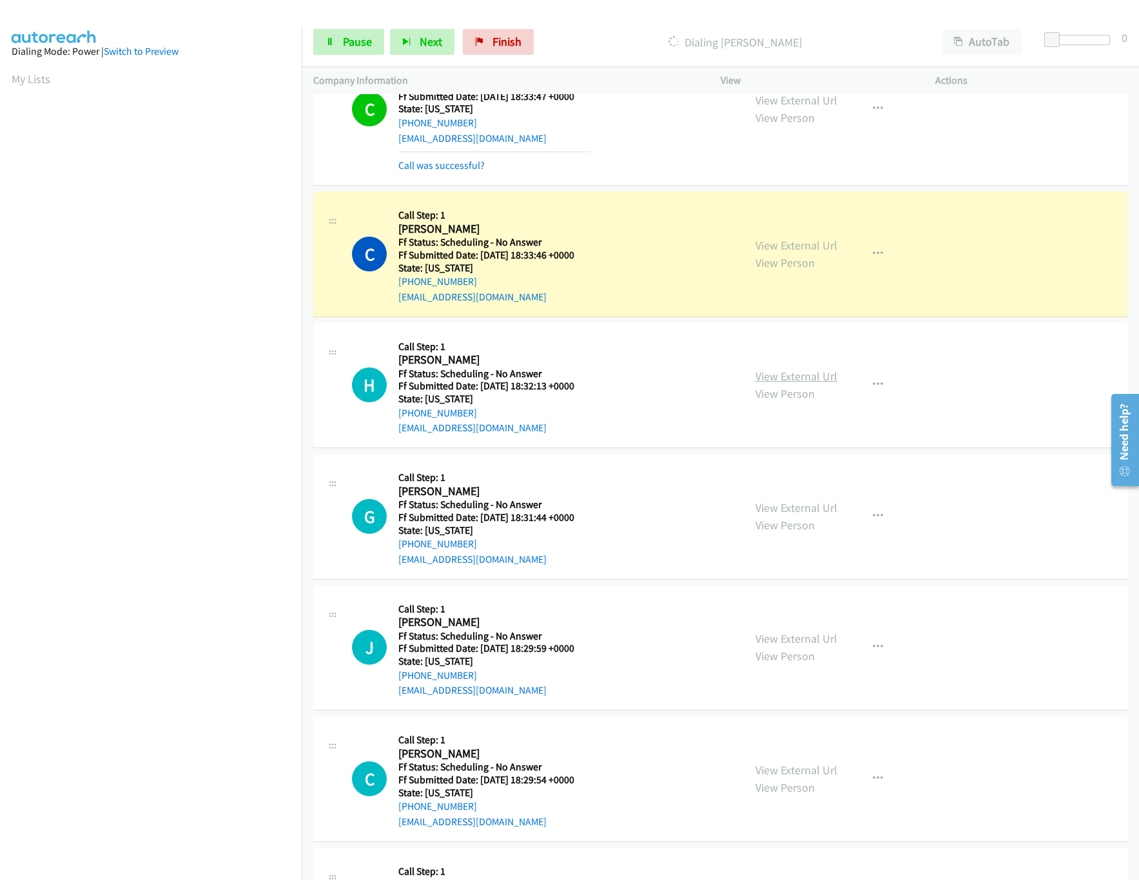
click at [803, 369] on link "View External Url" at bounding box center [797, 376] width 82 height 15
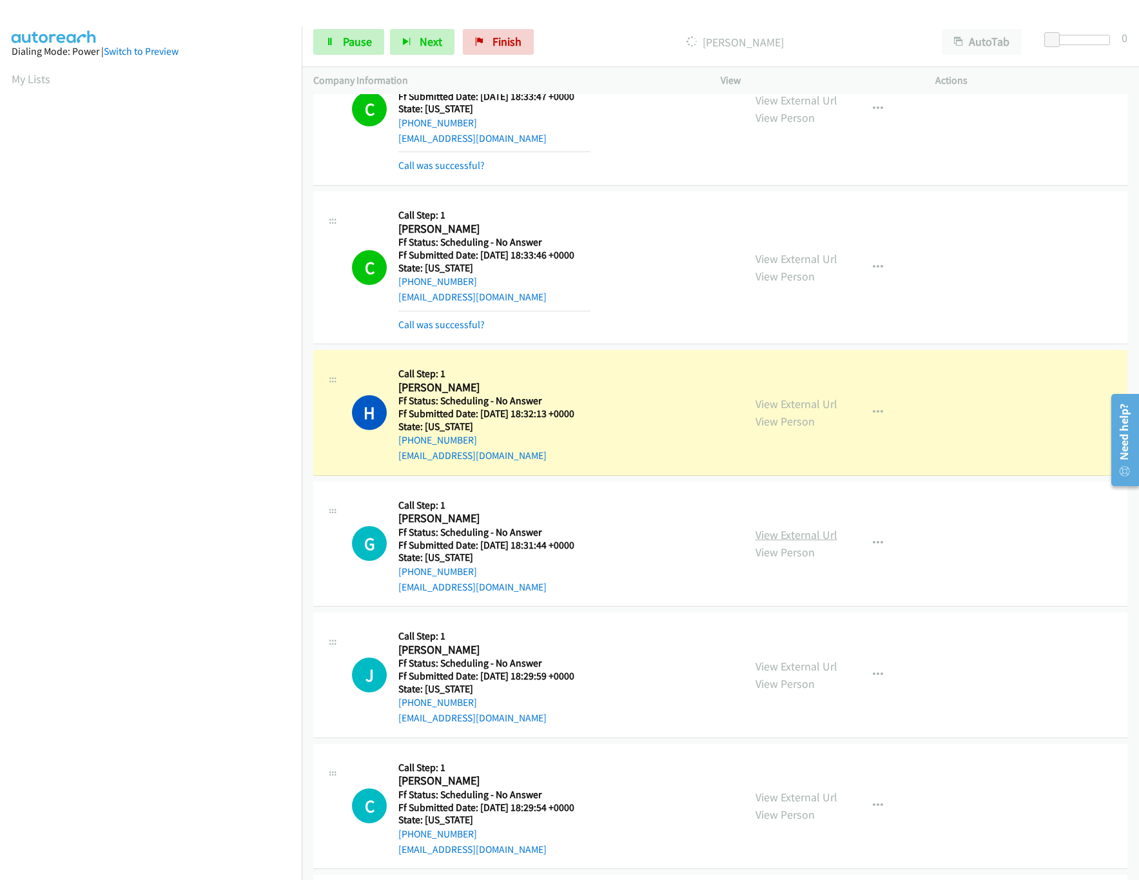
click at [823, 527] on link "View External Url" at bounding box center [797, 534] width 82 height 15
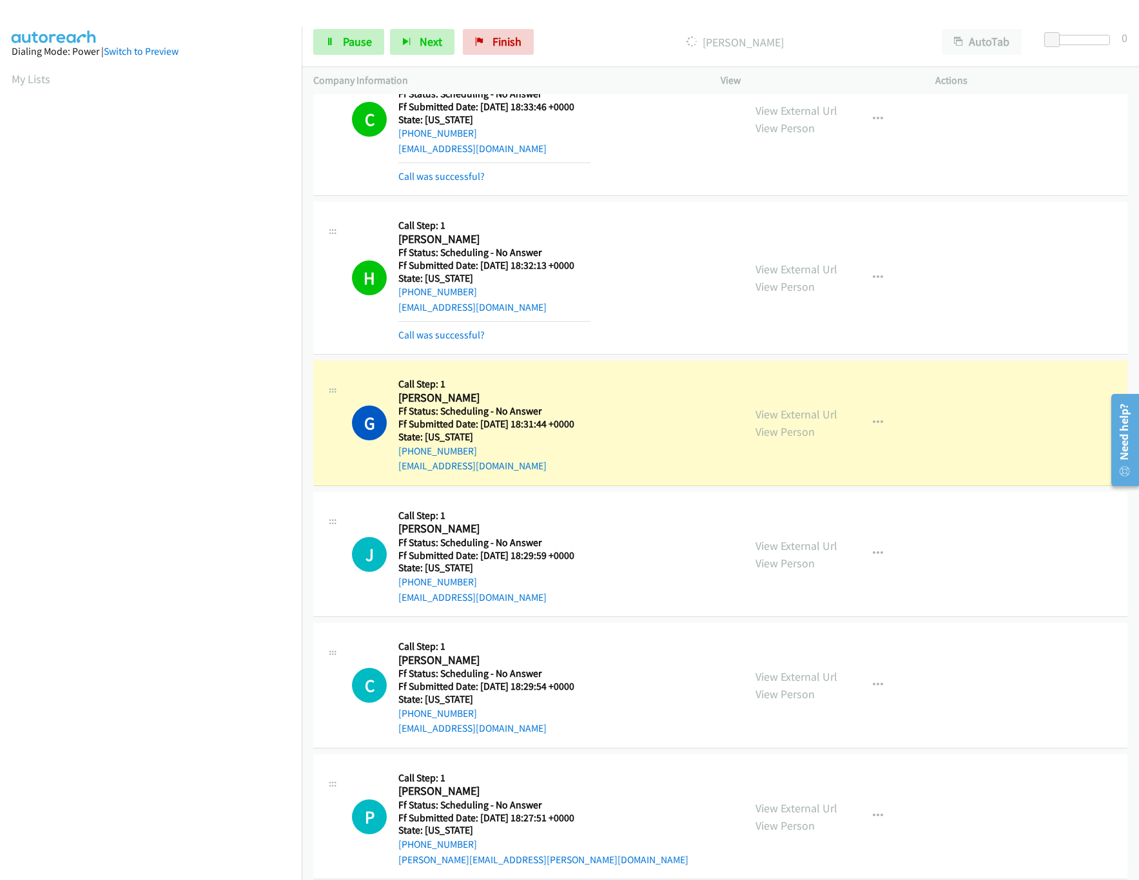
scroll to position [1289, 0]
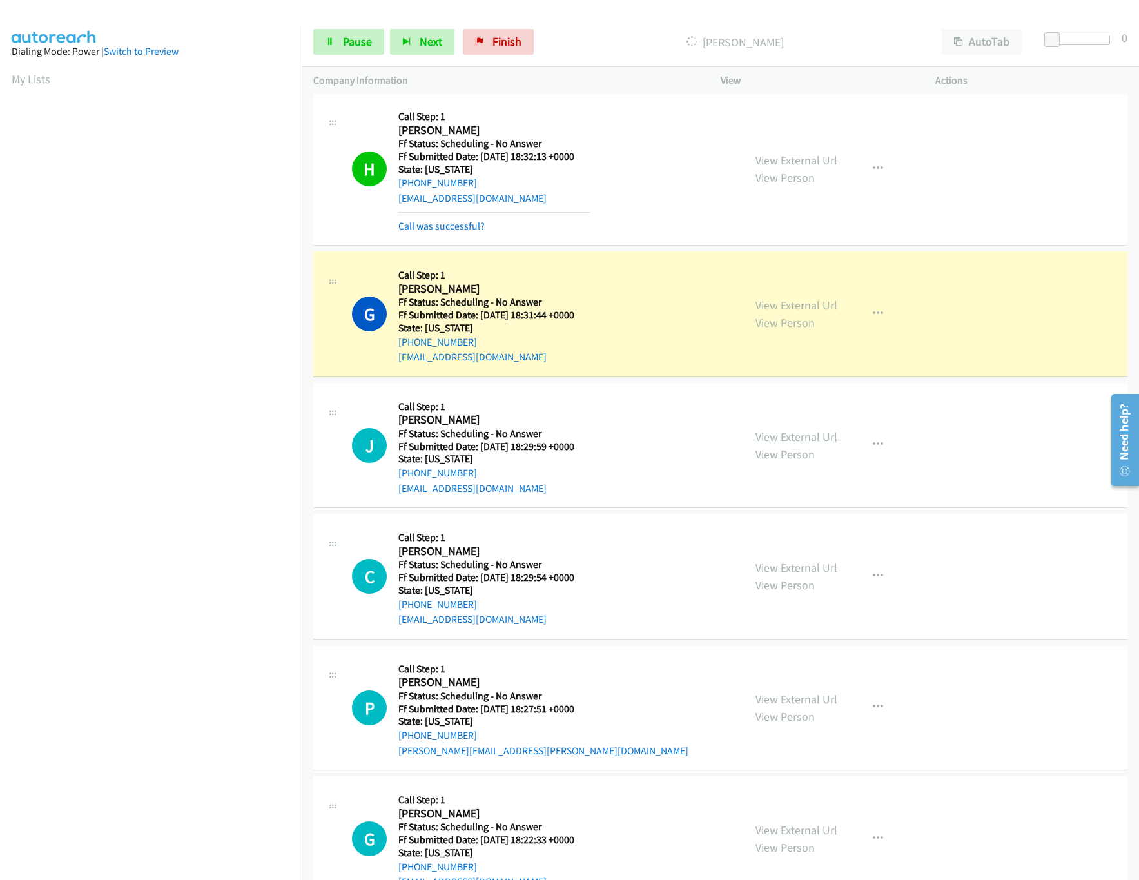
click at [795, 429] on link "View External Url" at bounding box center [797, 436] width 82 height 15
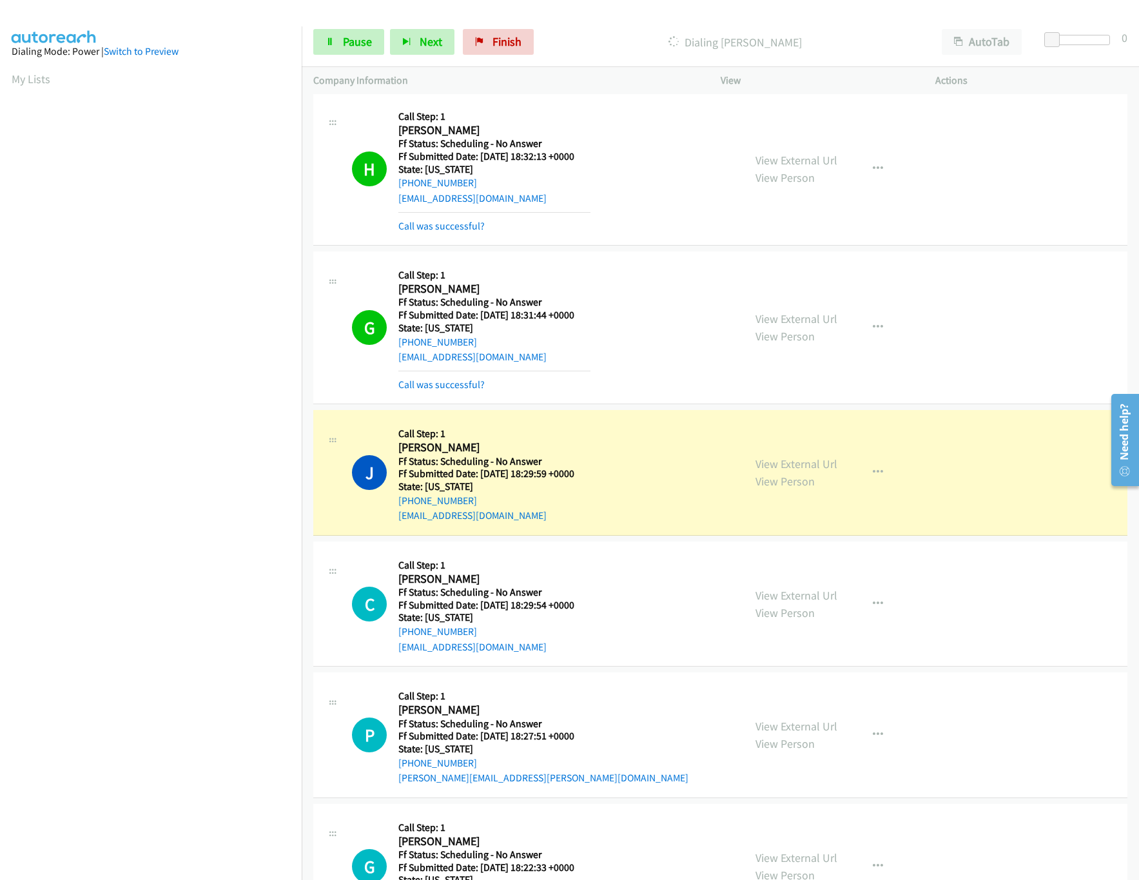
scroll to position [1418, 0]
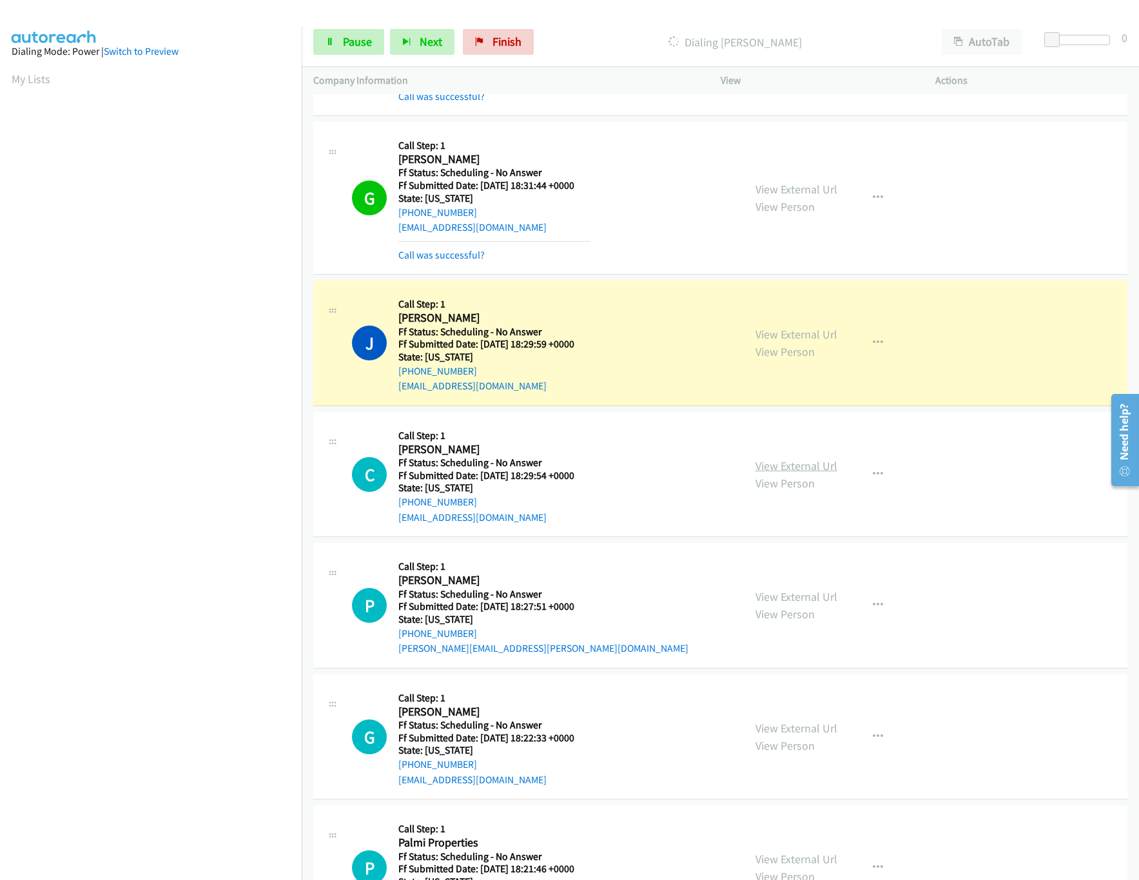
click at [765, 460] on link "View External Url" at bounding box center [797, 465] width 82 height 15
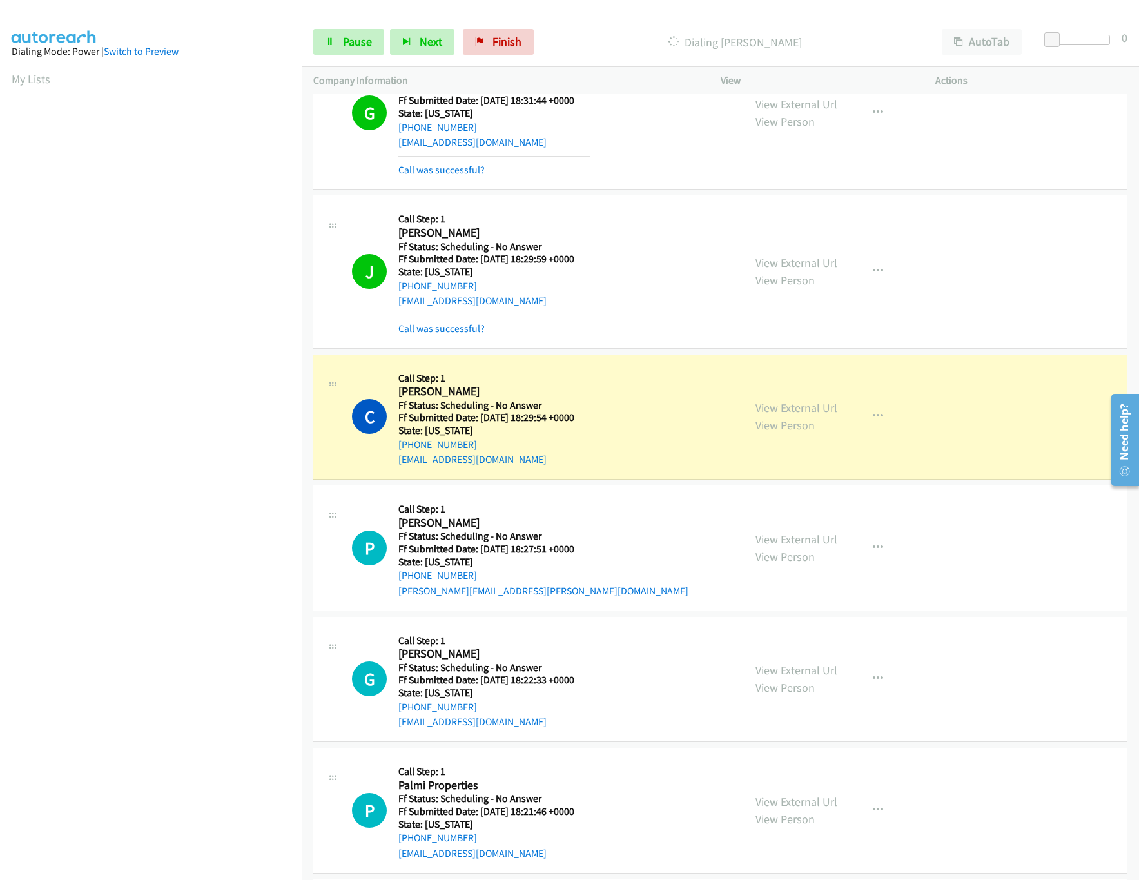
scroll to position [1547, 0]
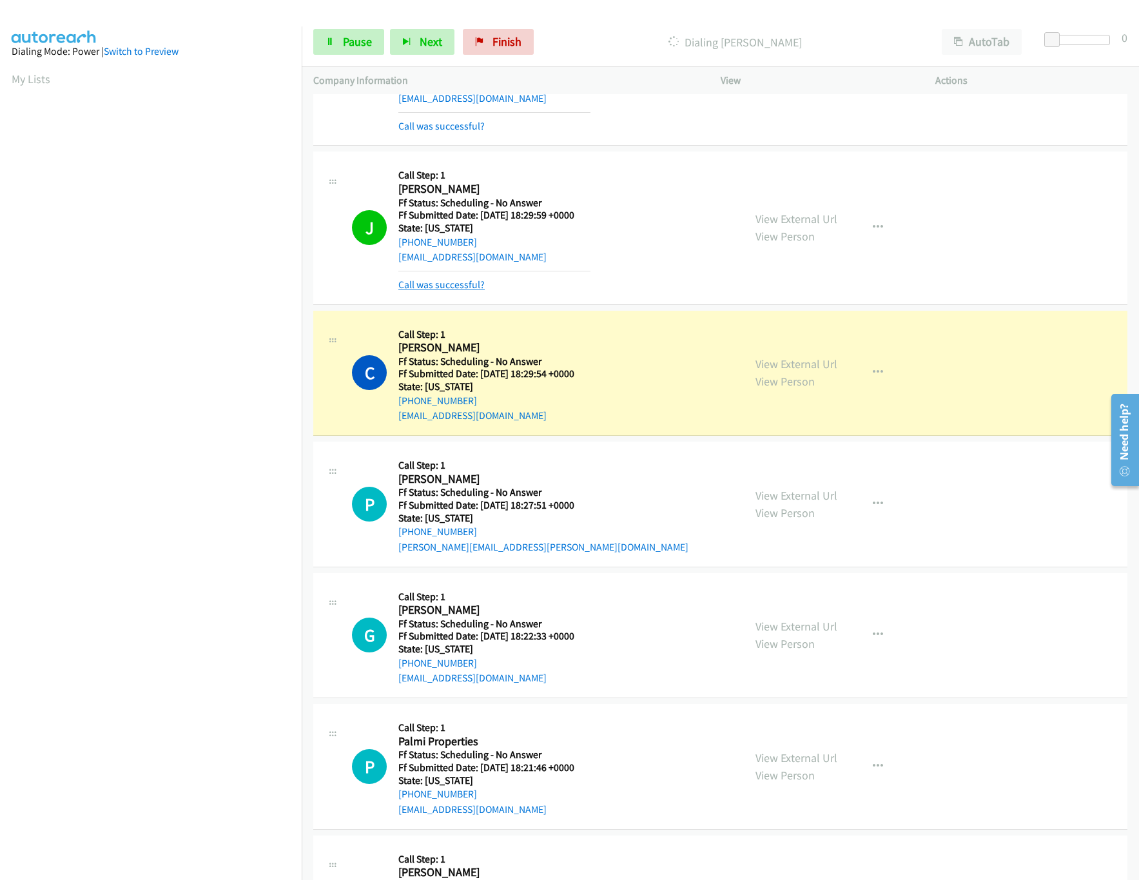
click at [482, 279] on link "Call was successful?" at bounding box center [441, 284] width 86 height 12
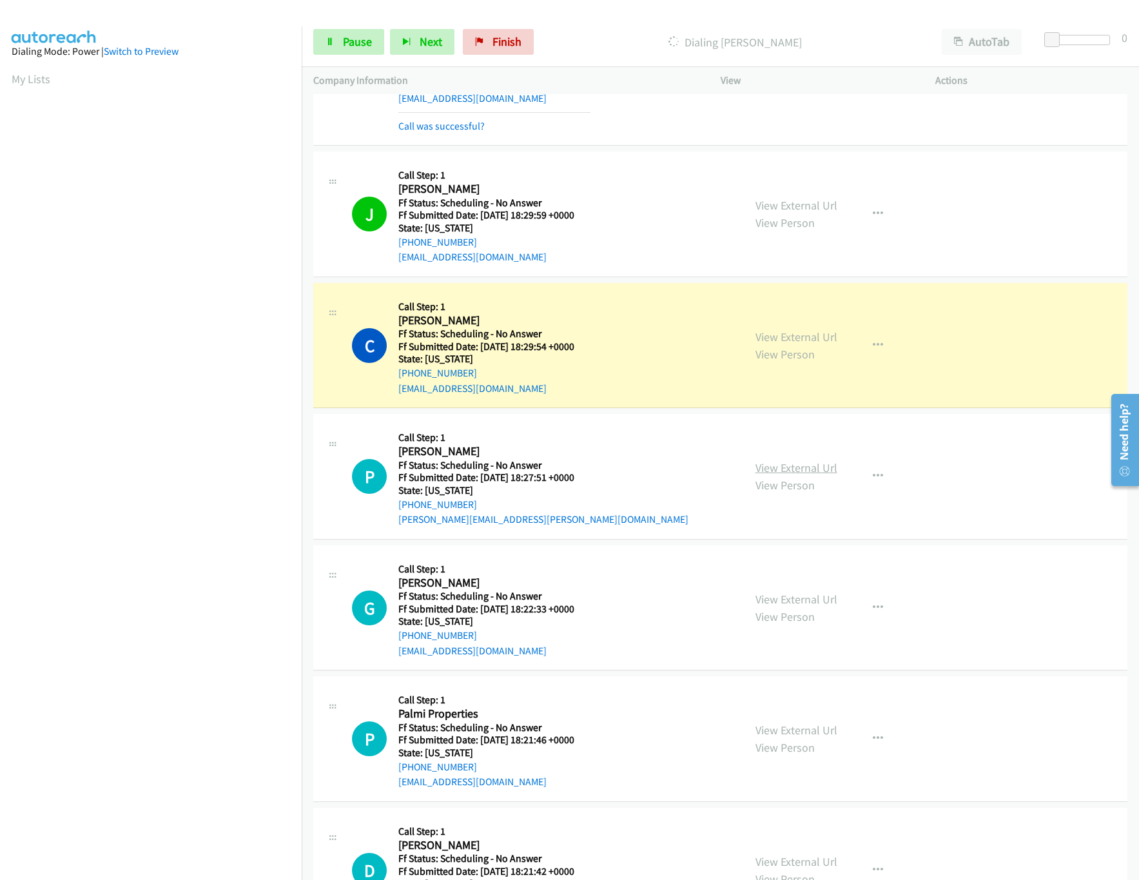
click at [768, 460] on link "View External Url" at bounding box center [797, 467] width 82 height 15
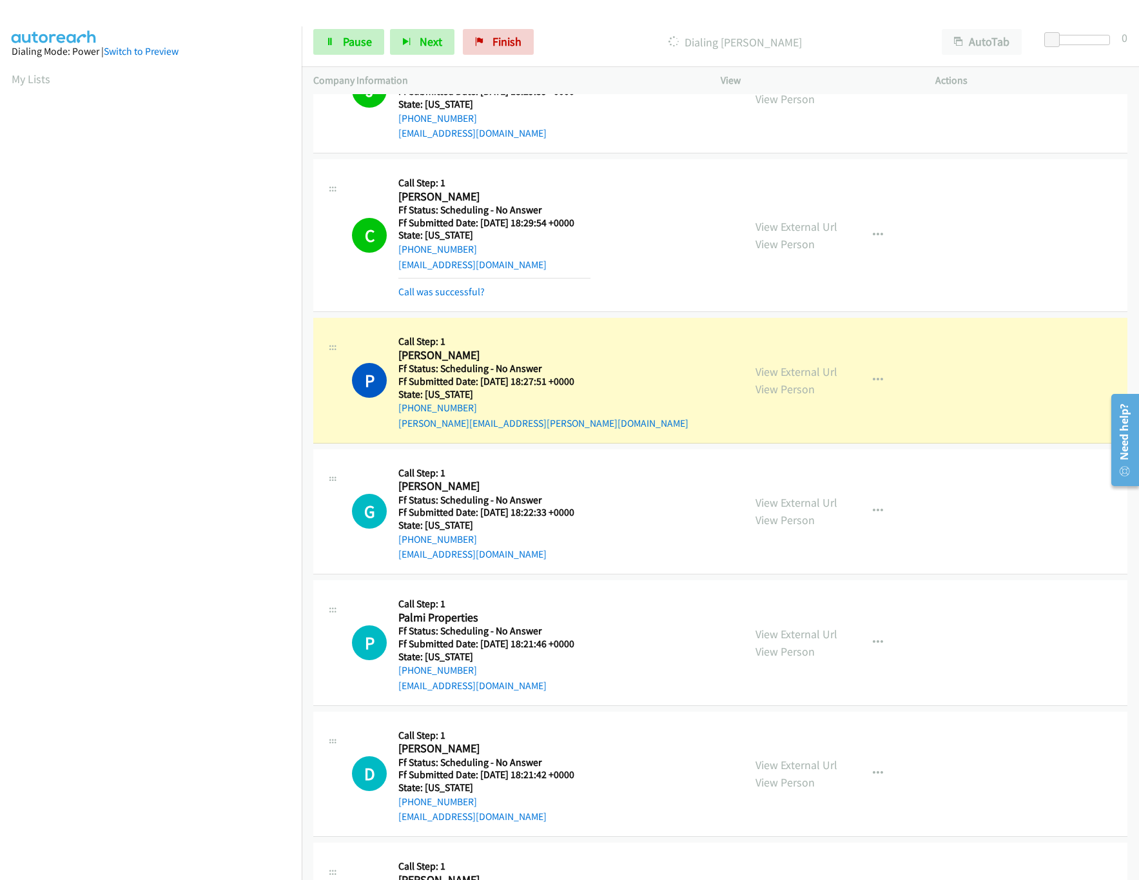
scroll to position [1805, 0]
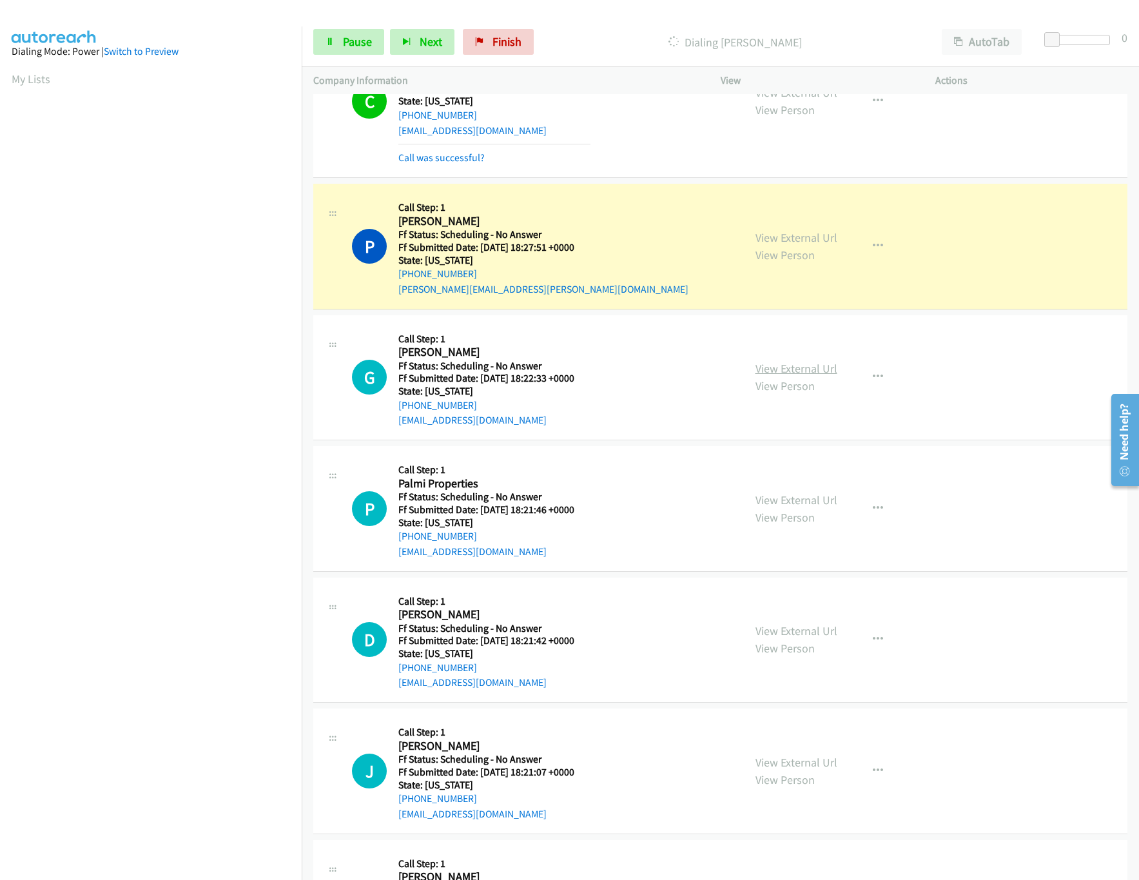
click at [803, 361] on link "View External Url" at bounding box center [797, 368] width 82 height 15
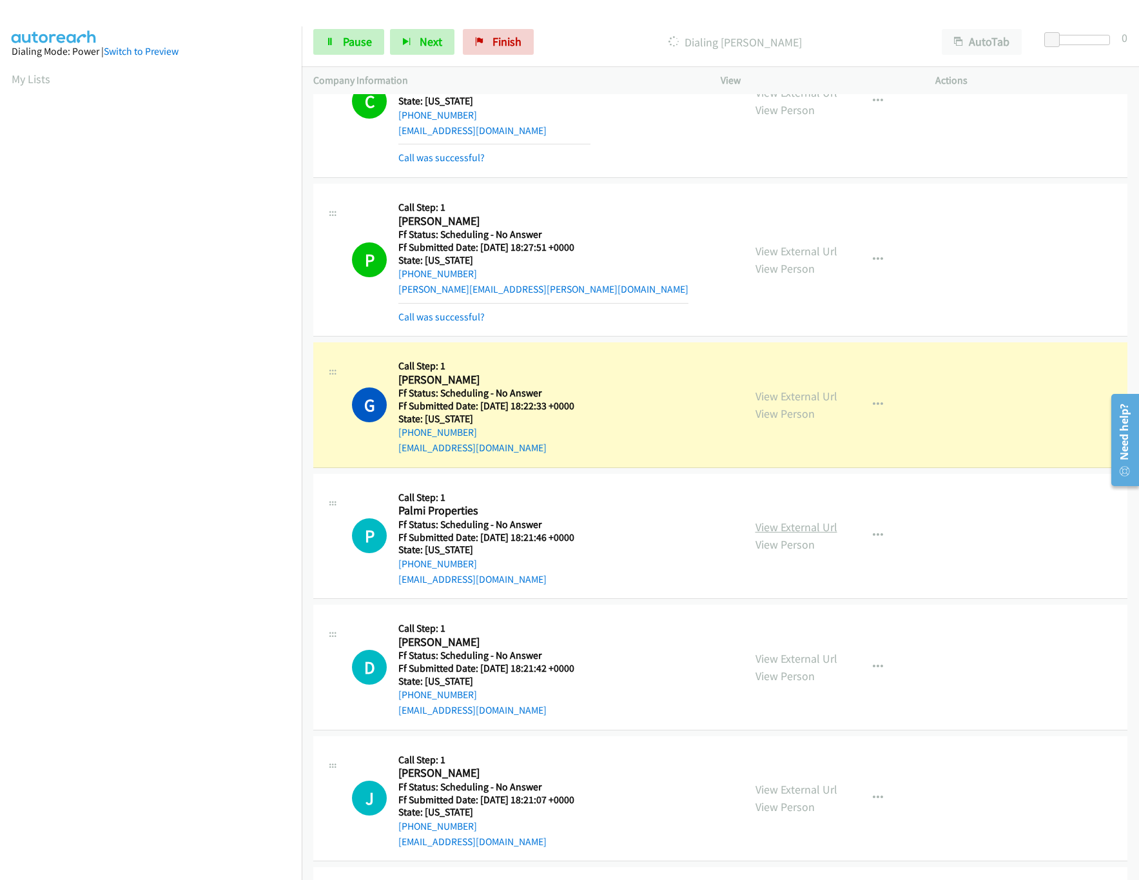
click at [784, 521] on link "View External Url" at bounding box center [797, 527] width 82 height 15
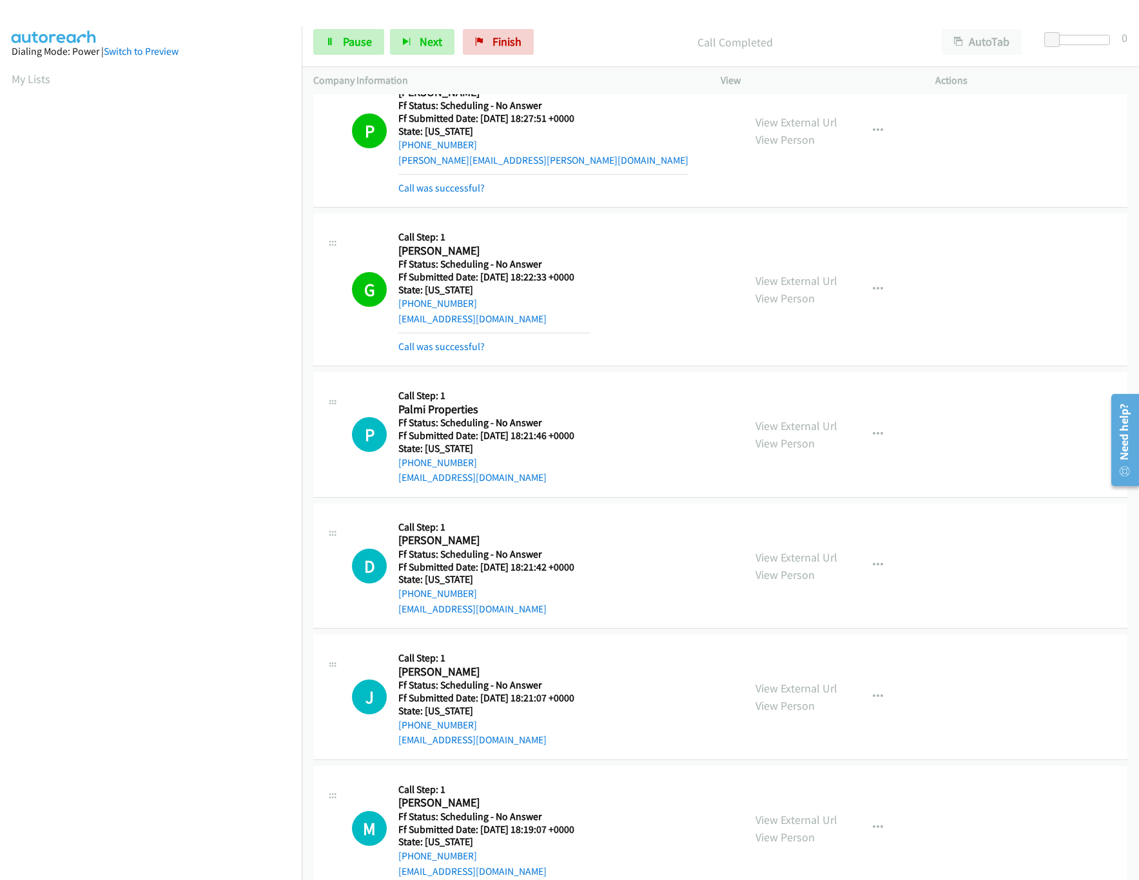
scroll to position [2062, 0]
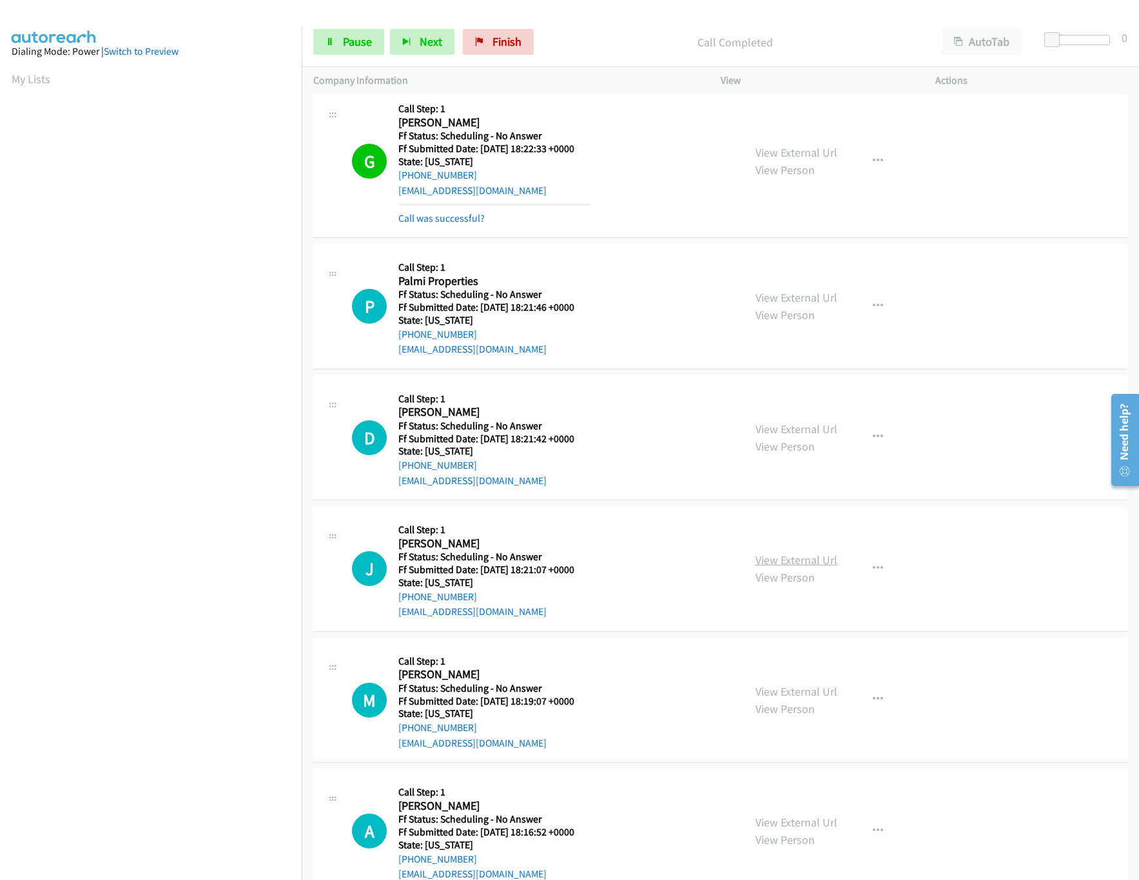
click at [777, 556] on link "View External Url" at bounding box center [797, 559] width 82 height 15
click at [795, 425] on link "View External Url" at bounding box center [797, 429] width 82 height 15
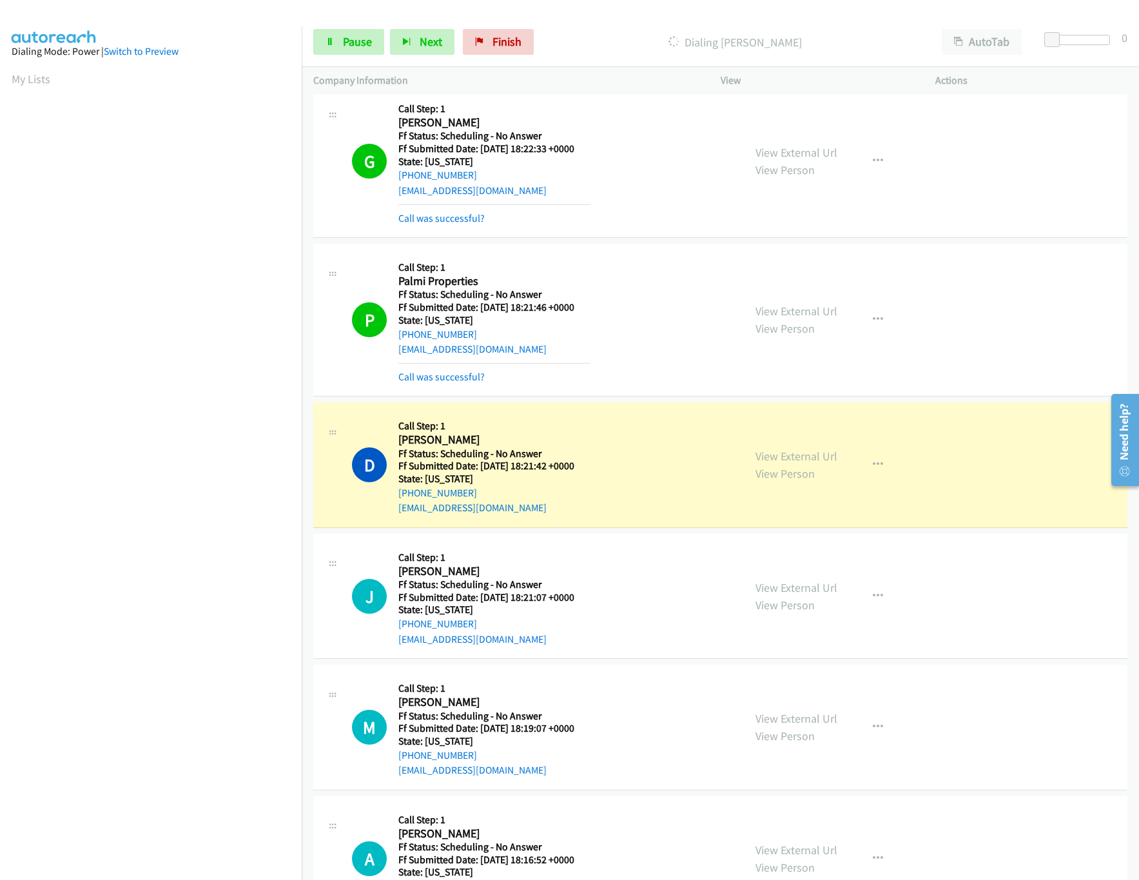
scroll to position [2192, 0]
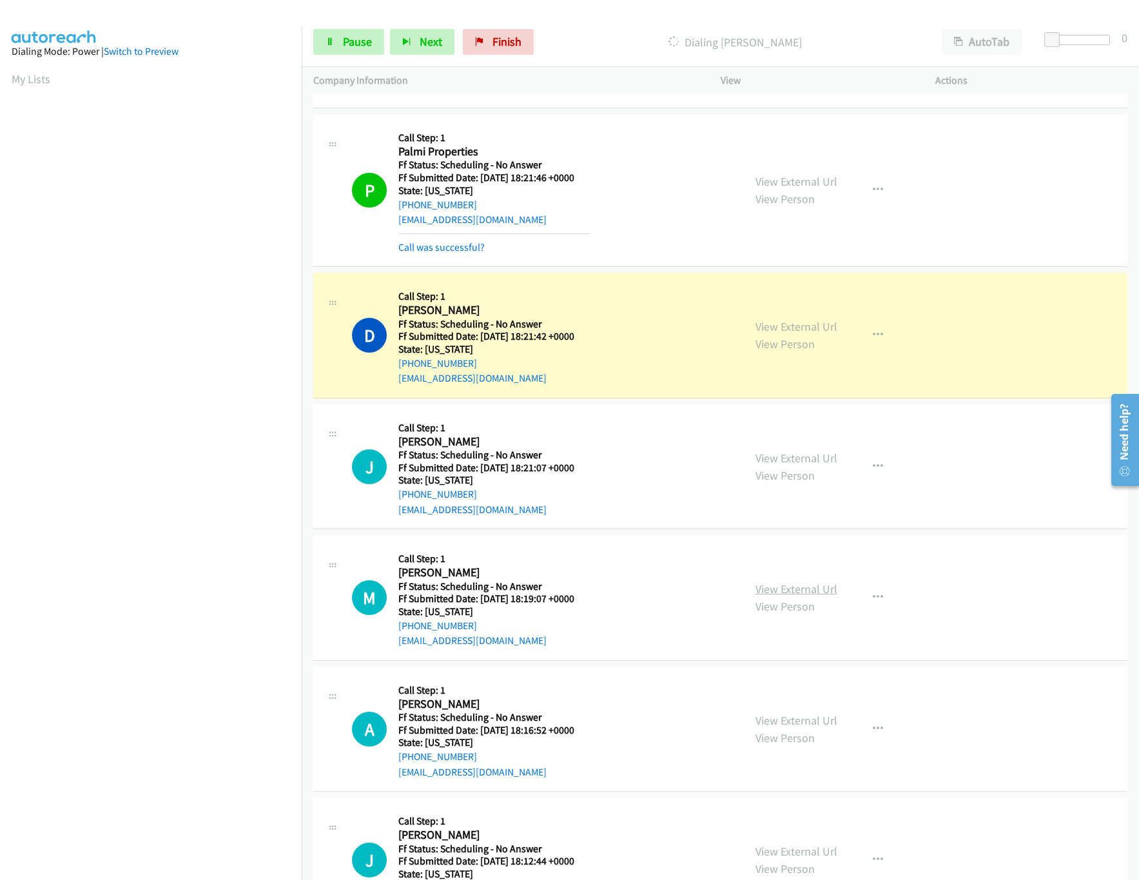
click at [784, 585] on link "View External Url" at bounding box center [797, 588] width 82 height 15
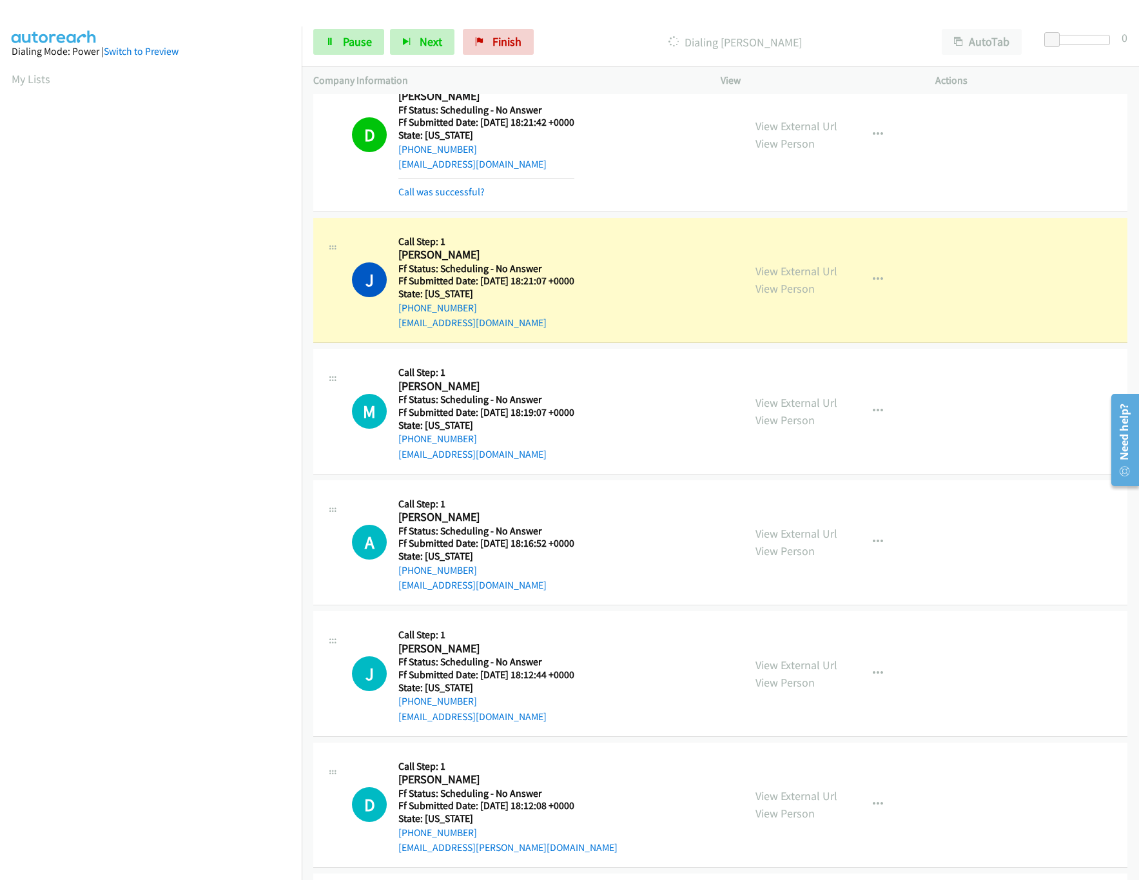
scroll to position [2449, 0]
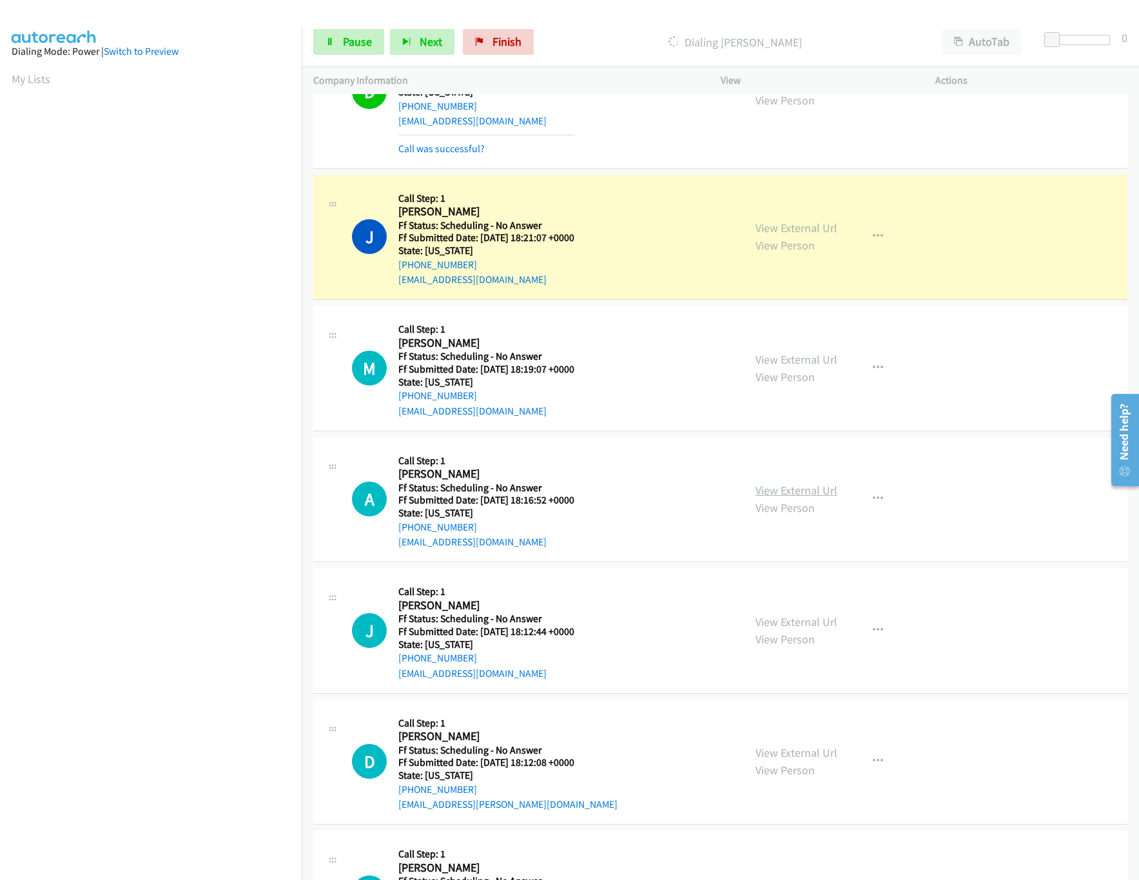
click at [791, 483] on link "View External Url" at bounding box center [797, 490] width 82 height 15
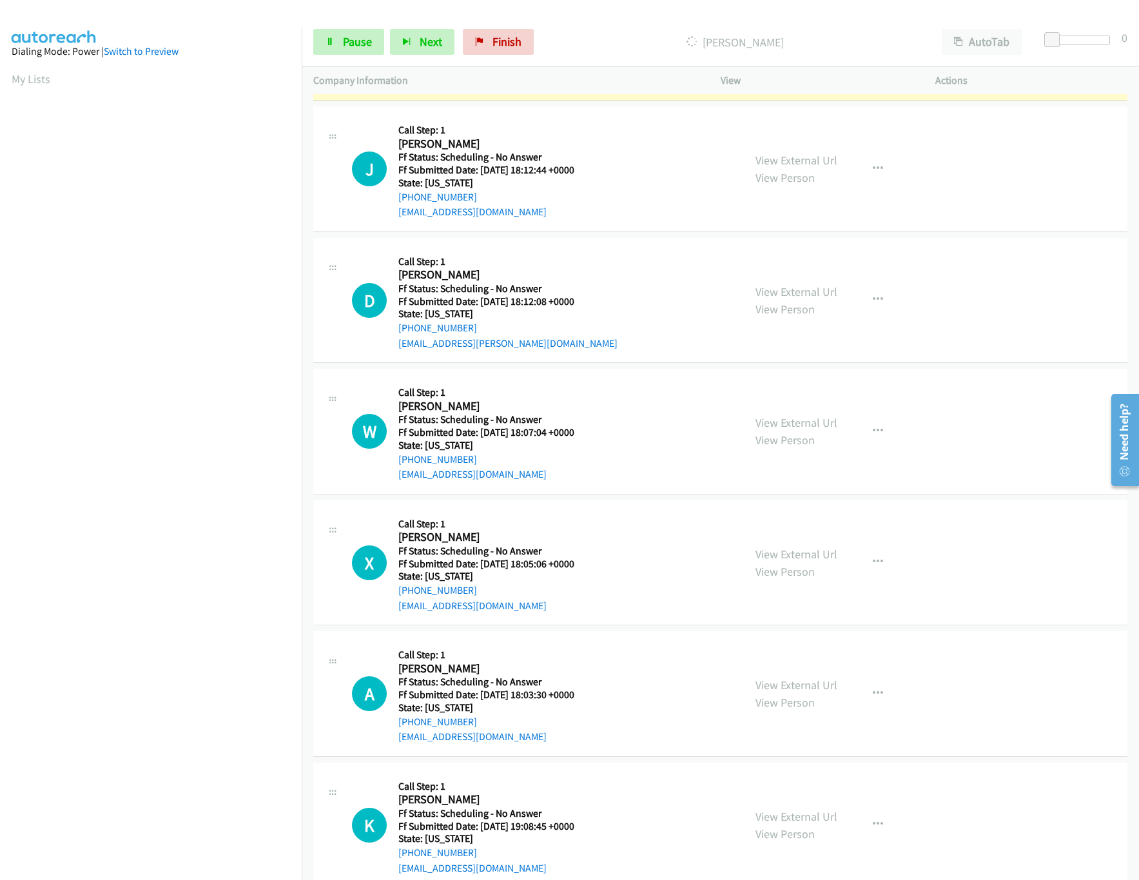
scroll to position [2836, 0]
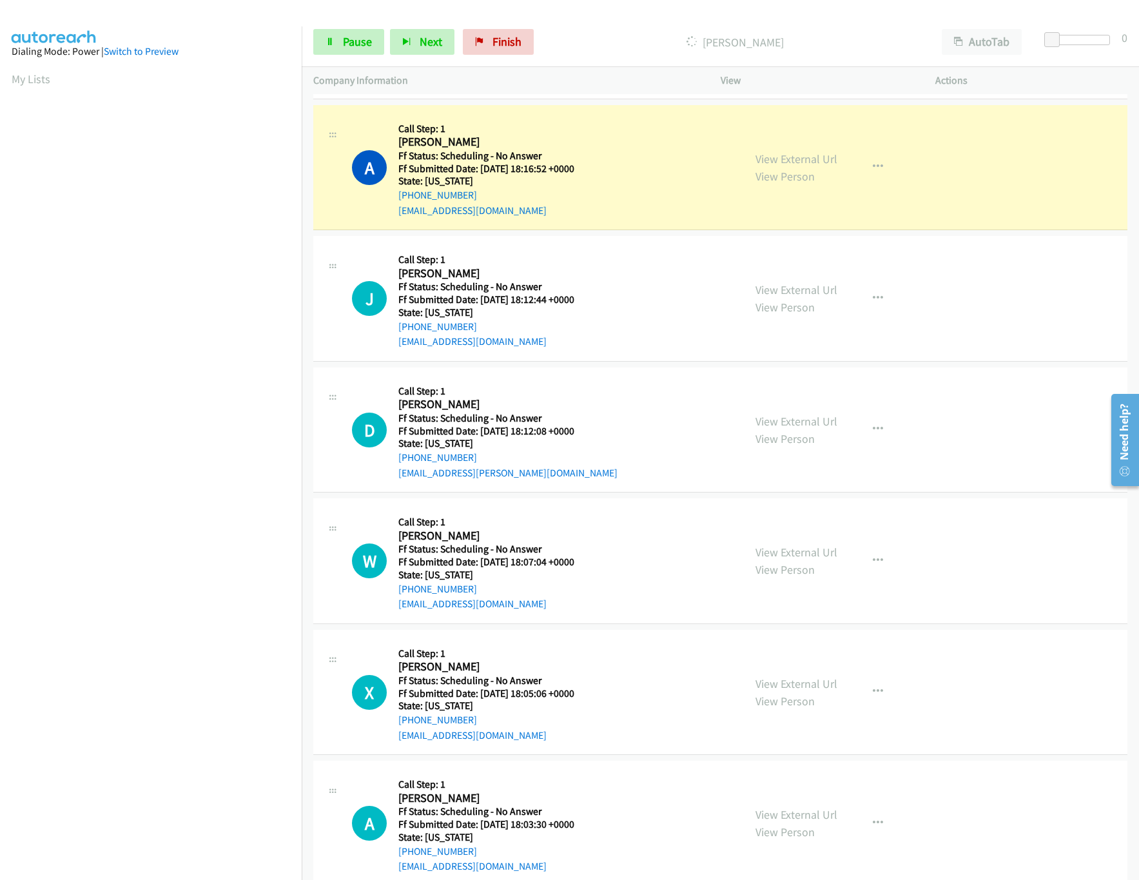
click at [776, 281] on div "View External Url View Person" at bounding box center [797, 298] width 82 height 35
click at [778, 300] on link "View Person" at bounding box center [785, 307] width 59 height 15
click at [784, 287] on link "View External Url" at bounding box center [797, 289] width 82 height 15
click at [797, 422] on link "View External Url" at bounding box center [797, 421] width 82 height 15
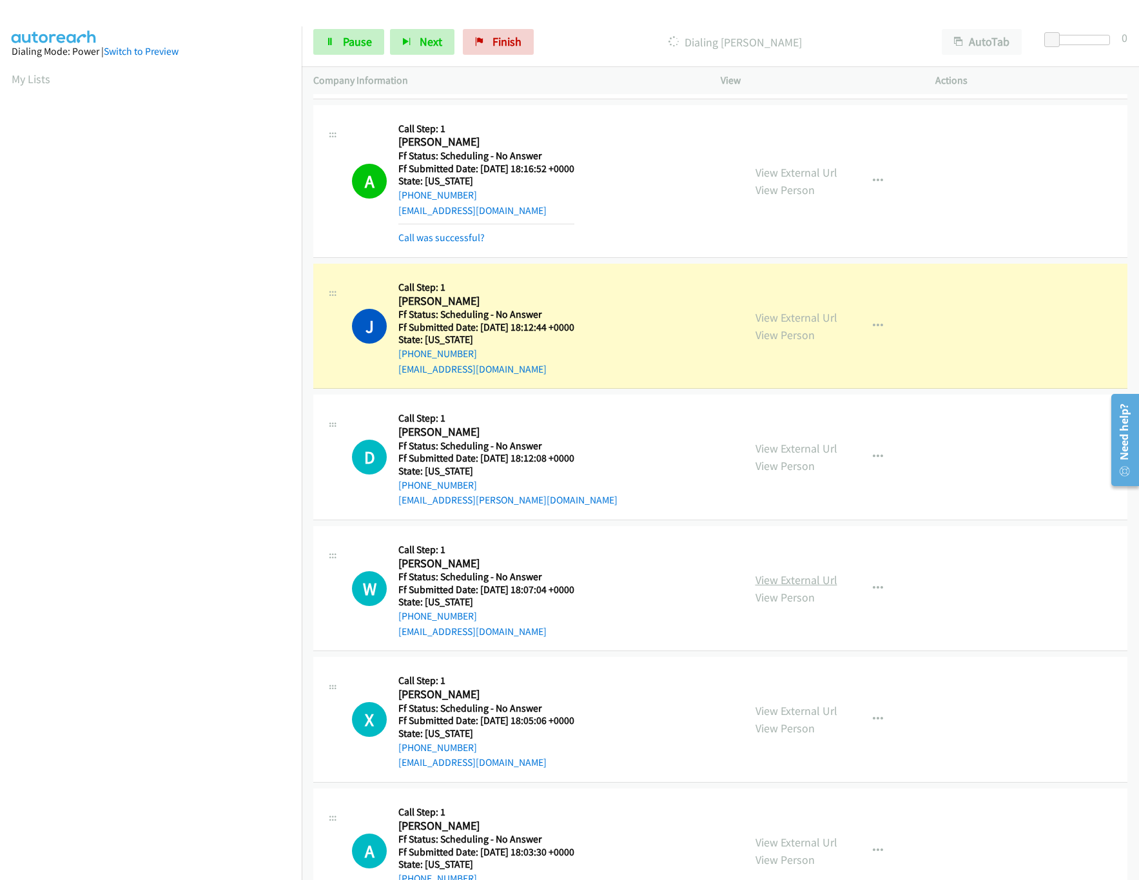
click at [783, 578] on link "View External Url" at bounding box center [797, 579] width 82 height 15
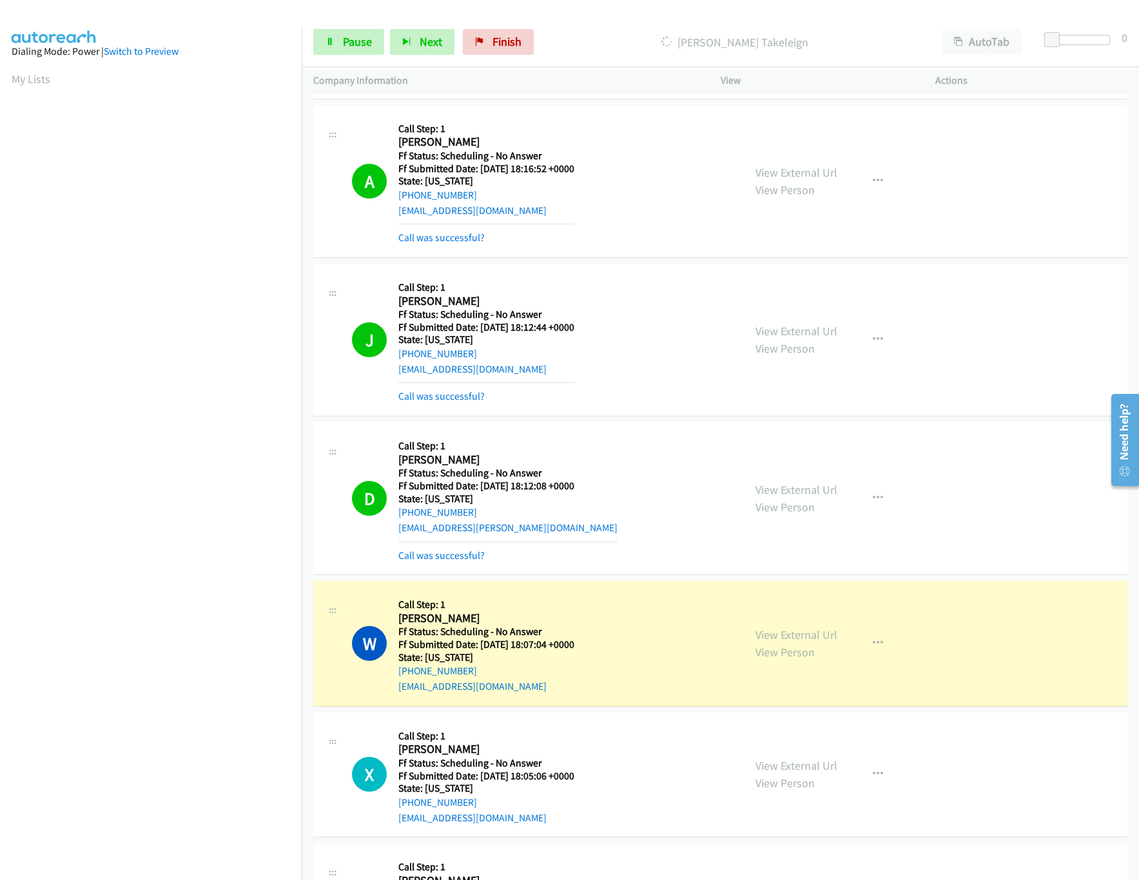
scroll to position [3223, 0]
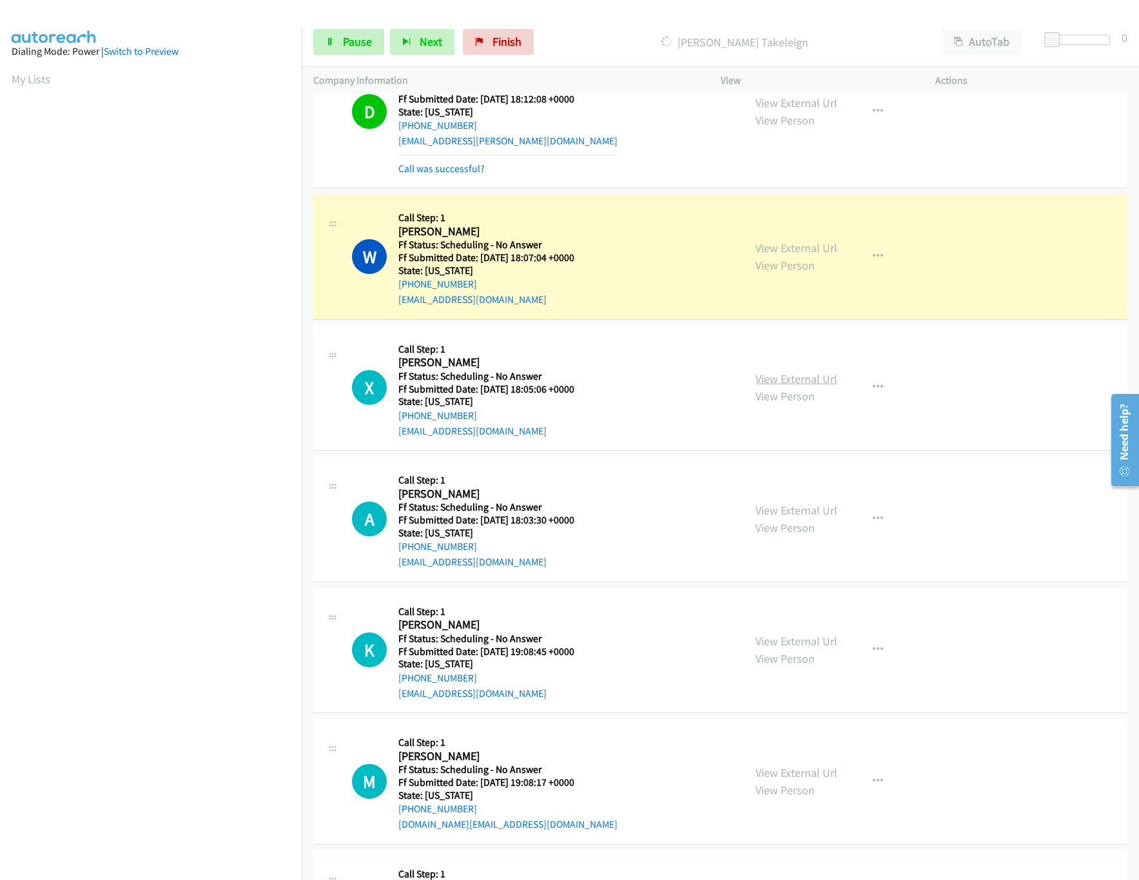
click at [788, 372] on link "View External Url" at bounding box center [797, 378] width 82 height 15
click at [777, 509] on link "View External Url" at bounding box center [797, 510] width 82 height 15
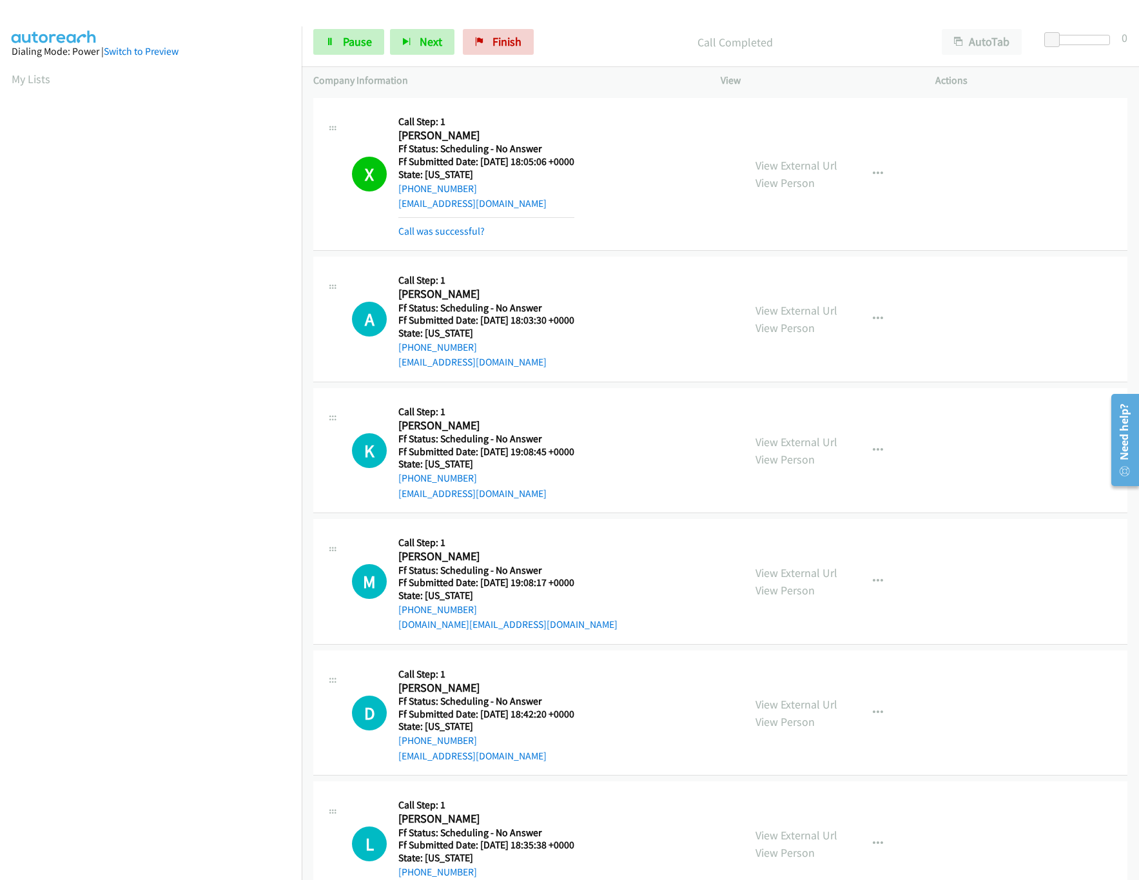
scroll to position [3481, 0]
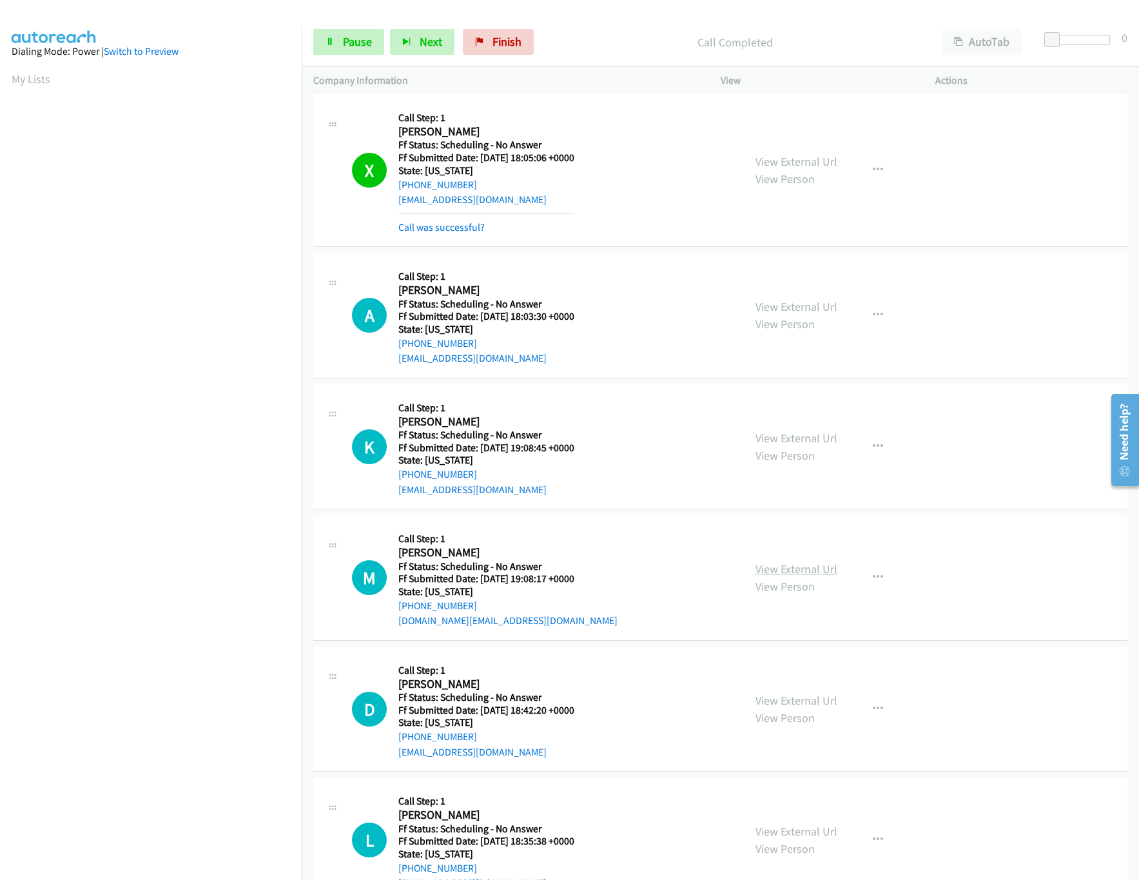
click at [795, 563] on link "View External Url" at bounding box center [797, 569] width 82 height 15
click at [817, 433] on link "View External Url" at bounding box center [797, 438] width 82 height 15
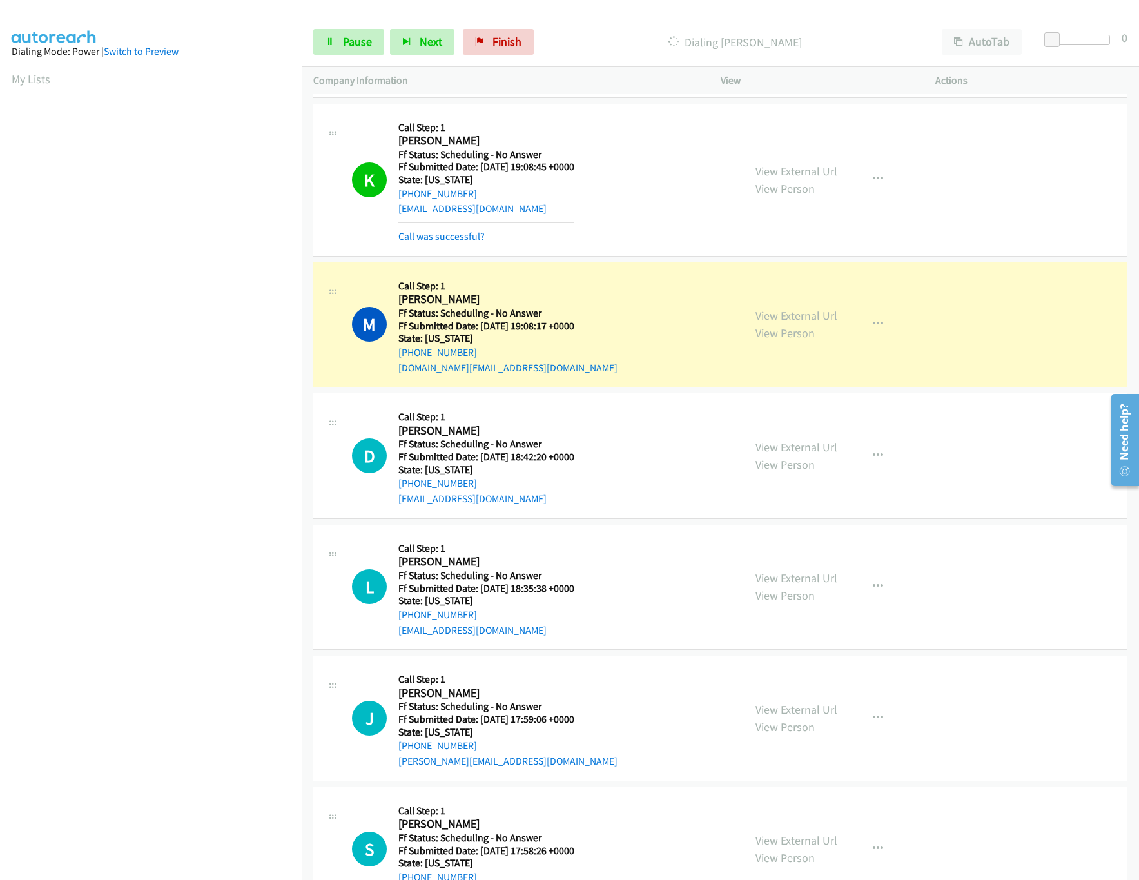
scroll to position [3868, 0]
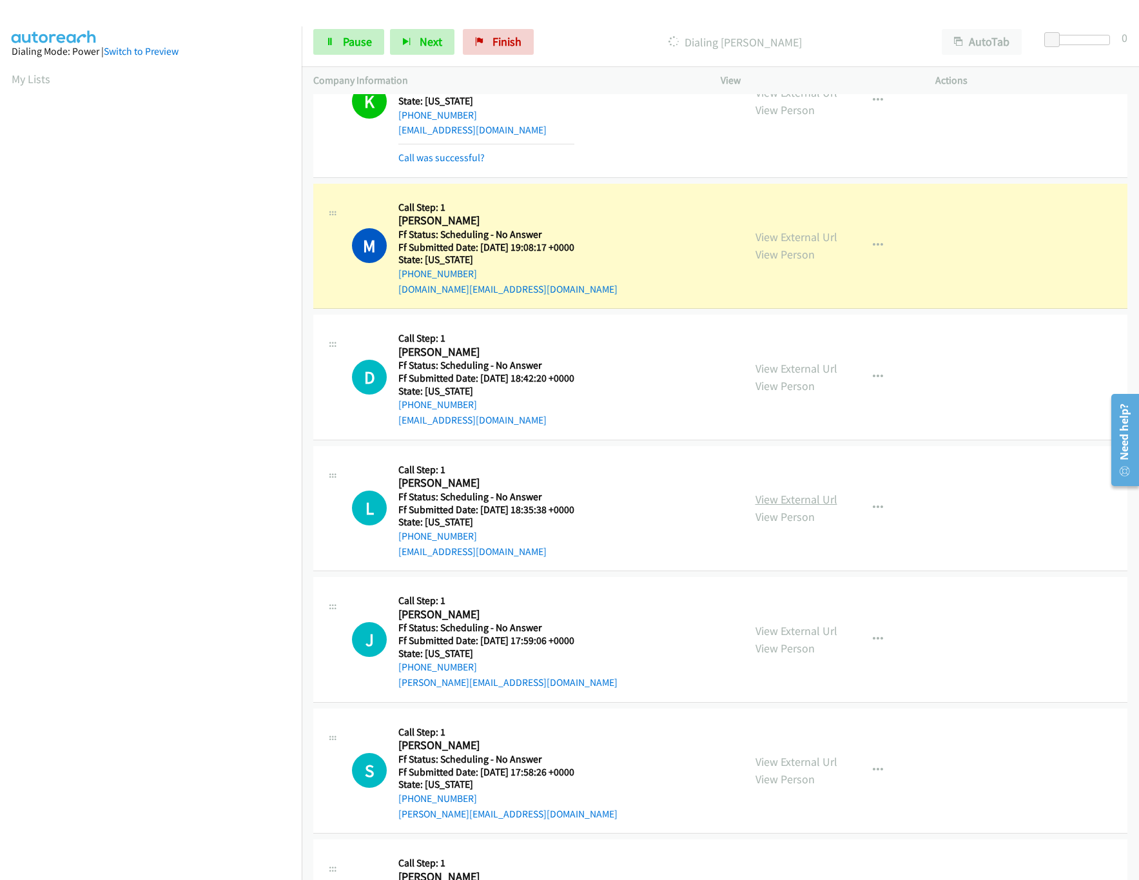
click at [782, 502] on link "View External Url" at bounding box center [797, 499] width 82 height 15
click at [778, 364] on link "View External Url" at bounding box center [797, 368] width 82 height 15
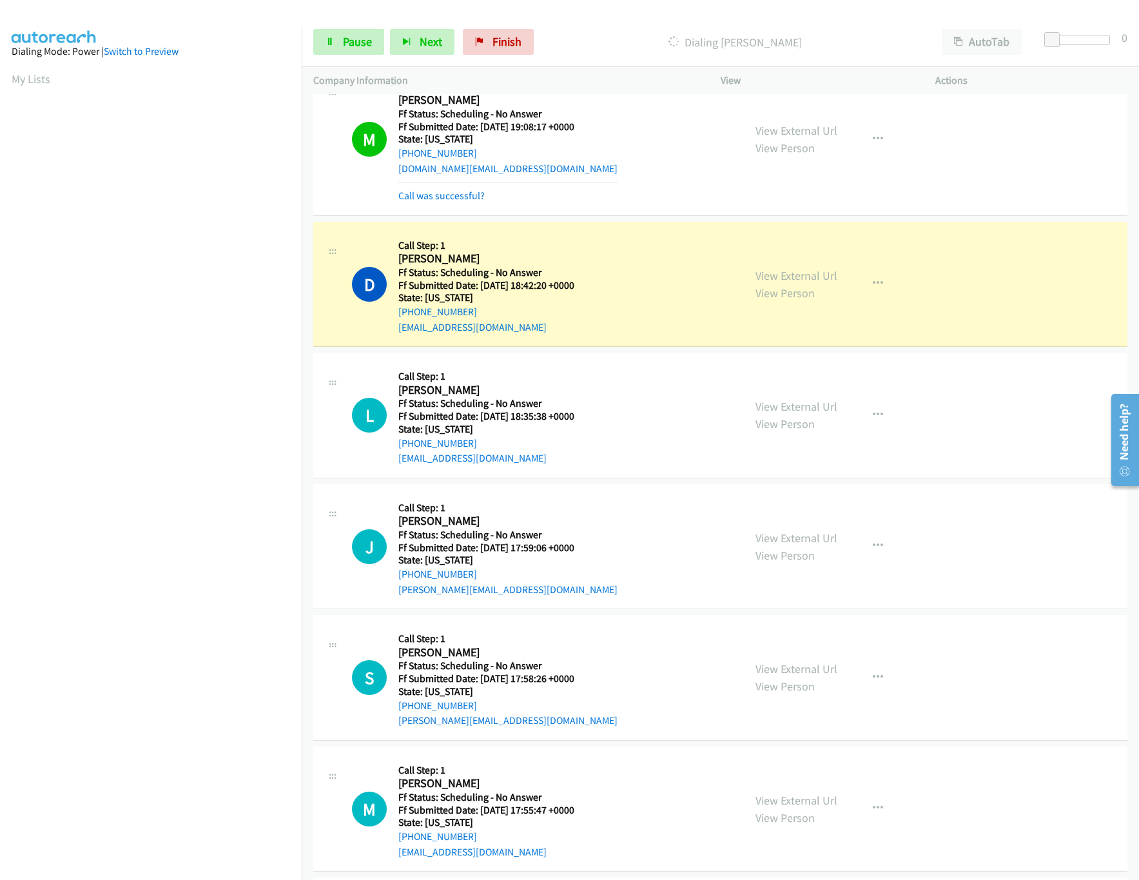
scroll to position [4126, 0]
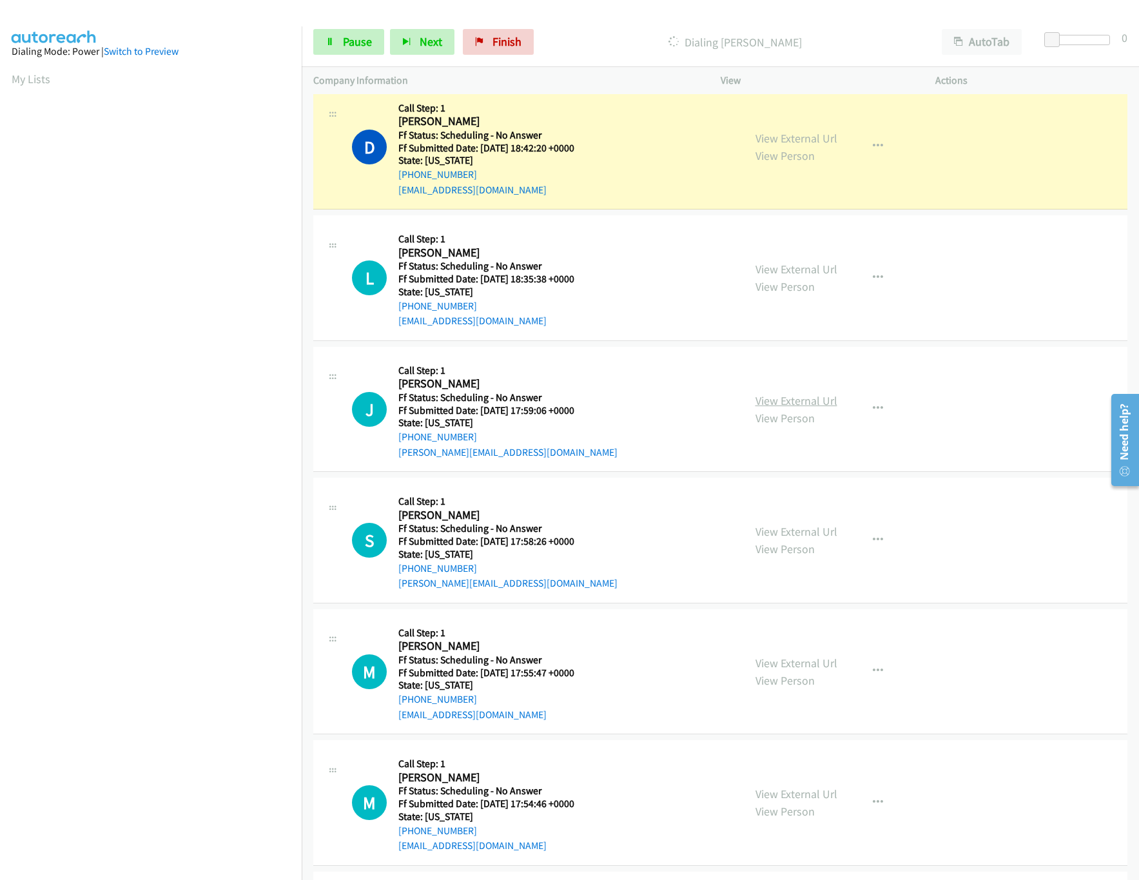
click at [826, 396] on link "View External Url" at bounding box center [797, 400] width 82 height 15
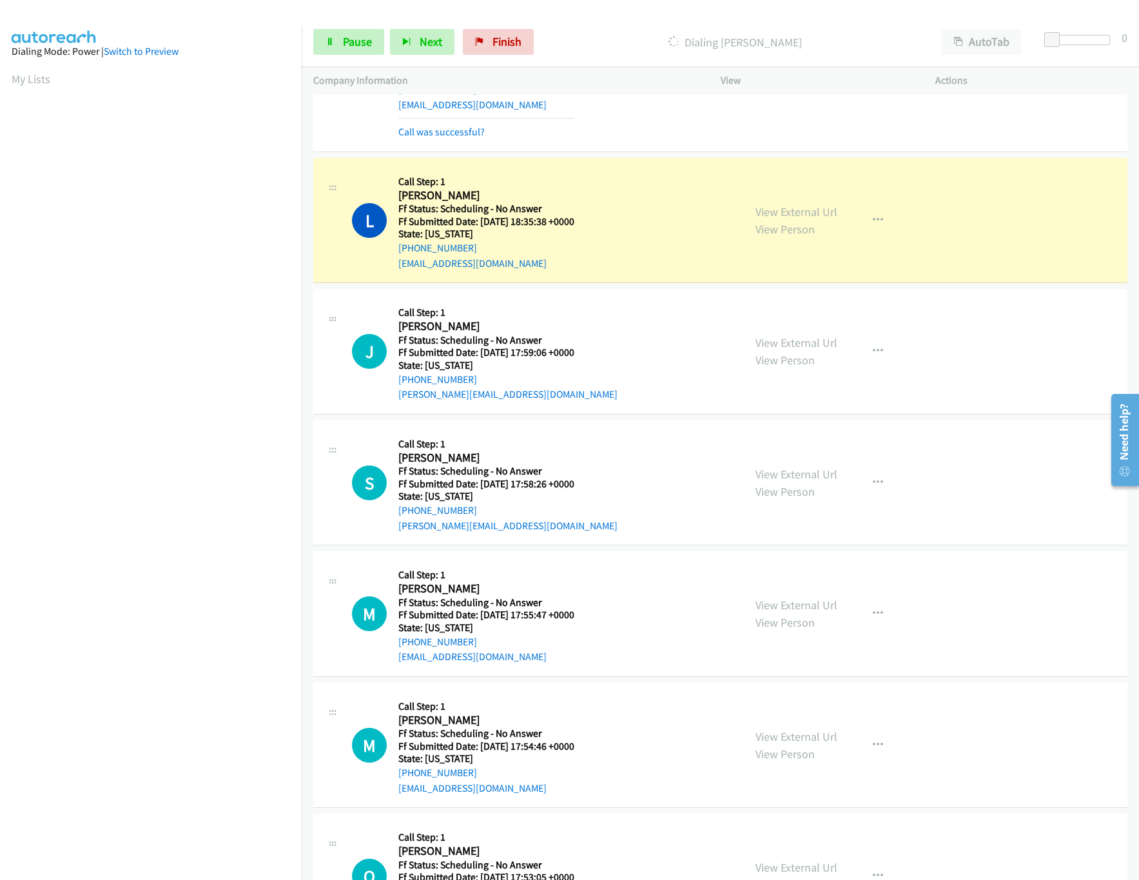
scroll to position [4255, 0]
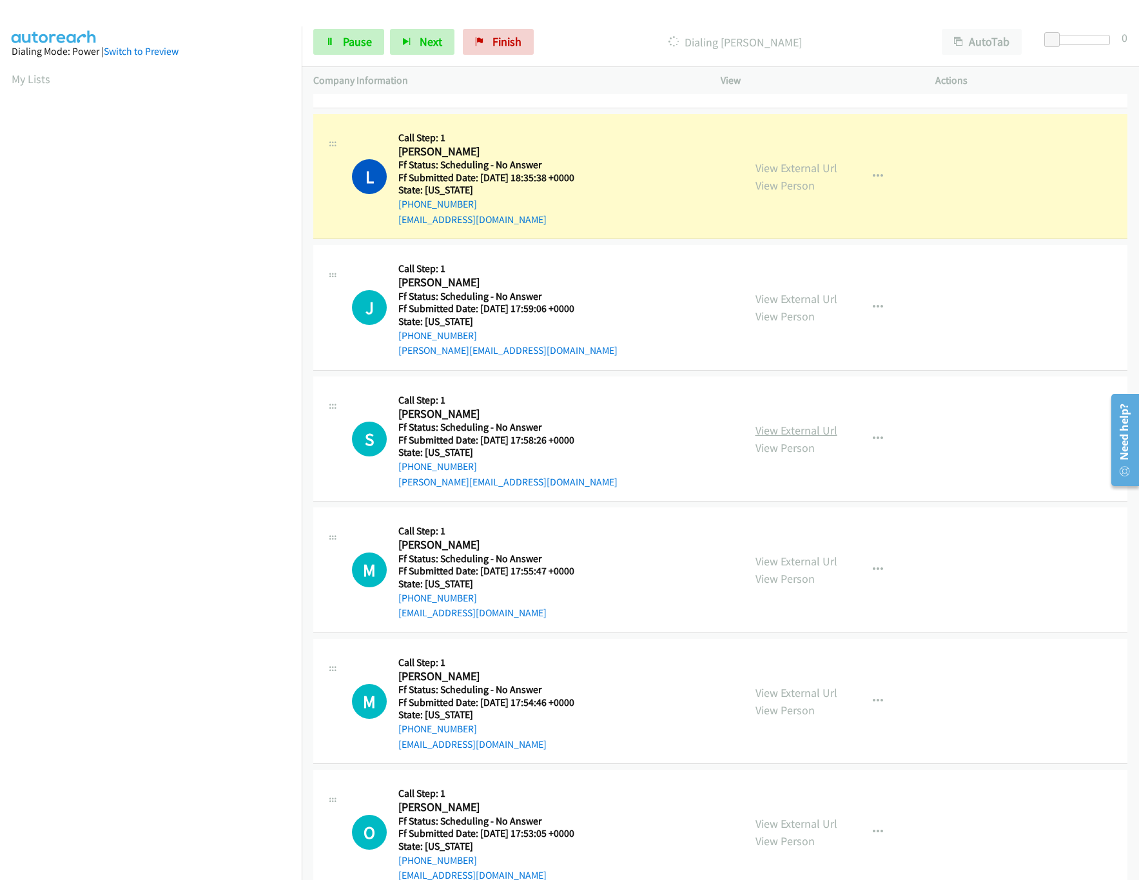
click at [789, 430] on link "View External Url" at bounding box center [797, 430] width 82 height 15
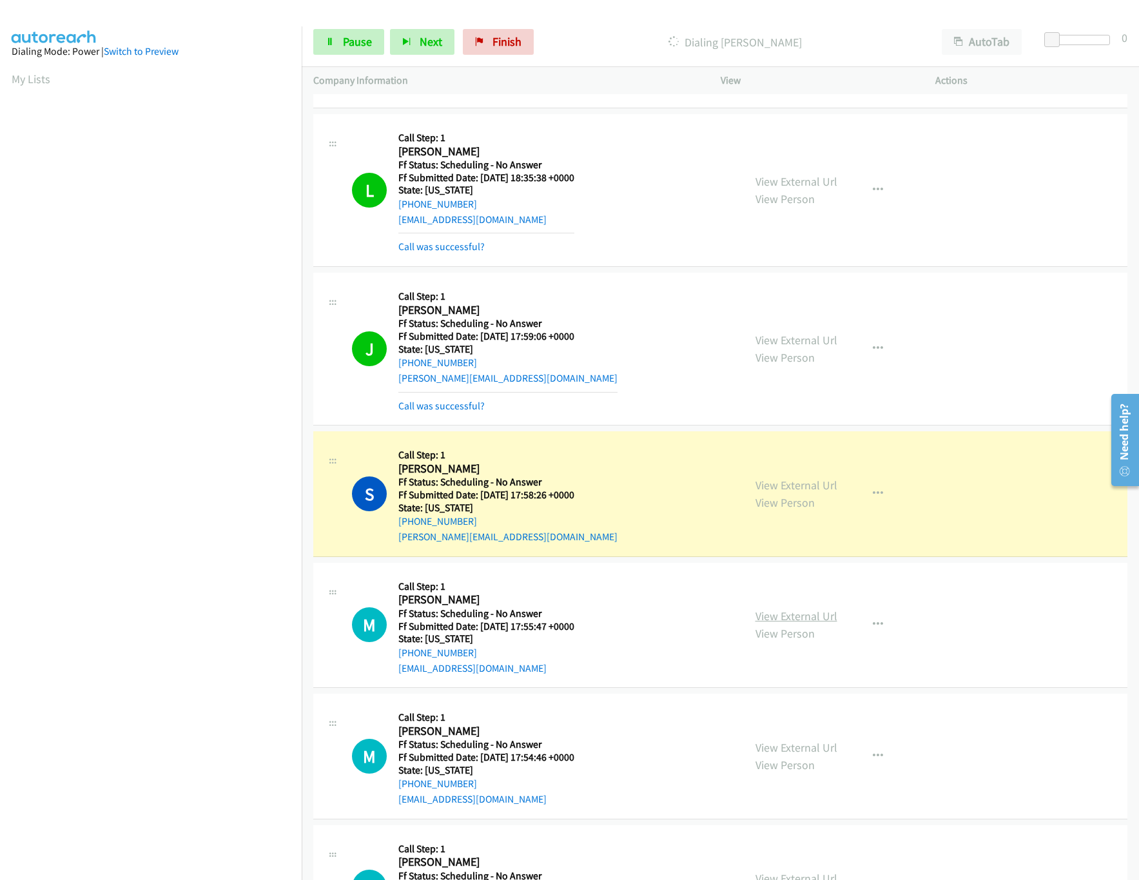
click at [799, 619] on link "View External Url" at bounding box center [797, 616] width 82 height 15
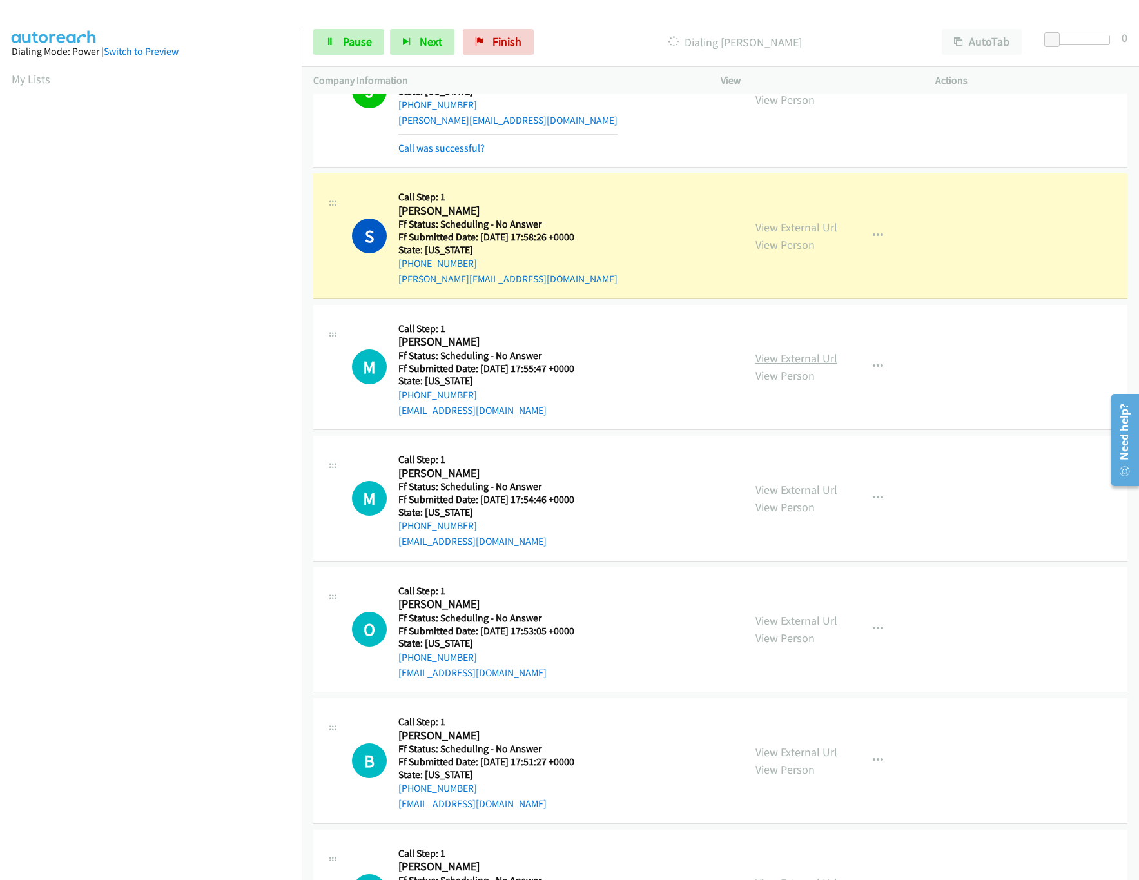
scroll to position [4642, 0]
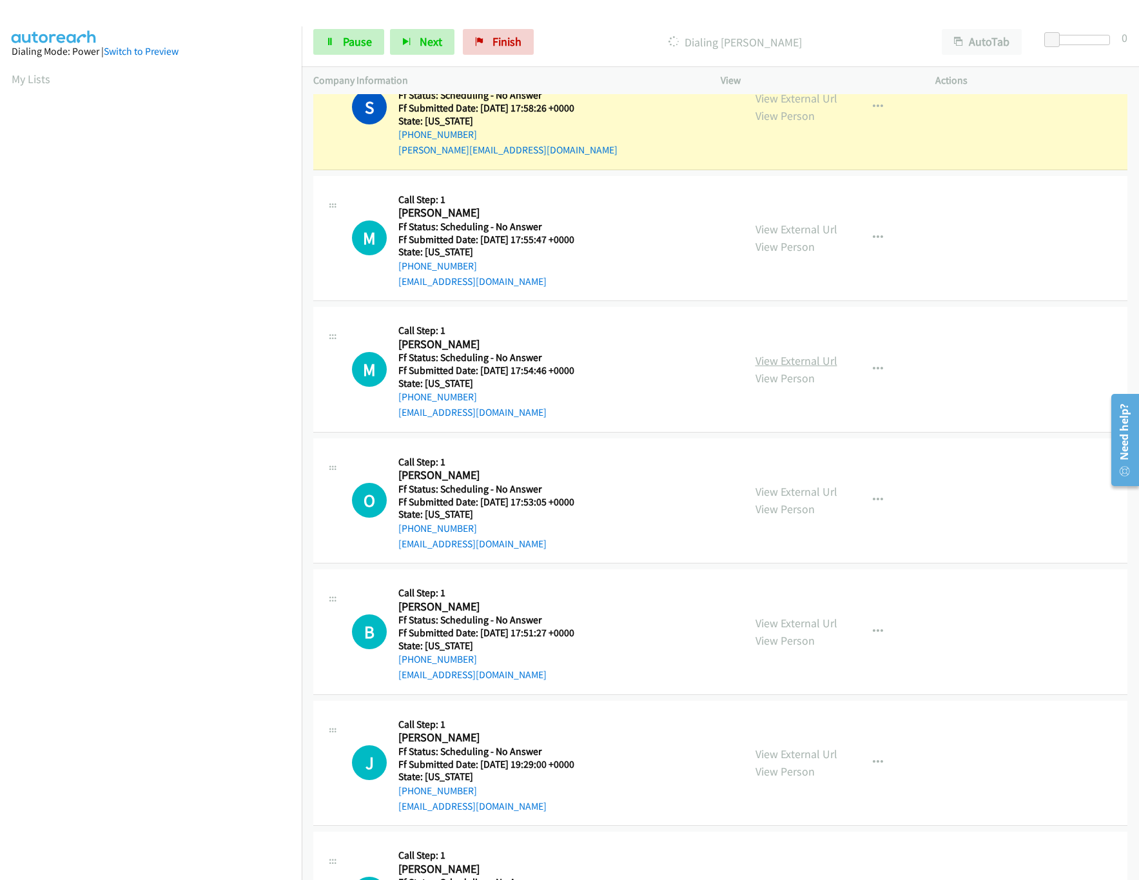
click at [791, 368] on link "View External Url" at bounding box center [797, 360] width 82 height 15
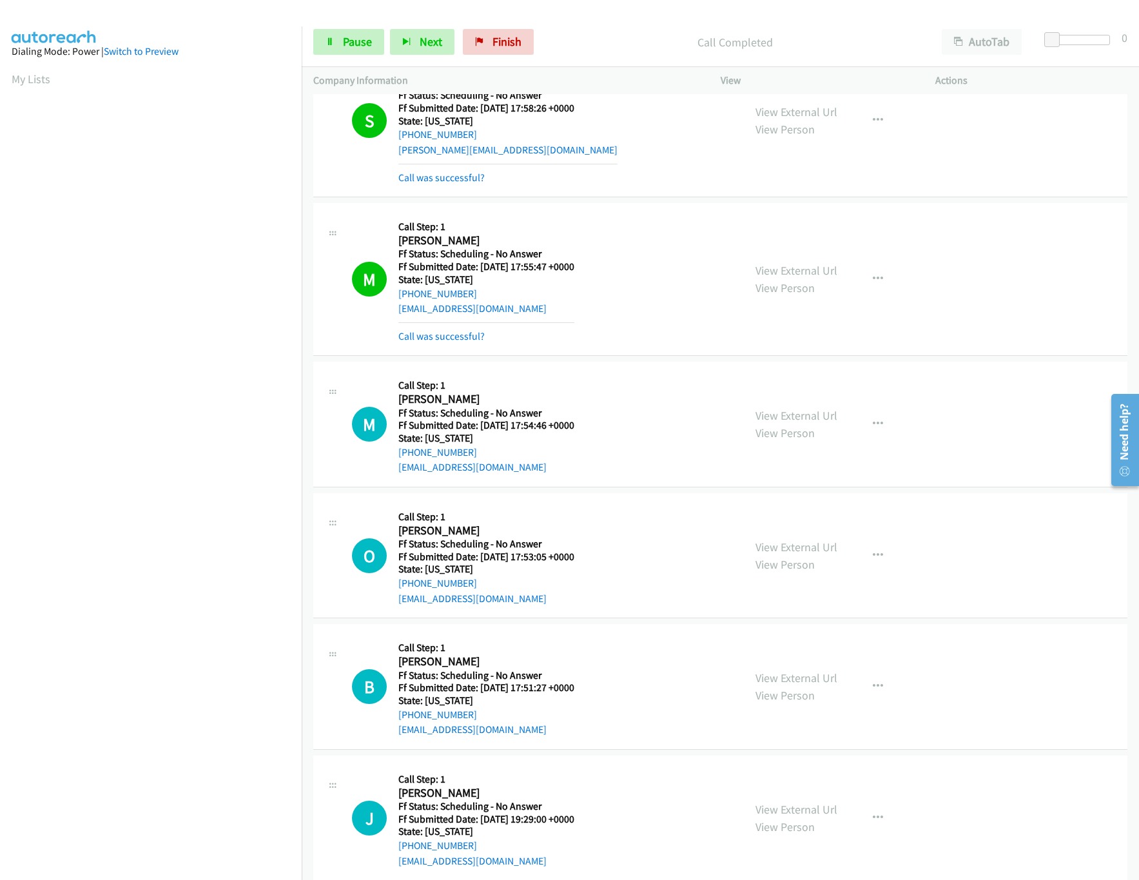
scroll to position [4655, 0]
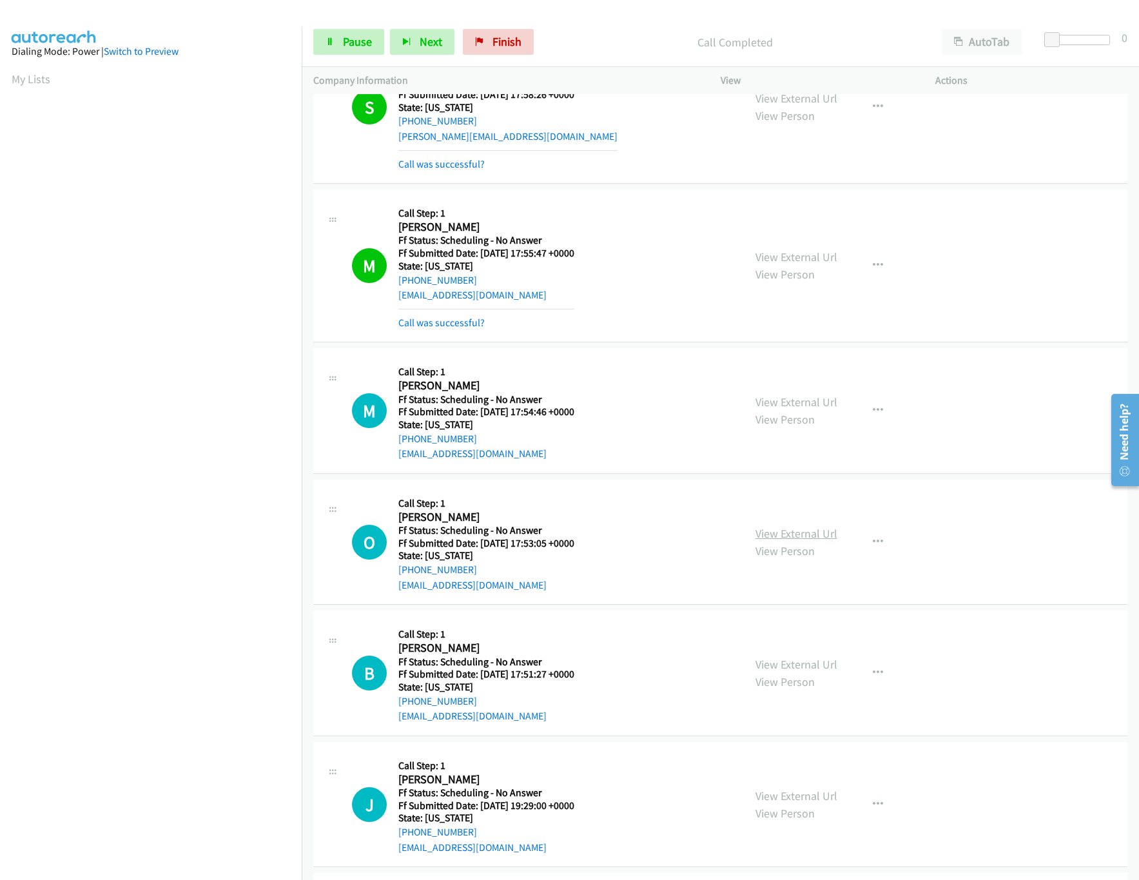
click at [785, 538] on link "View External Url" at bounding box center [797, 533] width 82 height 15
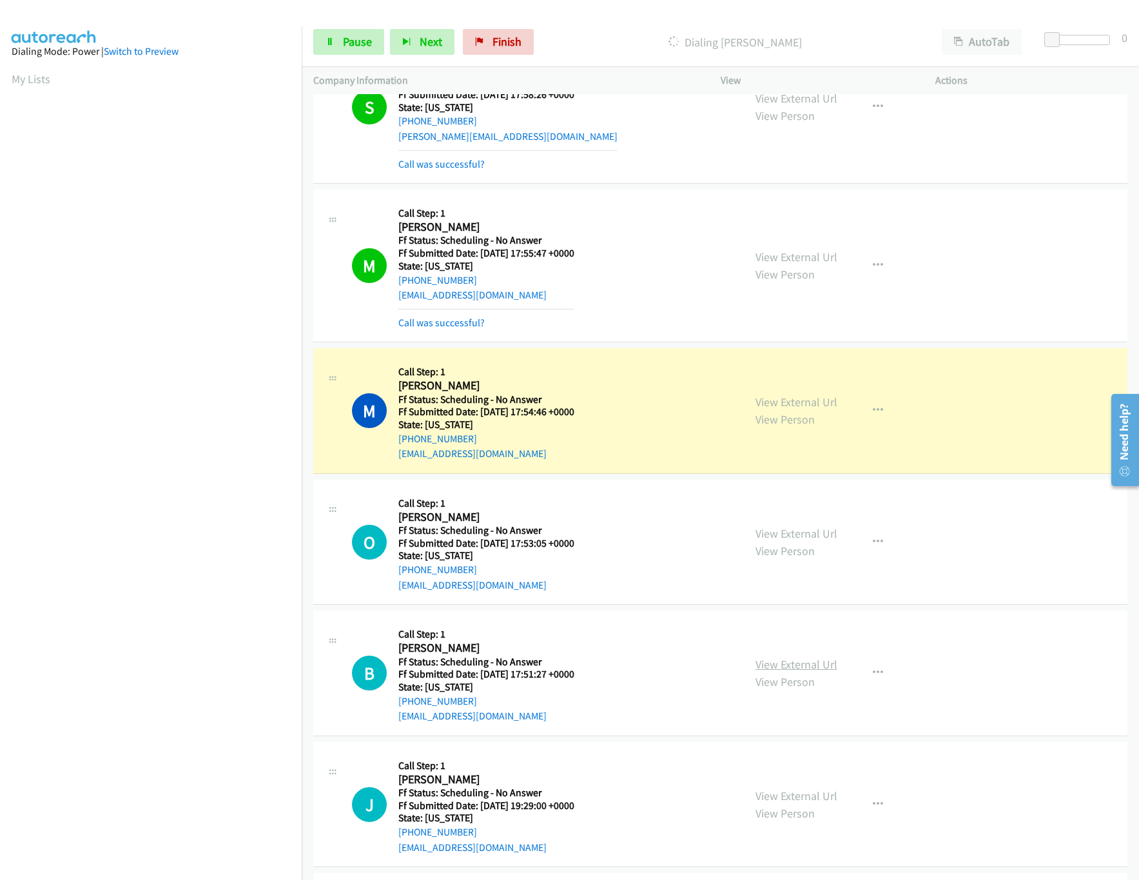
click at [788, 667] on link "View External Url" at bounding box center [797, 664] width 82 height 15
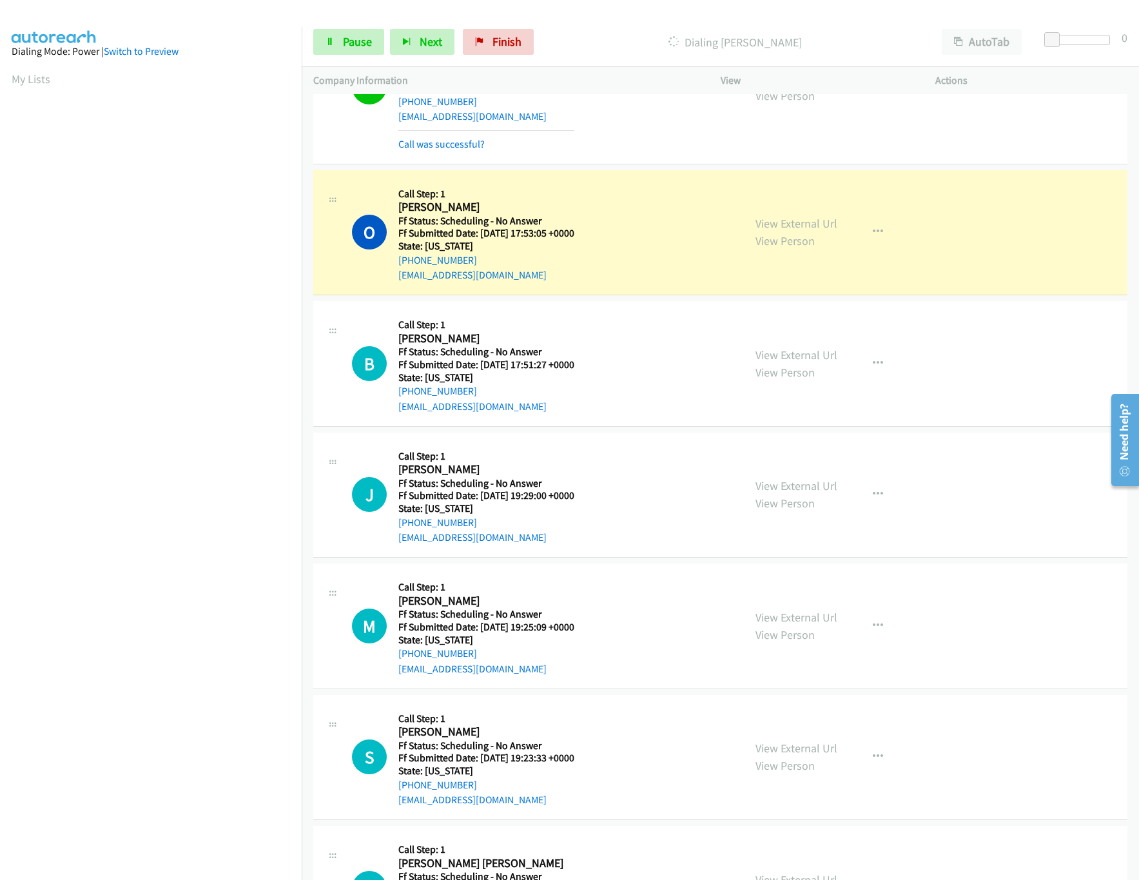
scroll to position [5042, 0]
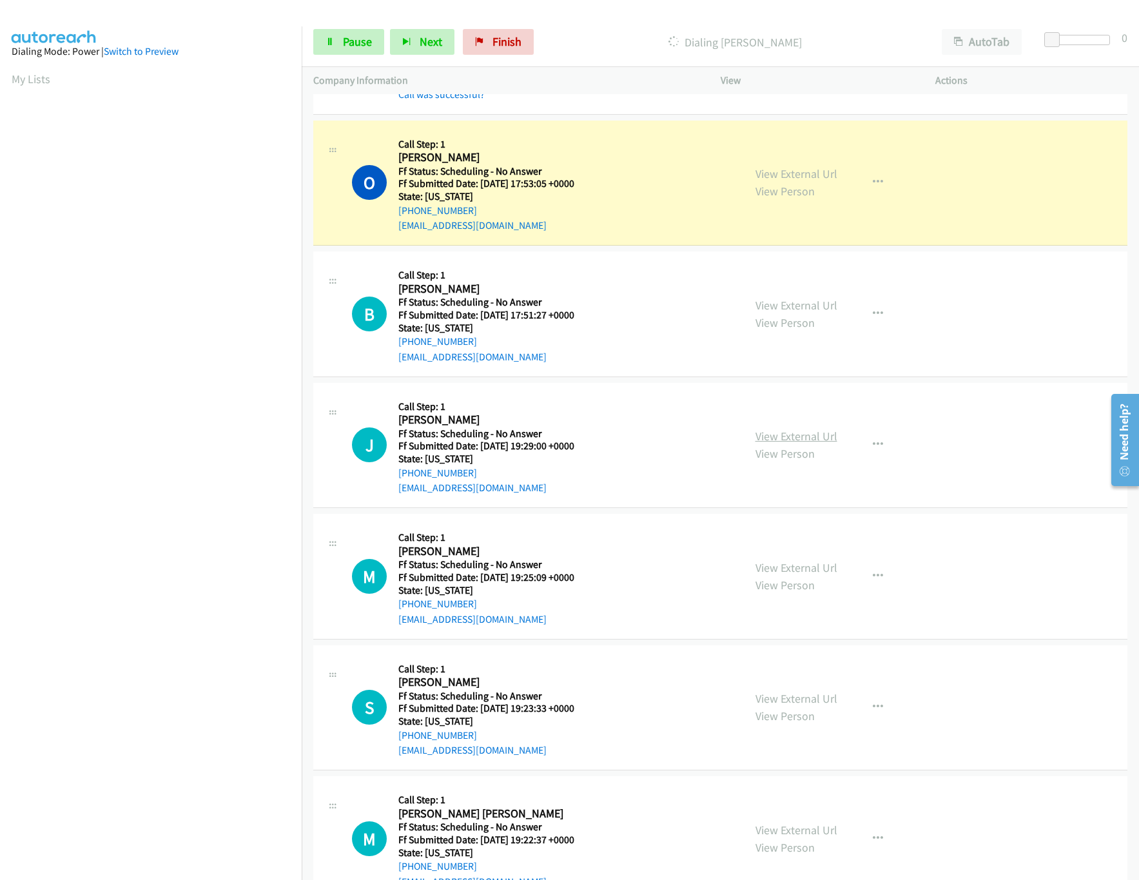
click at [786, 439] on link "View External Url" at bounding box center [797, 436] width 82 height 15
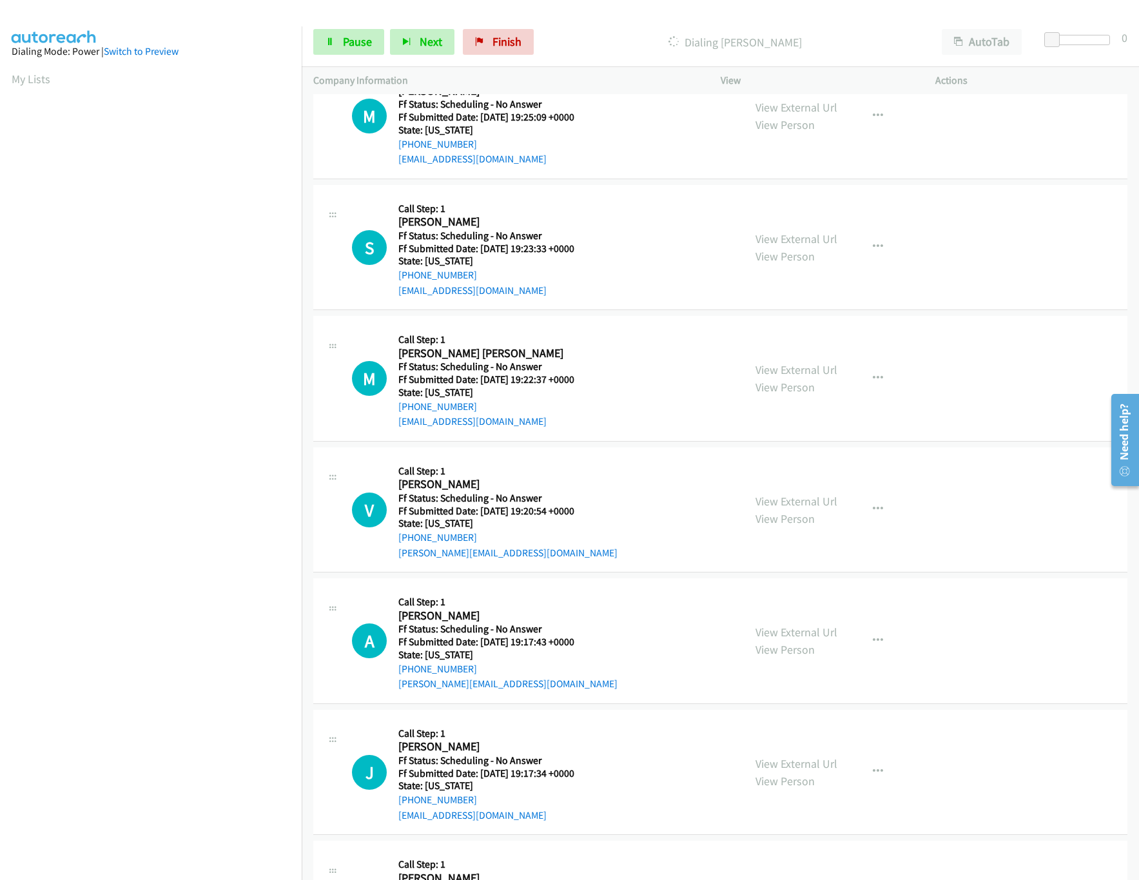
scroll to position [5429, 0]
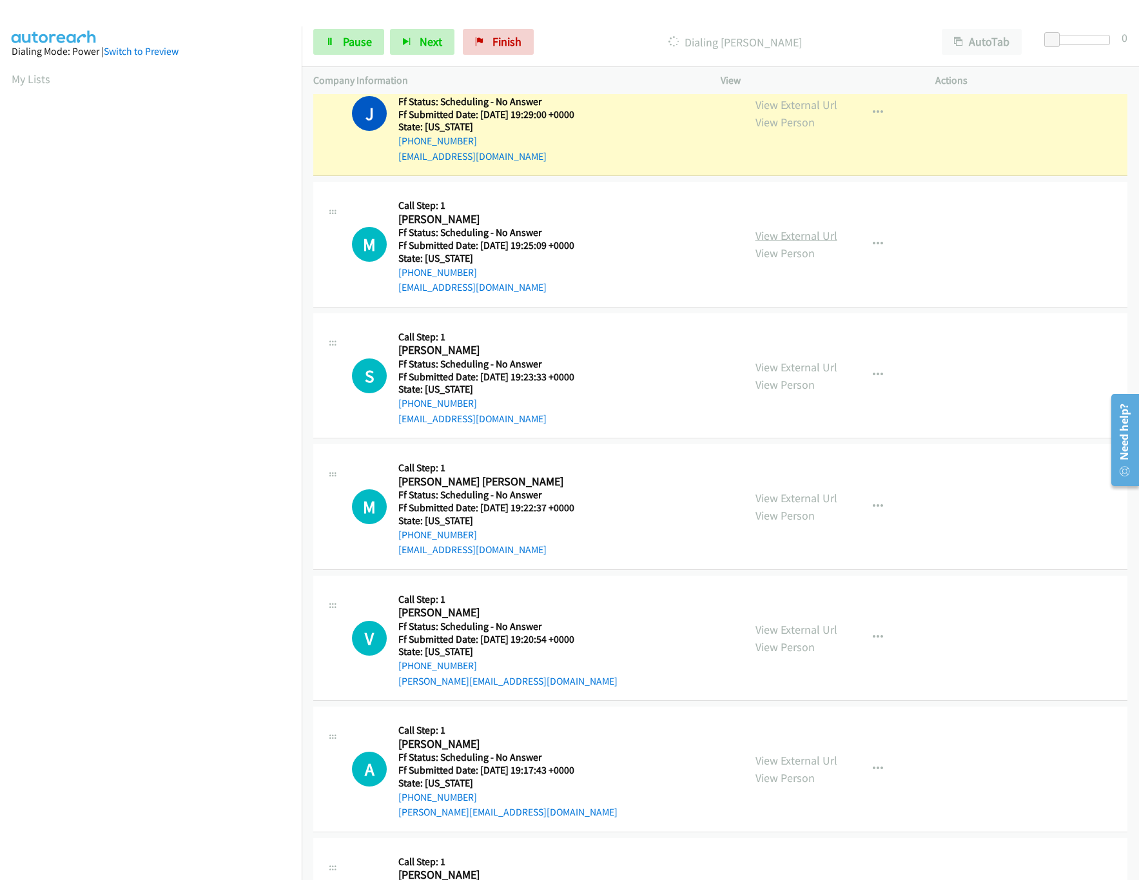
click at [781, 240] on link "View External Url" at bounding box center [797, 235] width 82 height 15
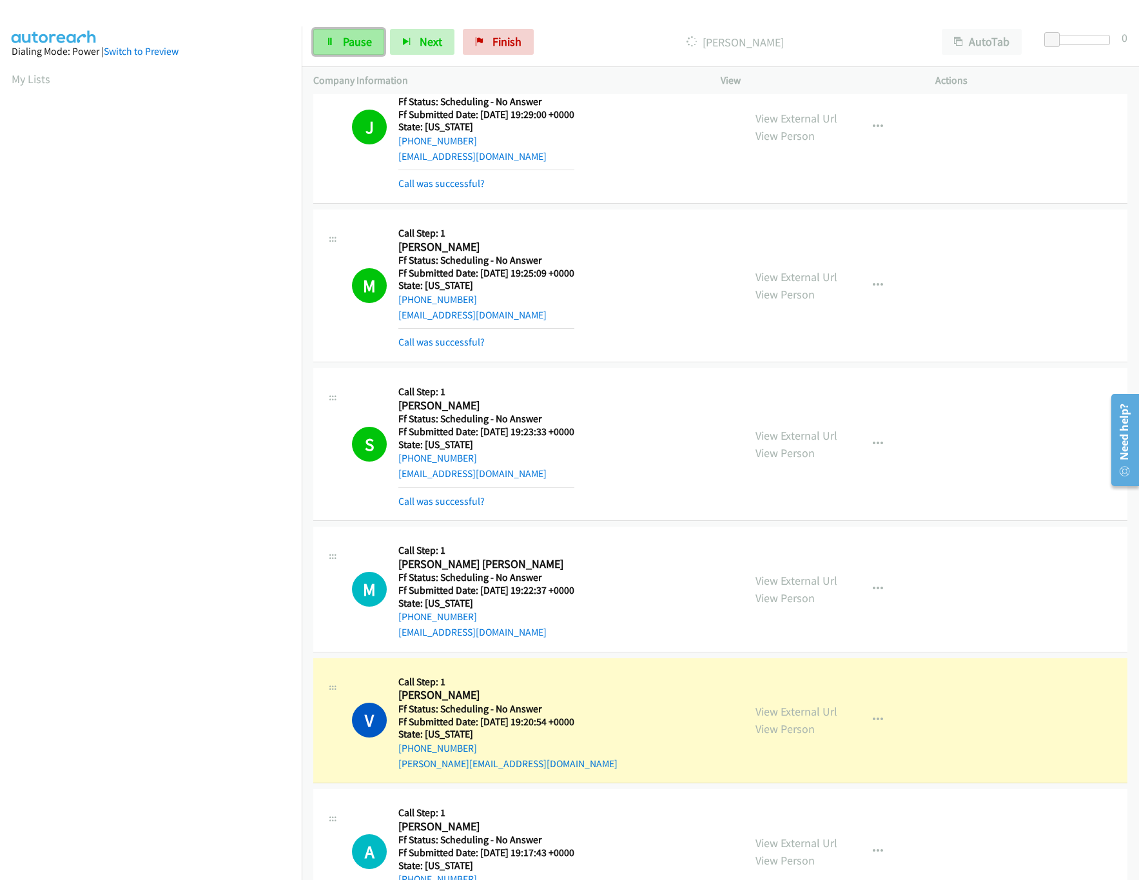
click at [337, 54] on link "Pause" at bounding box center [348, 42] width 71 height 26
click at [812, 443] on link "View External Url" at bounding box center [797, 435] width 82 height 15
click at [785, 719] on link "View External Url" at bounding box center [797, 711] width 82 height 15
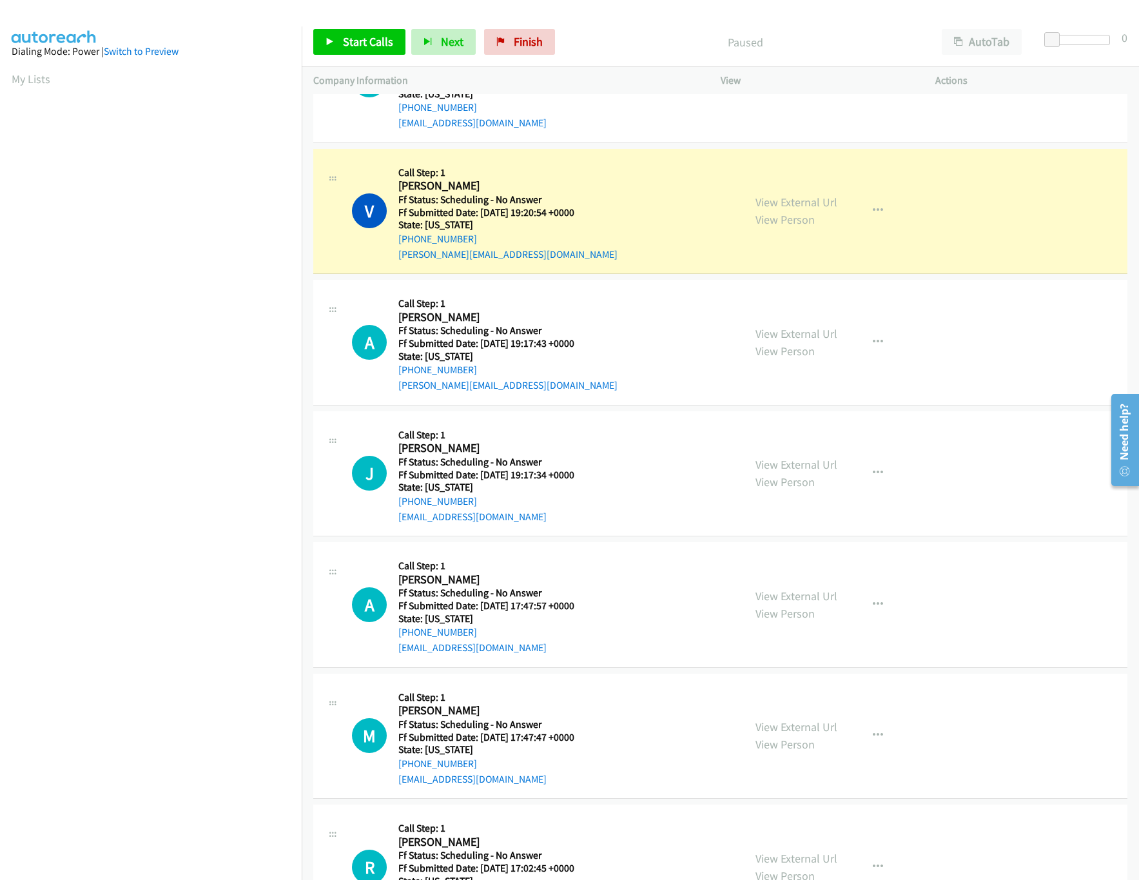
scroll to position [5944, 0]
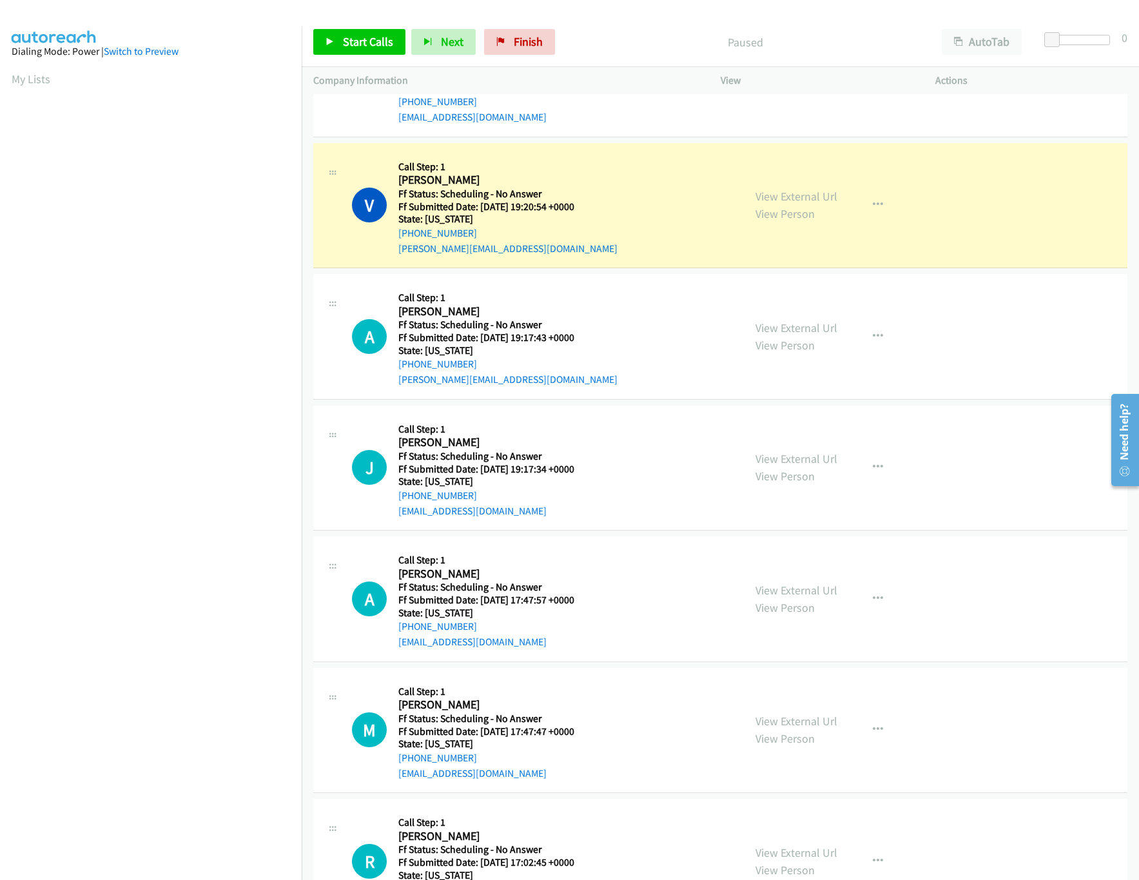
click at [776, 344] on div "View External Url View Person" at bounding box center [797, 336] width 82 height 35
click at [781, 335] on link "View External Url" at bounding box center [797, 327] width 82 height 15
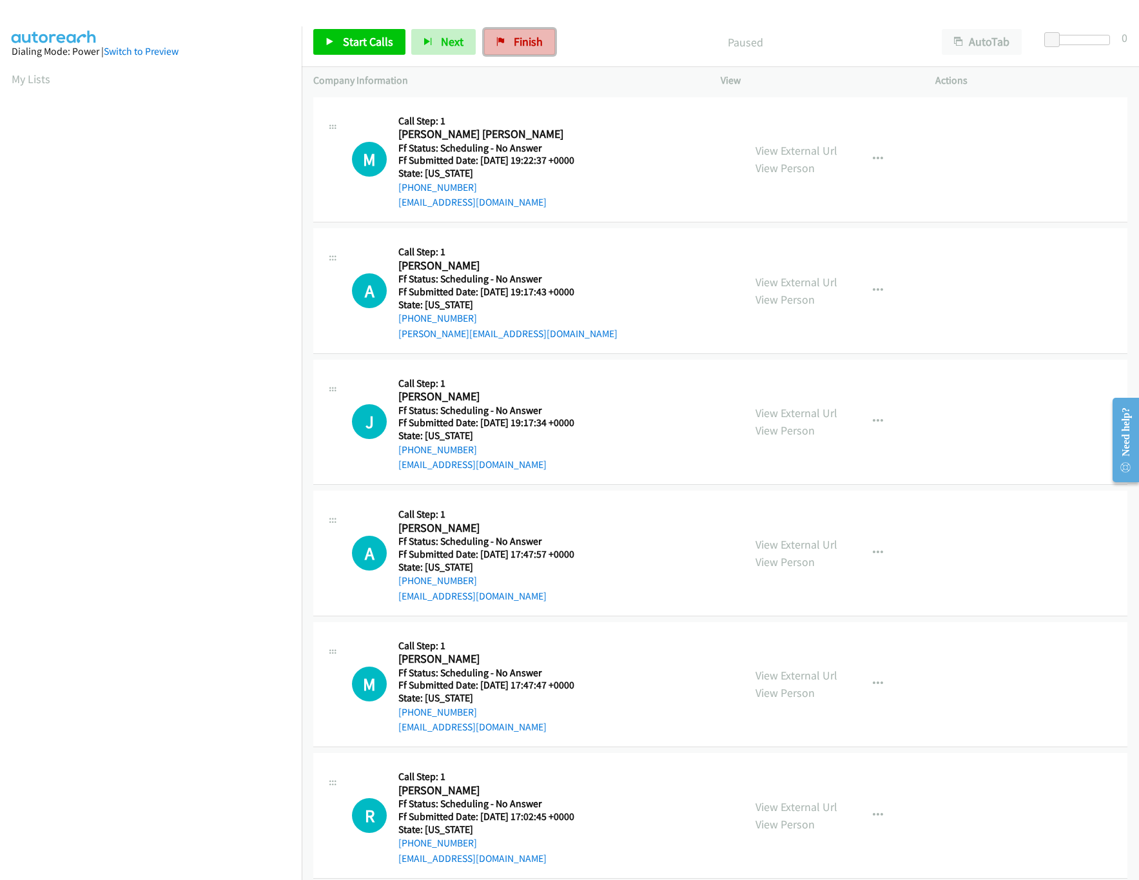
click at [547, 45] on link "Finish" at bounding box center [519, 42] width 71 height 26
click at [329, 38] on icon at bounding box center [330, 42] width 9 height 9
click at [602, 86] on p "Company Information" at bounding box center [505, 80] width 384 height 15
click at [785, 151] on link "View External Url" at bounding box center [797, 150] width 82 height 15
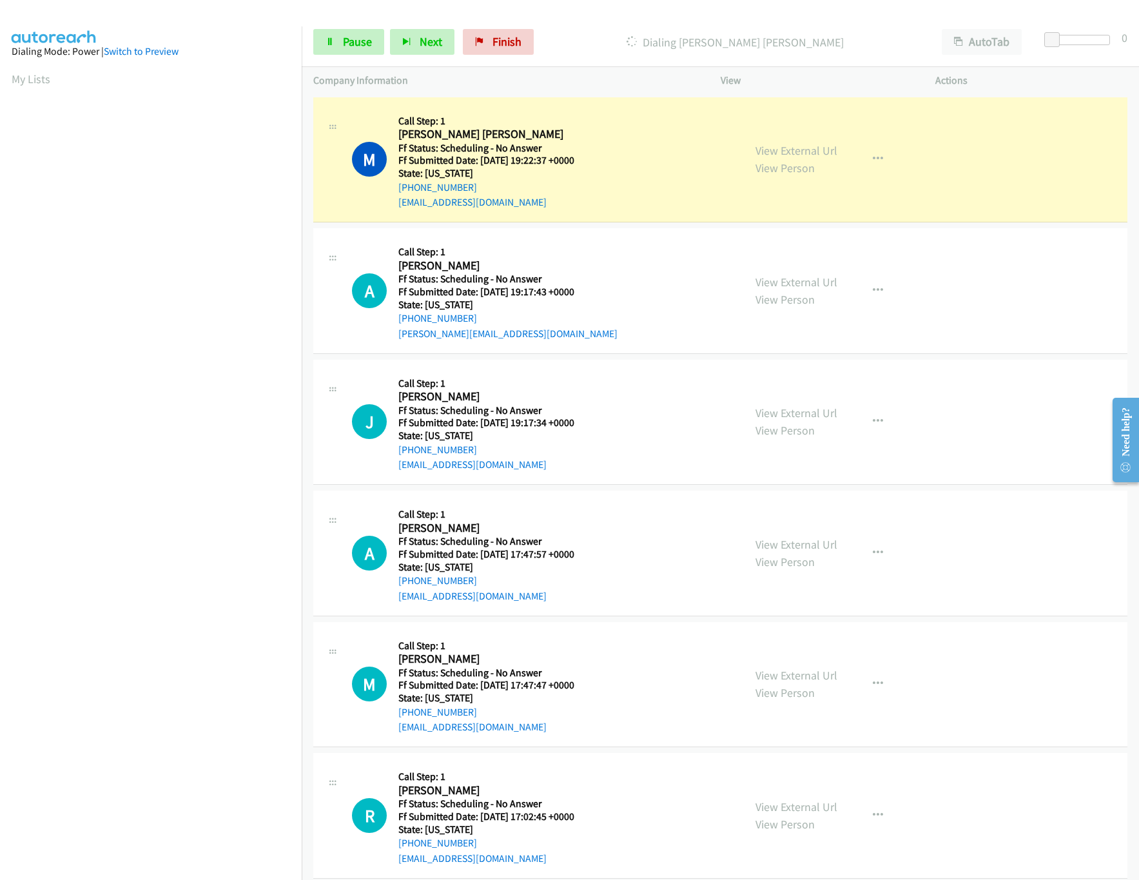
click at [777, 420] on div "View External Url View Person" at bounding box center [797, 421] width 82 height 35
click at [782, 414] on link "View External Url" at bounding box center [797, 412] width 82 height 15
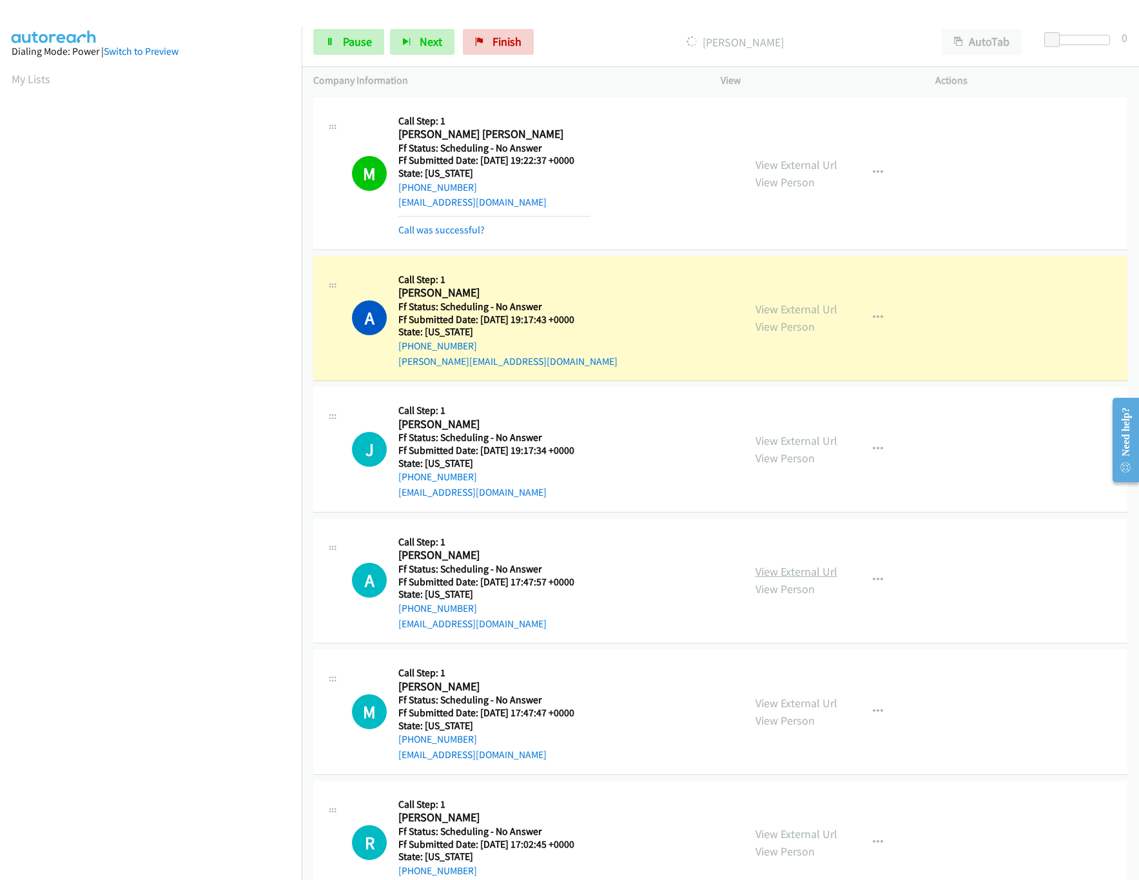
click at [783, 575] on link "View External Url" at bounding box center [797, 571] width 82 height 15
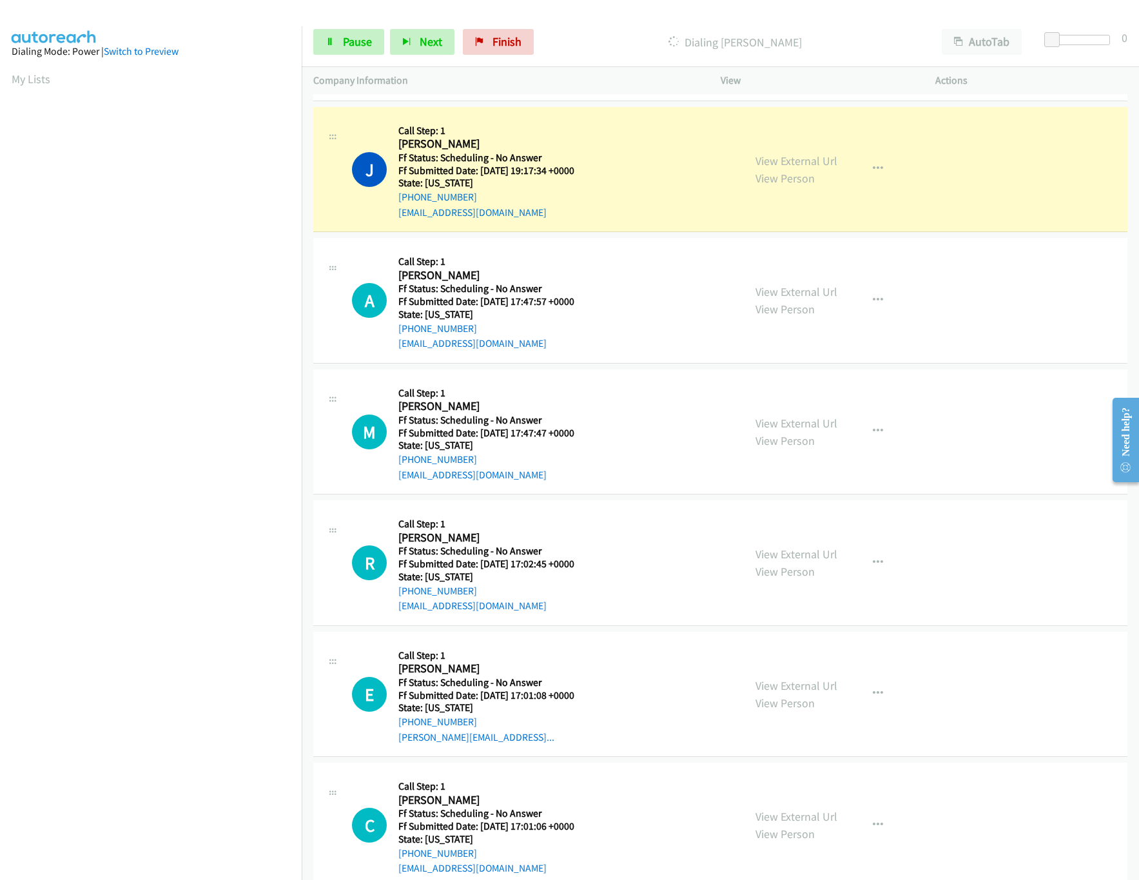
scroll to position [387, 0]
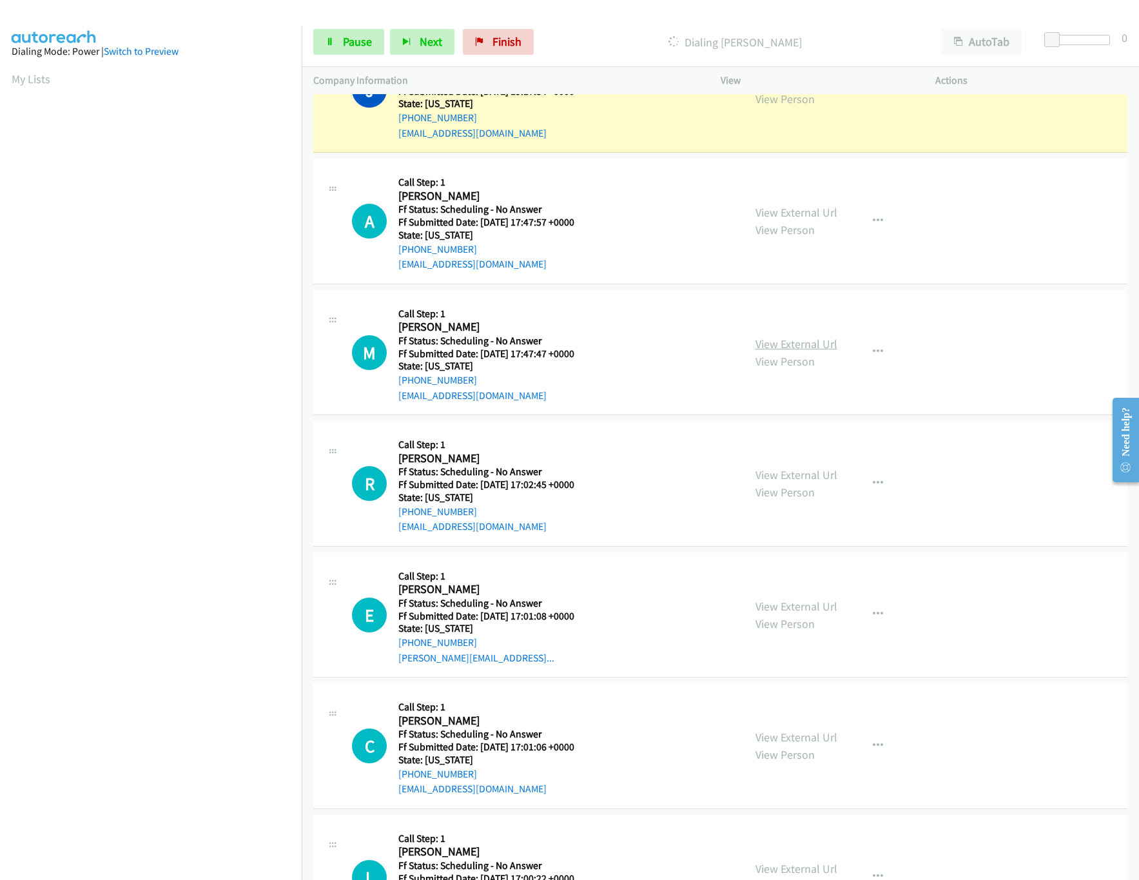
click at [774, 346] on link "View External Url" at bounding box center [797, 344] width 82 height 15
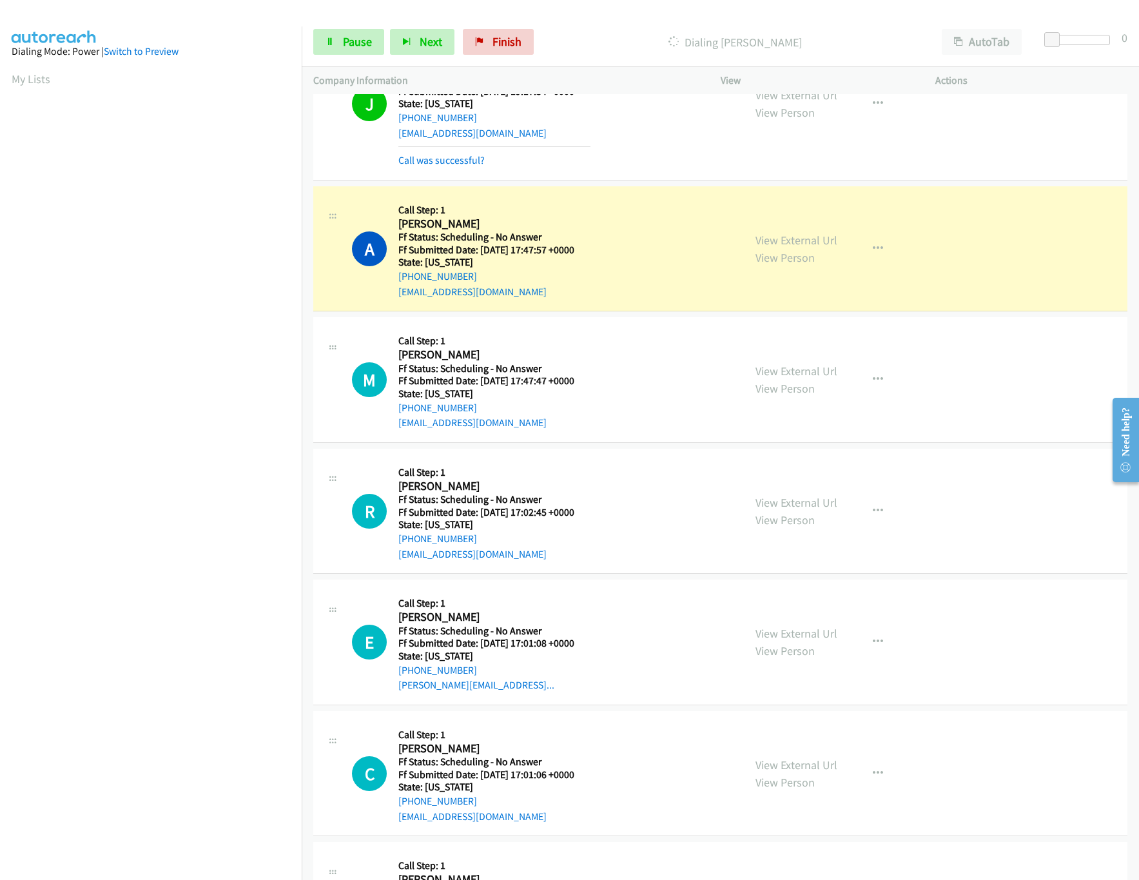
scroll to position [400, 0]
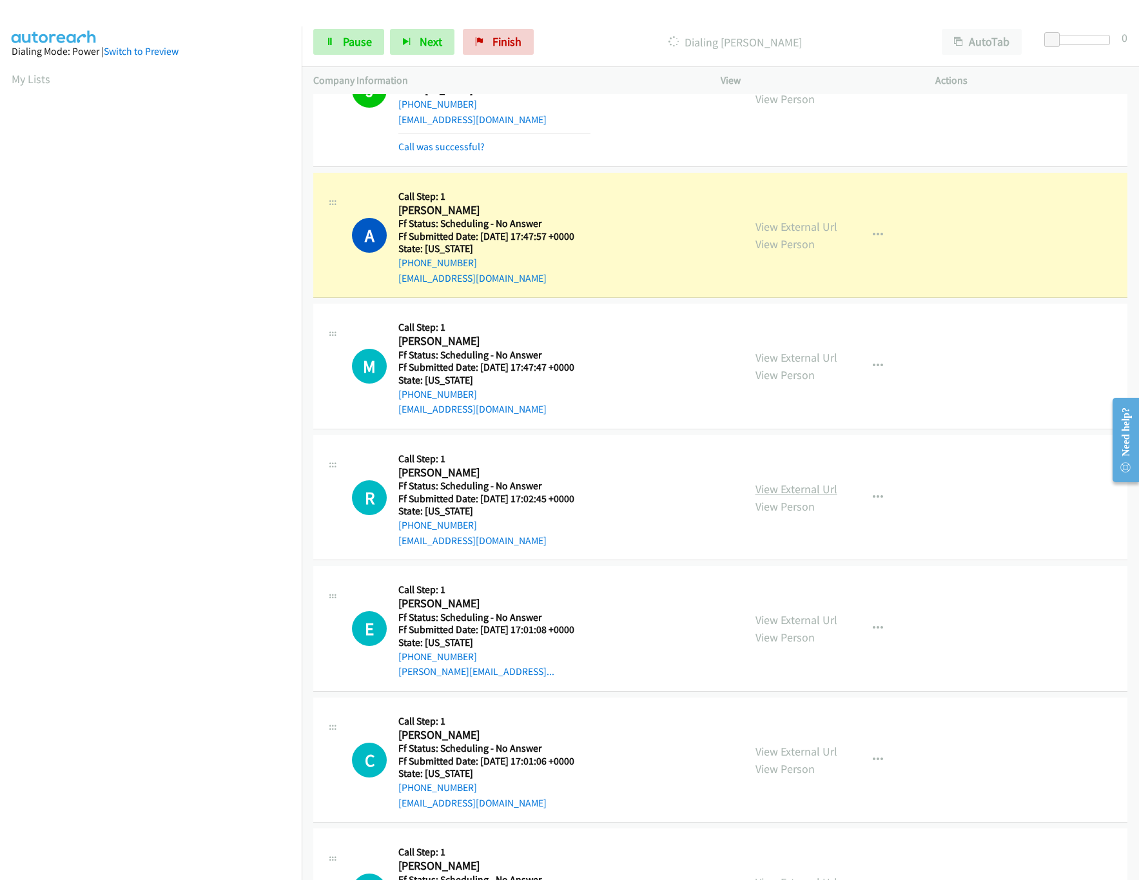
click at [812, 492] on link "View External Url" at bounding box center [797, 489] width 82 height 15
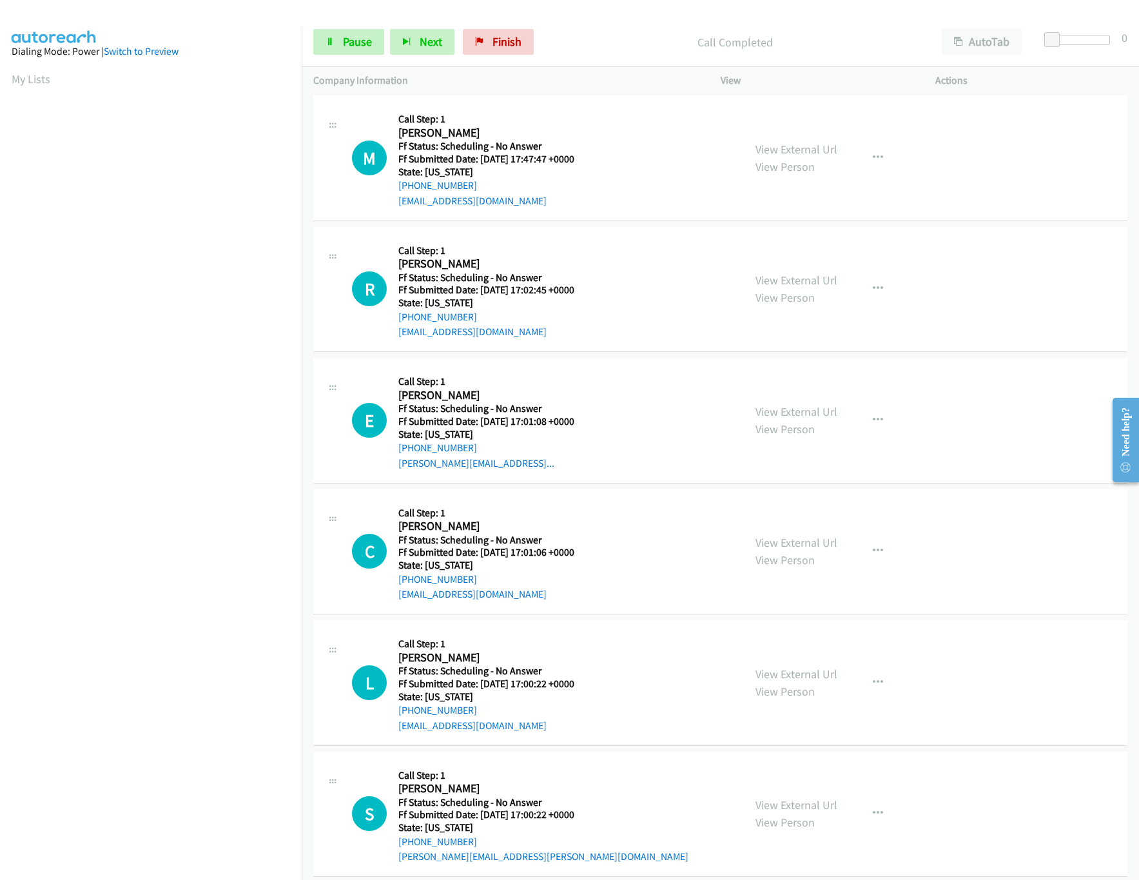
scroll to position [658, 0]
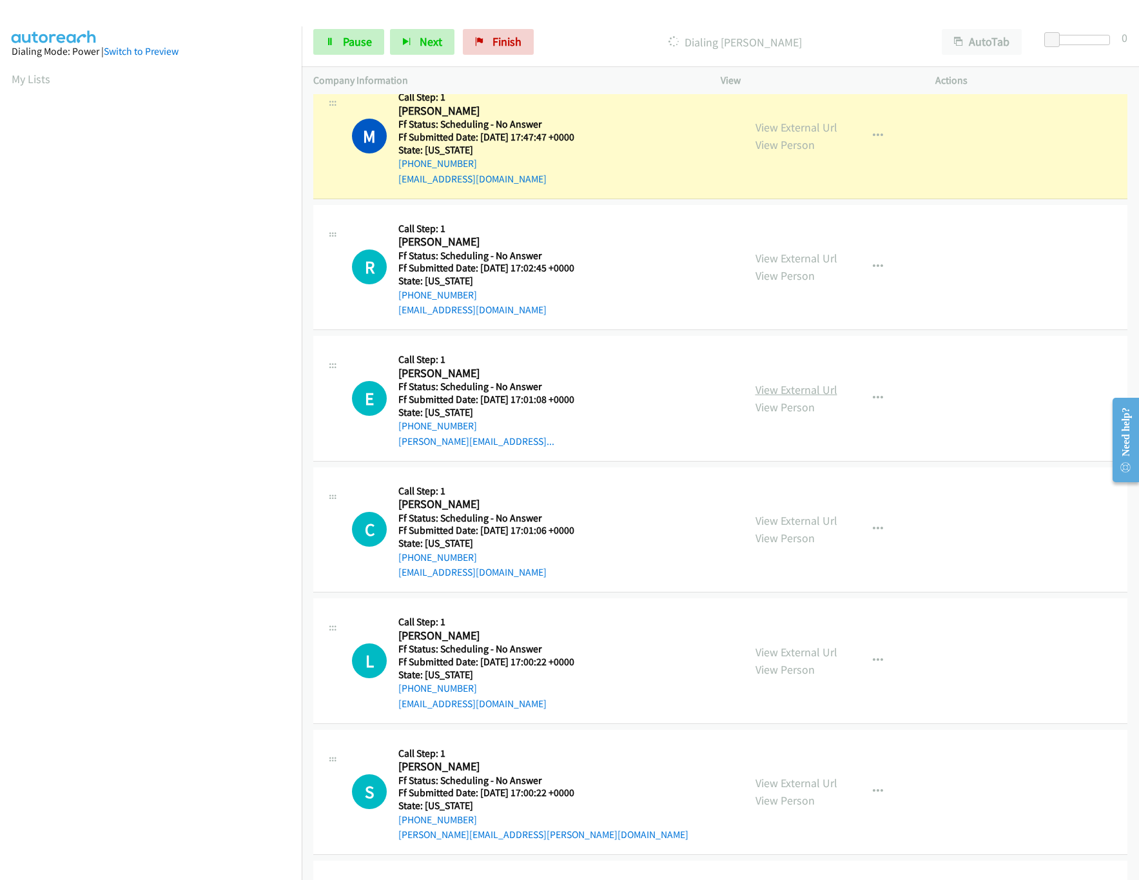
click at [799, 396] on link "View External Url" at bounding box center [797, 389] width 82 height 15
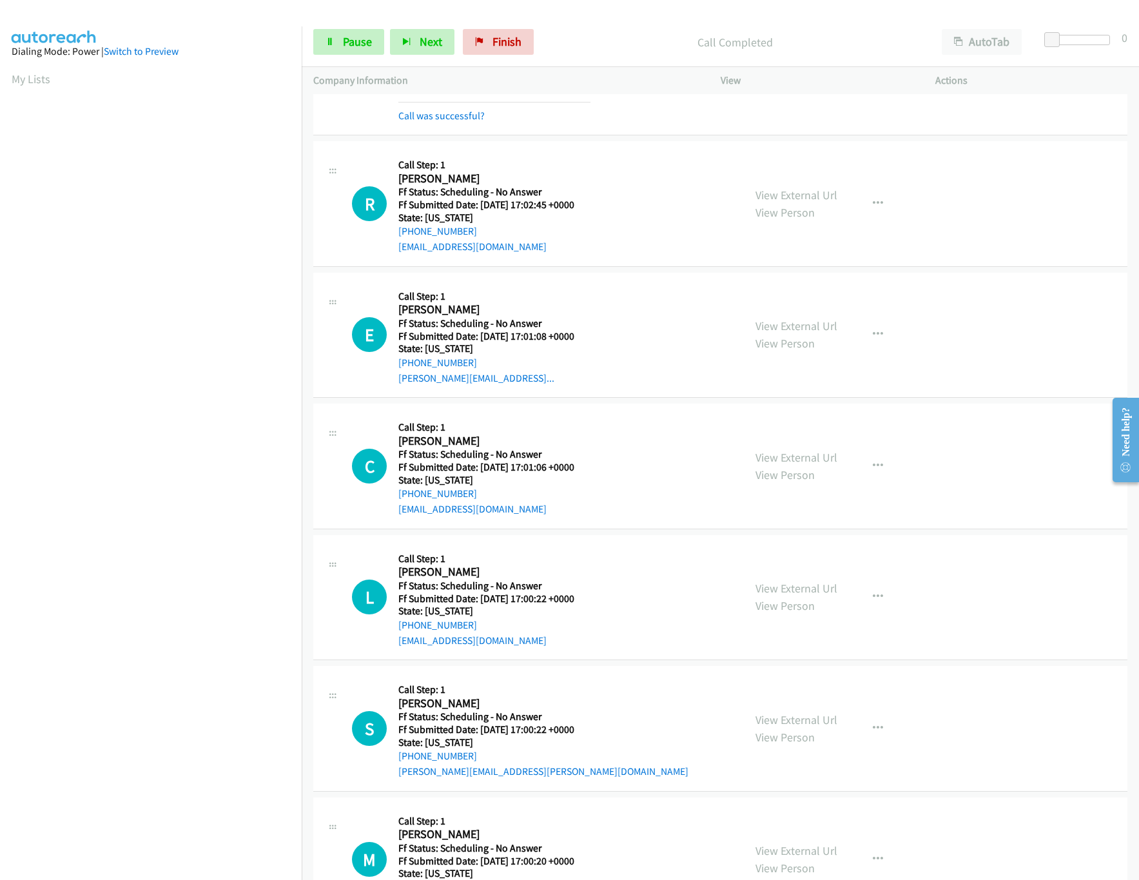
scroll to position [787, 0]
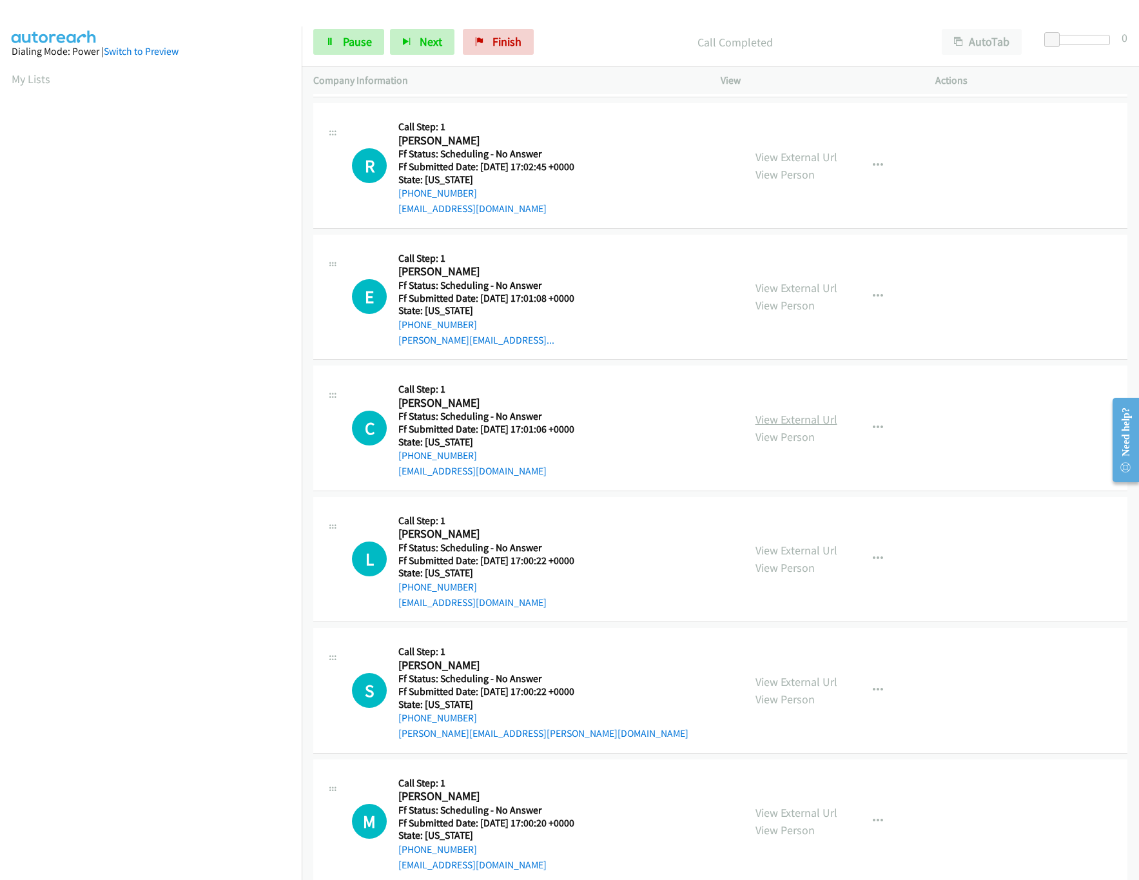
click at [767, 416] on link "View External Url" at bounding box center [797, 419] width 82 height 15
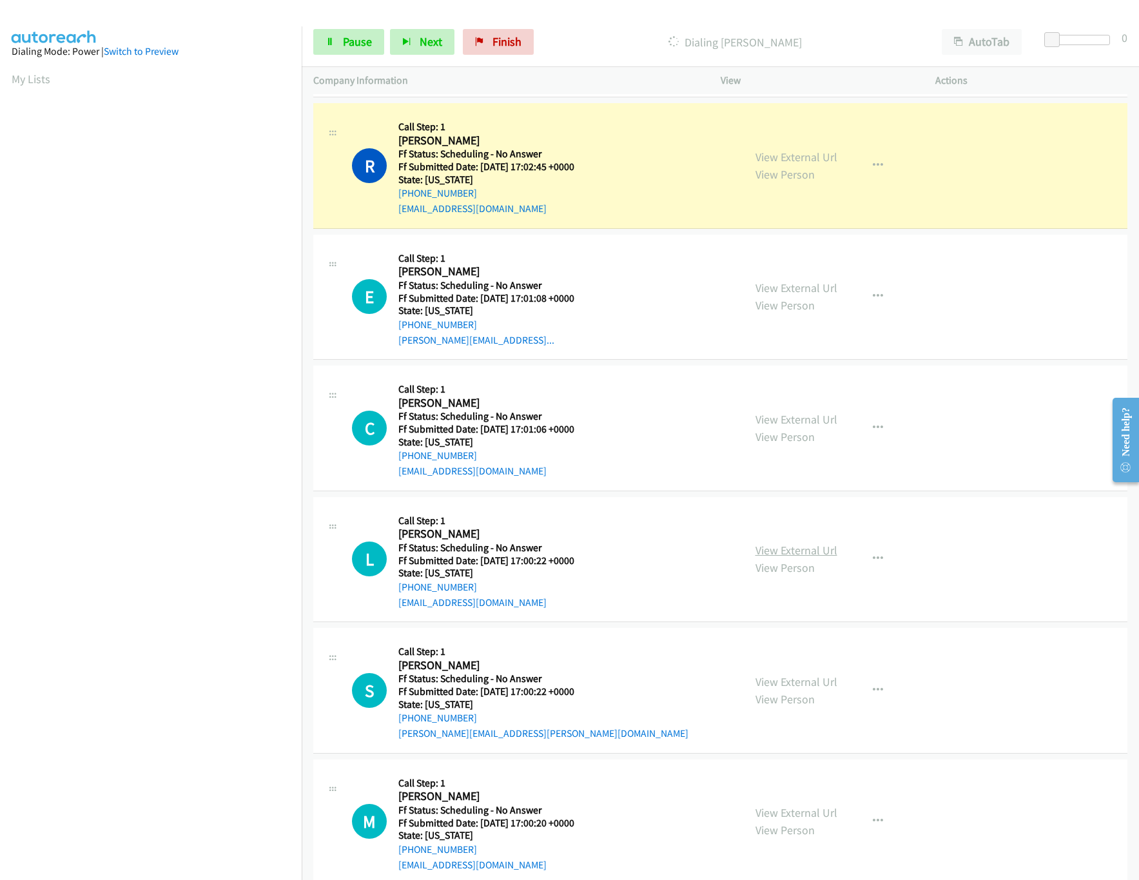
click at [767, 553] on link "View External Url" at bounding box center [797, 550] width 82 height 15
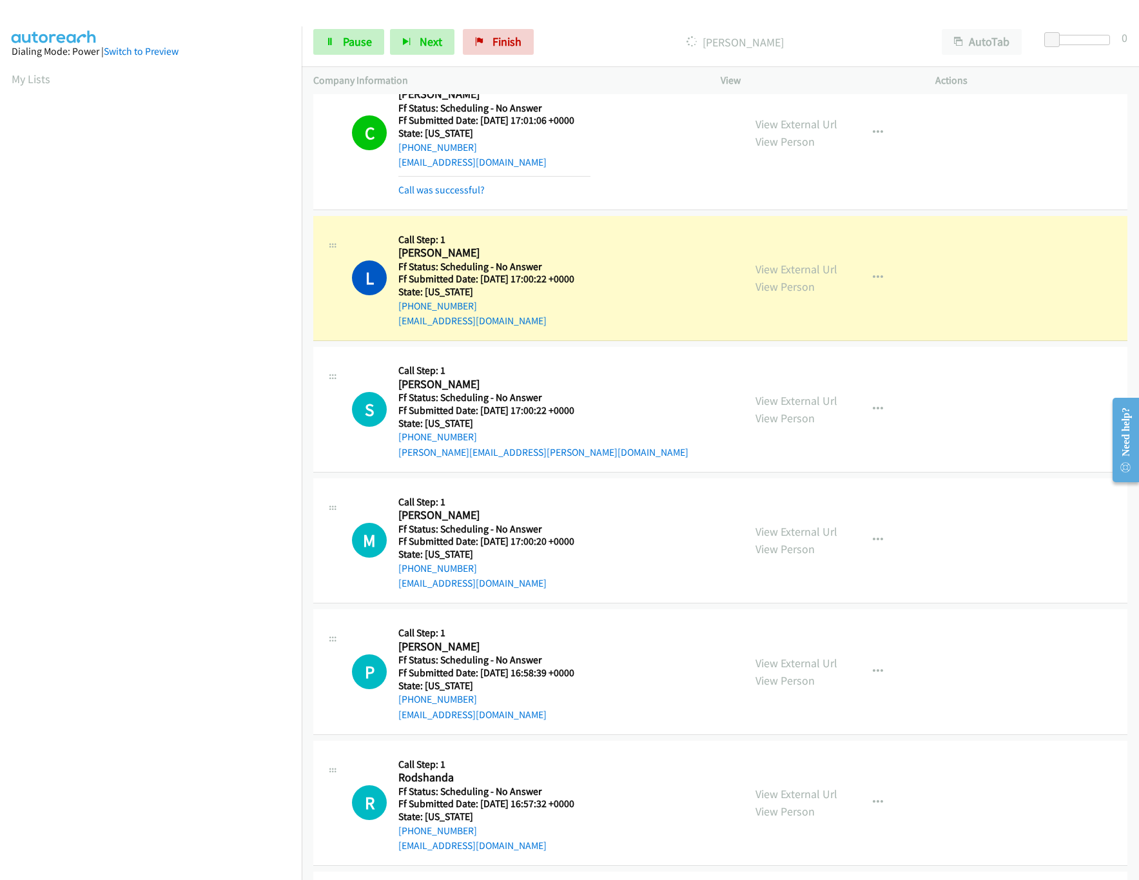
scroll to position [1302, 0]
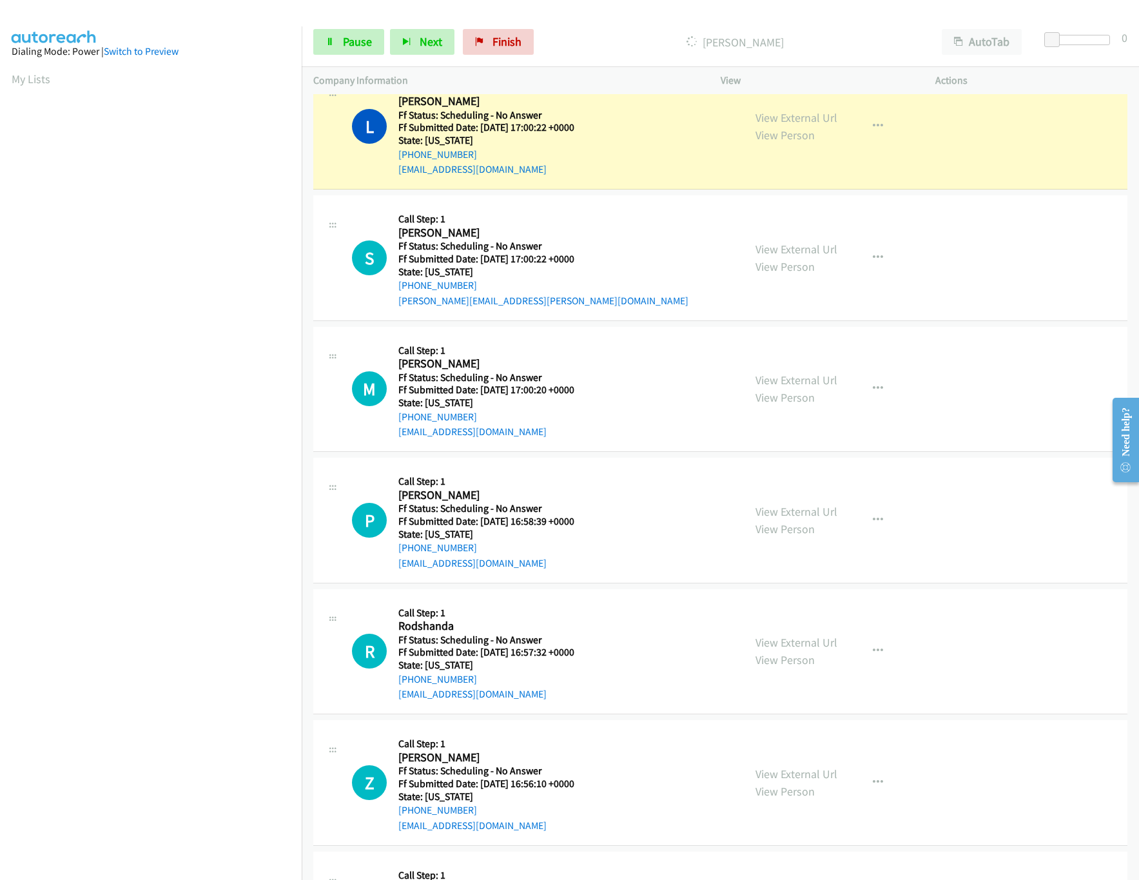
click at [768, 261] on div "View External Url View Person" at bounding box center [797, 257] width 82 height 35
click at [772, 257] on link "View External Url" at bounding box center [797, 249] width 82 height 15
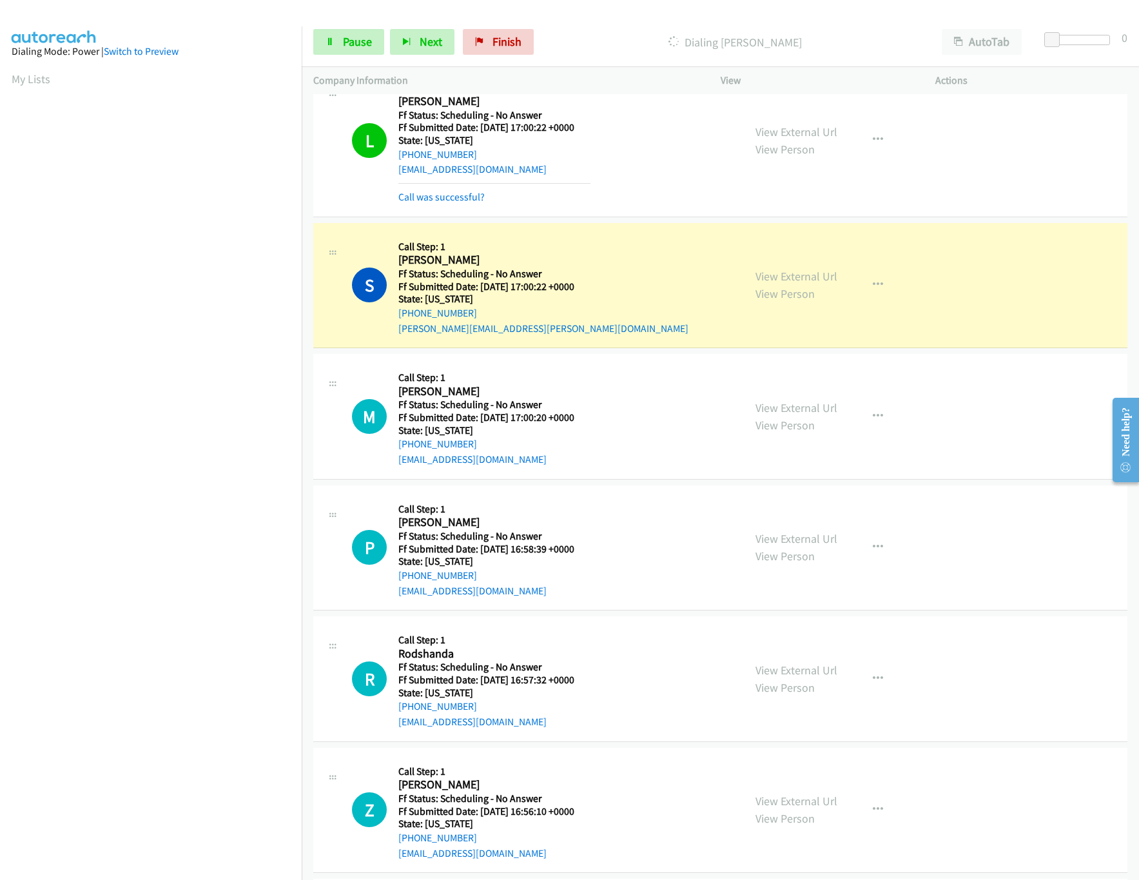
scroll to position [1432, 0]
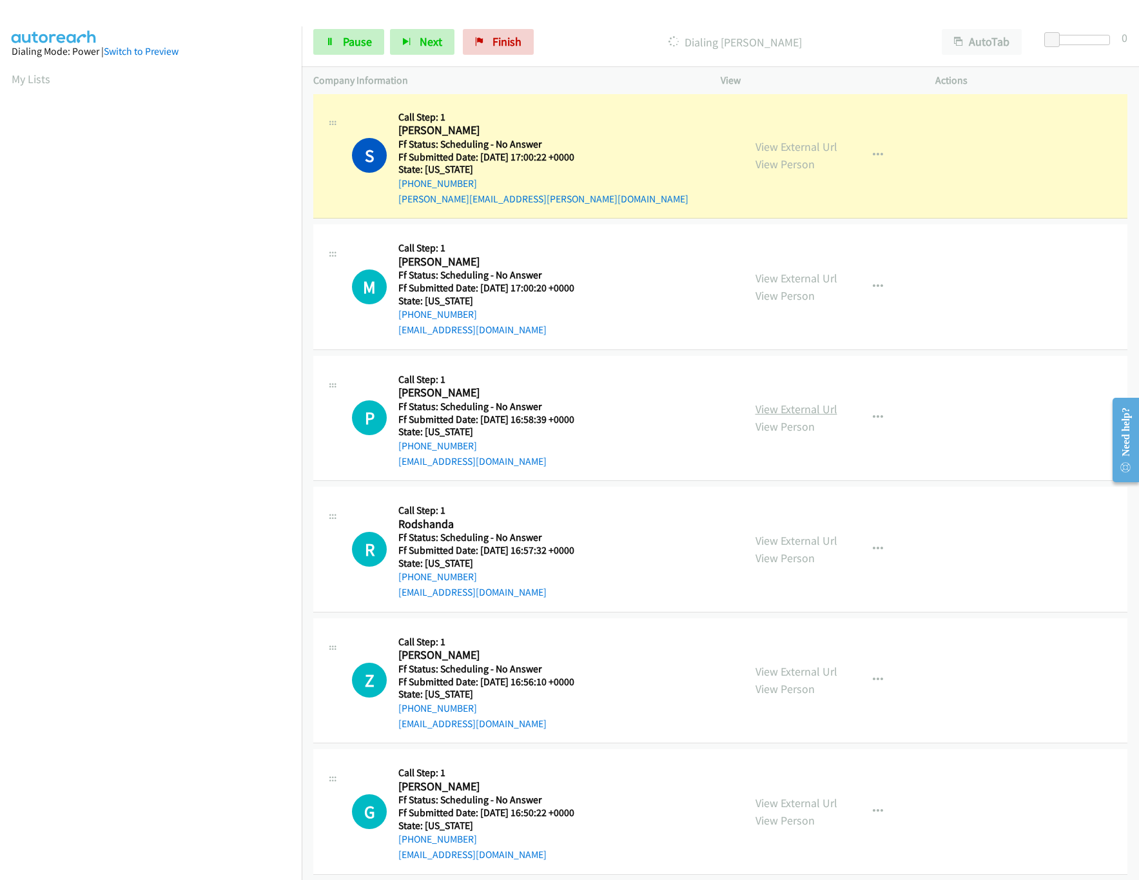
click at [783, 416] on link "View External Url" at bounding box center [797, 409] width 82 height 15
click at [803, 286] on link "View External Url" at bounding box center [797, 278] width 82 height 15
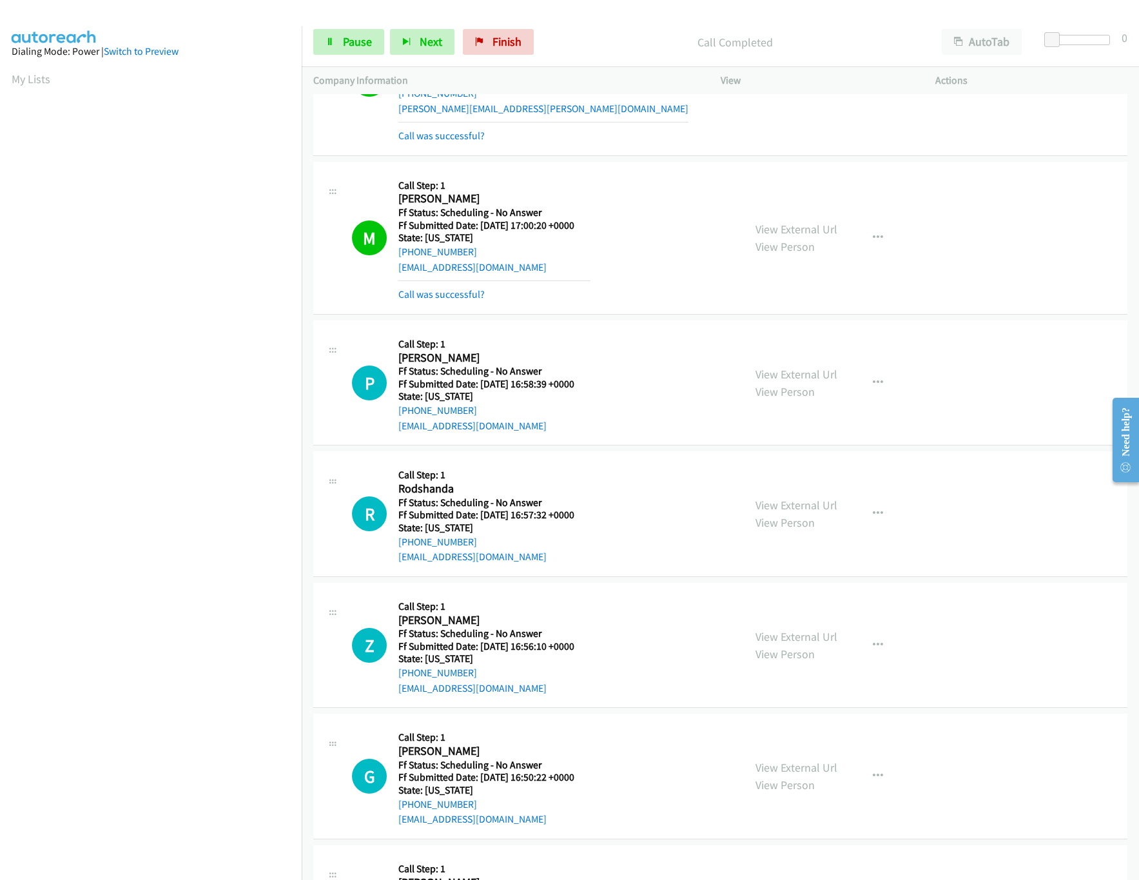
scroll to position [1689, 0]
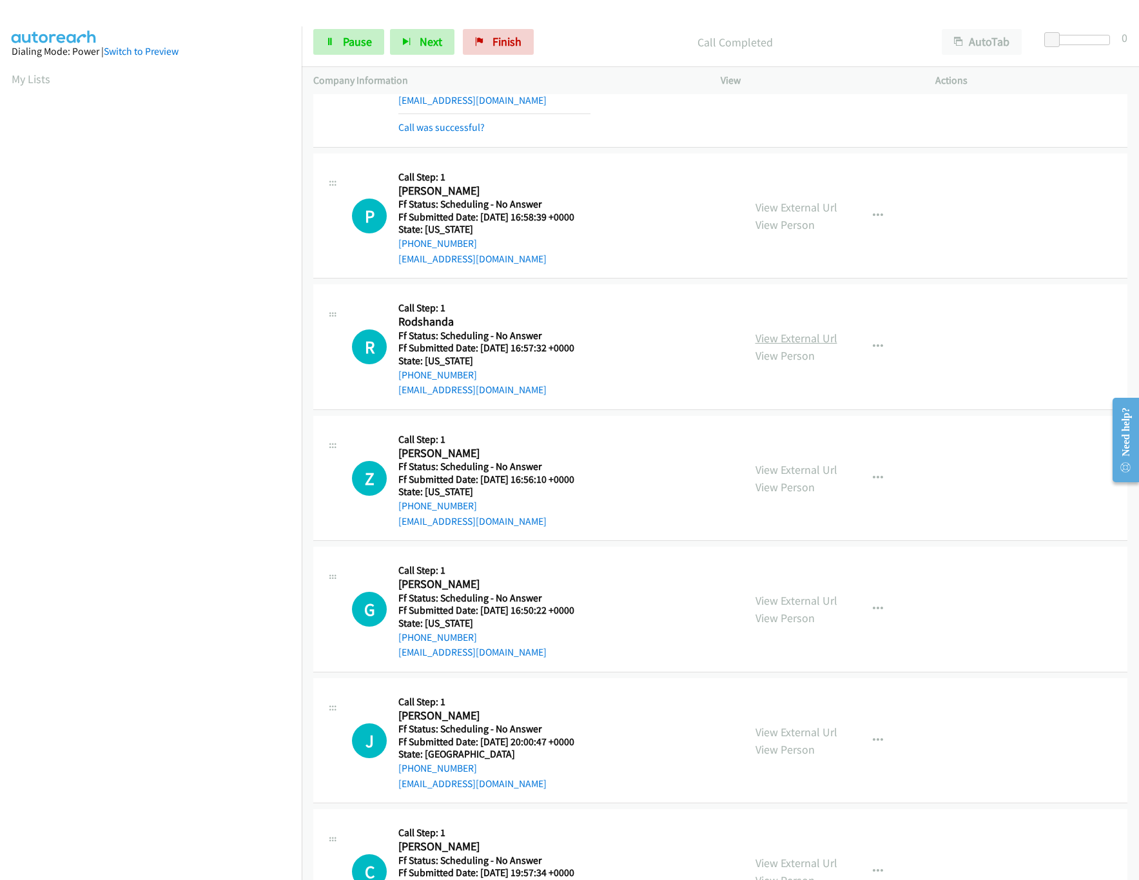
click at [785, 343] on link "View External Url" at bounding box center [797, 338] width 82 height 15
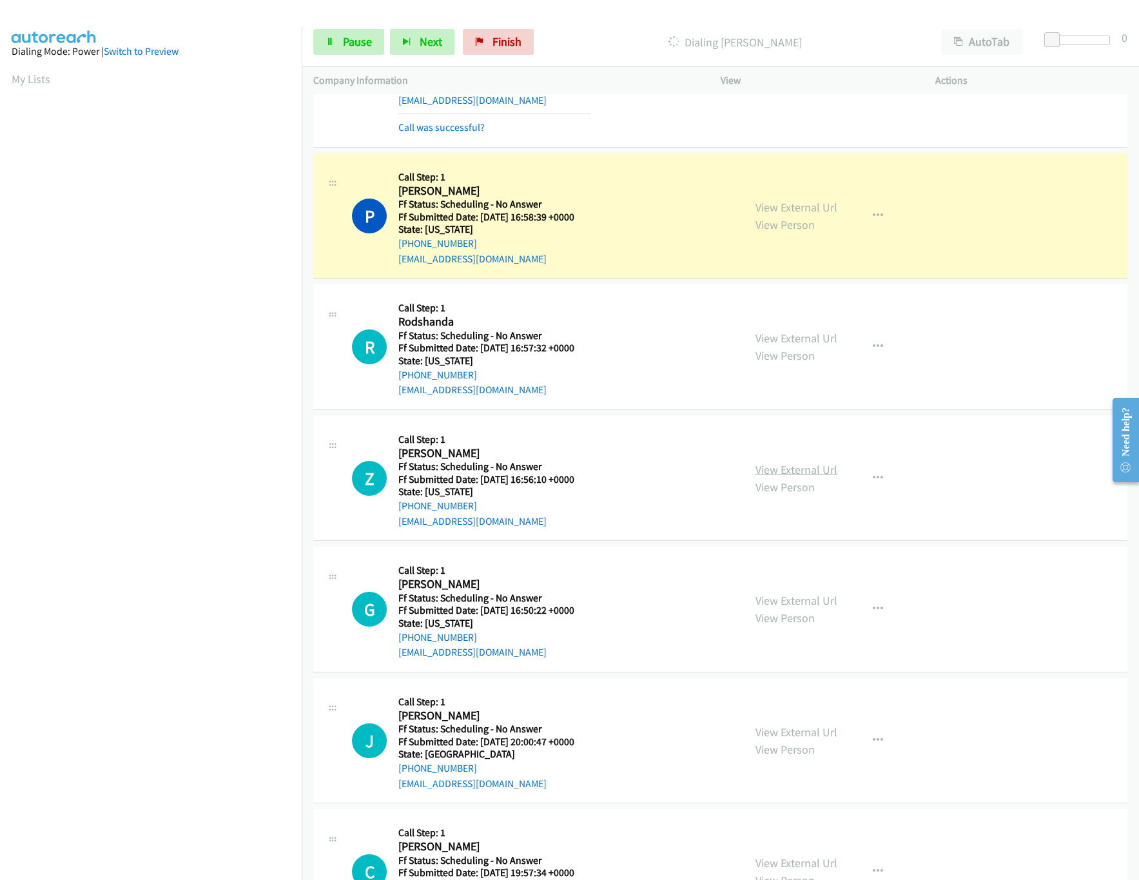
click at [793, 477] on link "View External Url" at bounding box center [797, 469] width 82 height 15
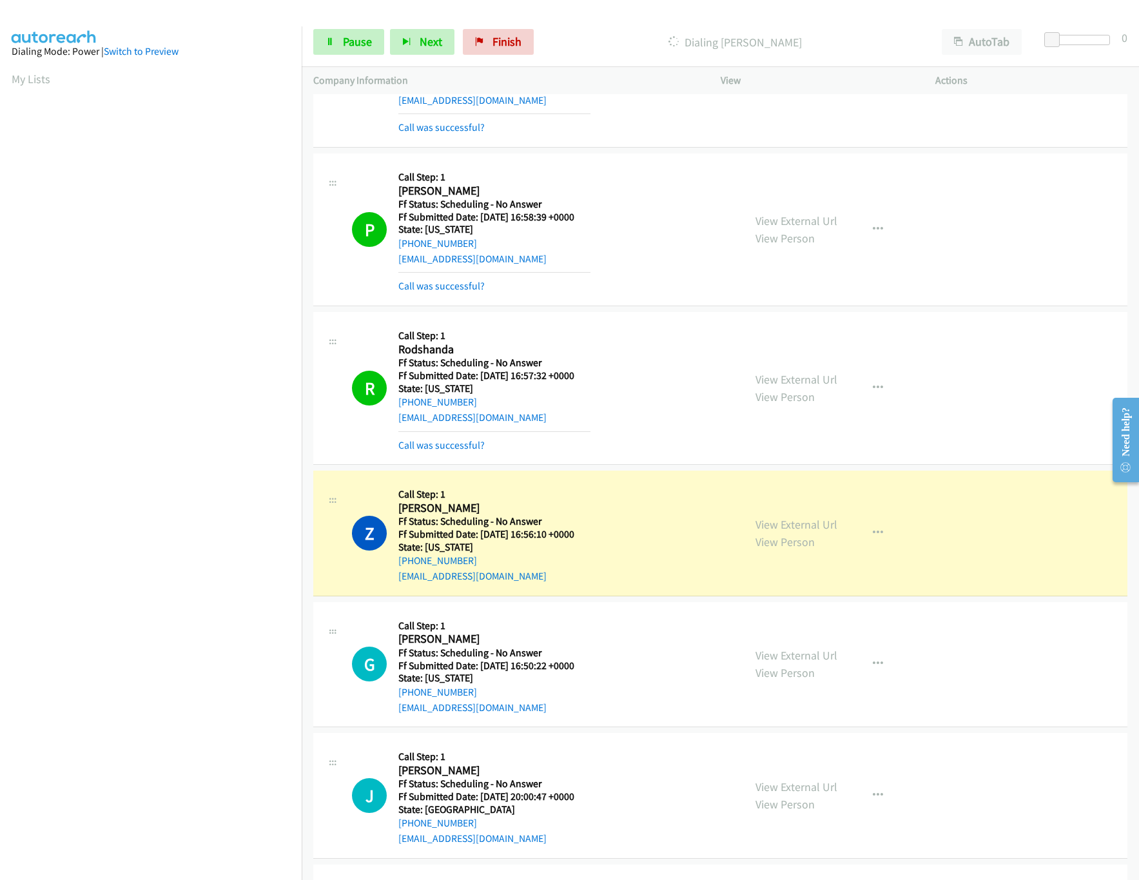
scroll to position [1819, 0]
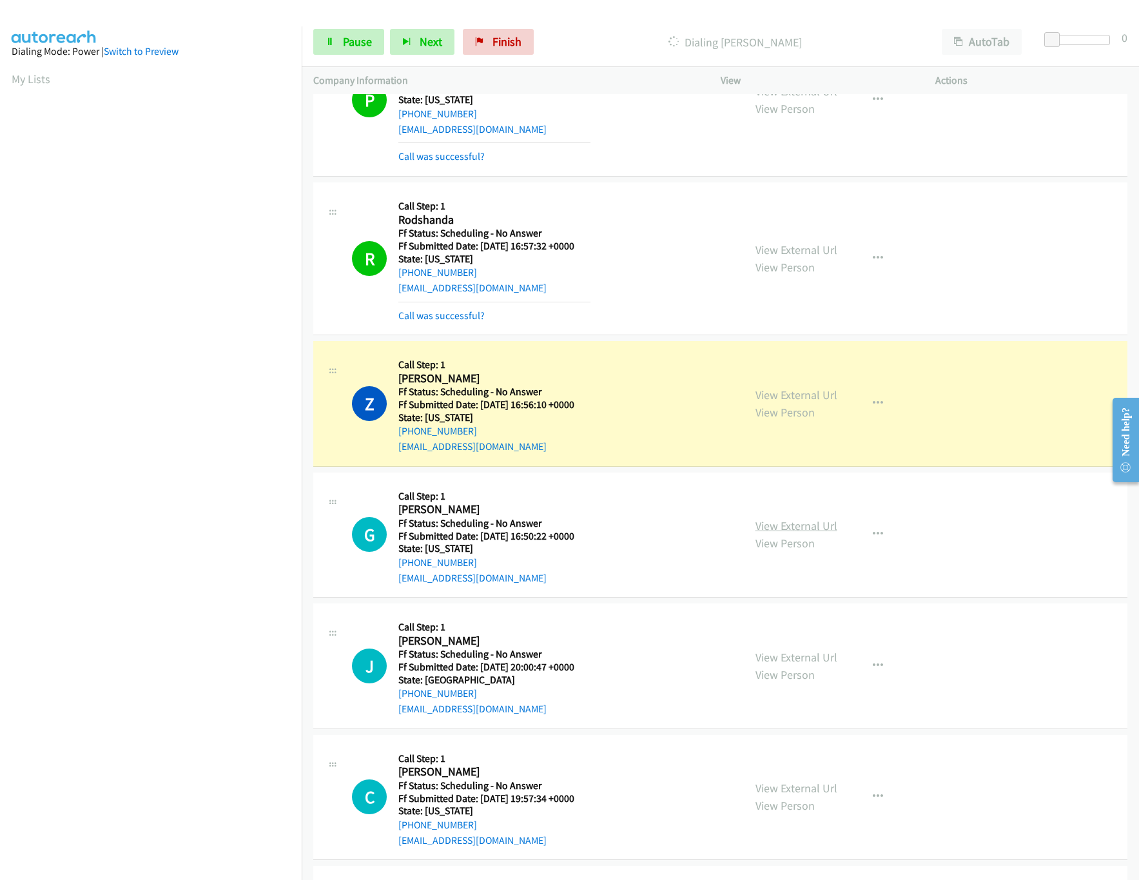
click at [781, 532] on link "View External Url" at bounding box center [797, 525] width 82 height 15
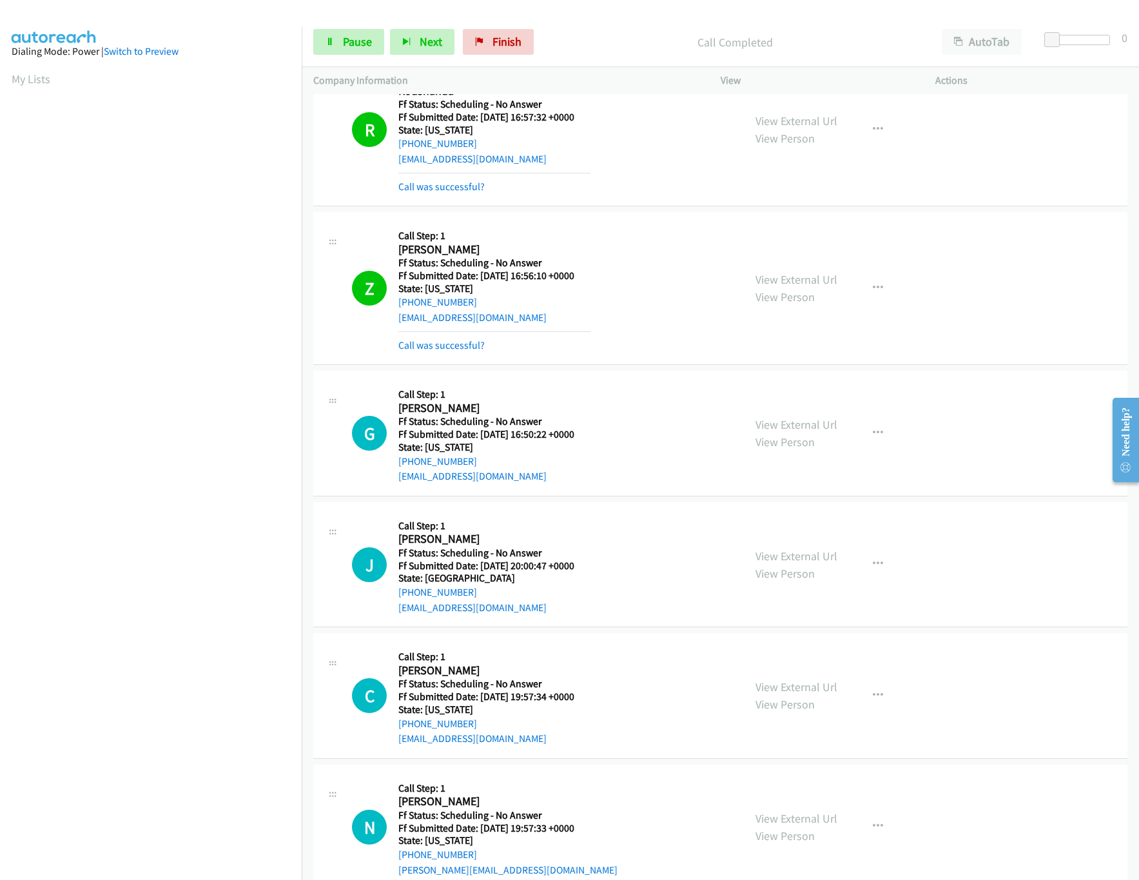
scroll to position [2076, 0]
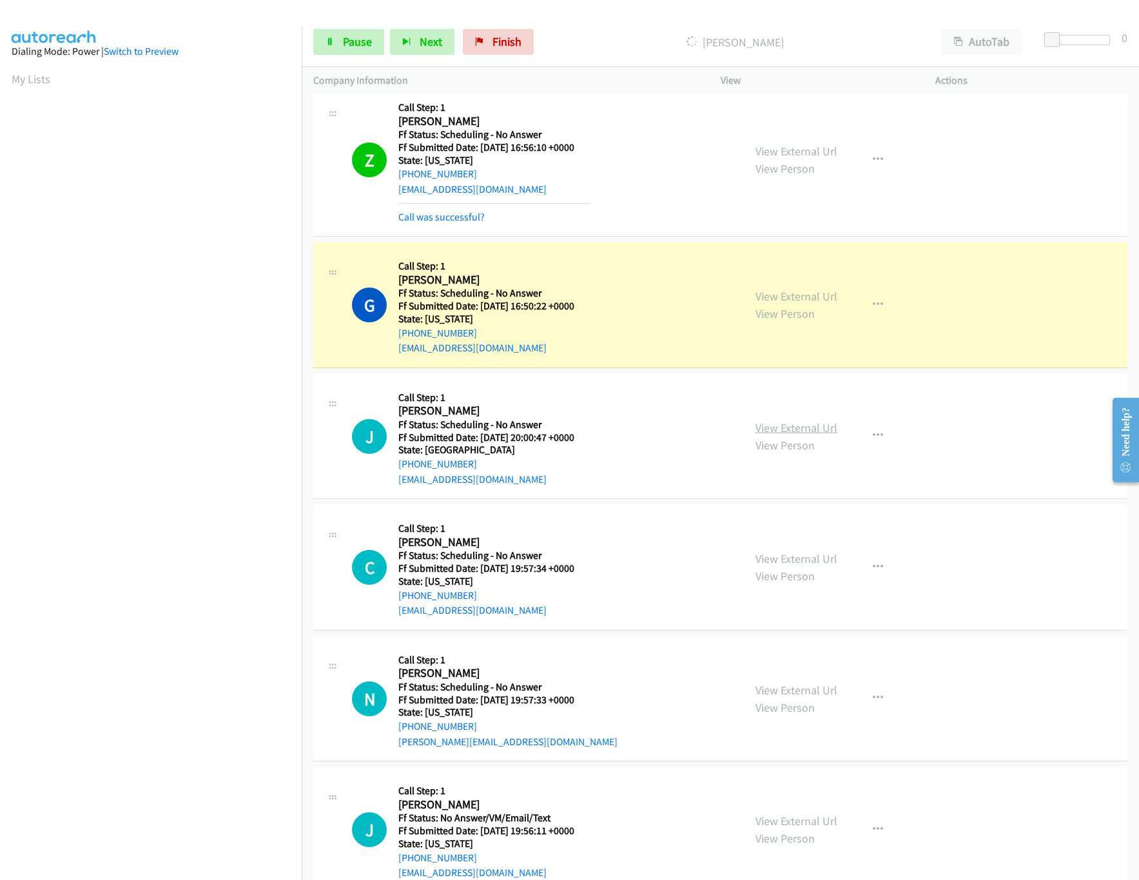
click at [764, 435] on link "View External Url" at bounding box center [797, 427] width 82 height 15
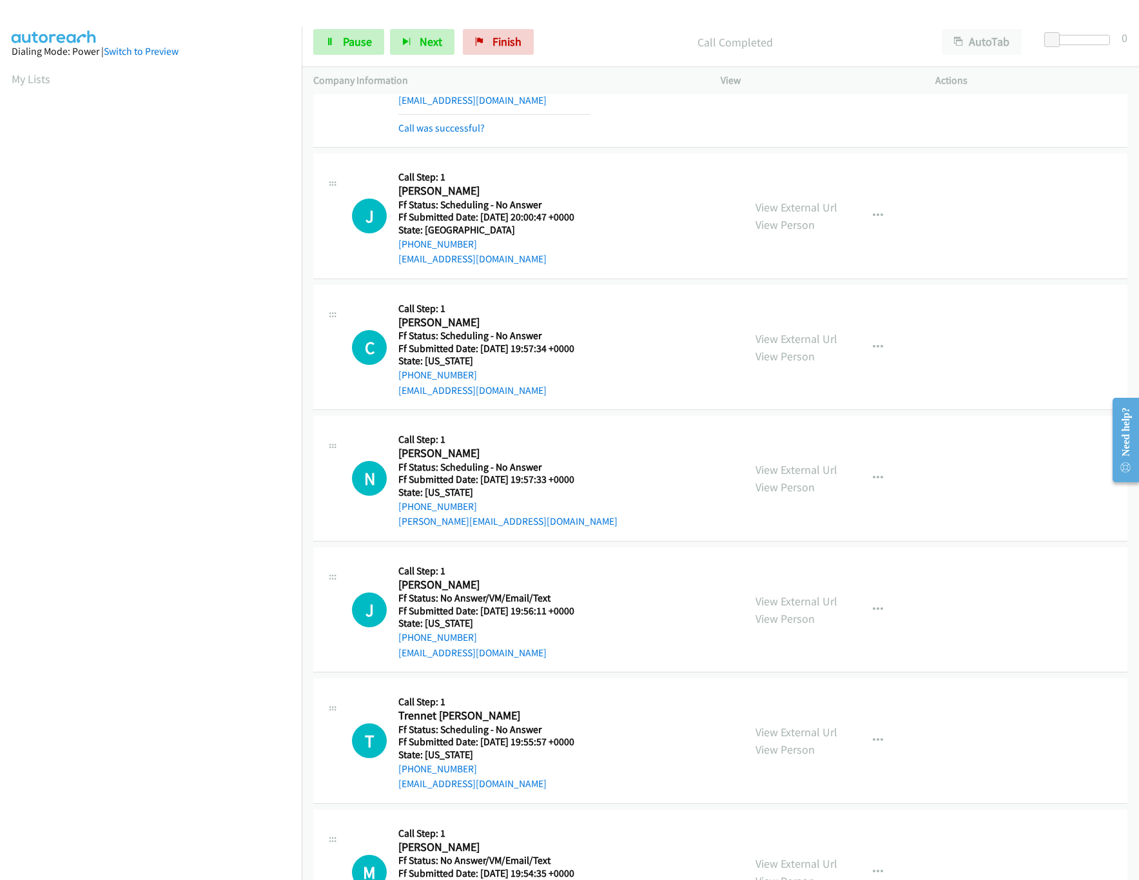
scroll to position [2334, 0]
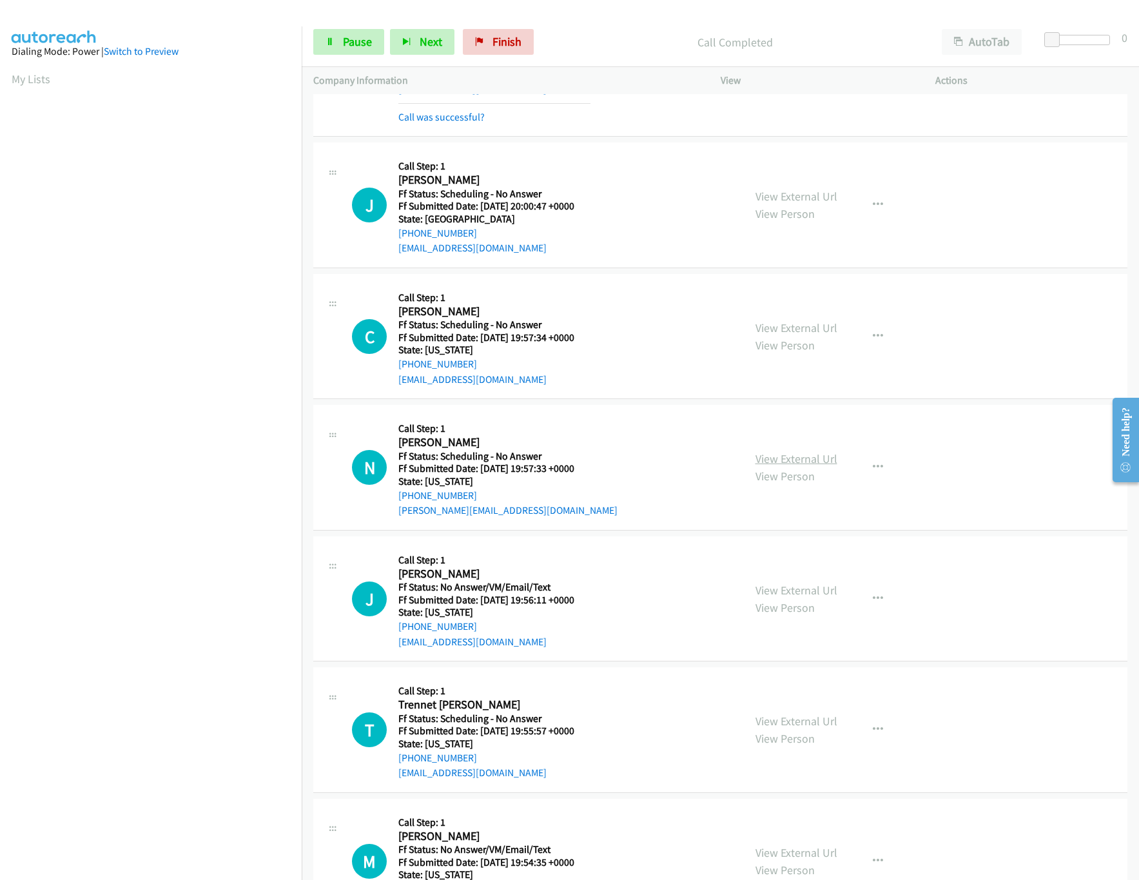
click at [795, 466] on link "View External Url" at bounding box center [797, 458] width 82 height 15
click at [821, 335] on link "View External Url" at bounding box center [797, 327] width 82 height 15
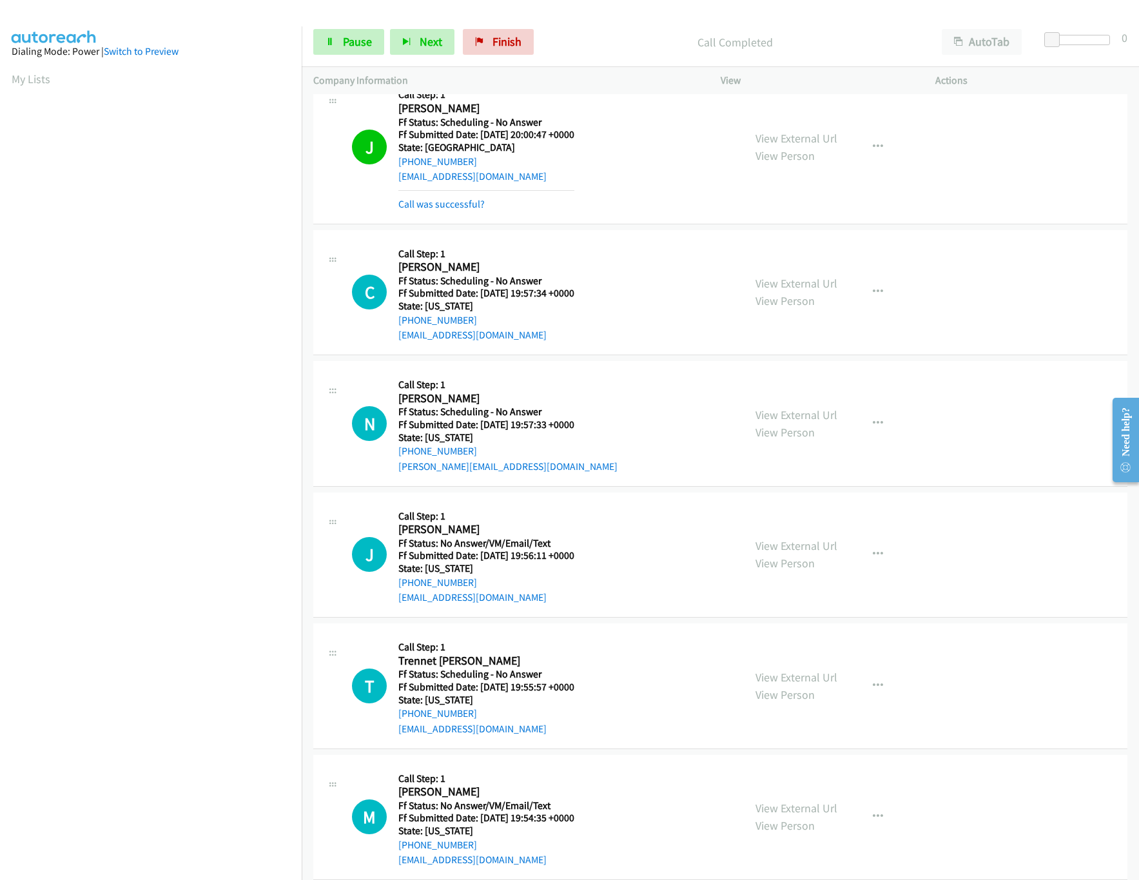
scroll to position [2463, 0]
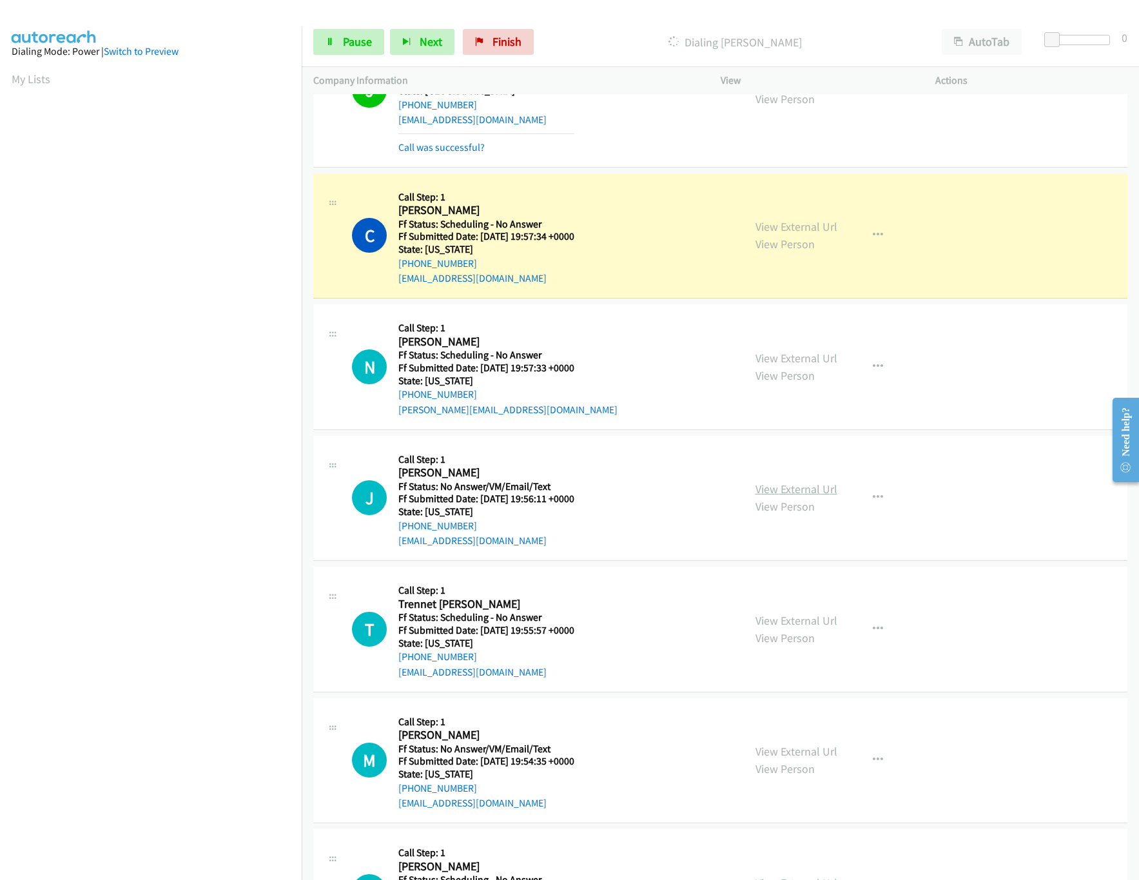
click at [764, 494] on link "View External Url" at bounding box center [797, 489] width 82 height 15
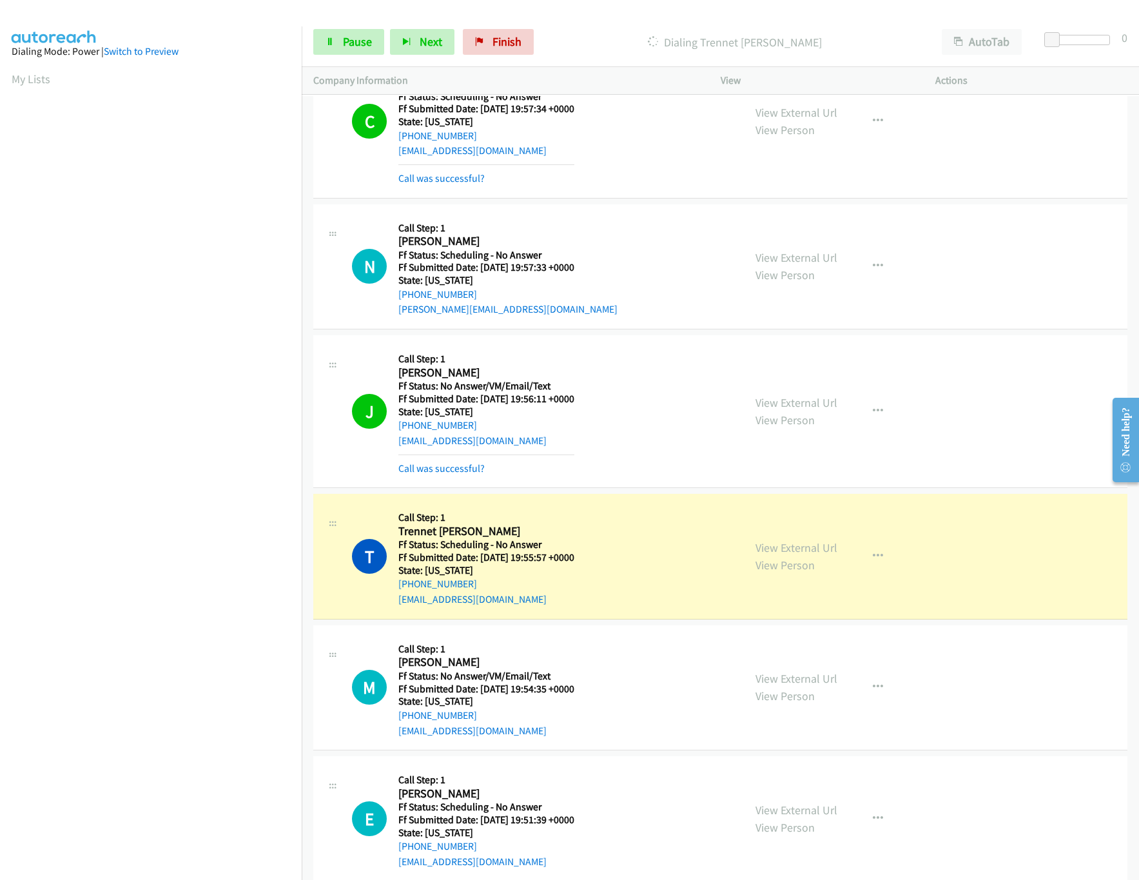
scroll to position [2979, 0]
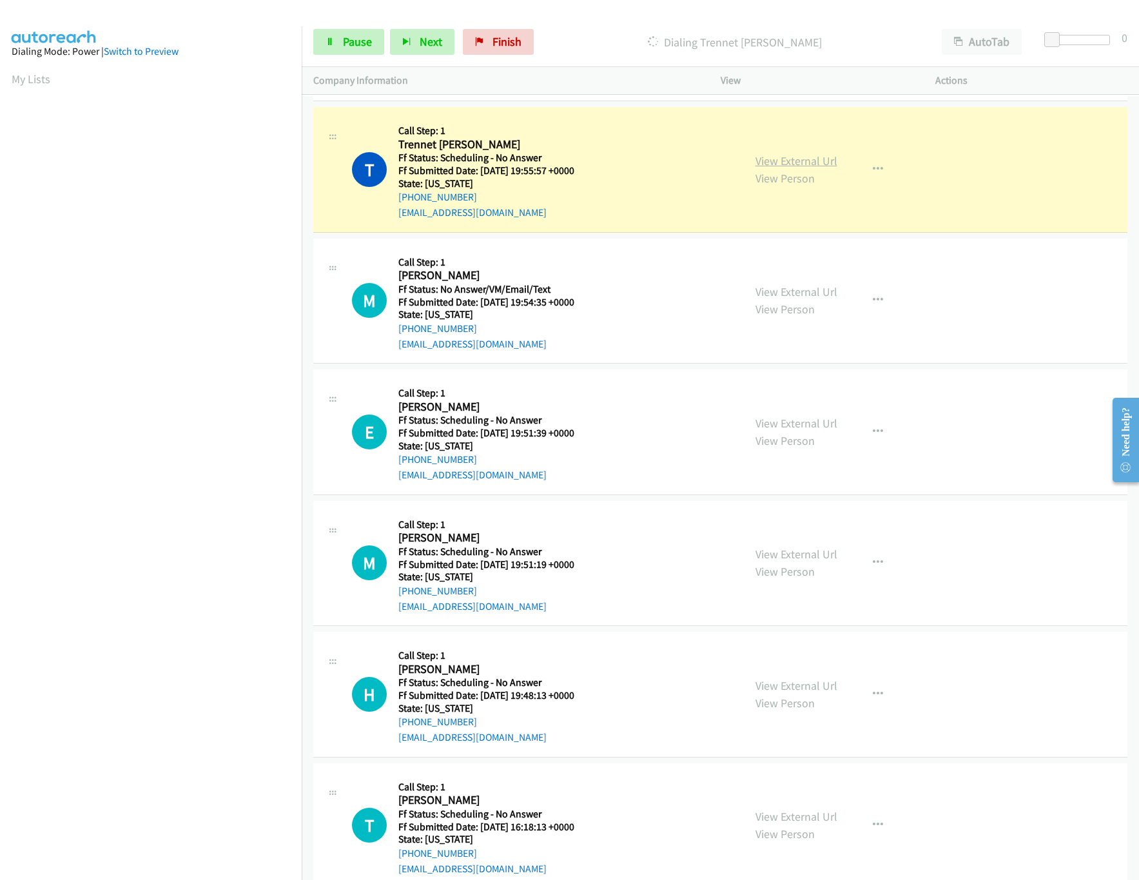
click at [781, 165] on link "View External Url" at bounding box center [797, 160] width 82 height 15
click at [776, 431] on link "View External Url" at bounding box center [797, 423] width 82 height 15
click at [815, 299] on link "View External Url" at bounding box center [797, 291] width 82 height 15
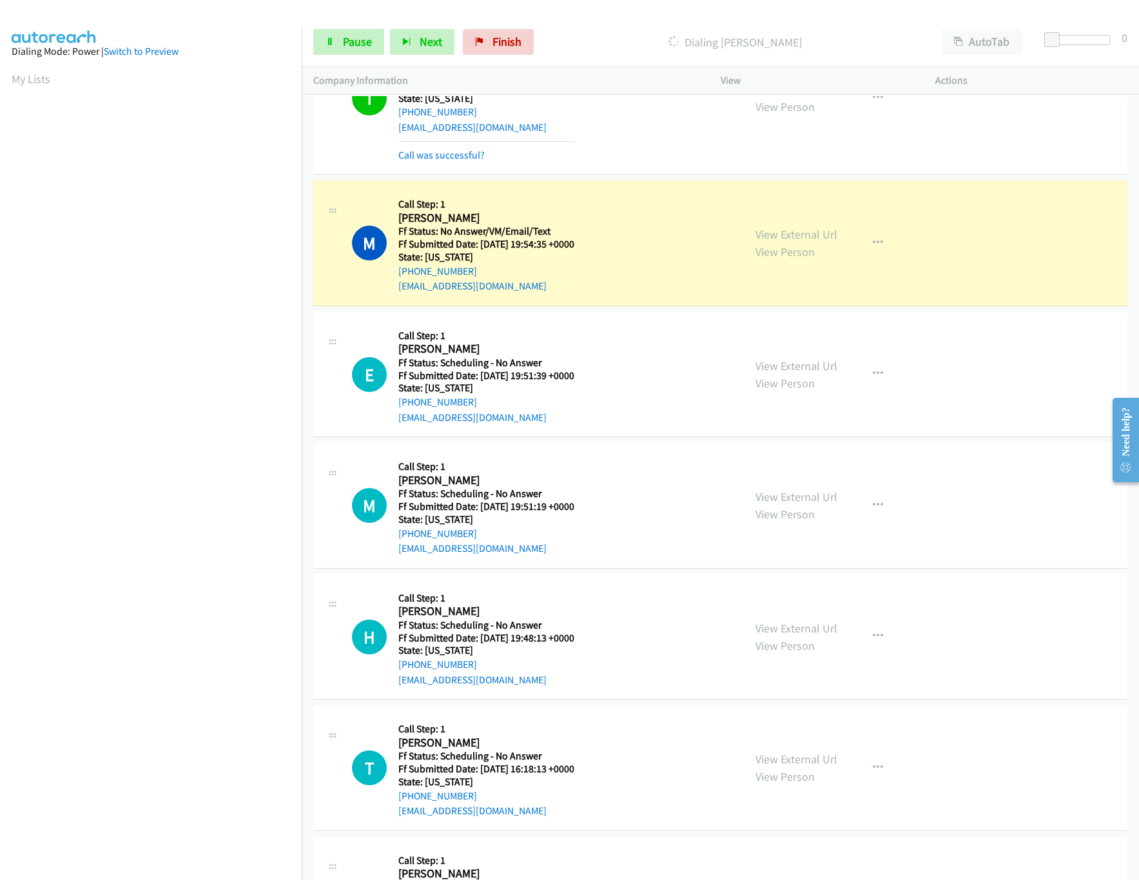
scroll to position [3108, 0]
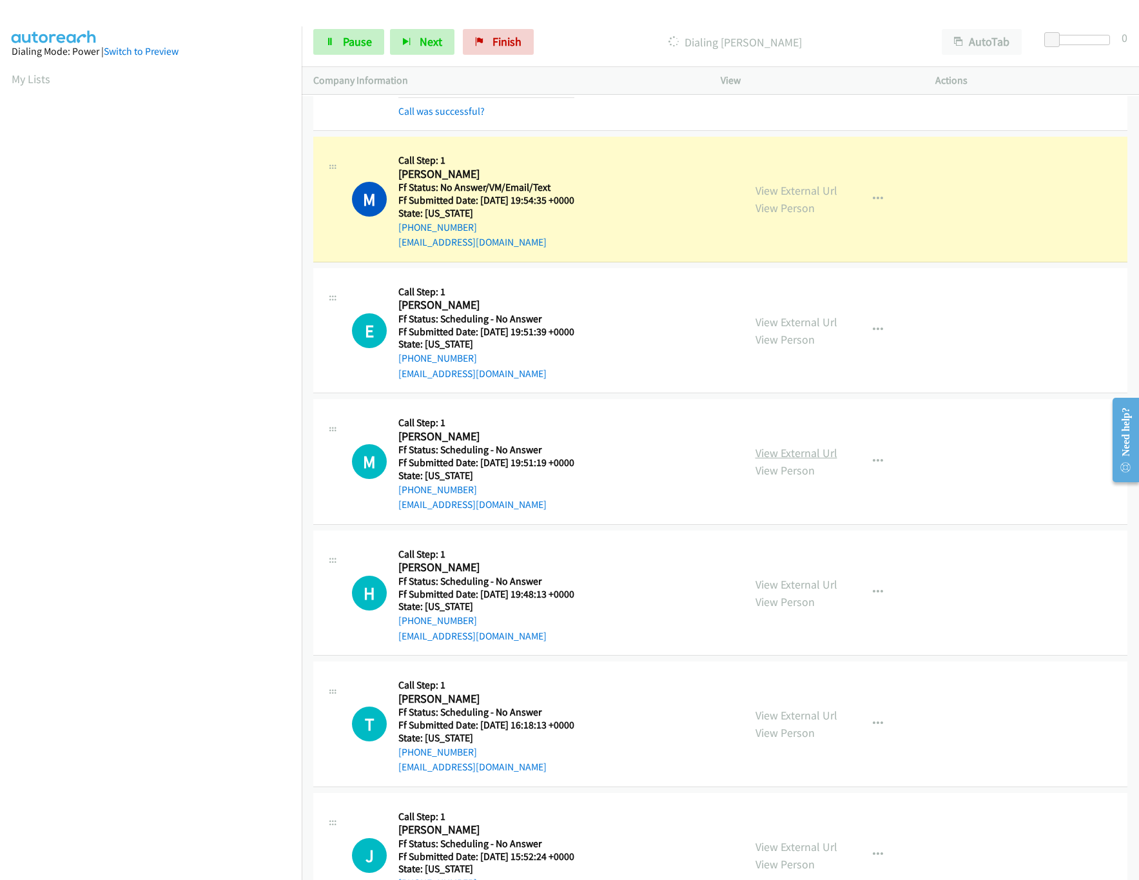
click at [772, 460] on link "View External Url" at bounding box center [797, 452] width 82 height 15
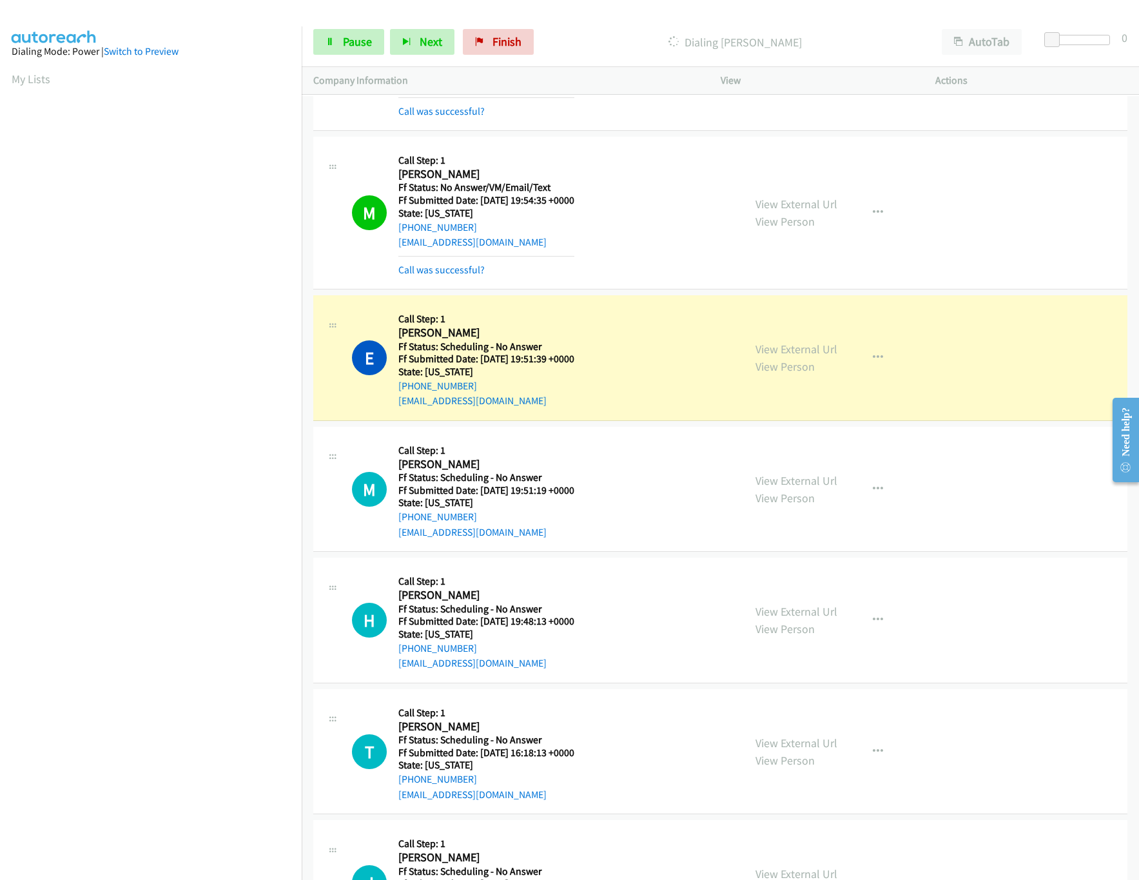
scroll to position [3236, 0]
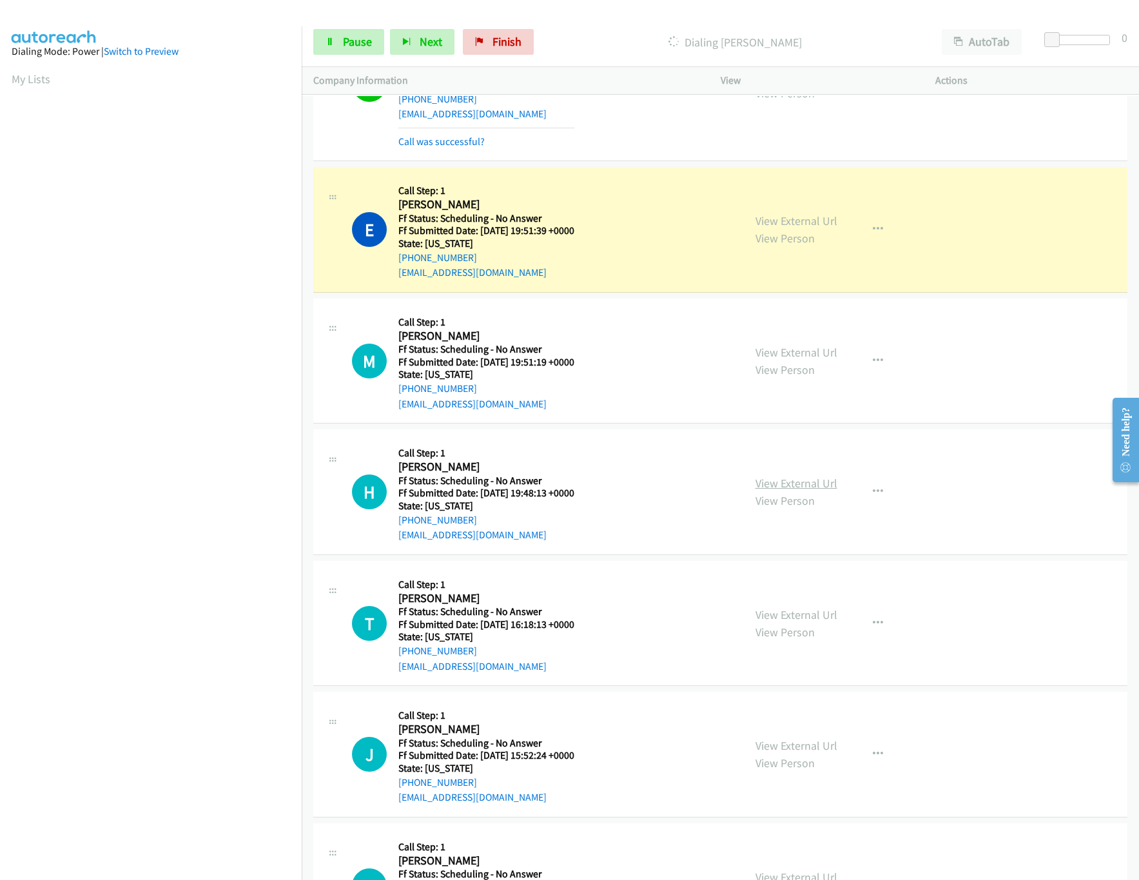
click at [784, 491] on link "View External Url" at bounding box center [797, 483] width 82 height 15
click at [385, 46] on div "Start Calls Pause Next Finish" at bounding box center [426, 42] width 226 height 26
click at [366, 41] on span "Pause" at bounding box center [357, 41] width 29 height 15
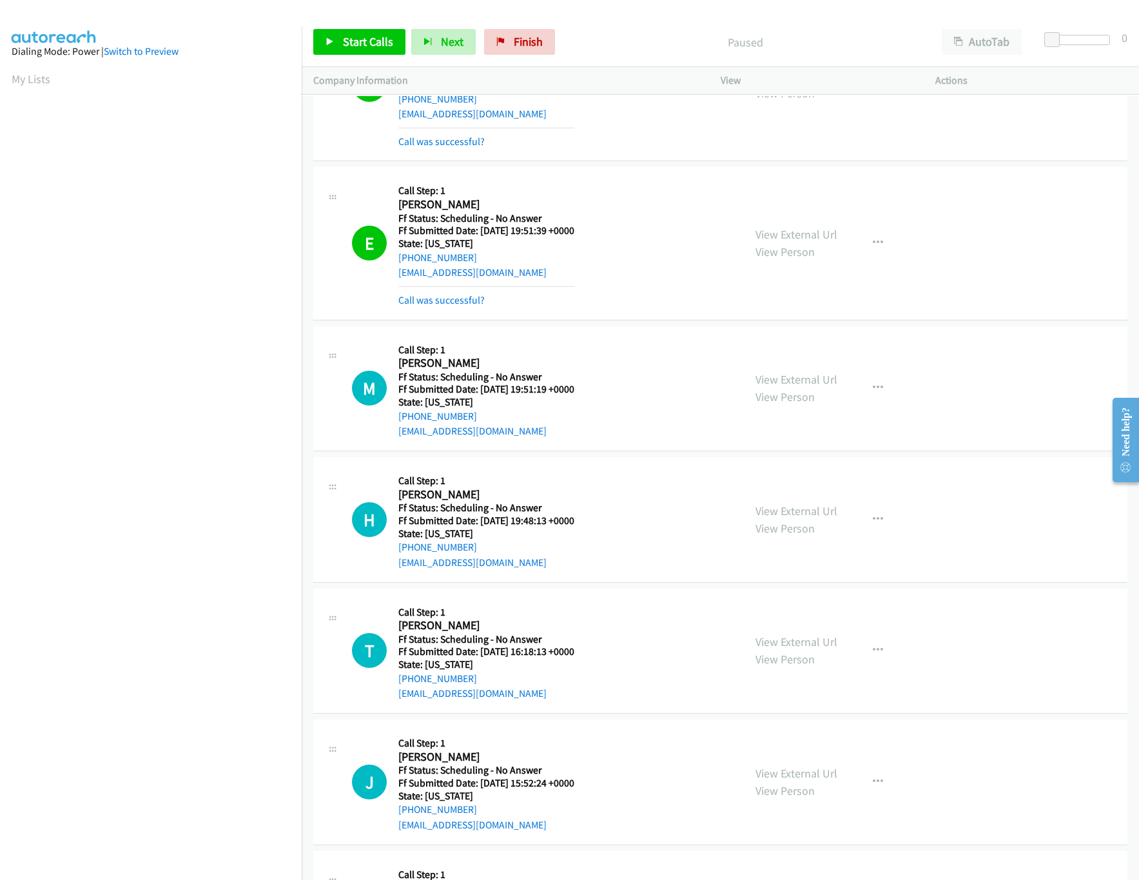
click at [469, 300] on mb0 "Call was successful?" at bounding box center [486, 297] width 176 height 22
click at [463, 306] on link "Call was successful?" at bounding box center [441, 300] width 86 height 12
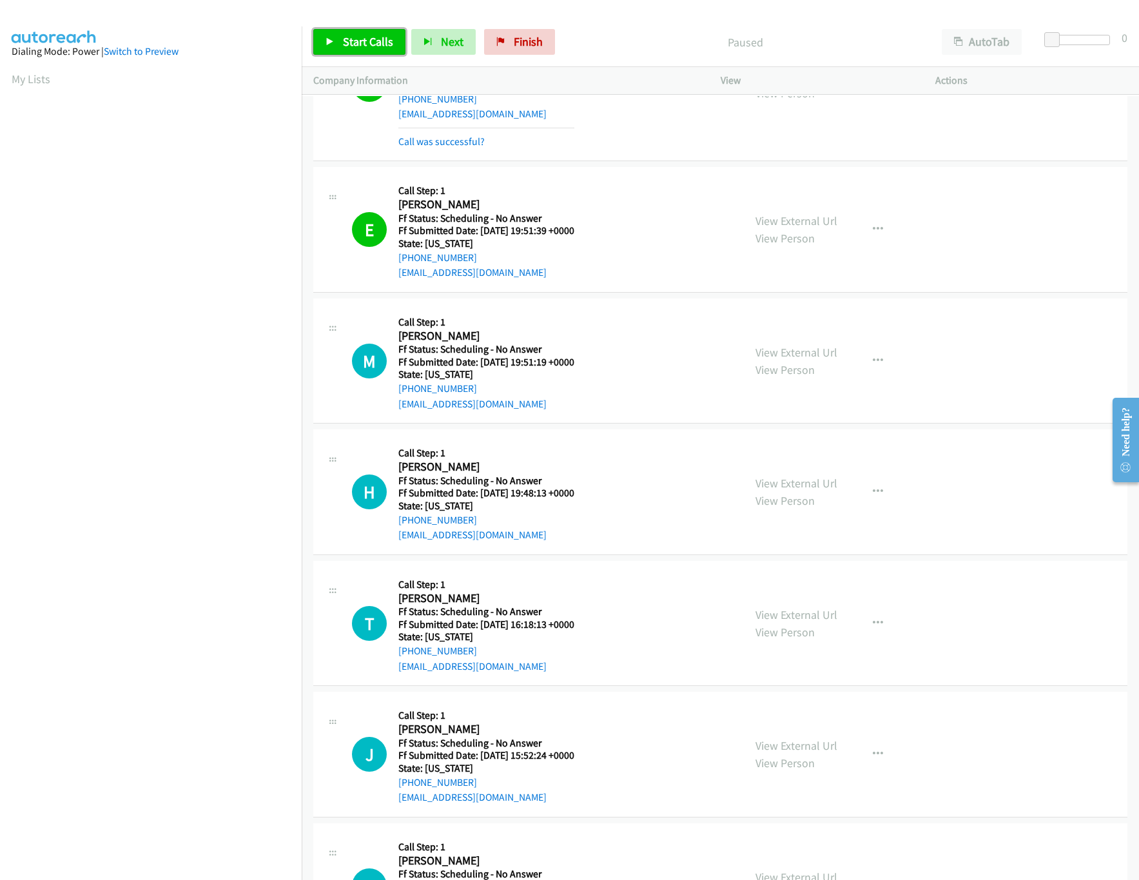
click at [357, 33] on link "Start Calls" at bounding box center [359, 42] width 92 height 26
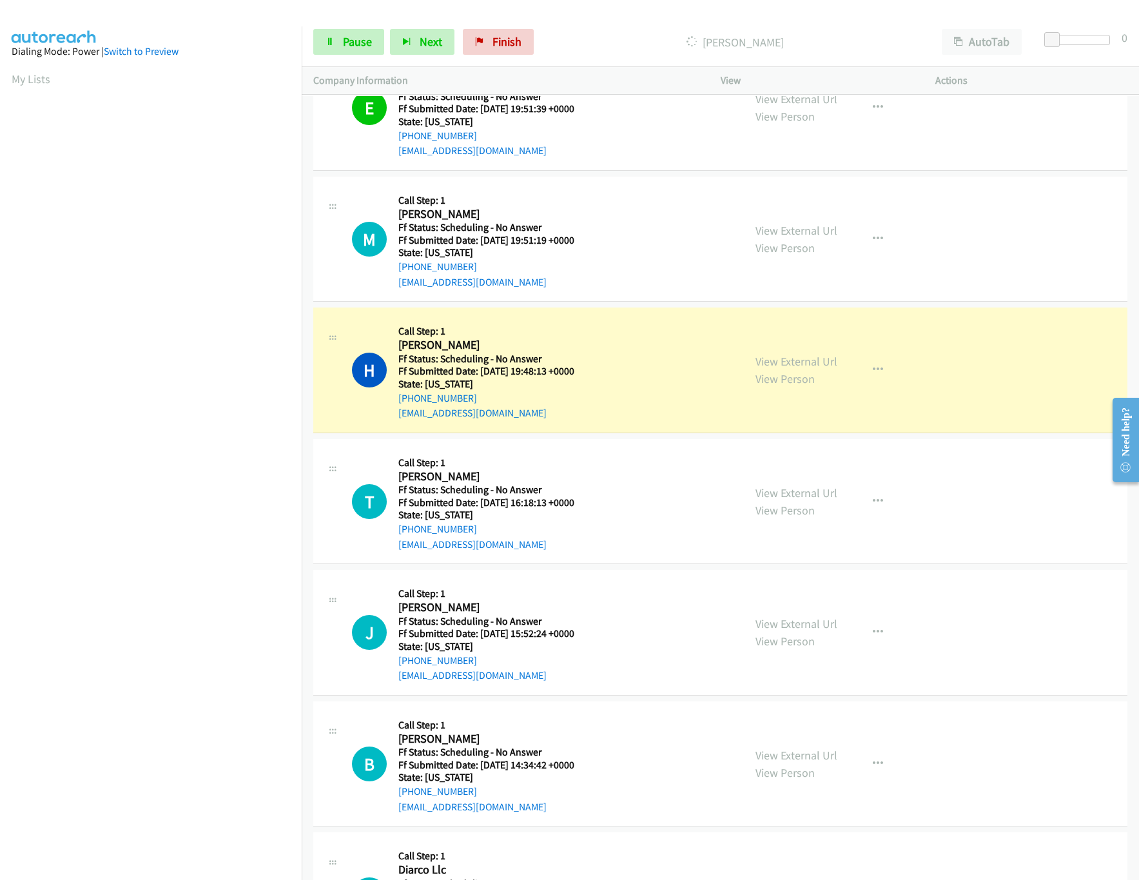
scroll to position [3495, 0]
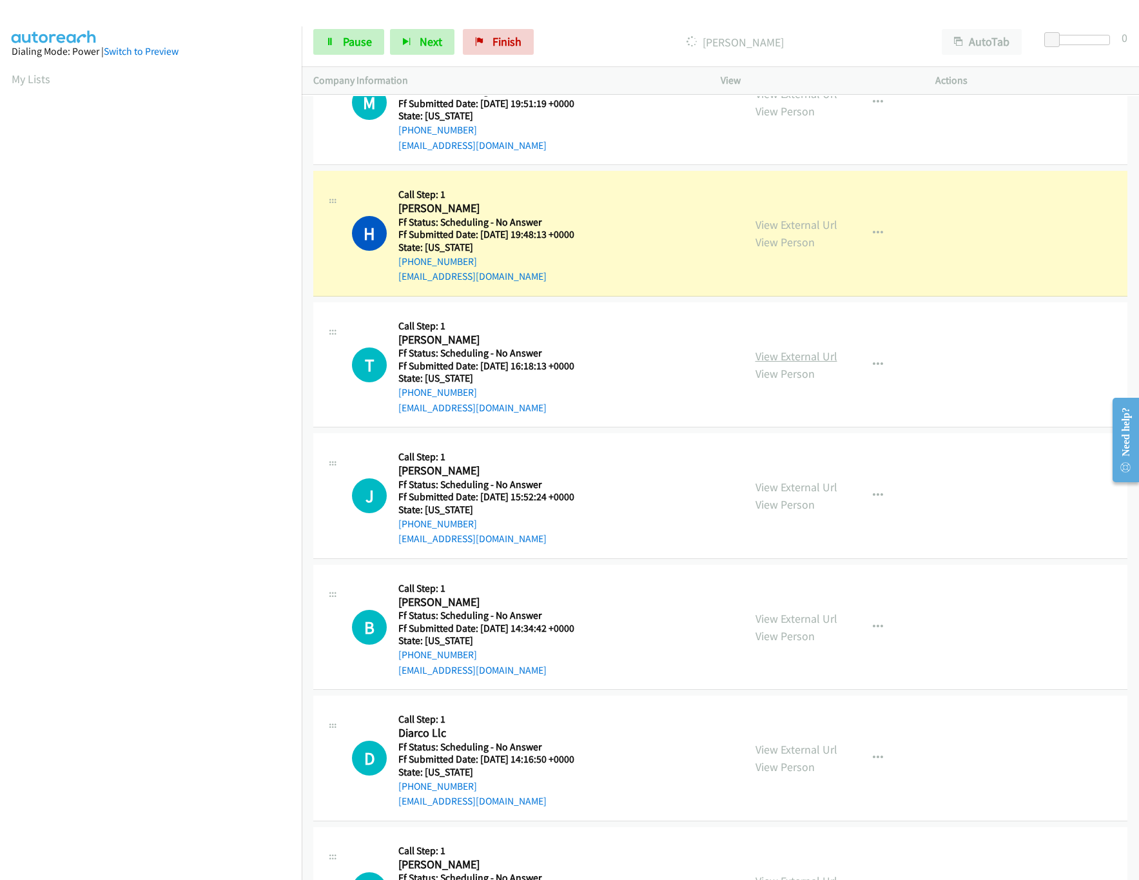
click at [756, 364] on link "View External Url" at bounding box center [797, 356] width 82 height 15
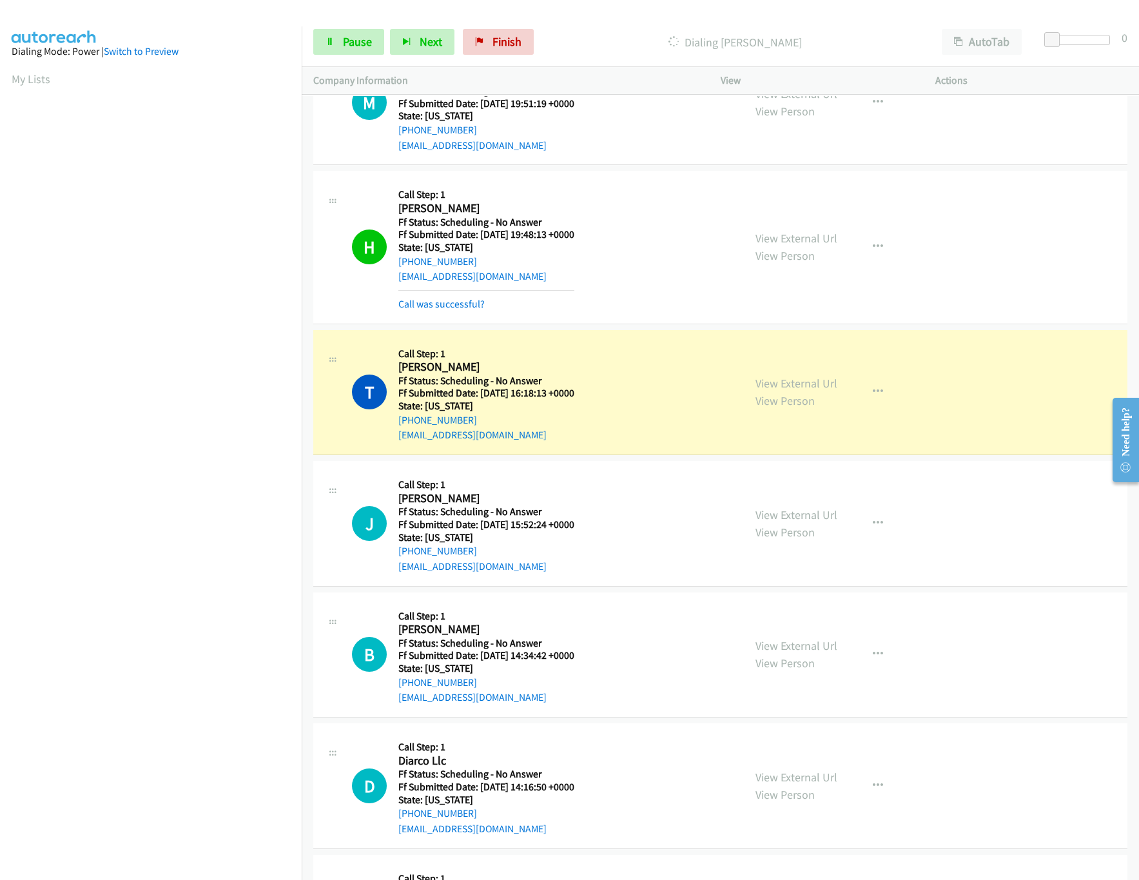
scroll to position [3623, 0]
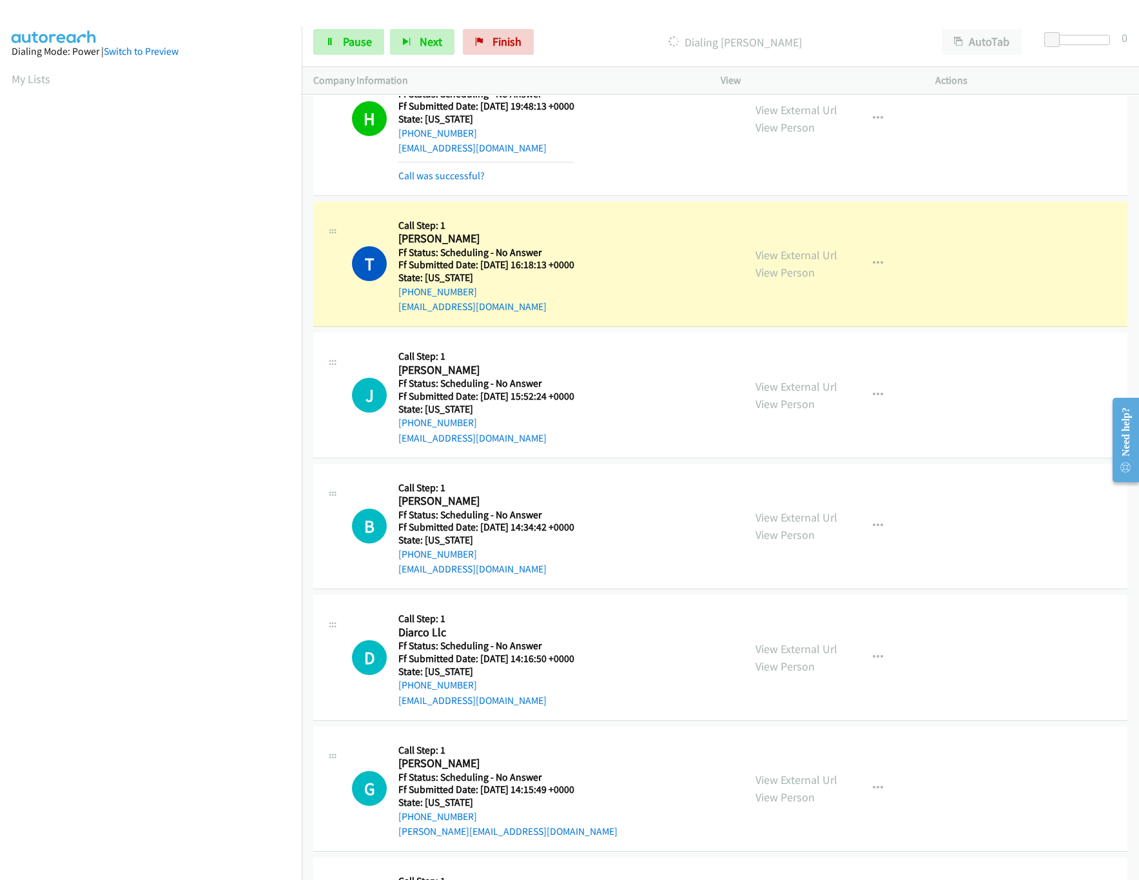
click at [778, 391] on div "View External Url View Person View External Url Email Schedule/Manage Callback …" at bounding box center [857, 395] width 227 height 102
click at [785, 394] on link "View External Url" at bounding box center [797, 386] width 82 height 15
click at [792, 525] on link "View External Url" at bounding box center [797, 517] width 82 height 15
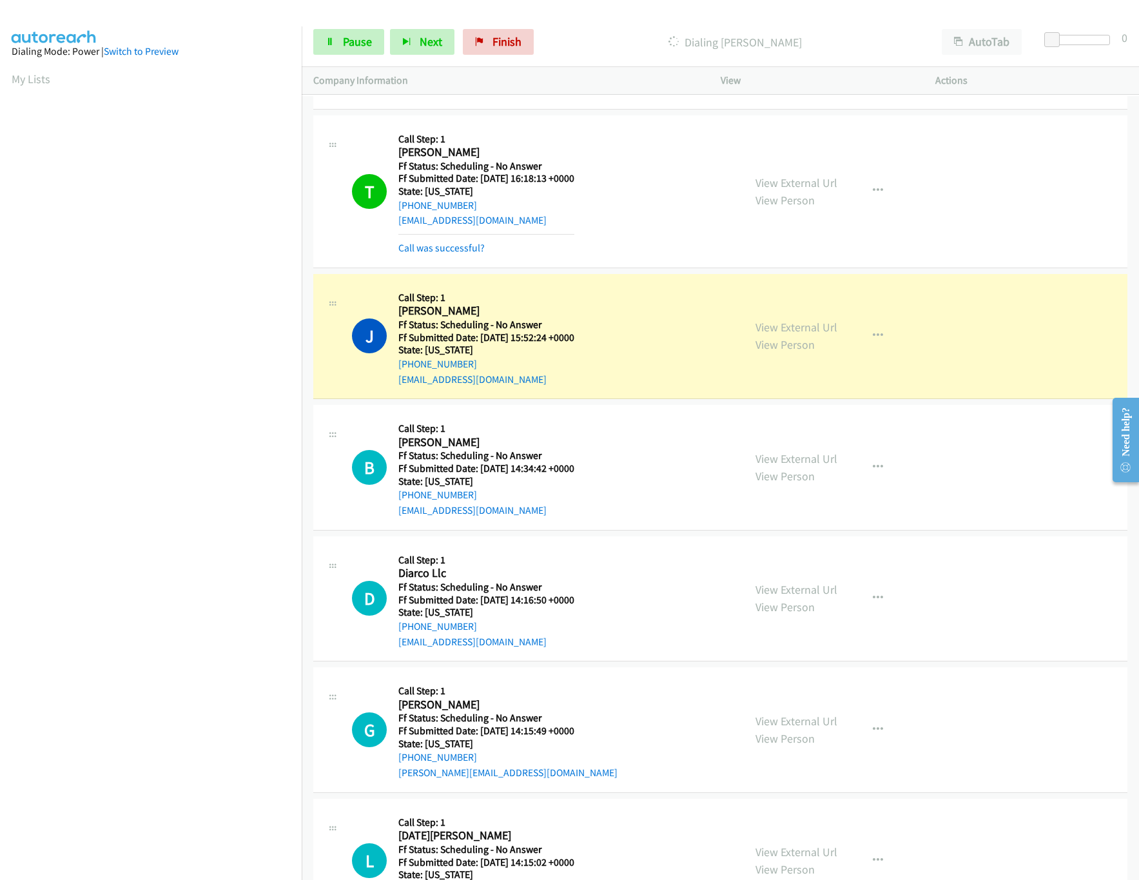
scroll to position [3753, 0]
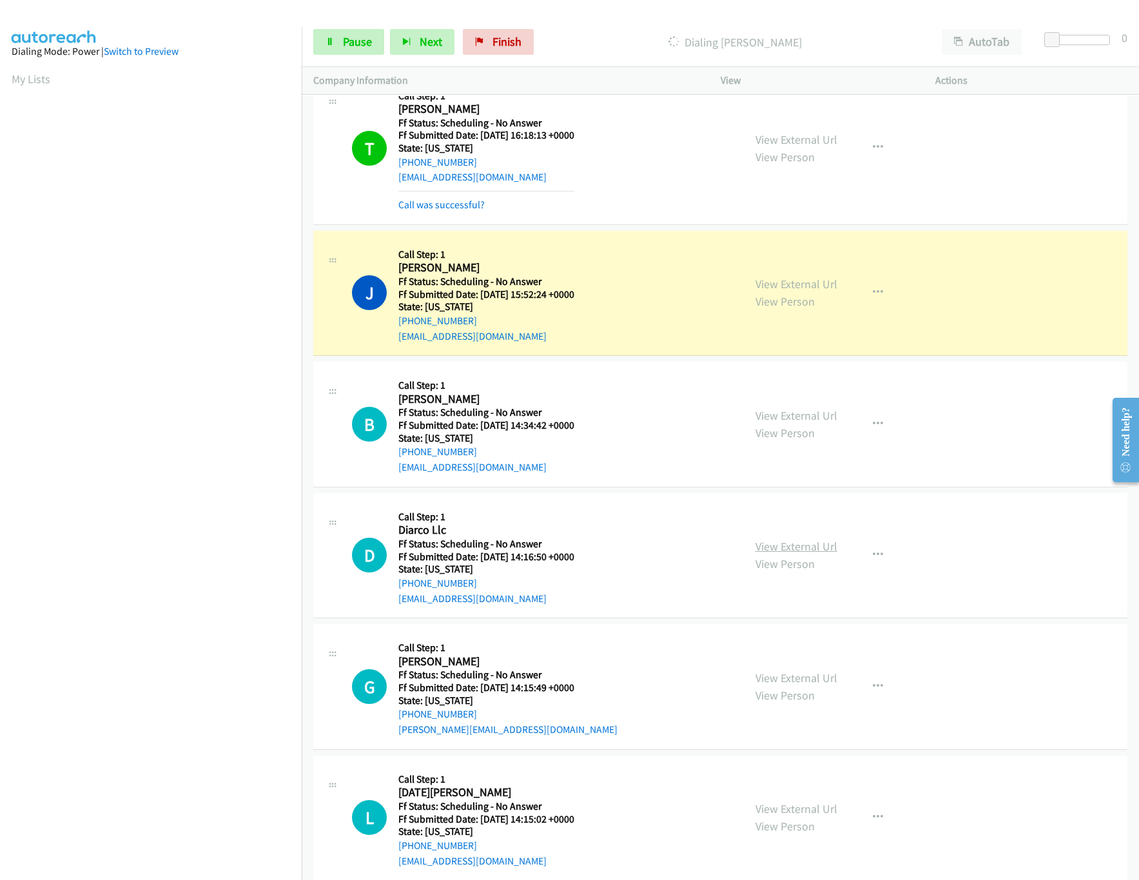
click at [778, 554] on link "View External Url" at bounding box center [797, 546] width 82 height 15
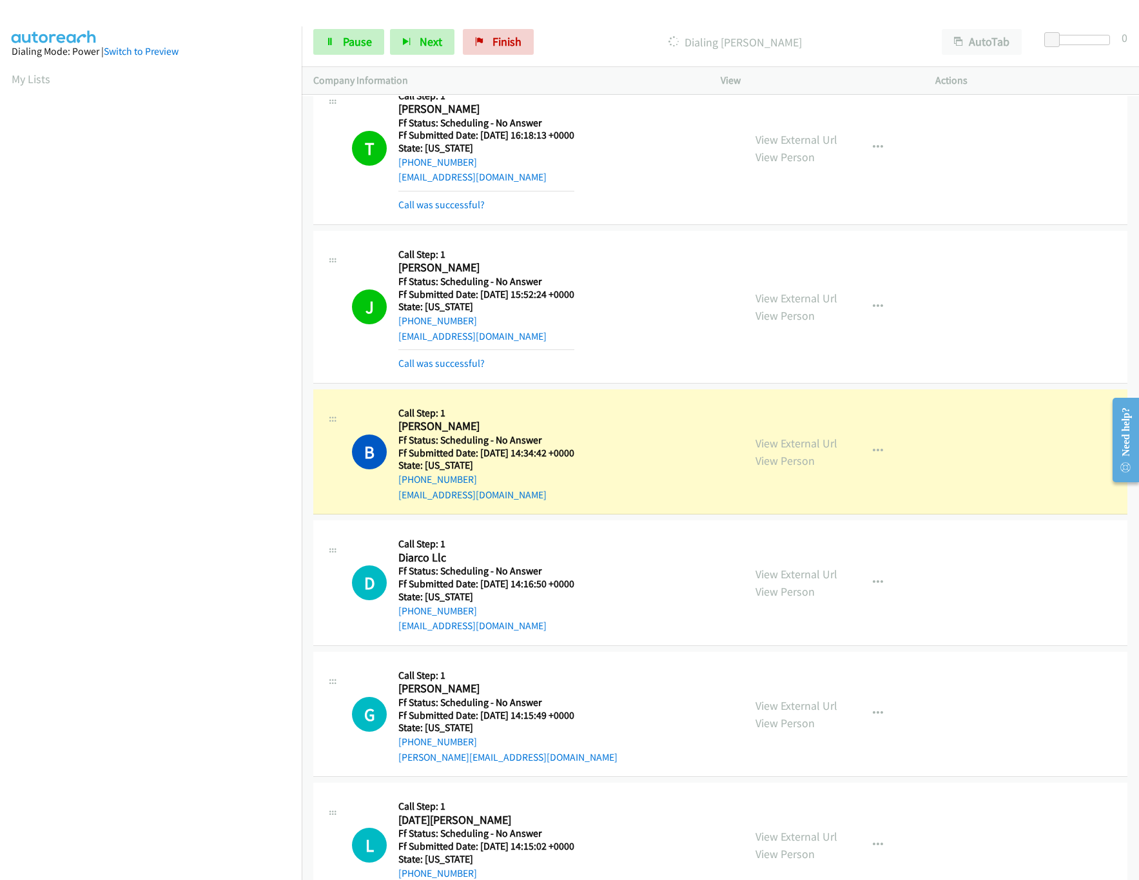
scroll to position [4010, 0]
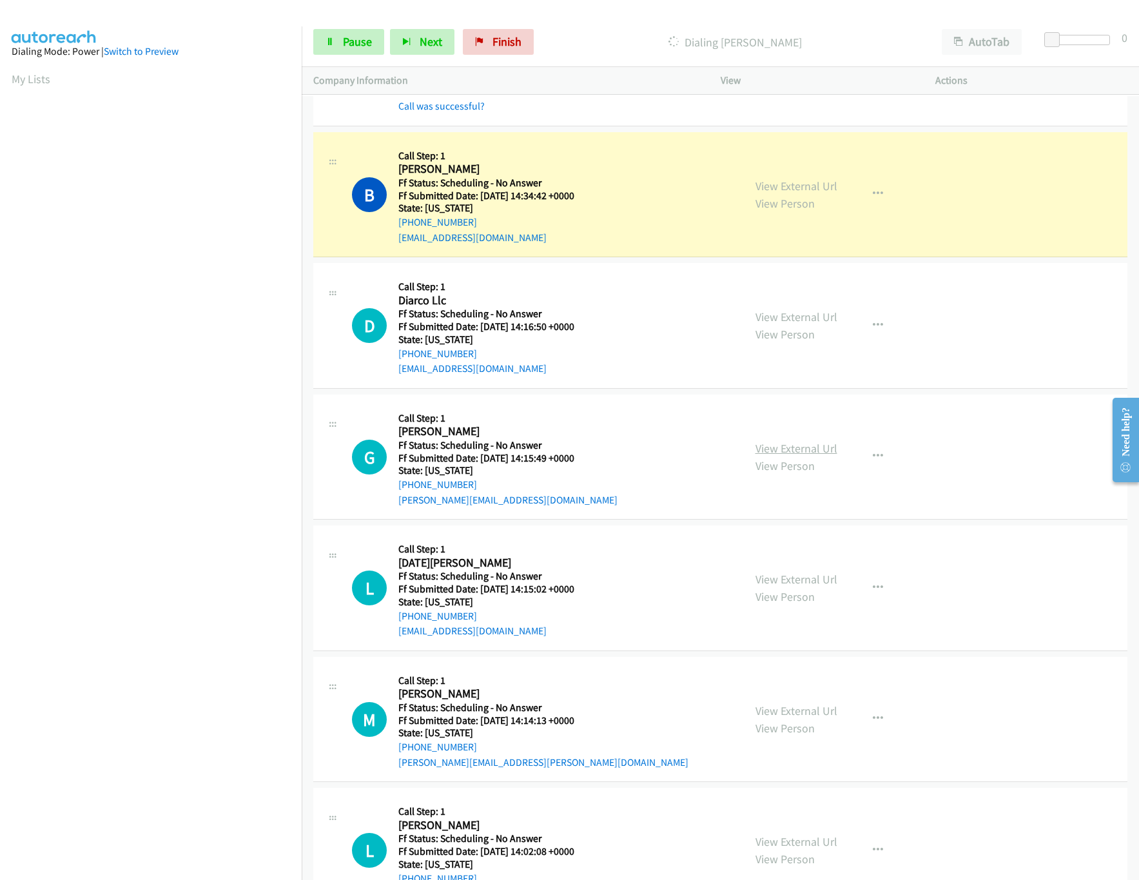
click at [801, 456] on link "View External Url" at bounding box center [797, 448] width 82 height 15
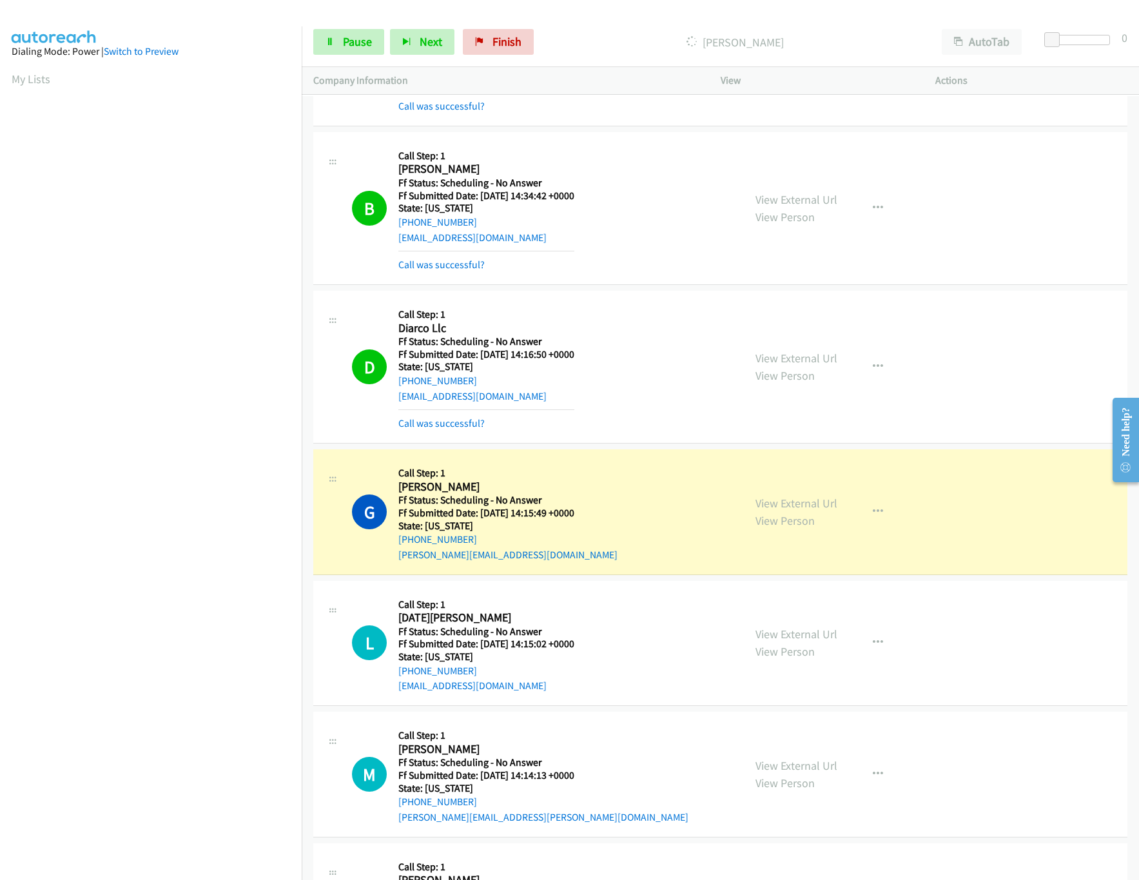
scroll to position [4268, 0]
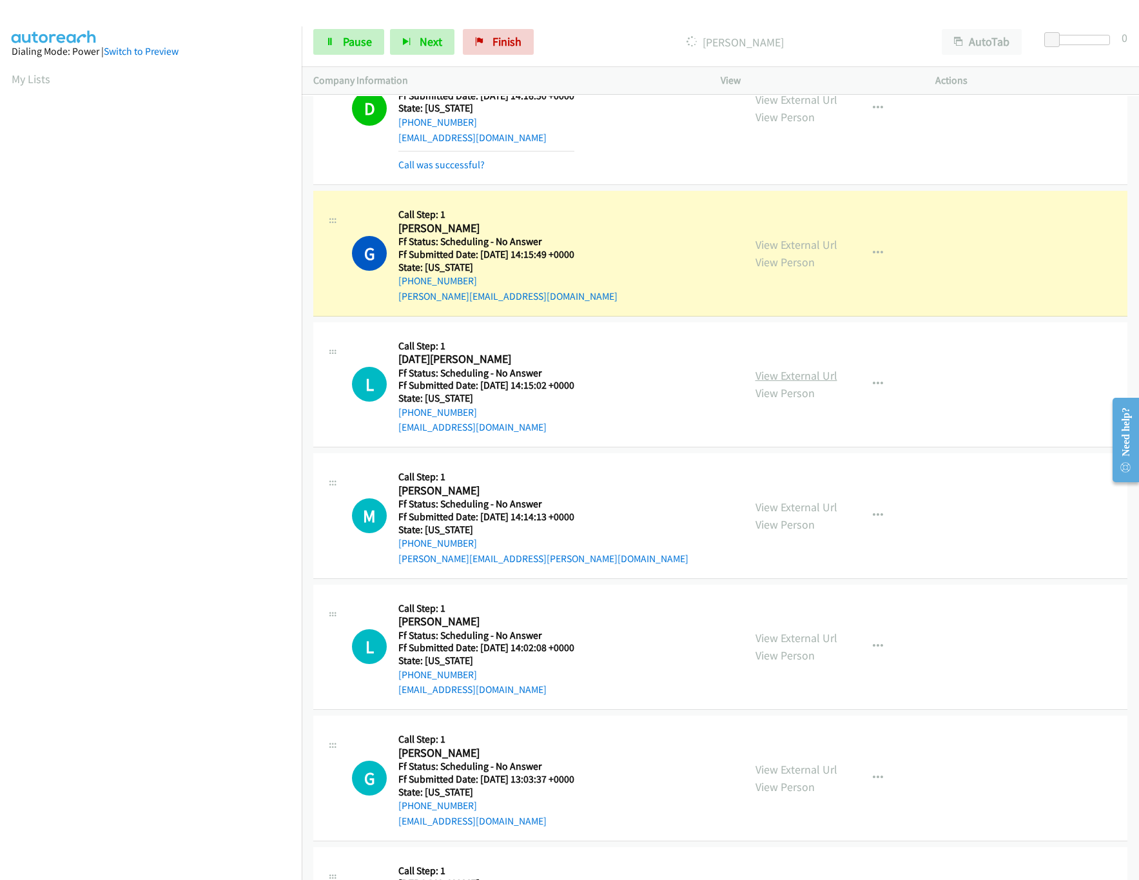
click at [807, 383] on link "View External Url" at bounding box center [797, 375] width 82 height 15
click at [765, 514] on link "View External Url" at bounding box center [797, 507] width 82 height 15
click at [147, 807] on nav "Dialing Mode: Power | Switch to Preview My Lists" at bounding box center [151, 466] width 302 height 880
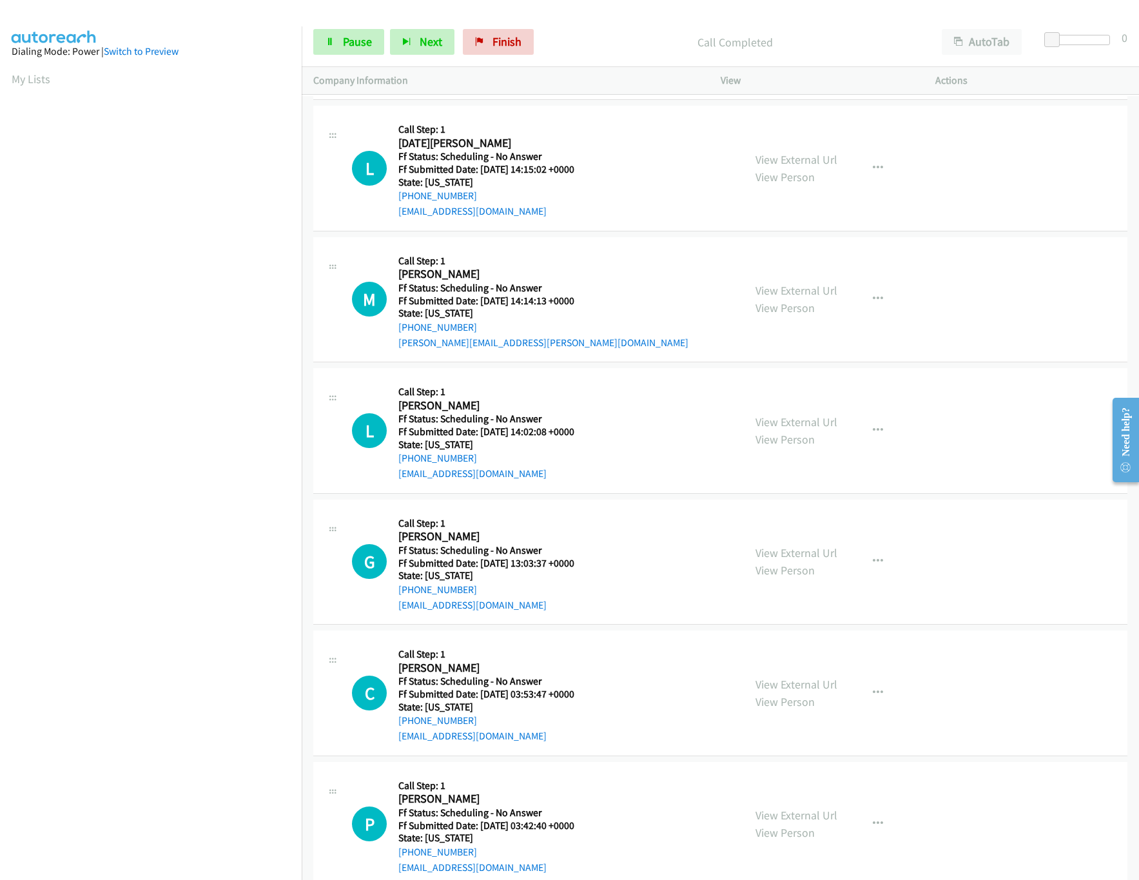
scroll to position [4526, 0]
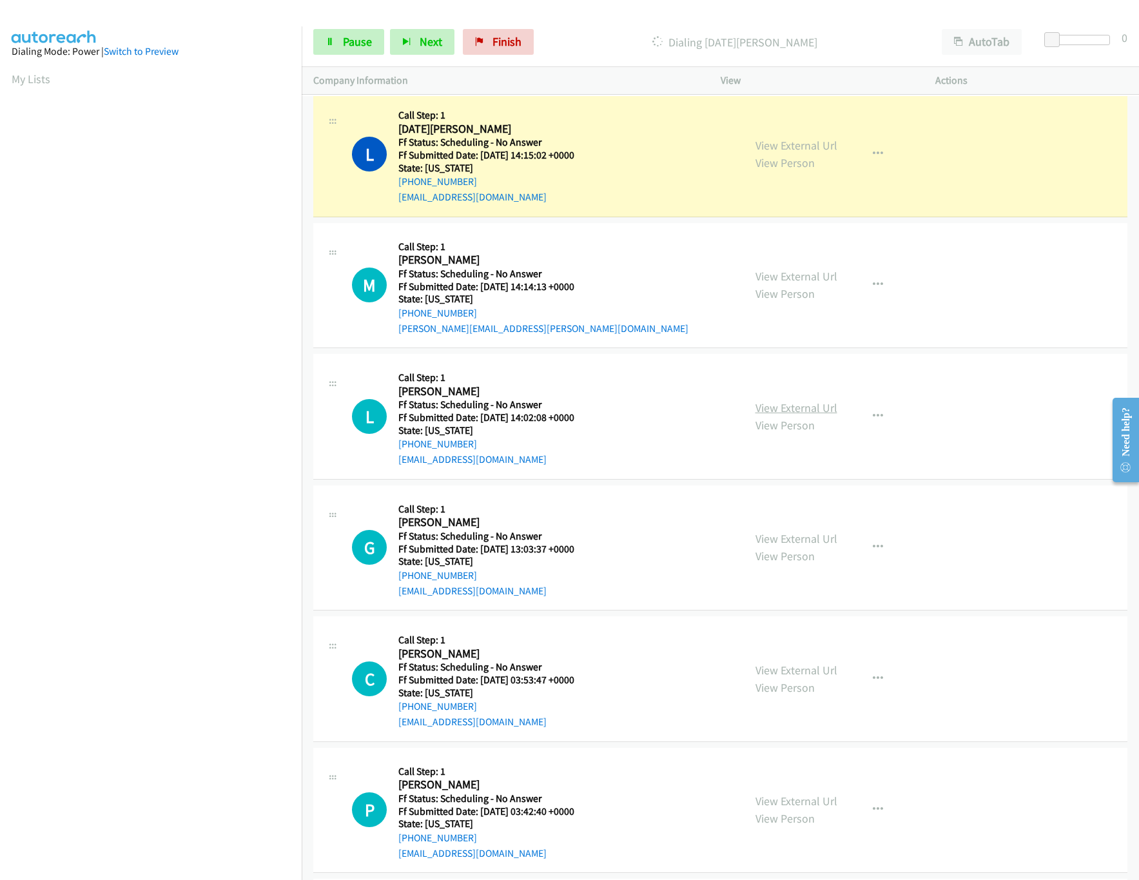
click at [786, 415] on link "View External Url" at bounding box center [797, 407] width 82 height 15
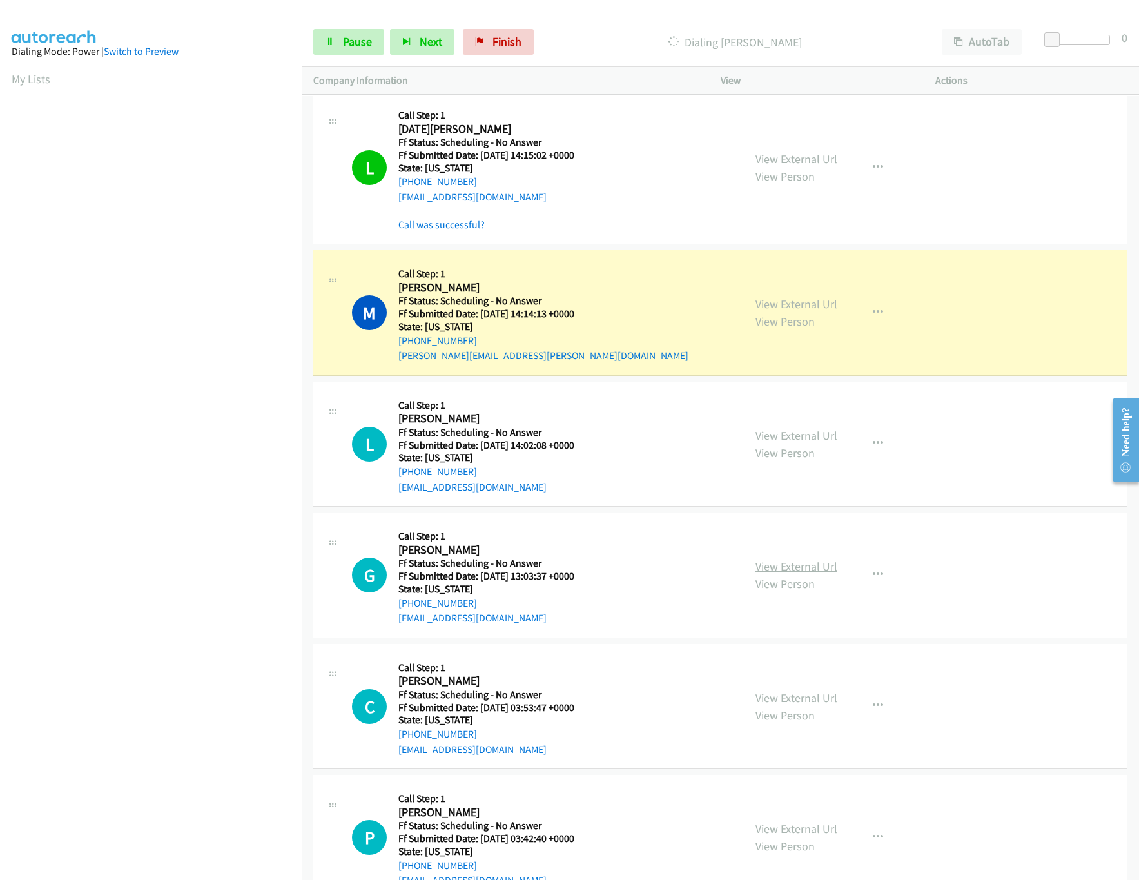
click at [799, 574] on link "View External Url" at bounding box center [797, 566] width 82 height 15
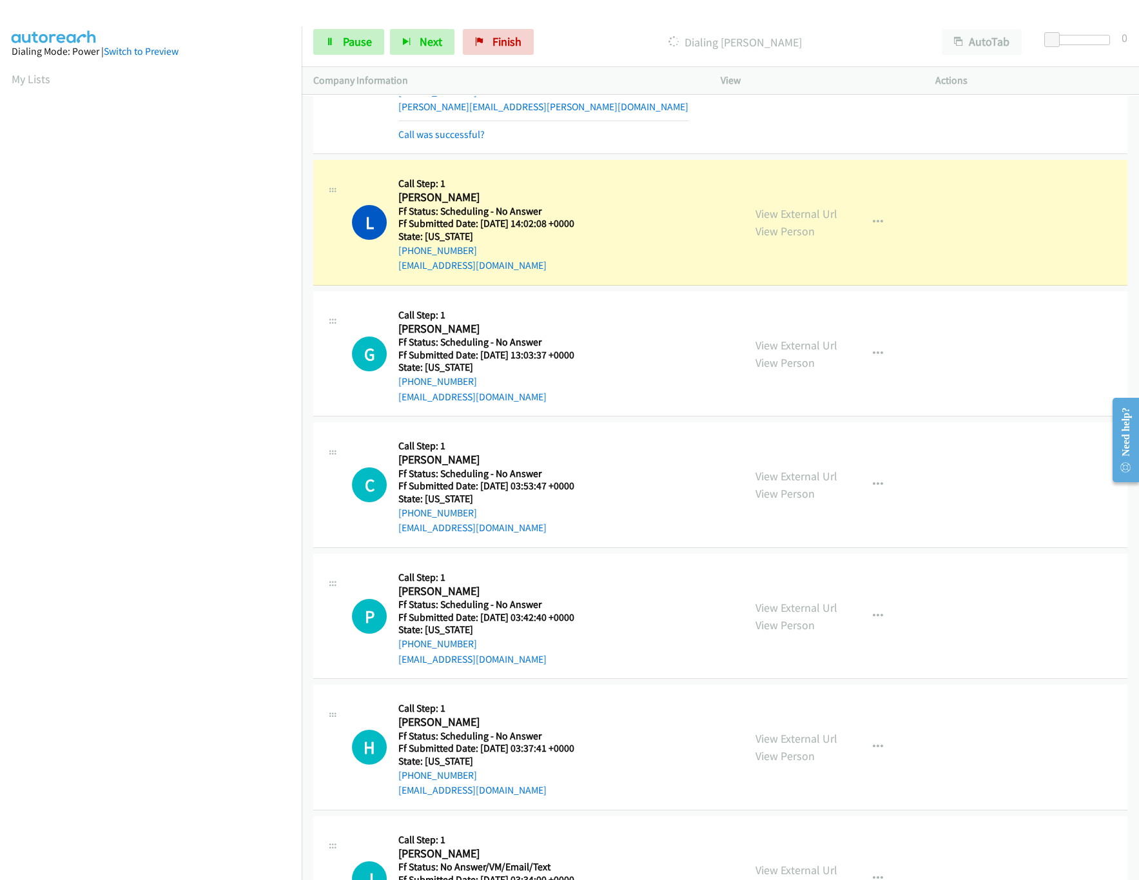
scroll to position [4783, 0]
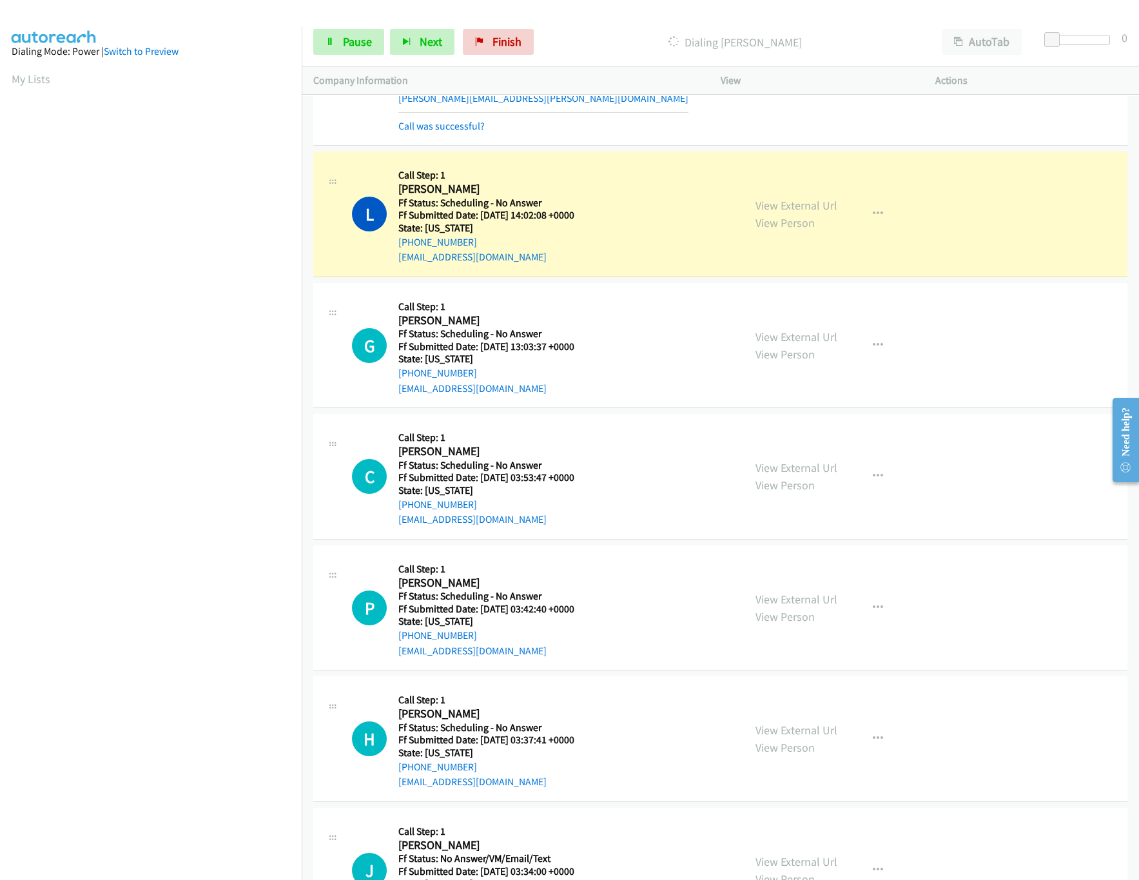
click at [799, 494] on div "View External Url View Person" at bounding box center [797, 476] width 82 height 35
click at [803, 475] on link "View External Url" at bounding box center [797, 467] width 82 height 15
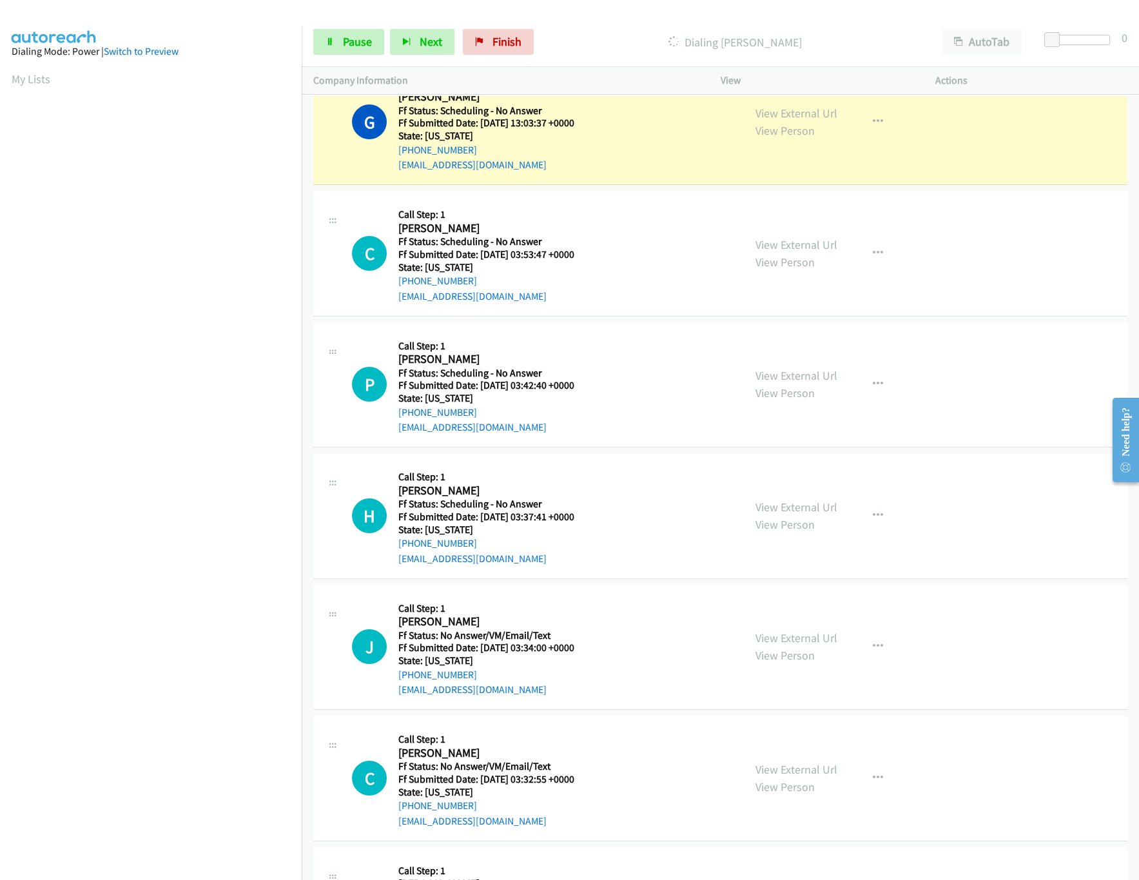
scroll to position [5042, 0]
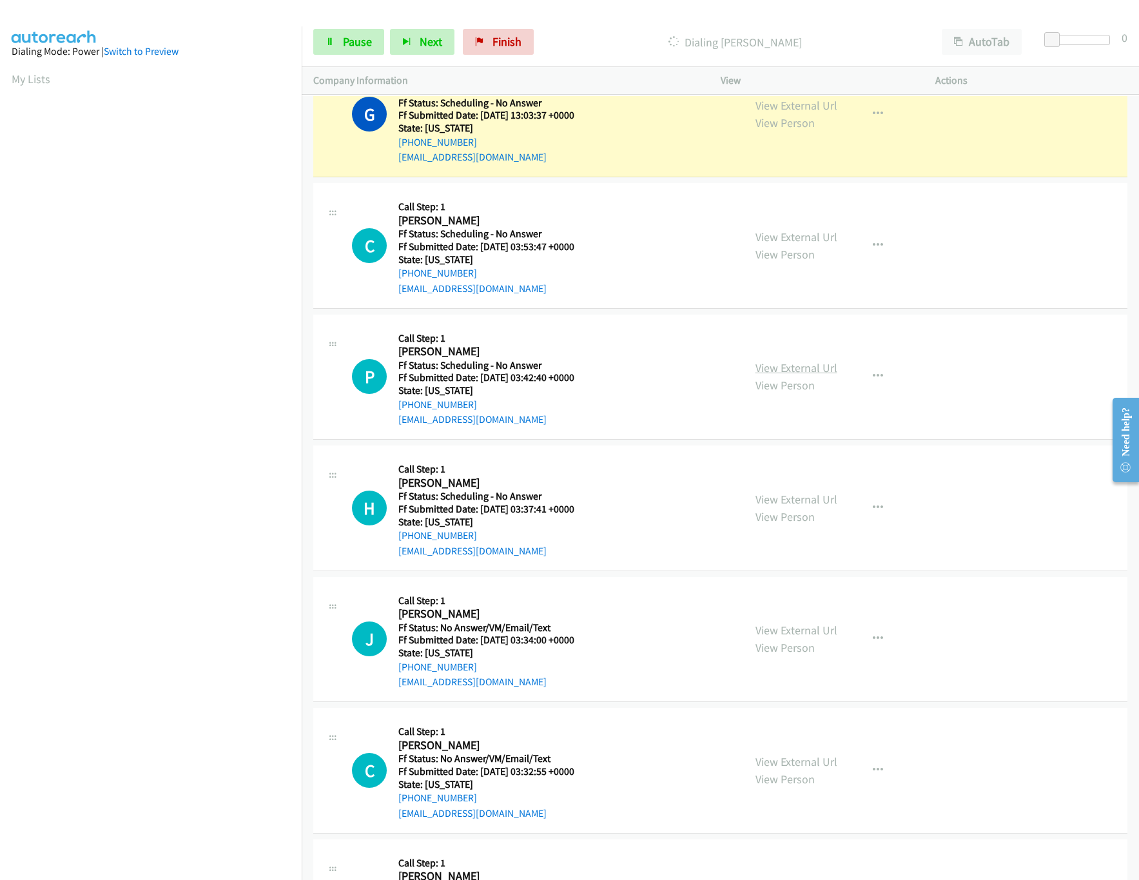
click at [768, 375] on link "View External Url" at bounding box center [797, 367] width 82 height 15
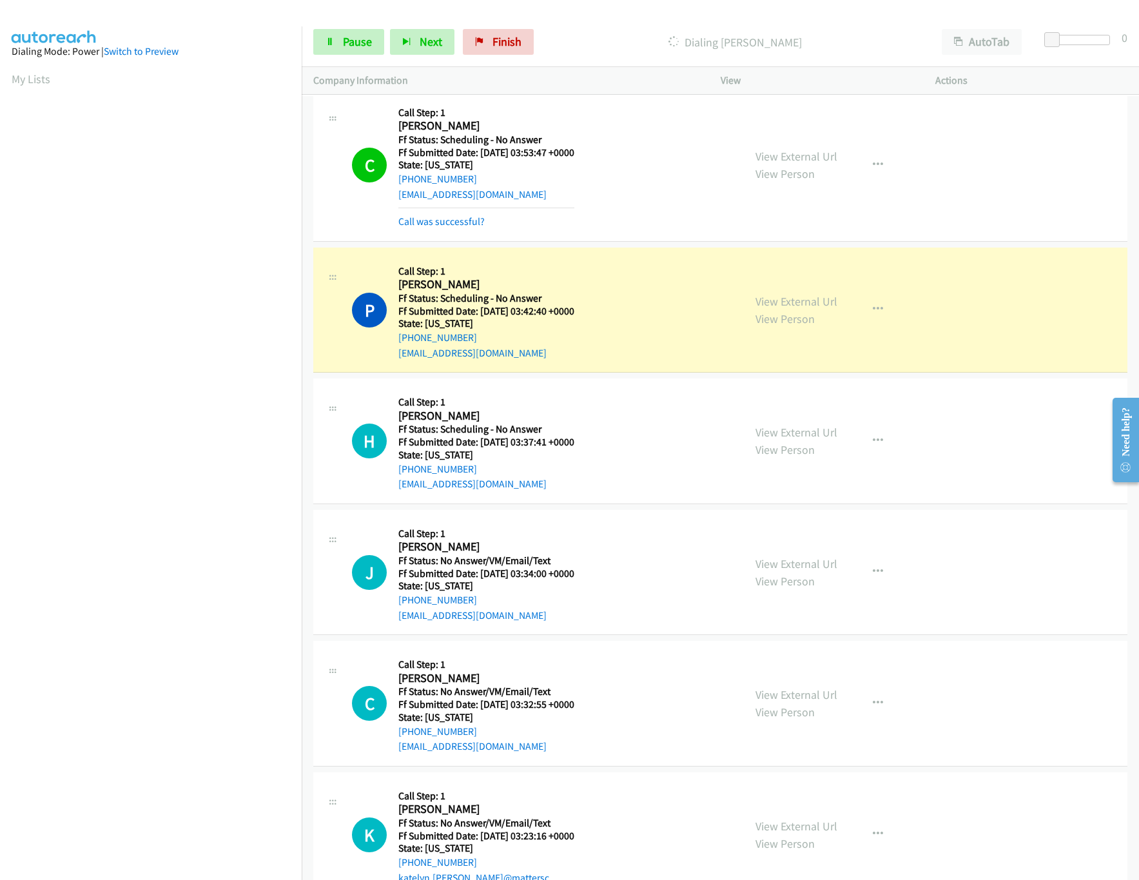
scroll to position [5300, 0]
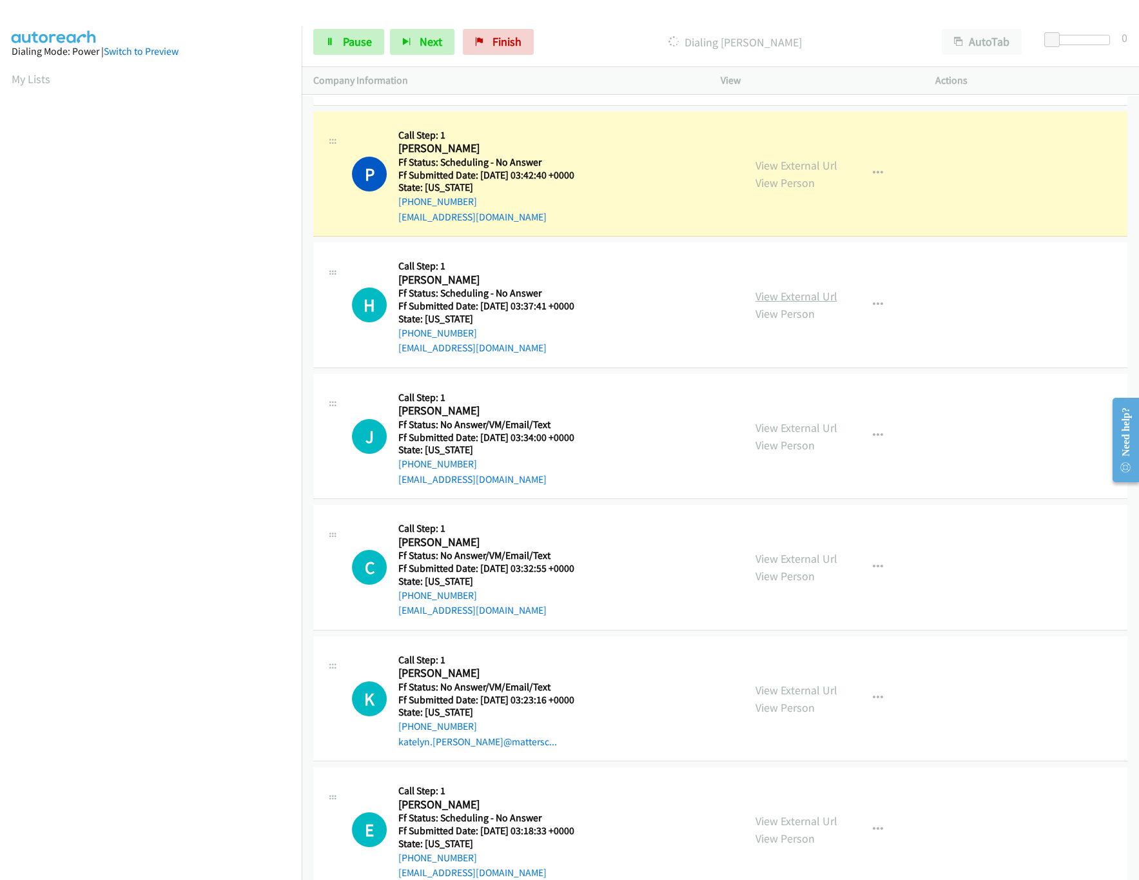
click at [803, 304] on link "View External Url" at bounding box center [797, 296] width 82 height 15
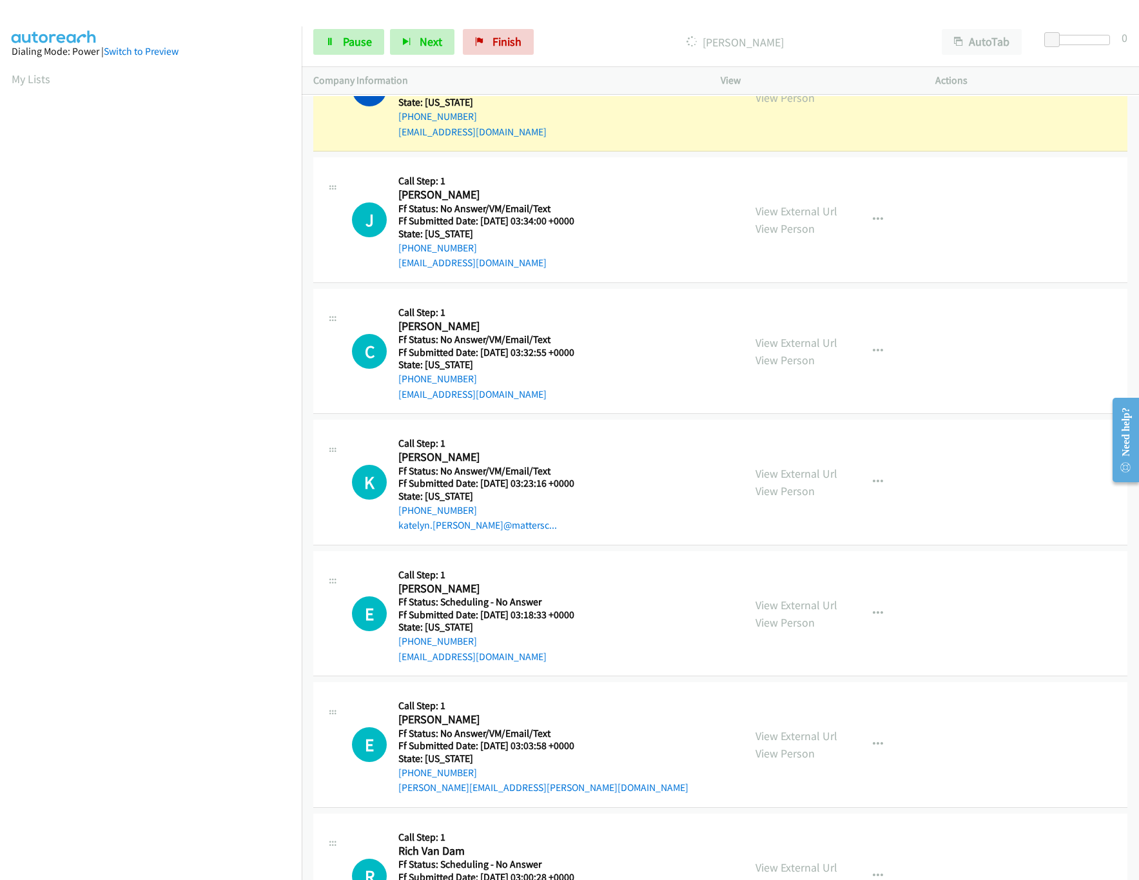
scroll to position [5557, 0]
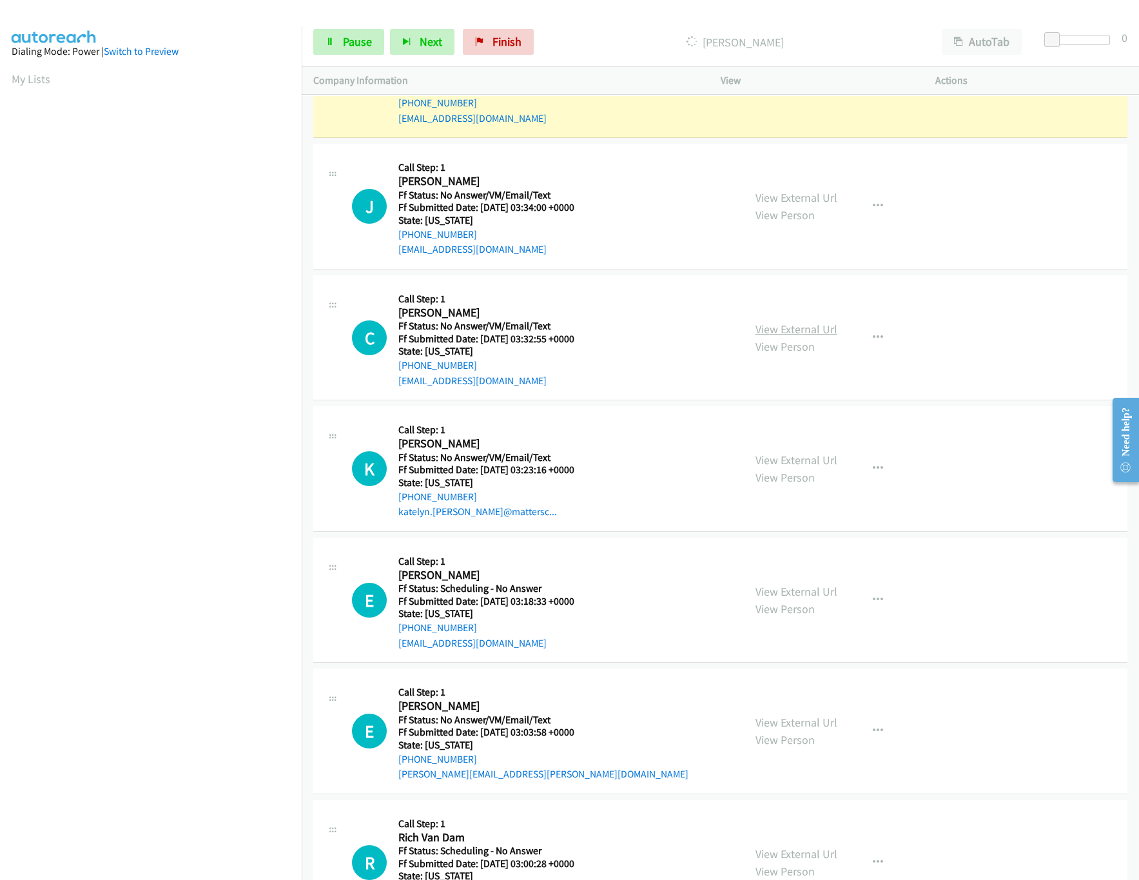
click at [776, 337] on link "View External Url" at bounding box center [797, 329] width 82 height 15
click at [805, 205] on link "View External Url" at bounding box center [797, 197] width 82 height 15
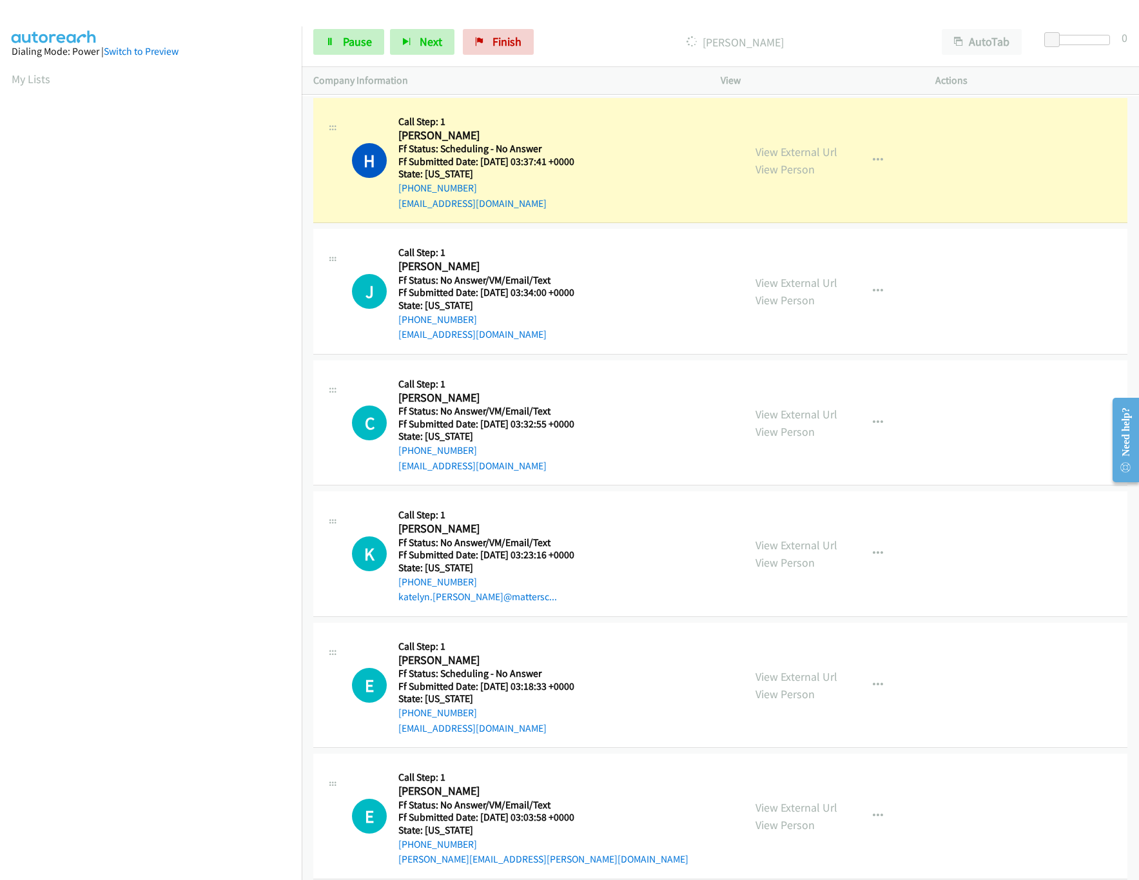
scroll to position [5429, 0]
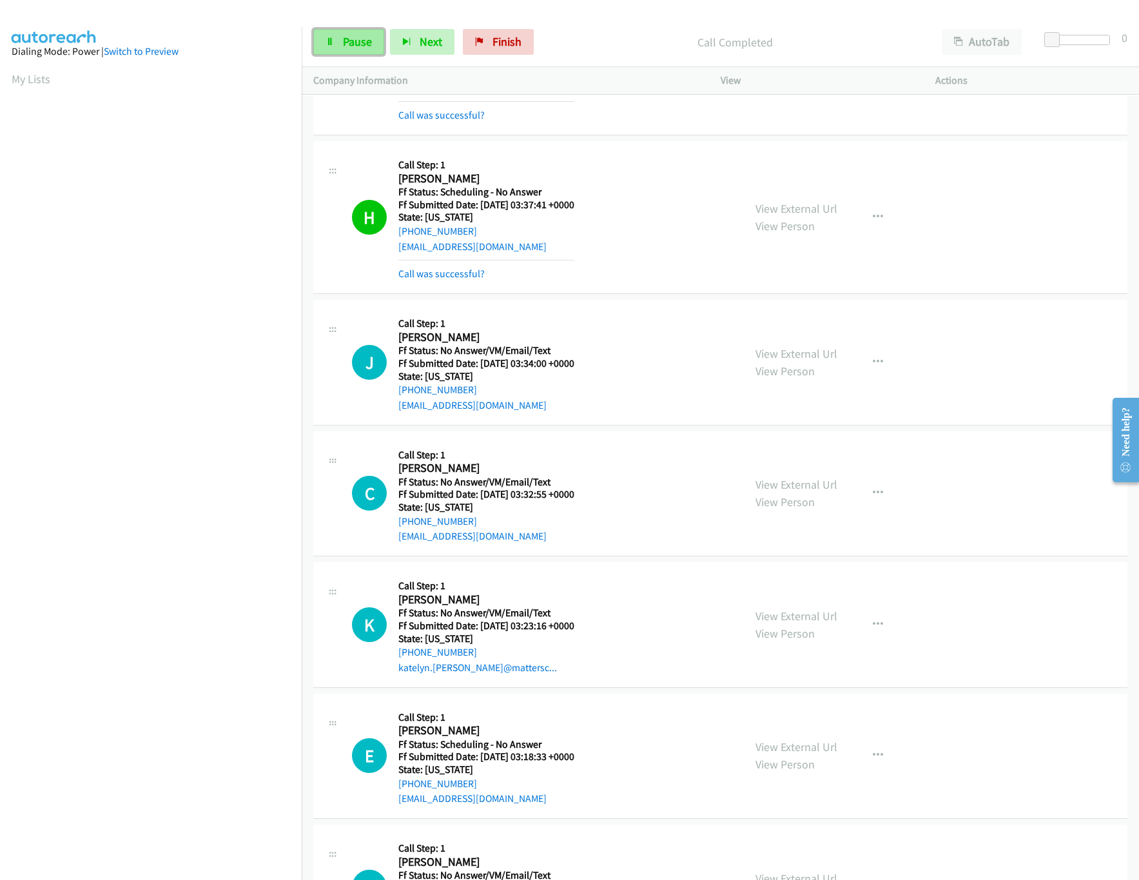
click at [339, 39] on link "Pause" at bounding box center [348, 42] width 71 height 26
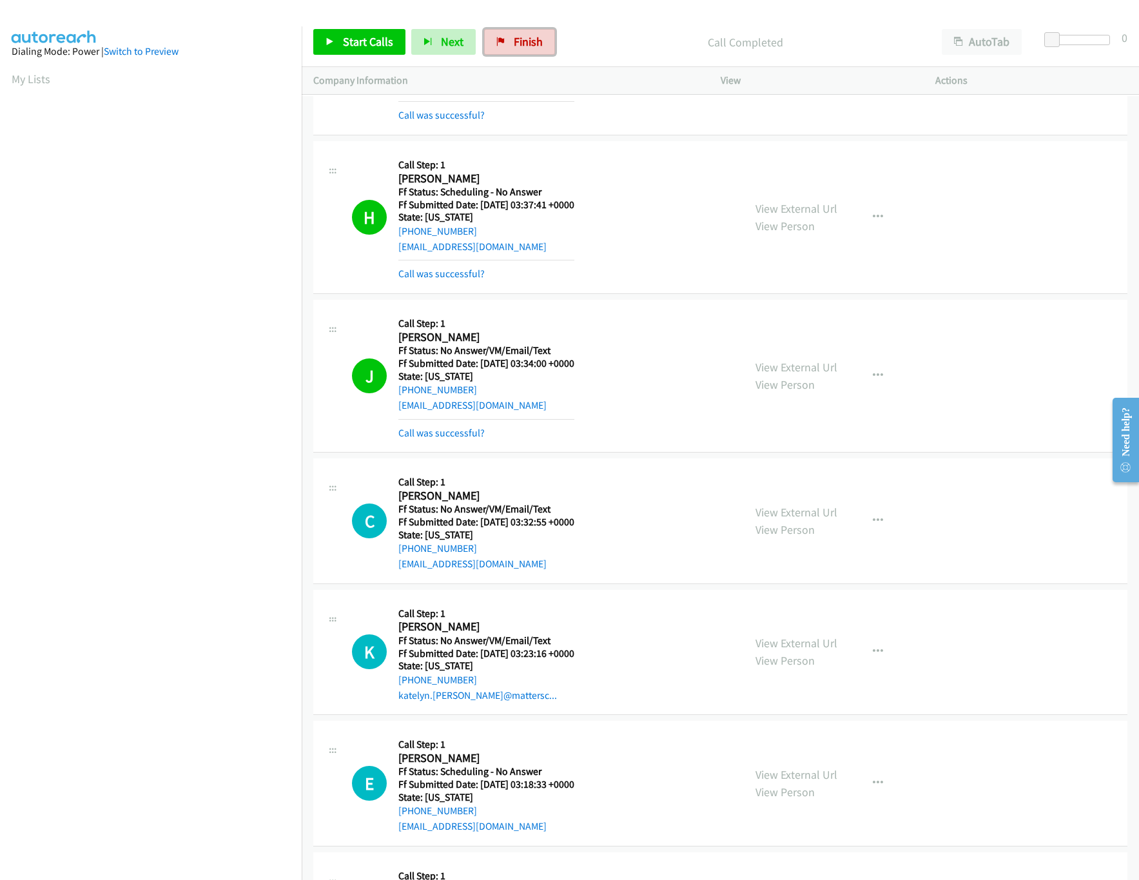
drag, startPoint x: 511, startPoint y: 34, endPoint x: 613, endPoint y: 64, distance: 106.3
click at [511, 34] on link "Finish" at bounding box center [519, 42] width 71 height 26
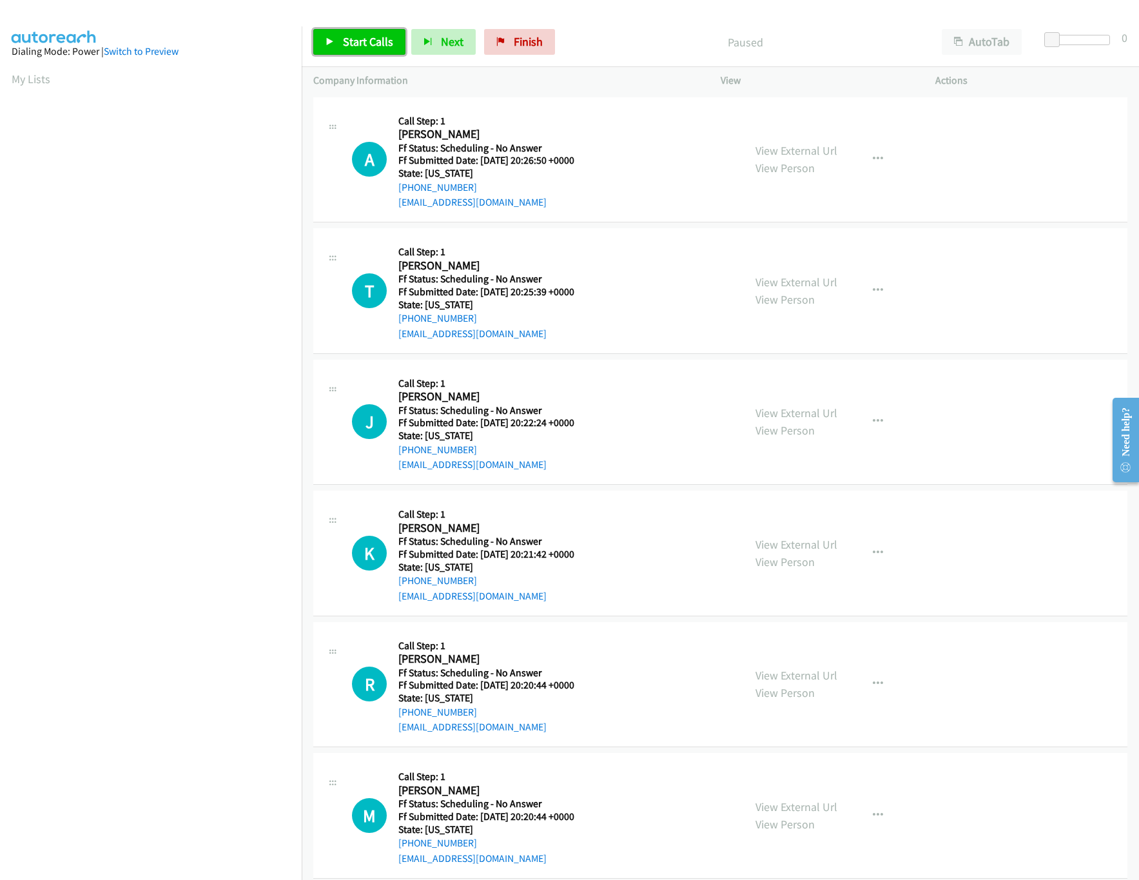
click at [351, 44] on span "Start Calls" at bounding box center [368, 41] width 50 height 15
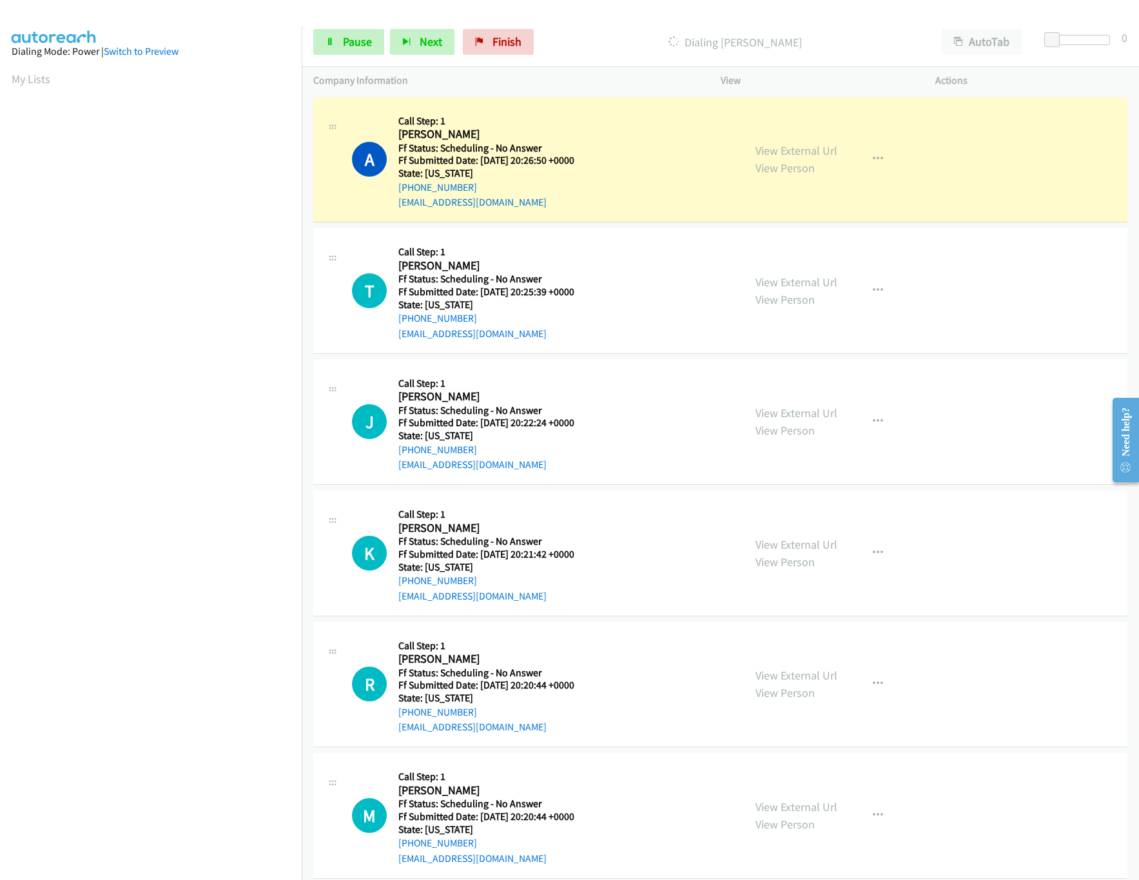
click at [645, 121] on div "A Callback Scheduled Call Step: 1 [PERSON_NAME] America/Los_Angeles Ff Status: …" at bounding box center [542, 160] width 380 height 102
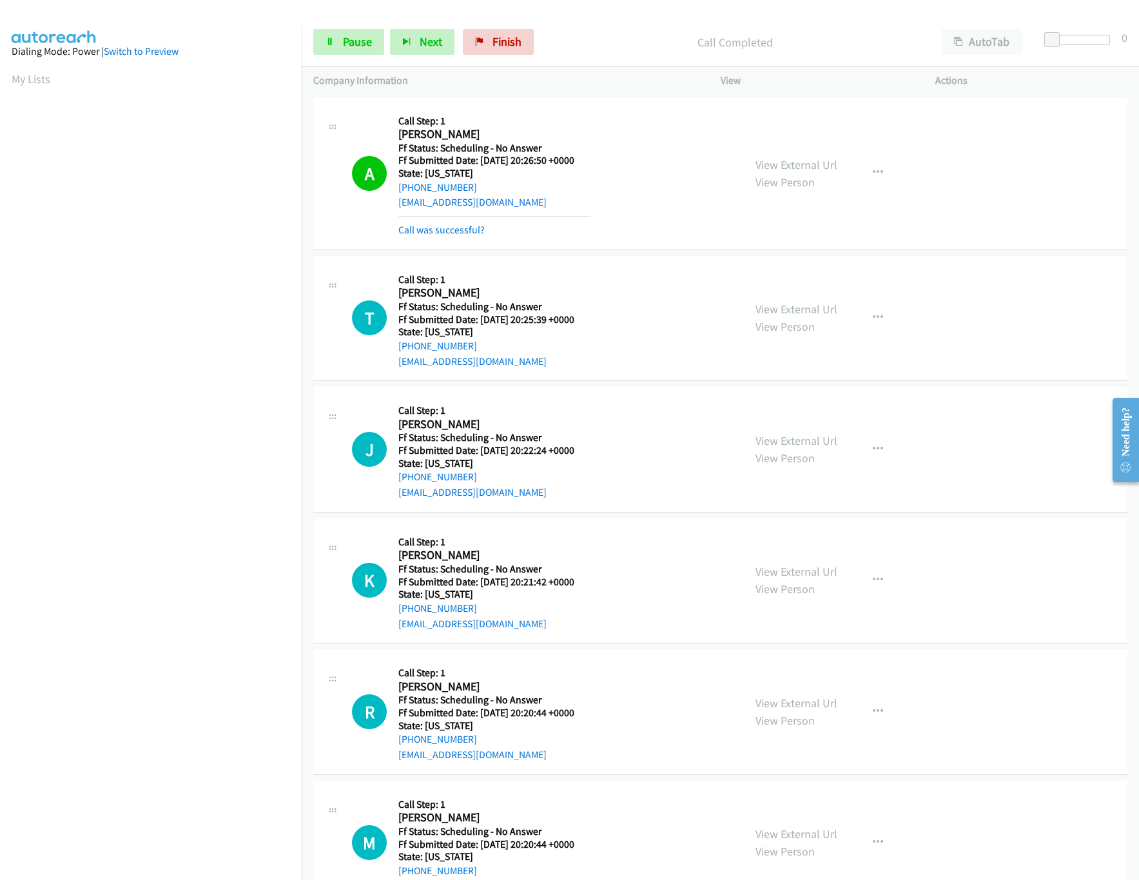
click at [776, 148] on div "View External Url View Person View External Url Email Schedule/Manage Callback …" at bounding box center [857, 173] width 227 height 129
click at [784, 163] on link "View External Url" at bounding box center [797, 164] width 82 height 15
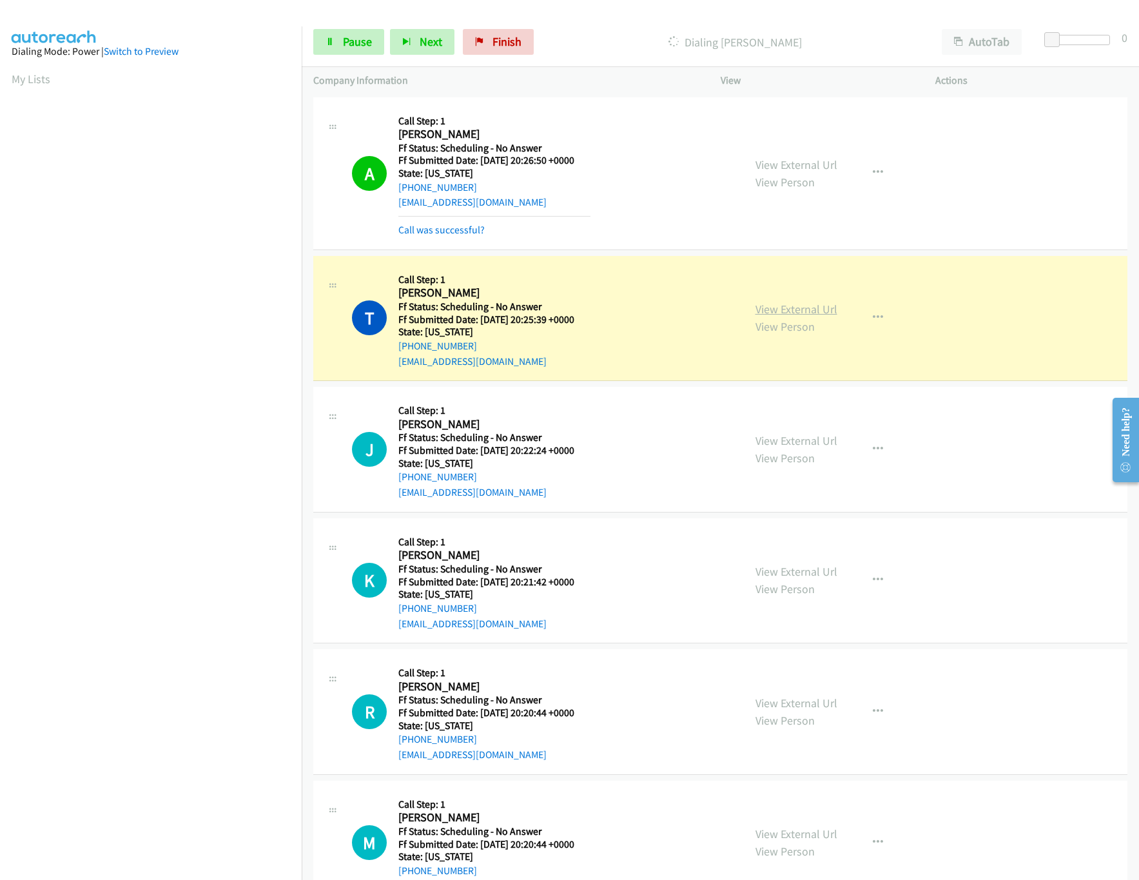
click at [795, 308] on link "View External Url" at bounding box center [797, 309] width 82 height 15
click at [799, 440] on link "View External Url" at bounding box center [797, 440] width 82 height 15
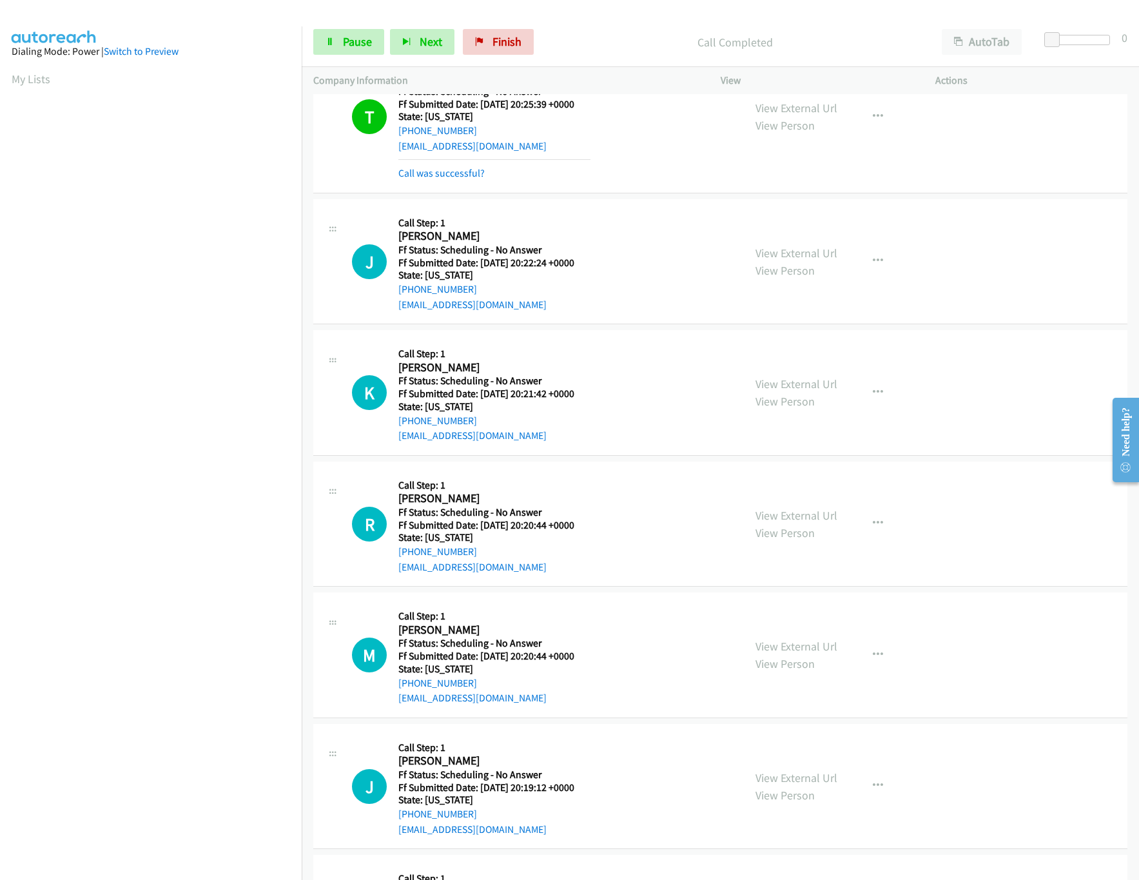
scroll to position [258, 0]
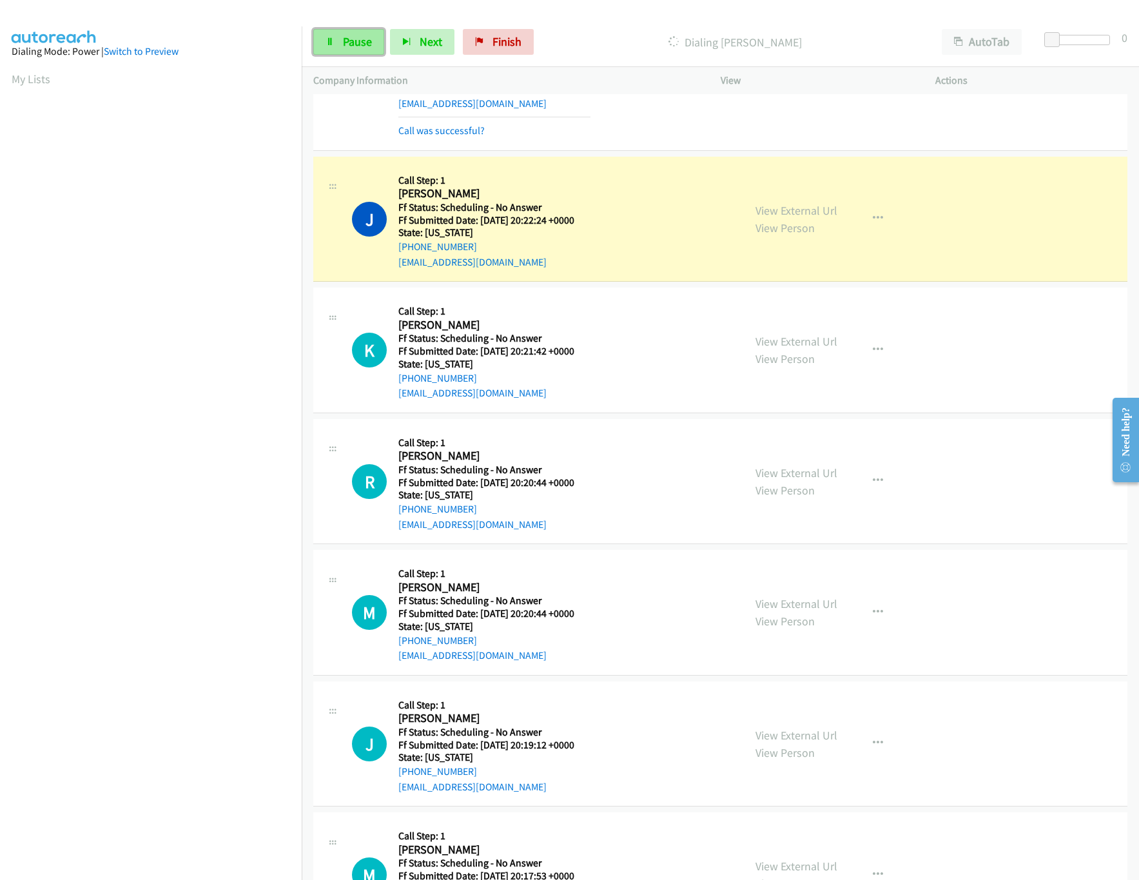
click at [364, 45] on span "Pause" at bounding box center [357, 41] width 29 height 15
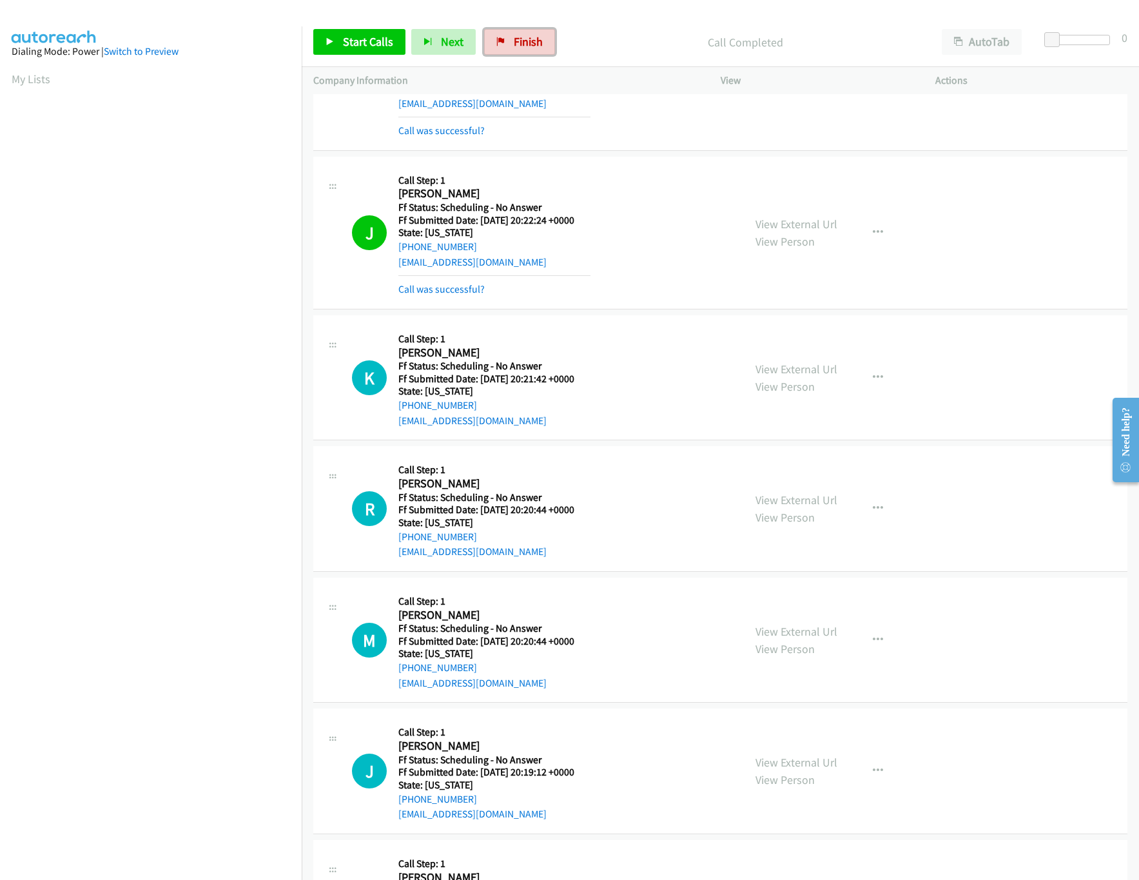
drag, startPoint x: 511, startPoint y: 41, endPoint x: 615, endPoint y: 62, distance: 106.0
click at [514, 41] on span "Finish" at bounding box center [528, 41] width 29 height 15
